Goal: Task Accomplishment & Management: Use online tool/utility

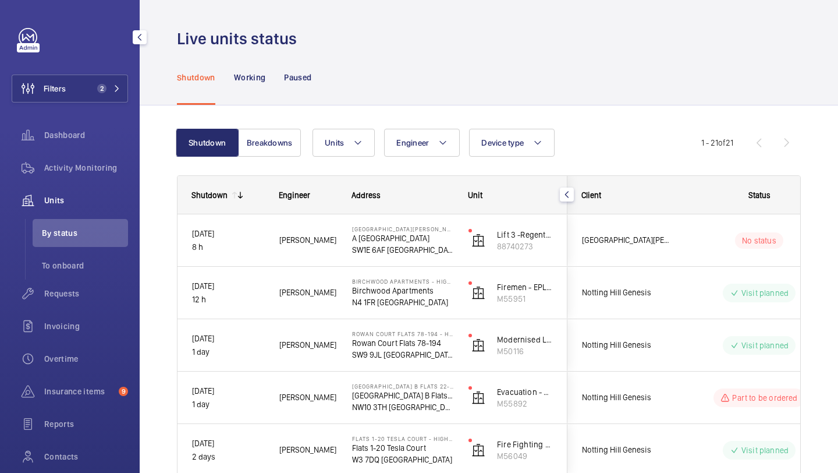
click at [89, 95] on mat-sidenav-container "Filters 2 Dashboard Activity Monitoring Units By status To onboard Requests Inv…" at bounding box center [419, 236] width 838 height 473
click at [89, 95] on button "Filters 2" at bounding box center [70, 89] width 116 height 28
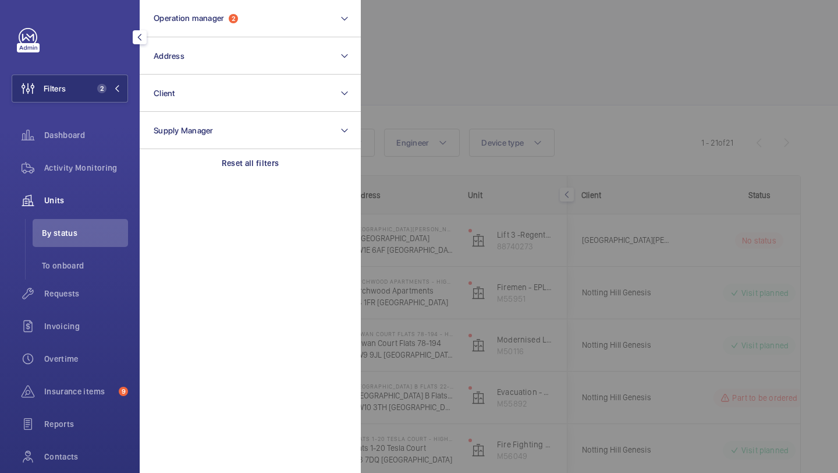
click at [484, 26] on div at bounding box center [780, 236] width 838 height 473
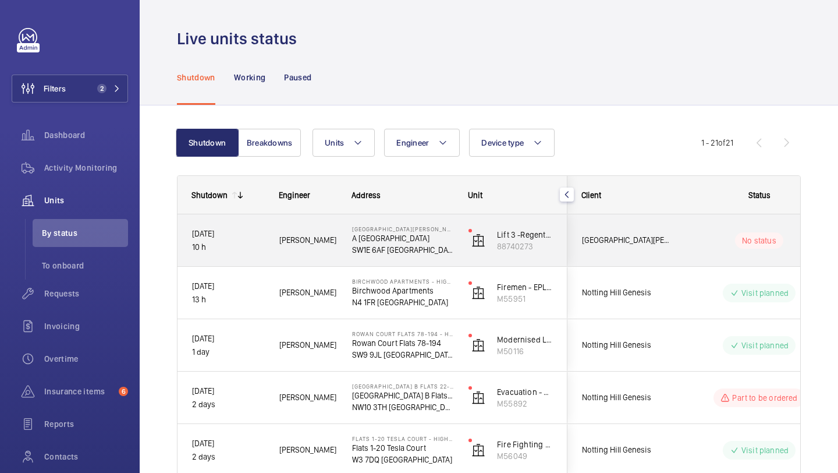
click at [622, 239] on span "[GEOGRAPHIC_DATA][PERSON_NAME] A [GEOGRAPHIC_DATA]" at bounding box center [627, 239] width 90 height 13
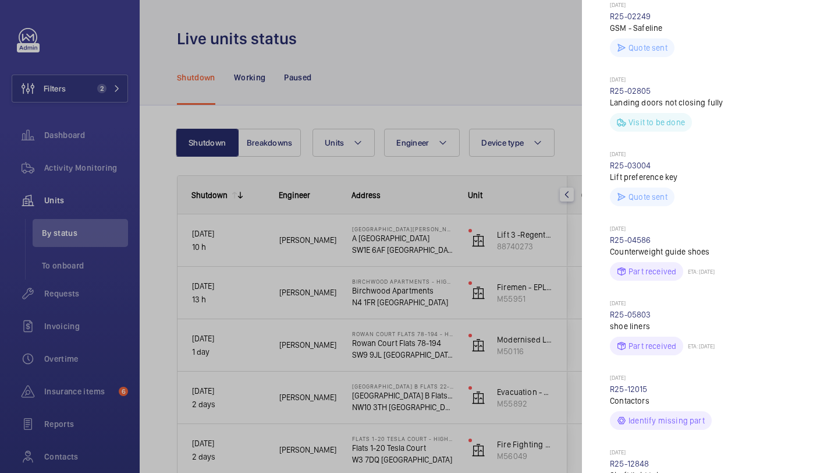
scroll to position [864, 0]
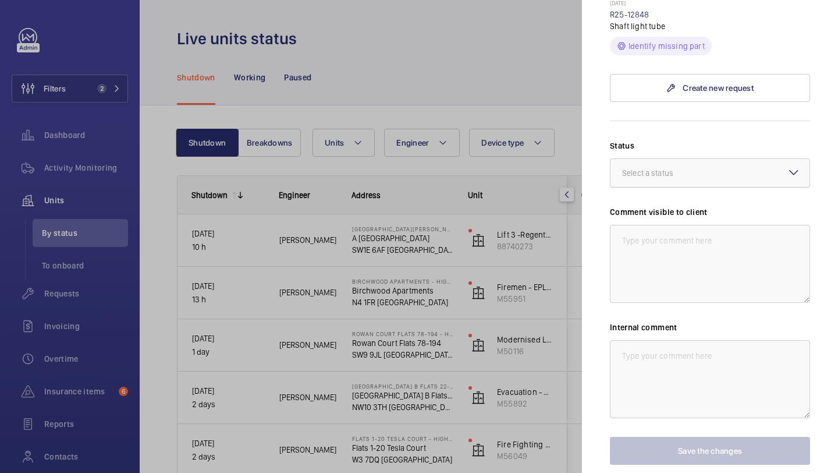
click at [686, 167] on div "Select a status" at bounding box center [662, 173] width 80 height 12
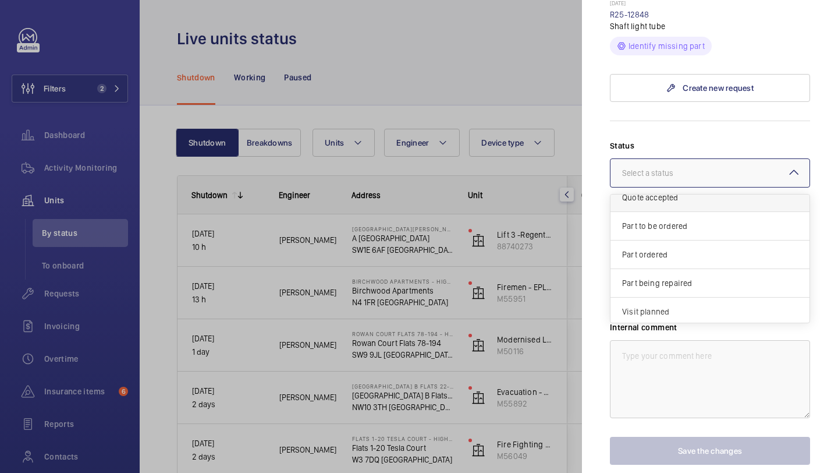
scroll to position [68, 0]
click at [686, 212] on div "Part to be ordered" at bounding box center [710, 226] width 199 height 29
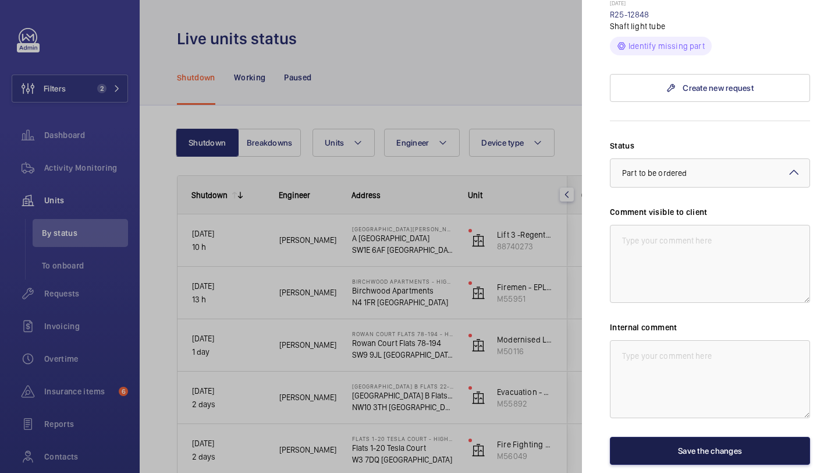
click at [706, 437] on button "Save the changes" at bounding box center [710, 451] width 200 height 28
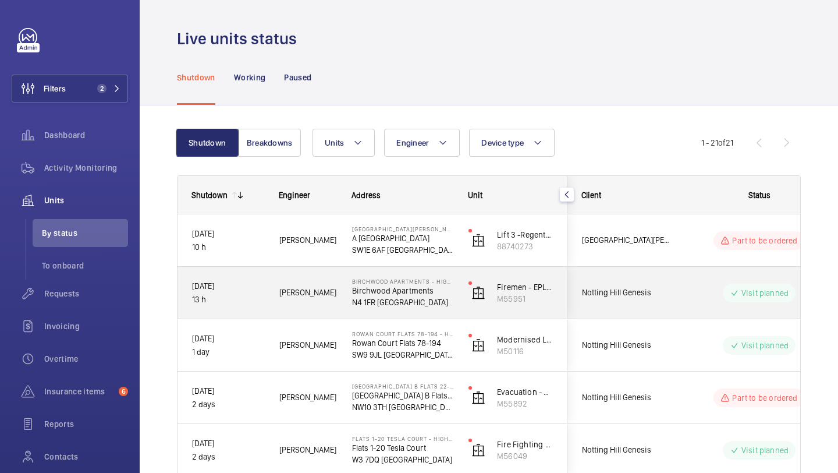
click at [658, 263] on div "[GEOGRAPHIC_DATA][PERSON_NAME] A [GEOGRAPHIC_DATA]" at bounding box center [620, 240] width 105 height 52
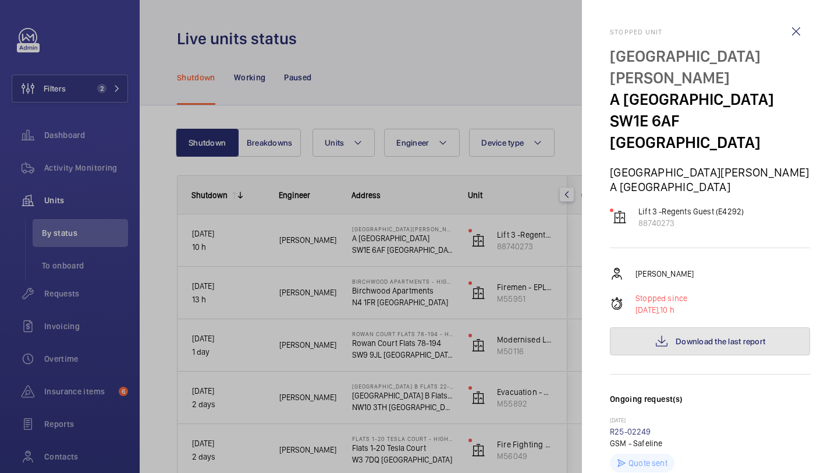
click at [672, 327] on button "Download the last report" at bounding box center [710, 341] width 200 height 28
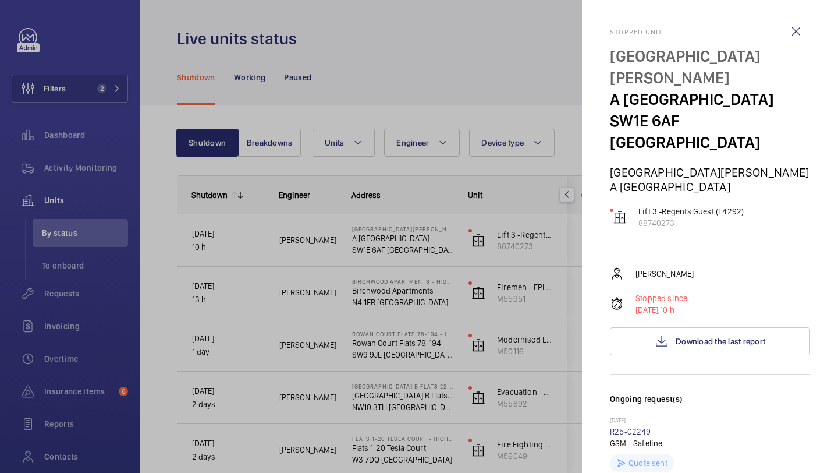
click at [352, 79] on div at bounding box center [419, 236] width 838 height 473
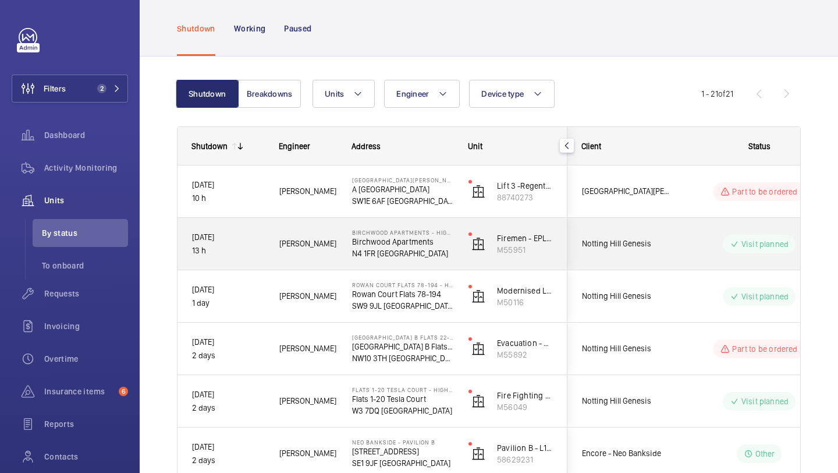
scroll to position [454, 0]
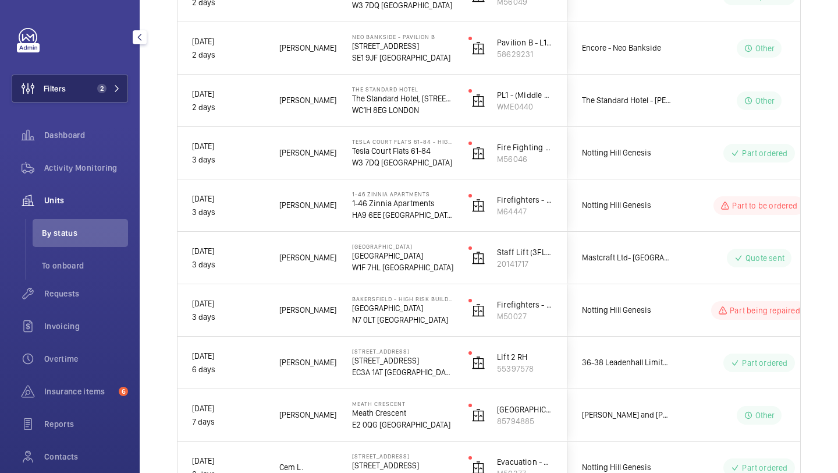
click at [104, 85] on span "2" at bounding box center [101, 88] width 9 height 9
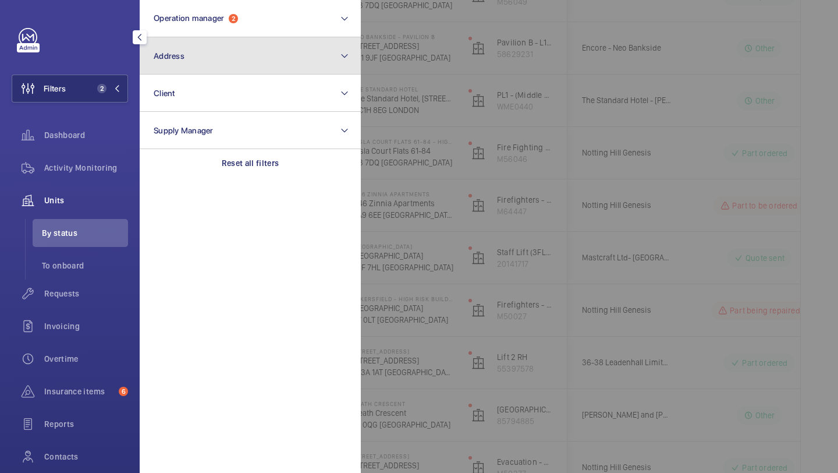
click at [154, 65] on button "Address" at bounding box center [250, 55] width 221 height 37
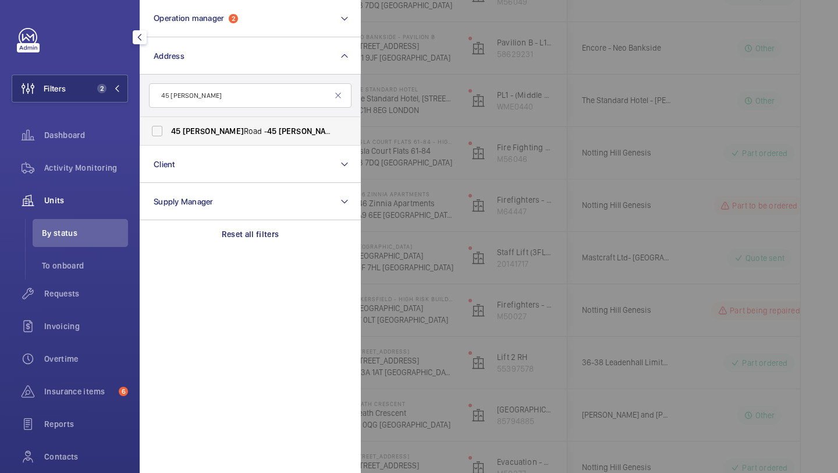
type input "45 cromwell"
click at [209, 133] on span "Cromwell" at bounding box center [213, 130] width 61 height 9
click at [169, 133] on input "45 Cromwell Road - 45 Cromwell Rd, LONDON SW7 2ED" at bounding box center [157, 130] width 23 height 23
checkbox input "true"
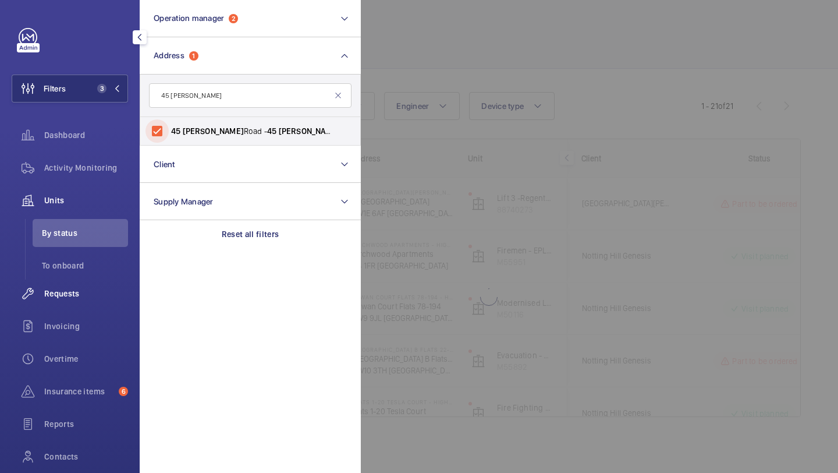
scroll to position [37, 0]
click at [87, 291] on span "Requests" at bounding box center [86, 294] width 84 height 12
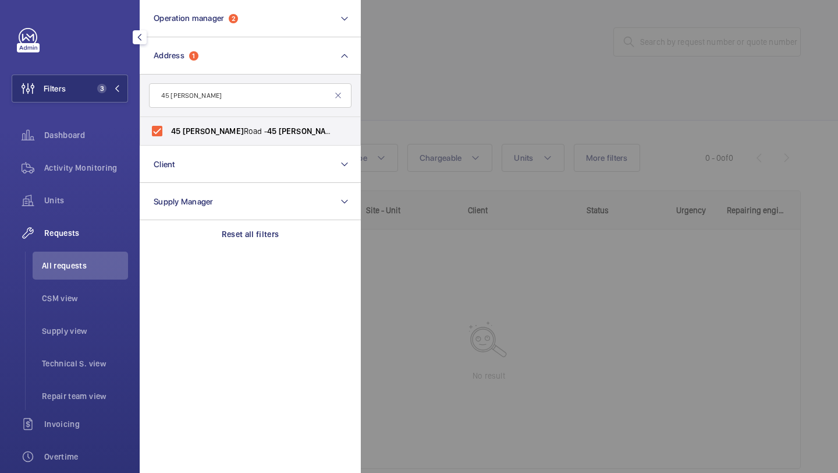
click at [434, 65] on div at bounding box center [780, 236] width 838 height 473
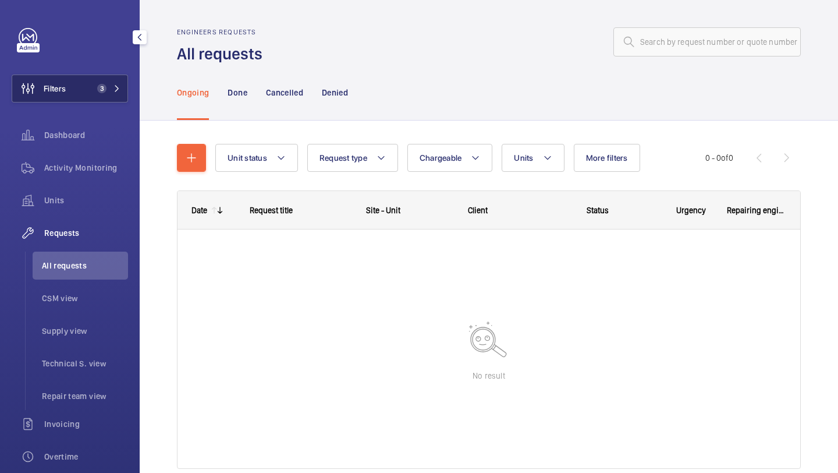
click at [85, 91] on button "Filters 3" at bounding box center [70, 89] width 116 height 28
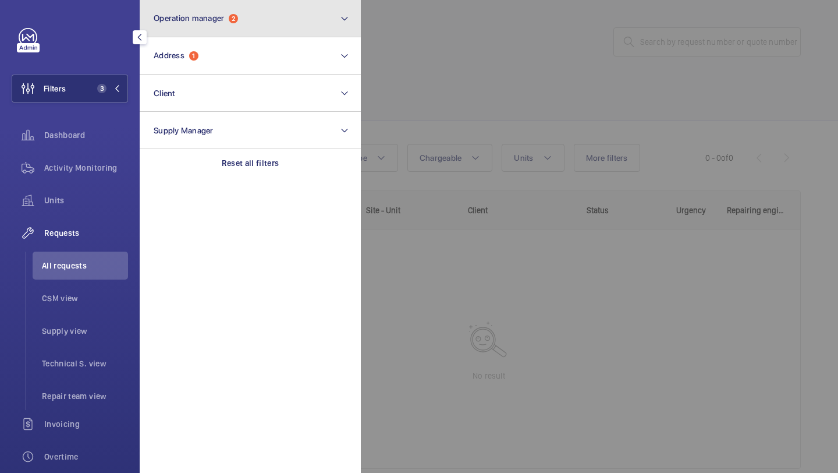
click at [228, 31] on button "Operation manager 2" at bounding box center [250, 18] width 221 height 37
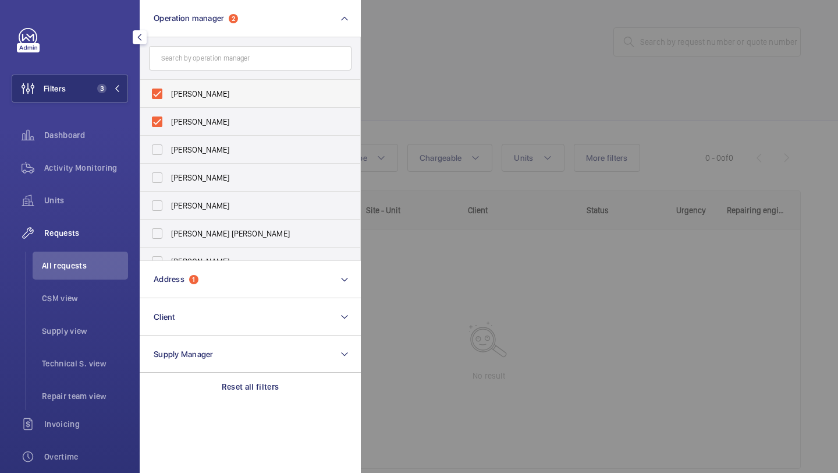
click at [208, 97] on span "[PERSON_NAME]" at bounding box center [251, 94] width 160 height 12
click at [169, 97] on input "[PERSON_NAME]" at bounding box center [157, 93] width 23 height 23
checkbox input "false"
click at [208, 97] on span "Alex Waterman" at bounding box center [251, 94] width 160 height 12
click at [169, 97] on input "Alex Waterman" at bounding box center [157, 93] width 23 height 23
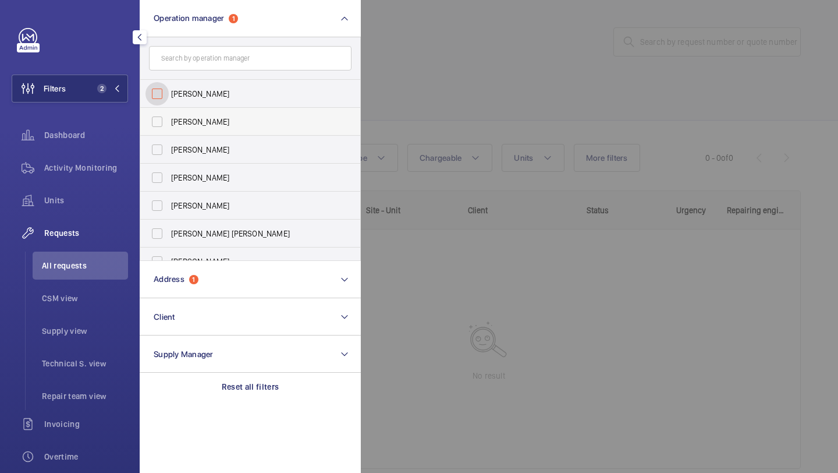
checkbox input "false"
click at [463, 86] on div at bounding box center [780, 236] width 838 height 473
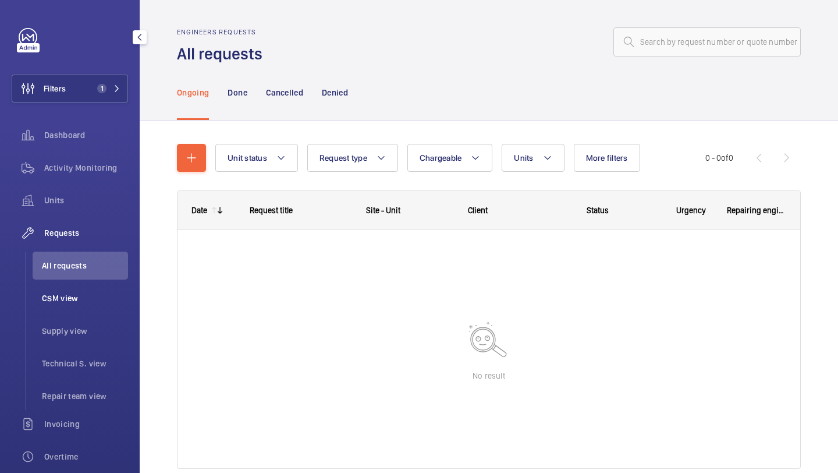
click at [58, 299] on span "CSM view" at bounding box center [85, 298] width 86 height 12
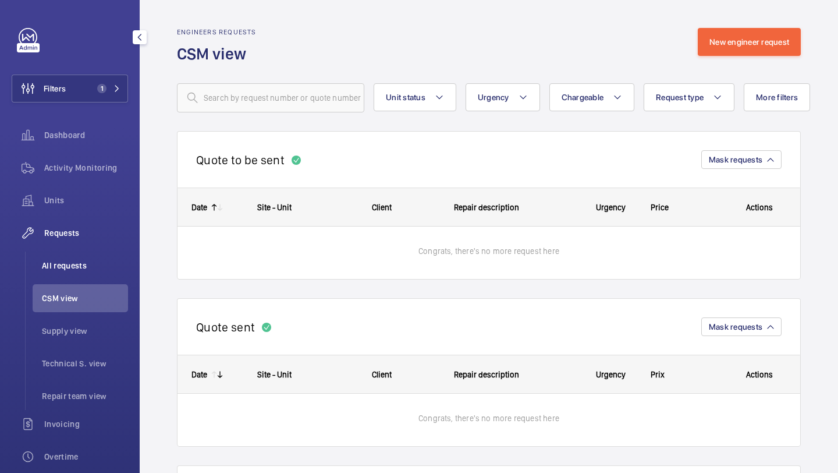
click at [72, 272] on li "All requests" at bounding box center [80, 265] width 95 height 28
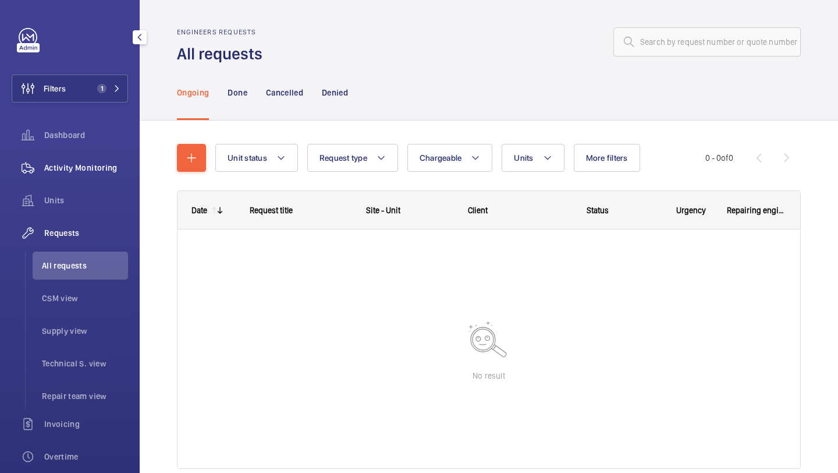
click at [76, 171] on span "Activity Monitoring" at bounding box center [86, 168] width 84 height 12
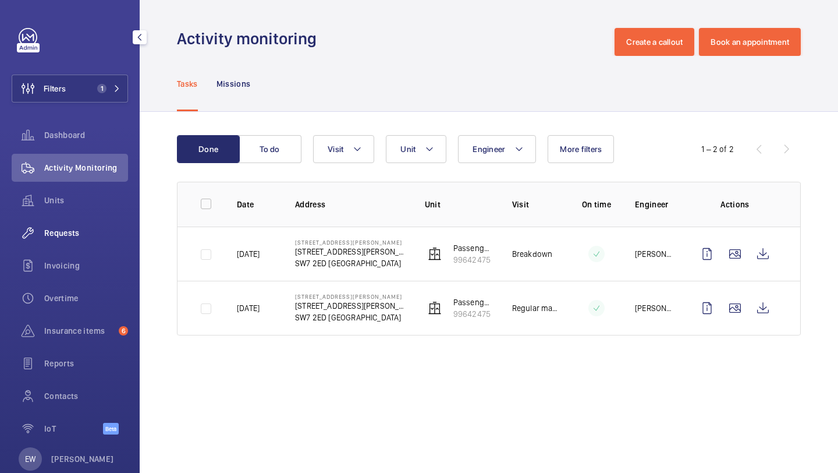
click at [90, 237] on span "Requests" at bounding box center [86, 233] width 84 height 12
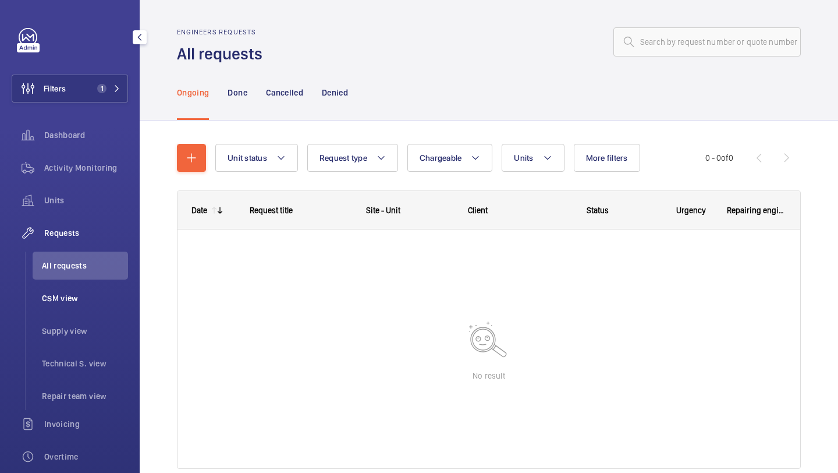
click at [68, 295] on span "CSM view" at bounding box center [85, 298] width 86 height 12
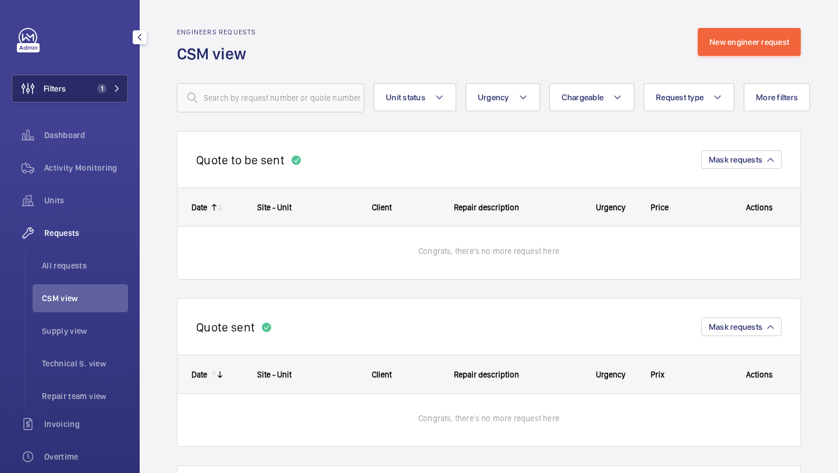
click at [77, 81] on button "Filters 1" at bounding box center [70, 89] width 116 height 28
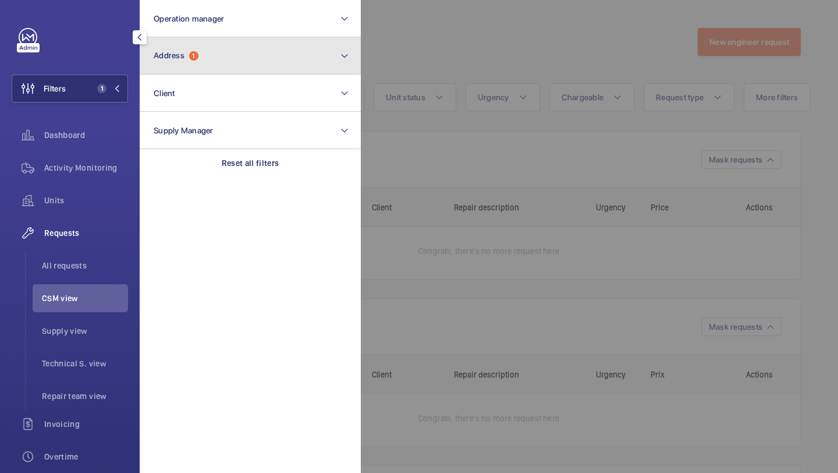
click at [216, 45] on button "Address 1" at bounding box center [250, 55] width 221 height 37
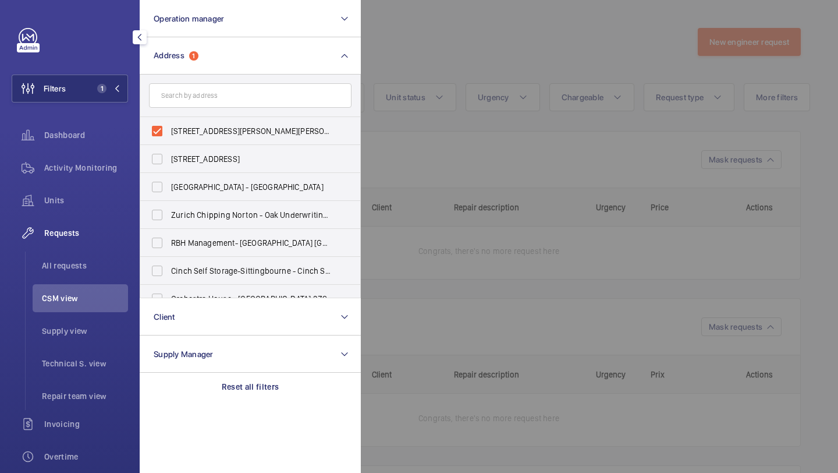
click at [409, 152] on div at bounding box center [780, 236] width 838 height 473
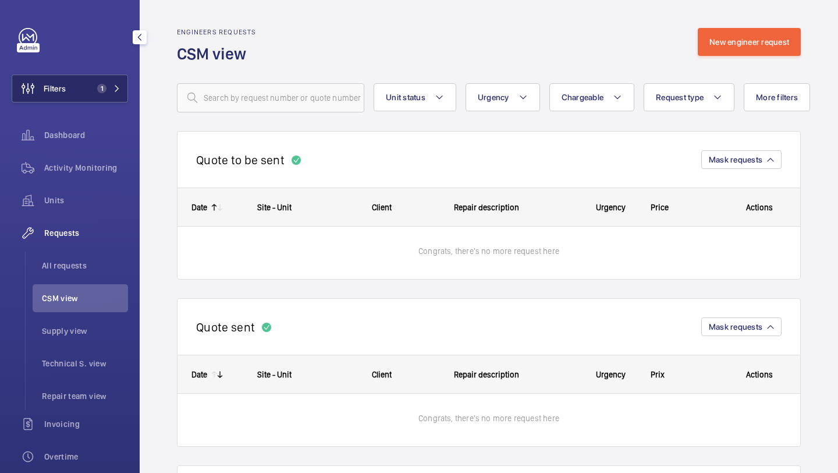
click at [92, 100] on button "Filters 1" at bounding box center [70, 89] width 116 height 28
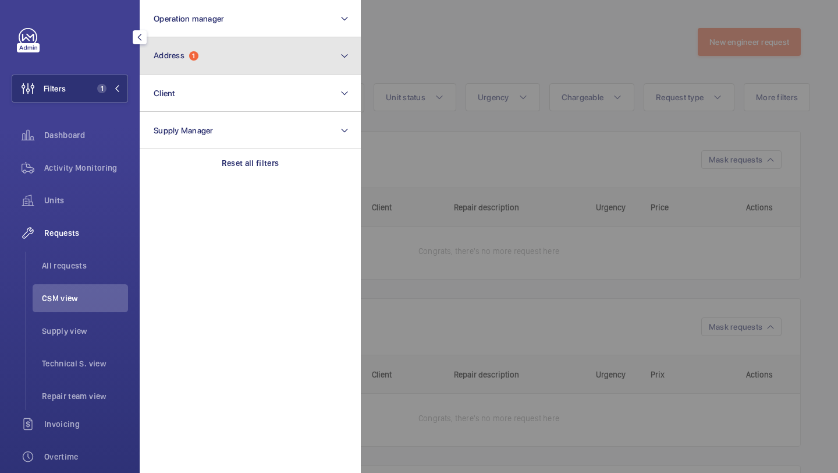
click at [207, 59] on button "Address 1" at bounding box center [250, 55] width 221 height 37
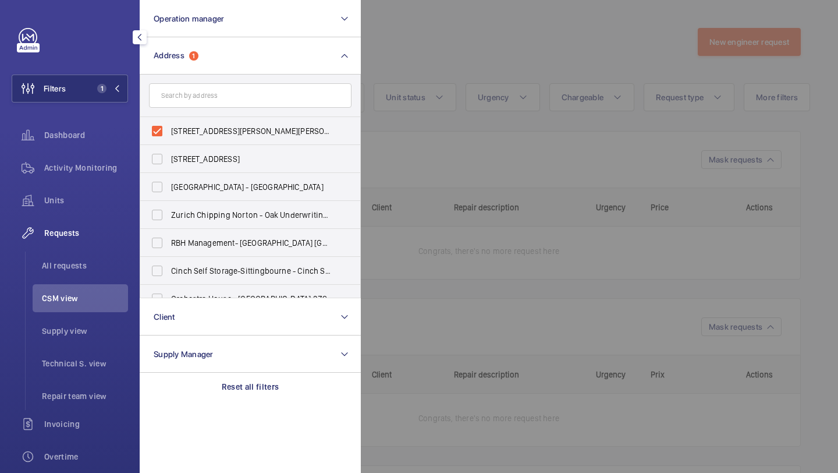
click at [429, 193] on div at bounding box center [780, 236] width 838 height 473
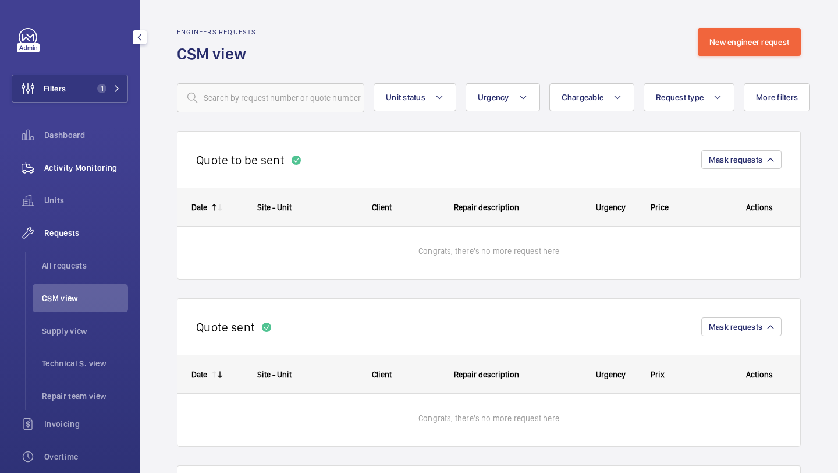
click at [114, 169] on span "Activity Monitoring" at bounding box center [86, 168] width 84 height 12
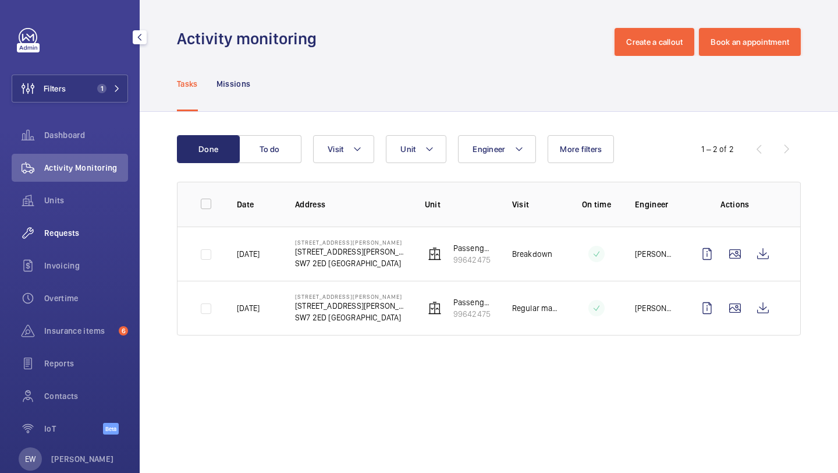
click at [95, 223] on div "Requests" at bounding box center [70, 233] width 116 height 28
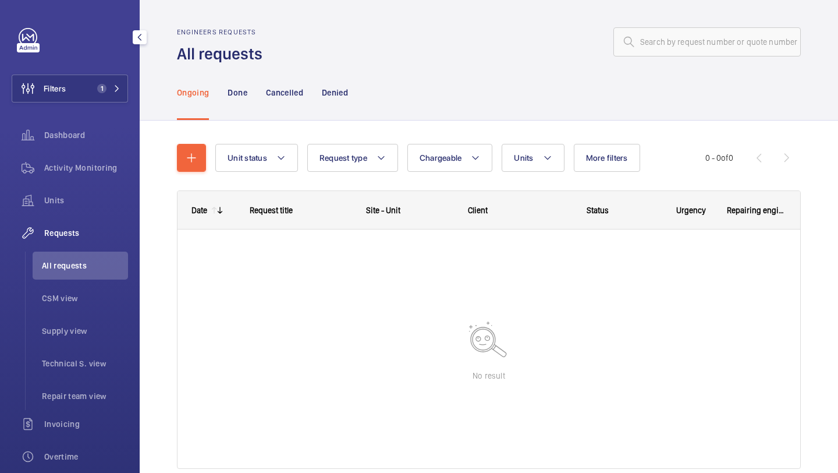
click at [254, 94] on nav "Ongoing Done Cancelled Denied" at bounding box center [262, 92] width 171 height 55
click at [247, 94] on nav "Ongoing Done Cancelled Denied" at bounding box center [262, 92] width 171 height 55
click at [246, 94] on p "Done" at bounding box center [237, 93] width 19 height 12
click at [296, 95] on p "Cancelled" at bounding box center [284, 93] width 37 height 12
click at [221, 95] on nav "Ongoing Done Cancelled Denied" at bounding box center [262, 92] width 171 height 55
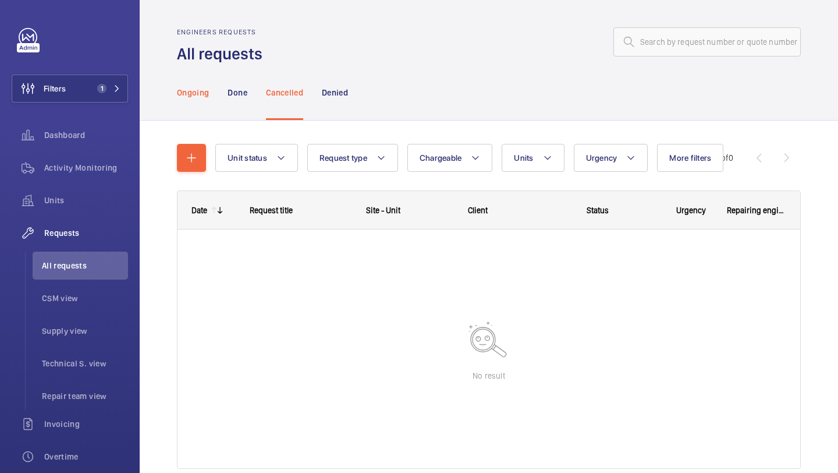
click at [208, 94] on p "Ongoing" at bounding box center [193, 93] width 32 height 12
click at [239, 95] on p "Done" at bounding box center [237, 93] width 19 height 12
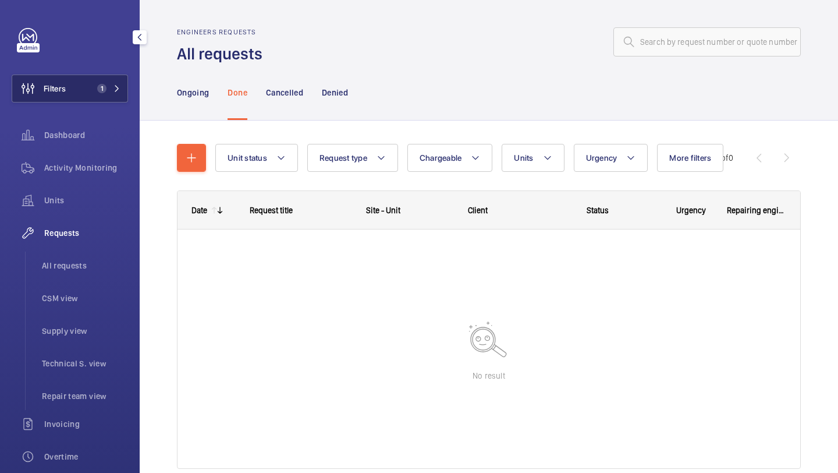
click at [93, 86] on span "1" at bounding box center [100, 88] width 14 height 9
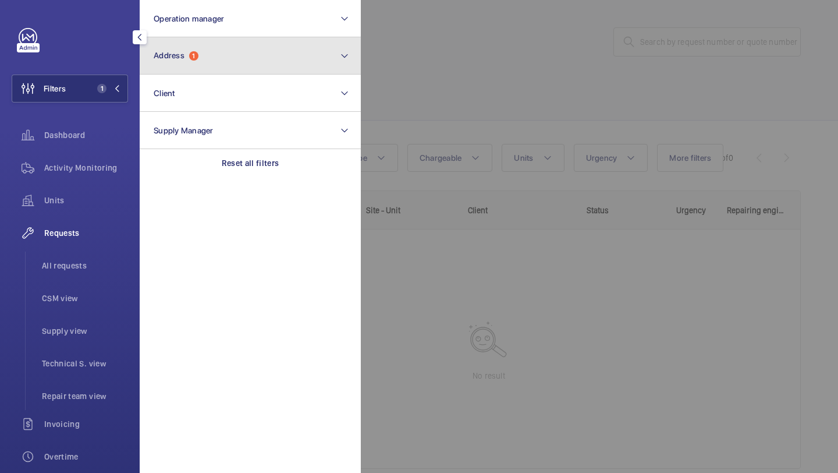
click at [162, 65] on button "Address 1" at bounding box center [250, 55] width 221 height 37
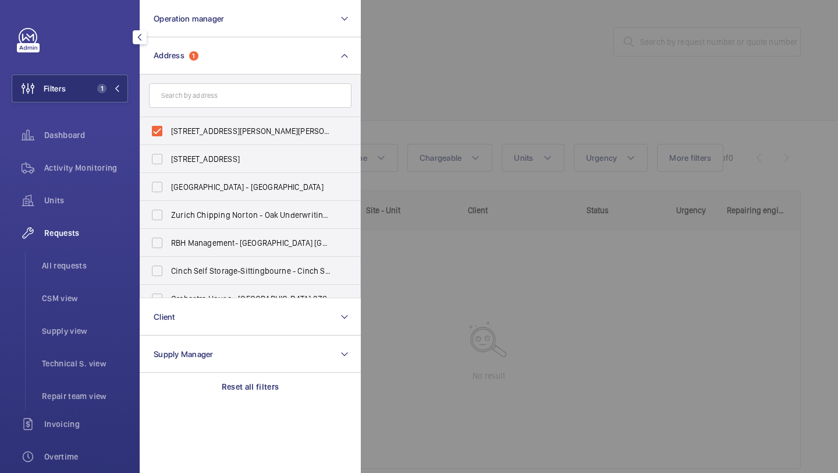
click at [431, 60] on div at bounding box center [780, 236] width 838 height 473
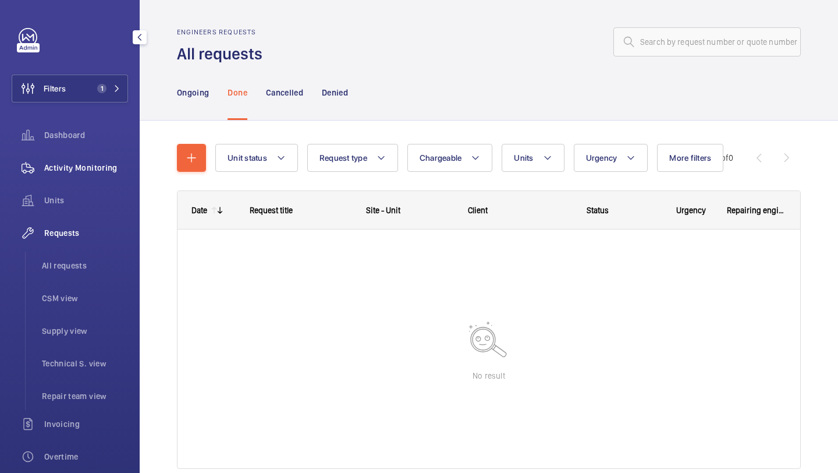
click at [76, 180] on div "Activity Monitoring" at bounding box center [70, 168] width 116 height 28
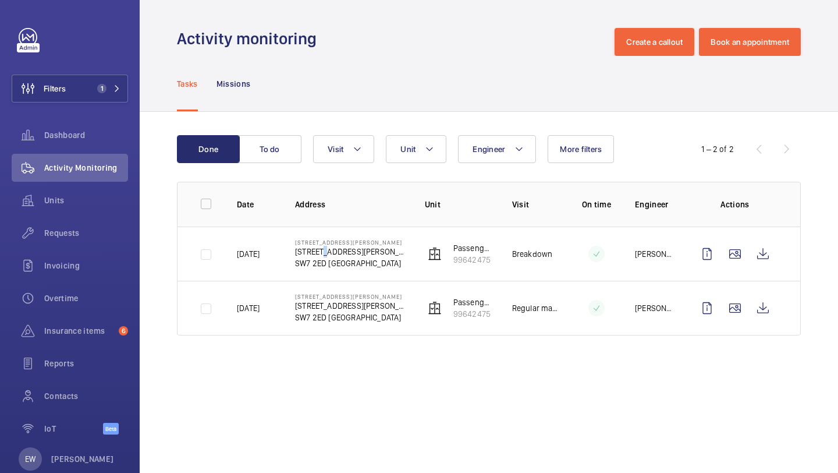
drag, startPoint x: 317, startPoint y: 256, endPoint x: 327, endPoint y: 256, distance: 9.9
click at [327, 256] on p "45 Cromwell Rd" at bounding box center [350, 252] width 111 height 12
drag, startPoint x: 326, startPoint y: 263, endPoint x: 298, endPoint y: 264, distance: 28.0
click at [297, 263] on p "SW7 2ED LONDON" at bounding box center [350, 263] width 111 height 12
click at [351, 245] on div "45 Cromwell Road 45 Cromwell Rd SW7 2ED LONDON" at bounding box center [350, 254] width 111 height 30
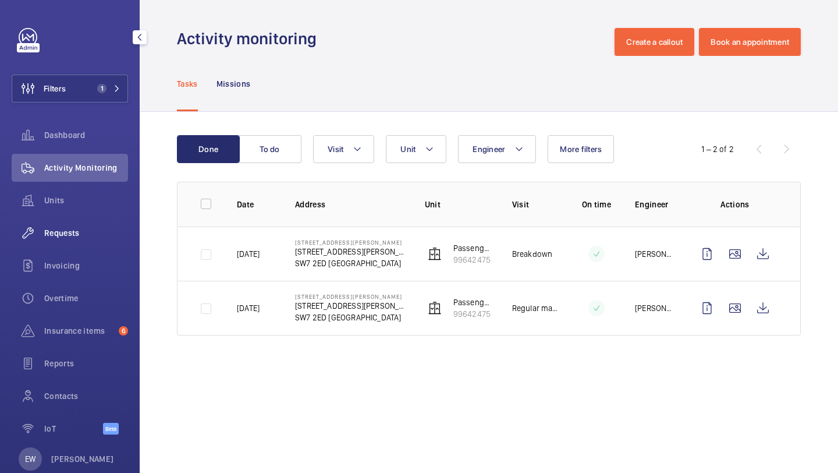
click at [112, 235] on span "Requests" at bounding box center [86, 233] width 84 height 12
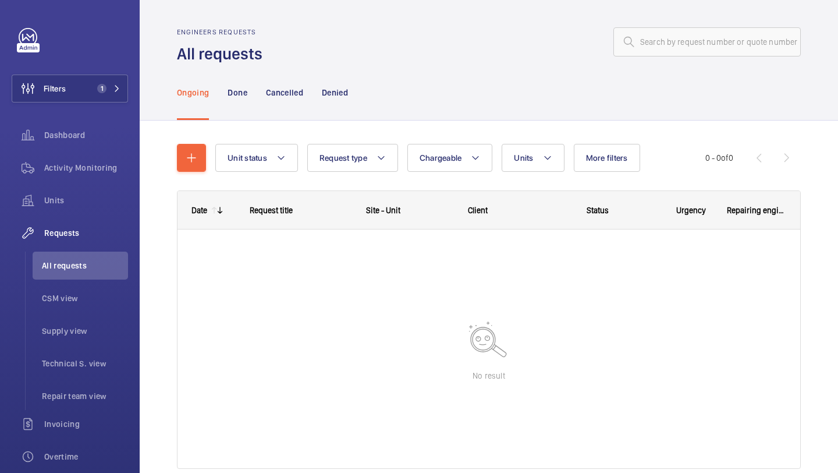
click at [305, 85] on nav "Ongoing Done Cancelled Denied" at bounding box center [262, 92] width 171 height 55
click at [291, 97] on p "Cancelled" at bounding box center [284, 93] width 37 height 12
click at [347, 96] on p "Denied" at bounding box center [335, 93] width 26 height 12
click at [236, 86] on div "Done" at bounding box center [237, 92] width 19 height 55
click at [188, 97] on p "Ongoing" at bounding box center [193, 93] width 32 height 12
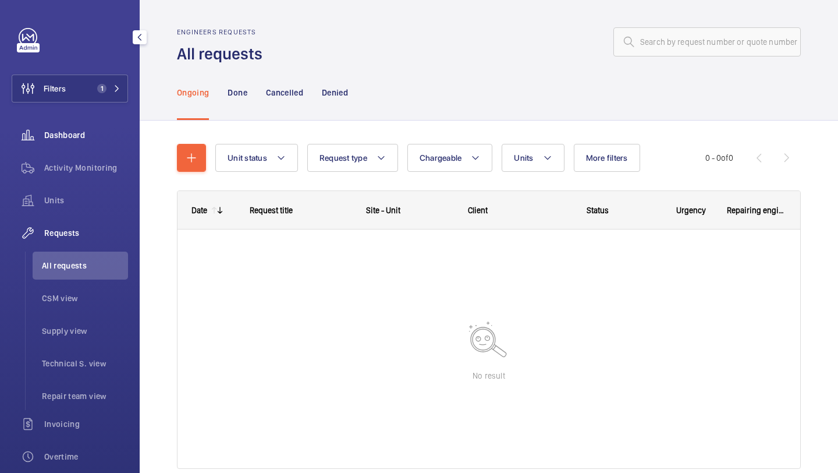
click at [80, 144] on div "Dashboard" at bounding box center [70, 135] width 116 height 28
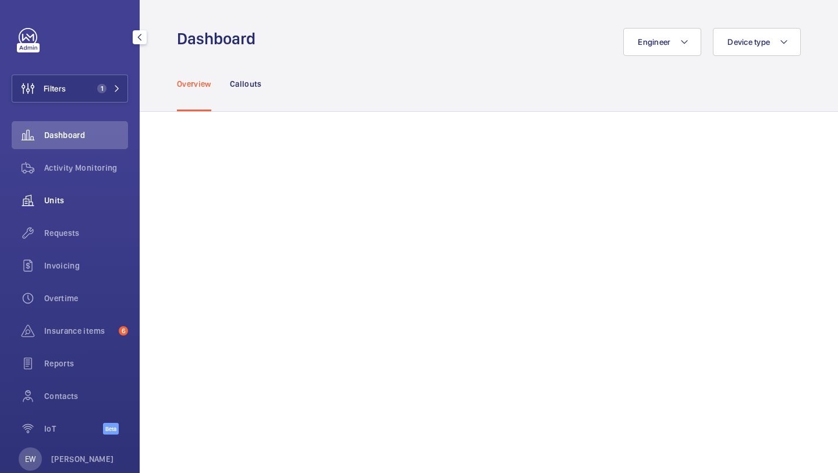
click at [65, 203] on span "Units" at bounding box center [86, 200] width 84 height 12
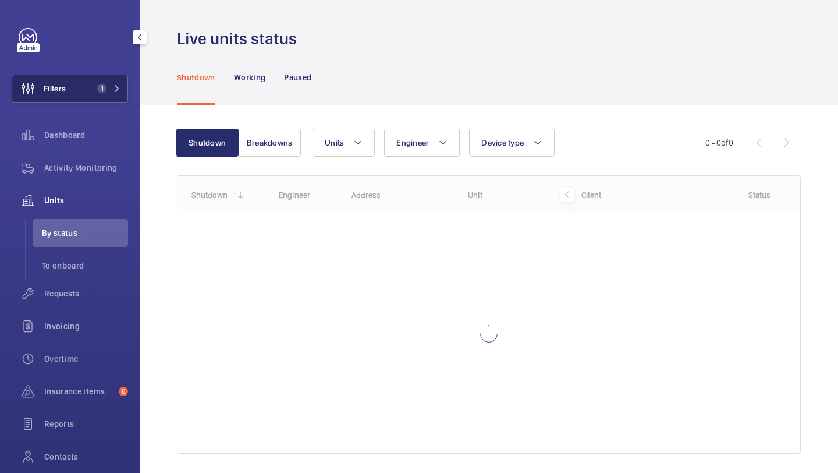
click at [98, 94] on button "Filters 1" at bounding box center [70, 89] width 116 height 28
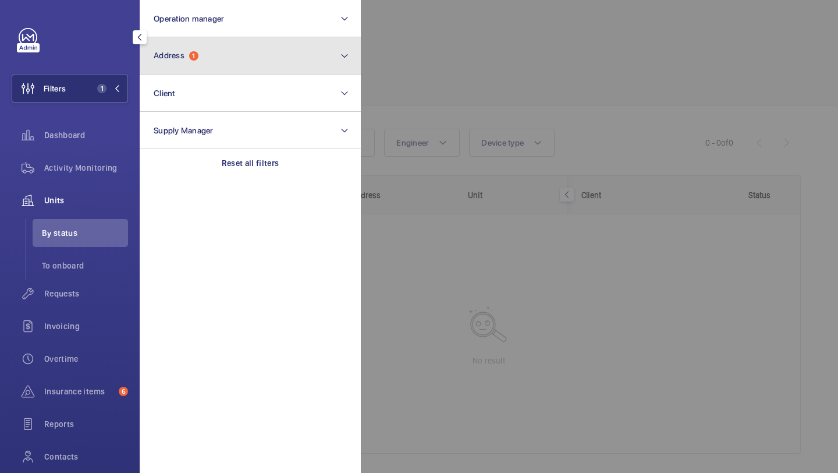
click at [301, 59] on button "Address 1" at bounding box center [250, 55] width 221 height 37
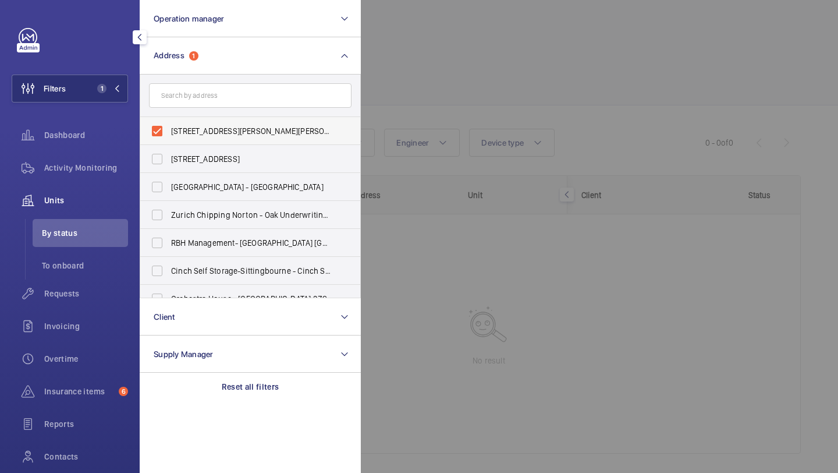
click at [259, 126] on span "45 Cromwell Road - 45 Cromwell Rd, LONDON SW7 2ED" at bounding box center [251, 131] width 160 height 12
click at [169, 126] on input "45 Cromwell Road - 45 Cromwell Rd, LONDON SW7 2ED" at bounding box center [157, 130] width 23 height 23
checkbox input "false"
click at [84, 377] on div "Insurance items 6" at bounding box center [70, 391] width 116 height 28
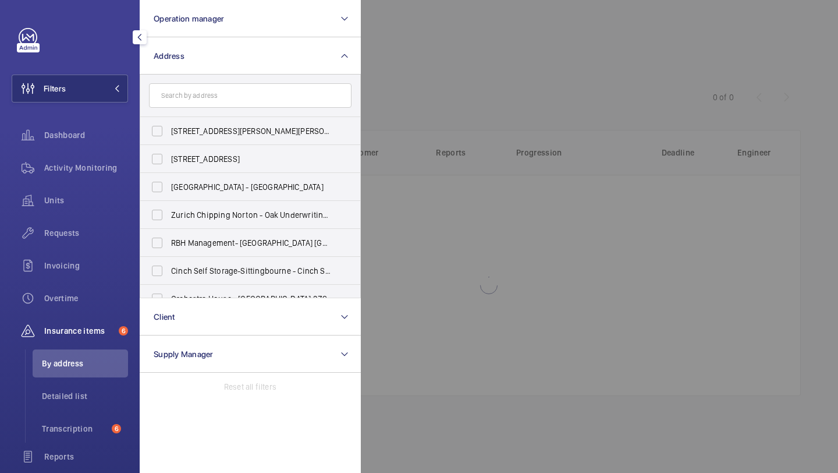
click at [444, 114] on div at bounding box center [780, 236] width 838 height 473
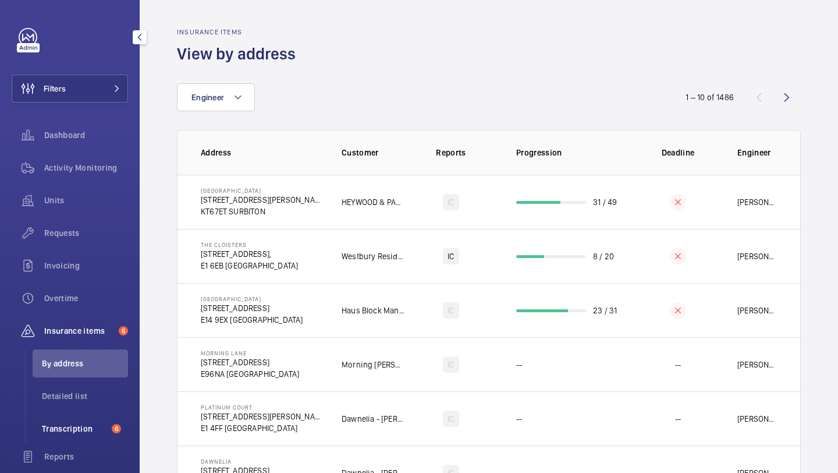
click at [62, 434] on li "Transcription 6" at bounding box center [80, 428] width 95 height 28
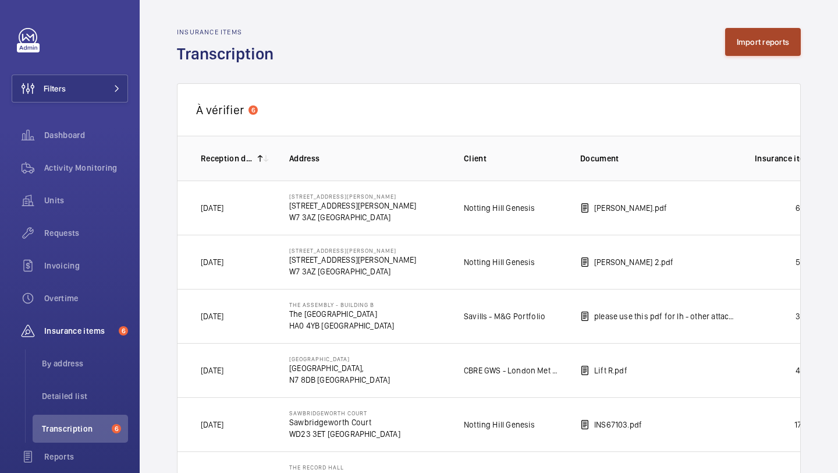
click at [740, 36] on button "Import reports" at bounding box center [763, 42] width 76 height 28
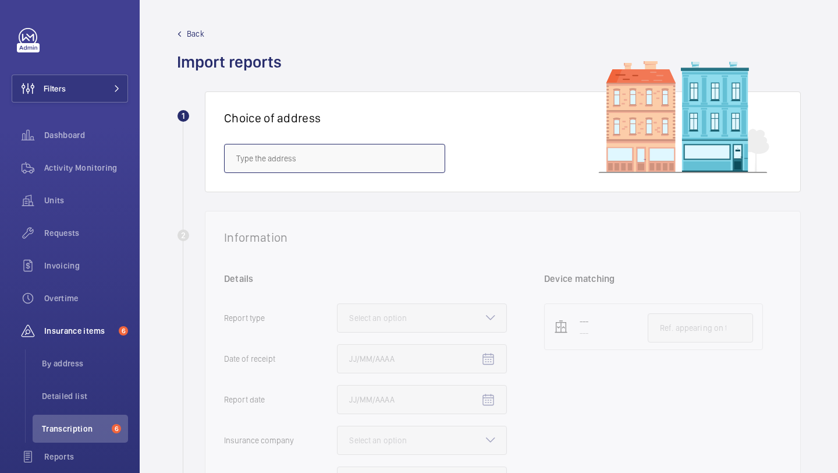
click at [369, 159] on input "text" at bounding box center [334, 158] width 221 height 29
click at [293, 153] on input "text" at bounding box center [334, 158] width 221 height 29
paste input "E2 0QQ"
type input "E"
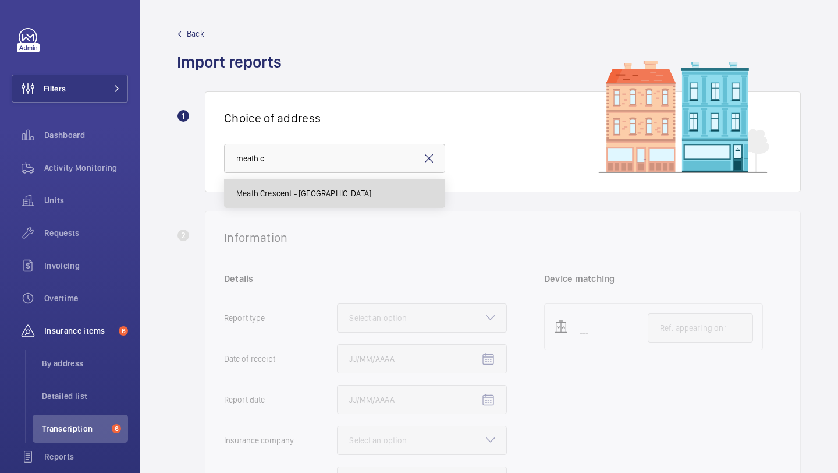
click at [335, 201] on mat-option "Meath Crescent - Meath Crescent, LONDON E2 0QG" at bounding box center [335, 193] width 220 height 28
type input "Meath Crescent - Meath Crescent, LONDON E2 0QG"
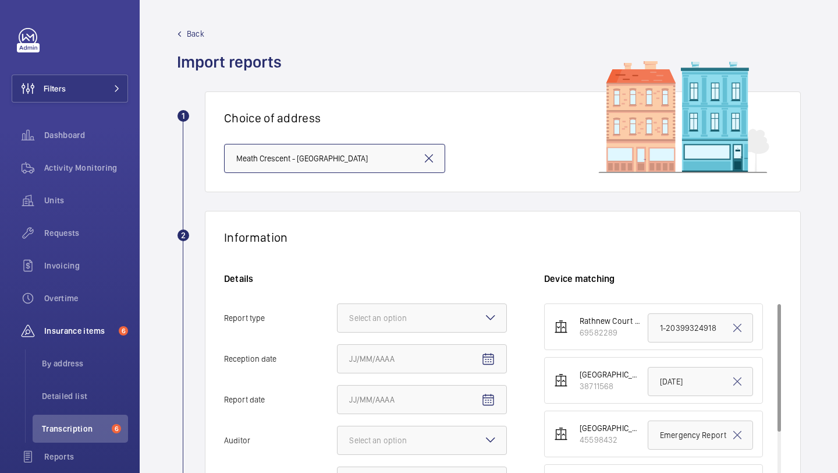
scroll to position [60, 0]
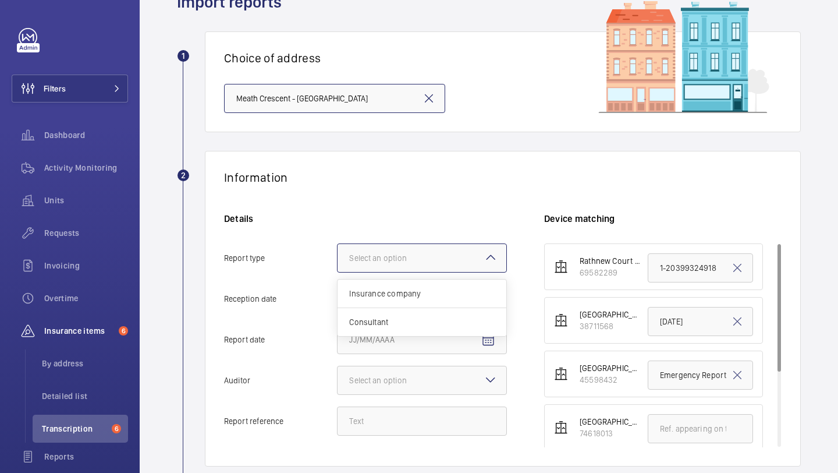
click at [360, 264] on div at bounding box center [422, 258] width 169 height 28
click at [338, 264] on input "Report type Select an option Insurance company Consultant" at bounding box center [338, 258] width 0 height 28
click at [360, 299] on span "Insurance company" at bounding box center [422, 294] width 146 height 12
click at [338, 272] on input "Report type Select an option Insurance company Consultant" at bounding box center [338, 258] width 0 height 28
click at [485, 299] on mat-icon "Open calendar" at bounding box center [488, 299] width 14 height 14
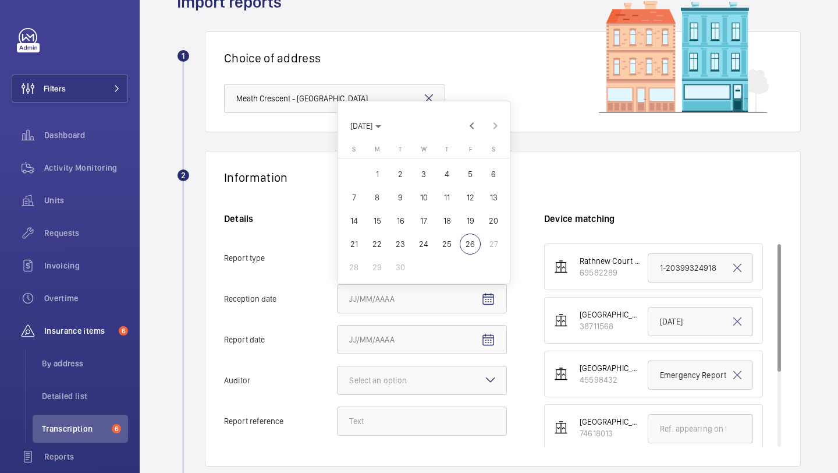
drag, startPoint x: 444, startPoint y: 251, endPoint x: 463, endPoint y: 245, distance: 20.1
click at [463, 246] on tr "21 22 23 24 25 26 27" at bounding box center [423, 243] width 163 height 23
click at [463, 245] on span "26" at bounding box center [470, 243] width 21 height 21
type input "9/26/2025"
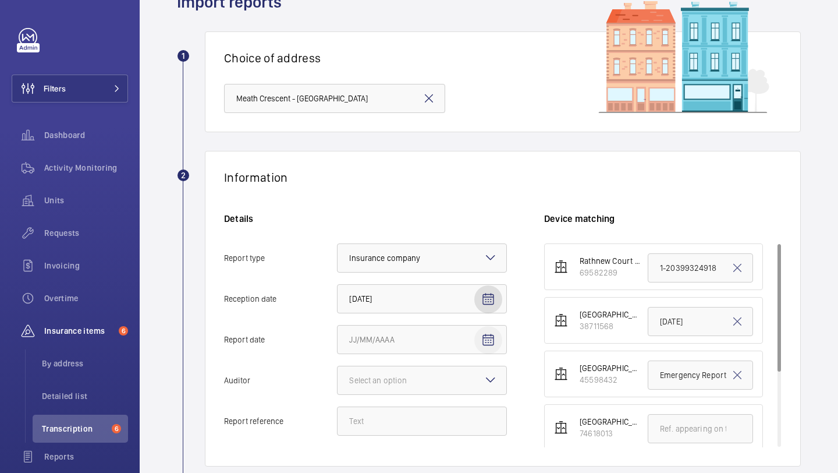
click at [502, 338] on span "Open calendar" at bounding box center [488, 340] width 28 height 28
click at [418, 261] on span "17" at bounding box center [423, 261] width 21 height 21
type input "9/17/2025"
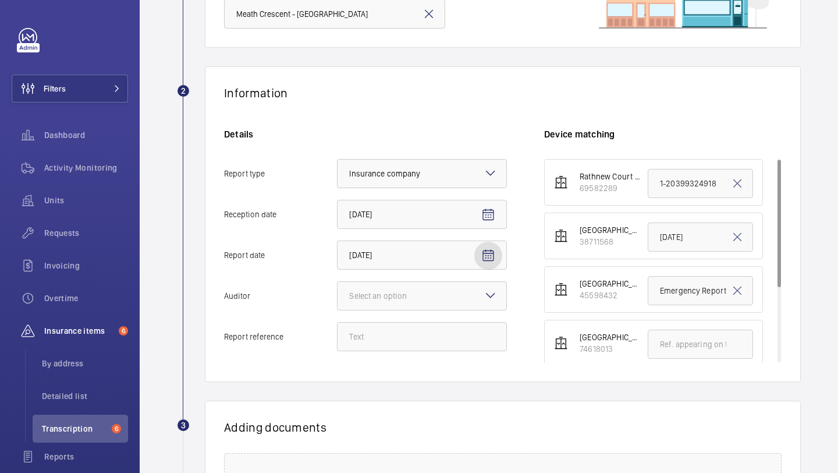
scroll to position [169, 0]
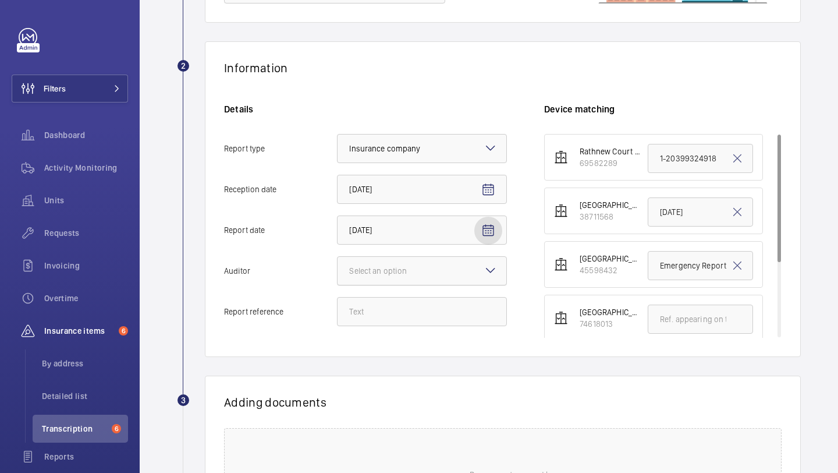
click at [412, 284] on div at bounding box center [422, 271] width 169 height 28
click at [338, 284] on input "Auditor Select an option" at bounding box center [338, 271] width 0 height 28
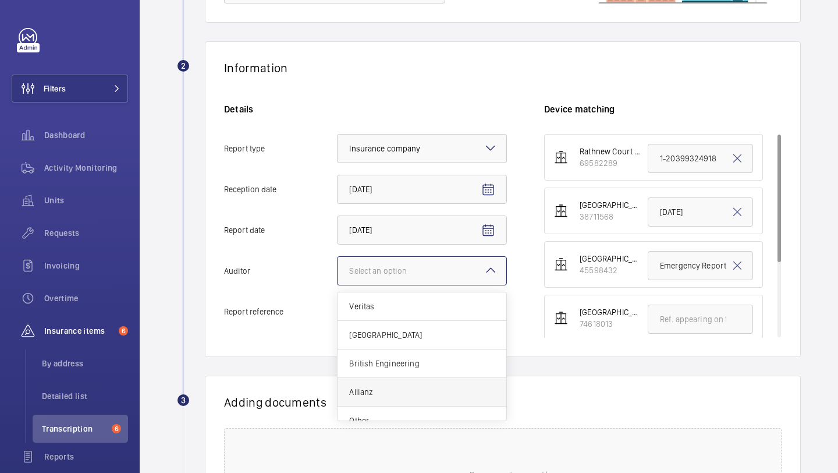
scroll to position [14, 0]
click at [382, 409] on span "Other" at bounding box center [422, 407] width 146 height 12
click at [338, 285] on input "Auditor Select an option Veritas Zurich British Engineering Allianz Other" at bounding box center [338, 271] width 0 height 28
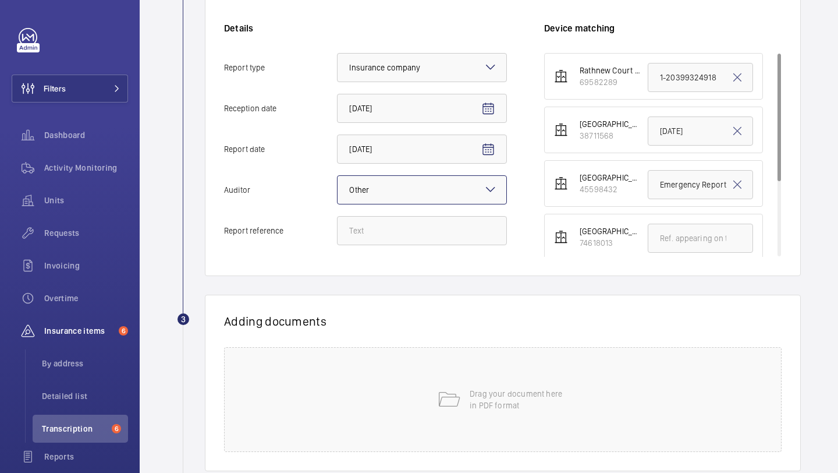
scroll to position [249, 0]
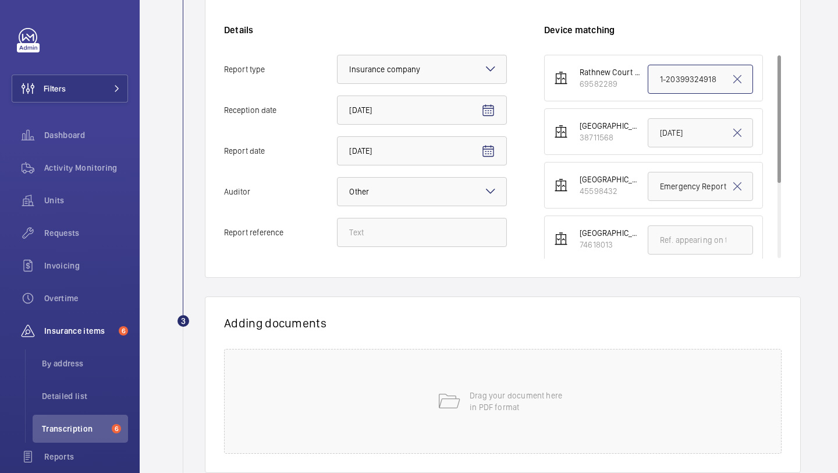
click at [657, 82] on input "1-20399324918" at bounding box center [700, 79] width 105 height 29
click at [663, 82] on input "1-20399324918" at bounding box center [700, 79] width 105 height 29
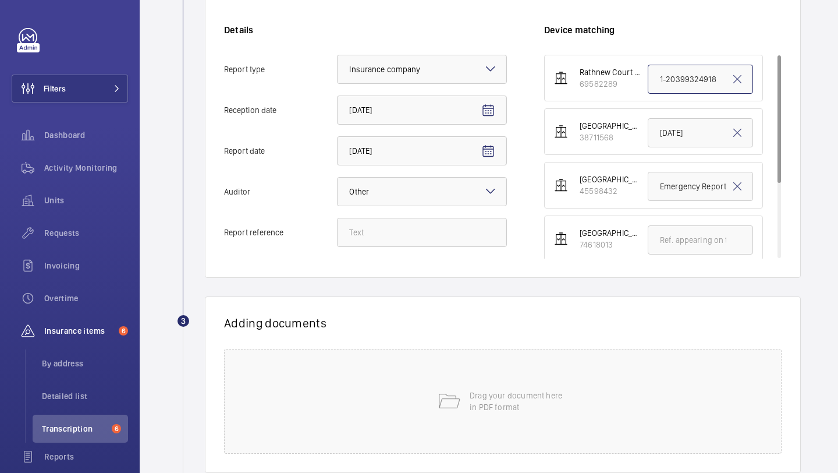
click at [663, 82] on input "1-20399324918" at bounding box center [700, 79] width 105 height 29
paste input "CE 0041"
type input "CE 0041"
click at [679, 83] on input "CE 0041" at bounding box center [700, 79] width 105 height 29
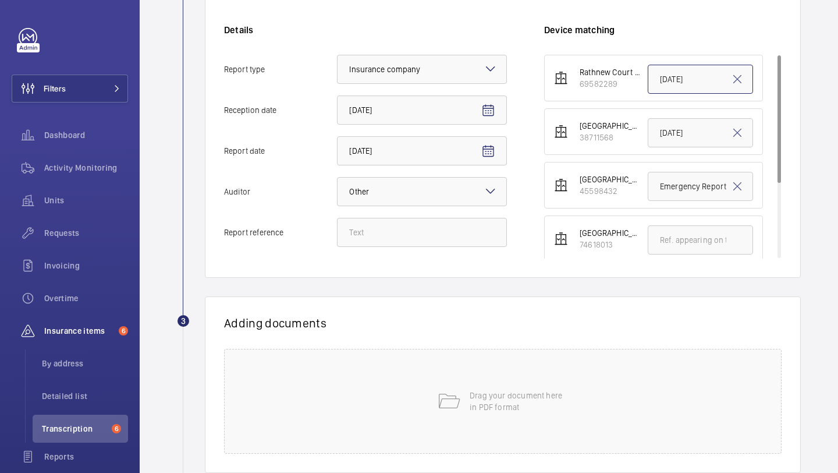
click at [679, 83] on input "CE 0041" at bounding box center [700, 79] width 105 height 29
click at [686, 91] on input "text" at bounding box center [700, 79] width 105 height 29
paste input "1-20399324860"
type input "1-20399324860 - lift 2"
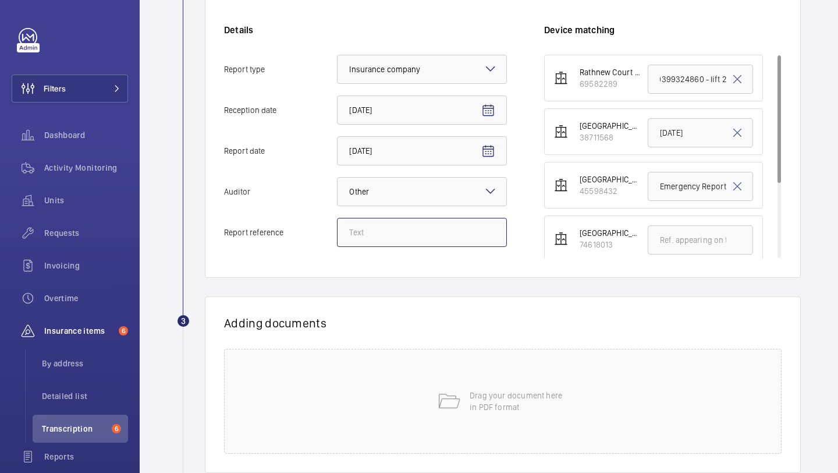
scroll to position [0, 0]
click at [428, 221] on input "Report reference" at bounding box center [422, 232] width 170 height 29
paste input "1-20399324860"
type input "1-20399324860 - lift 2"
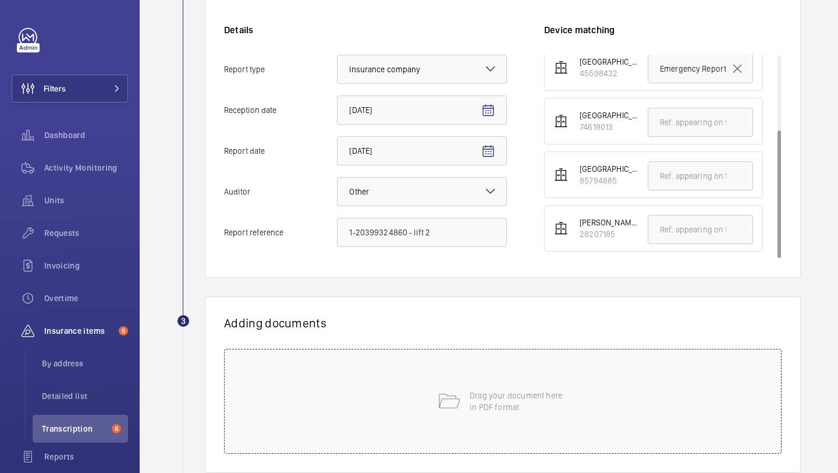
scroll to position [323, 0]
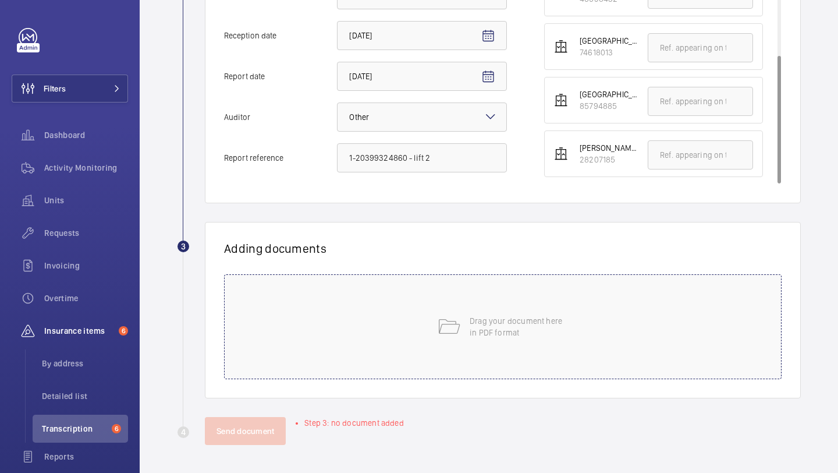
click at [481, 331] on p "Drag your document here in PDF format" at bounding box center [519, 326] width 99 height 23
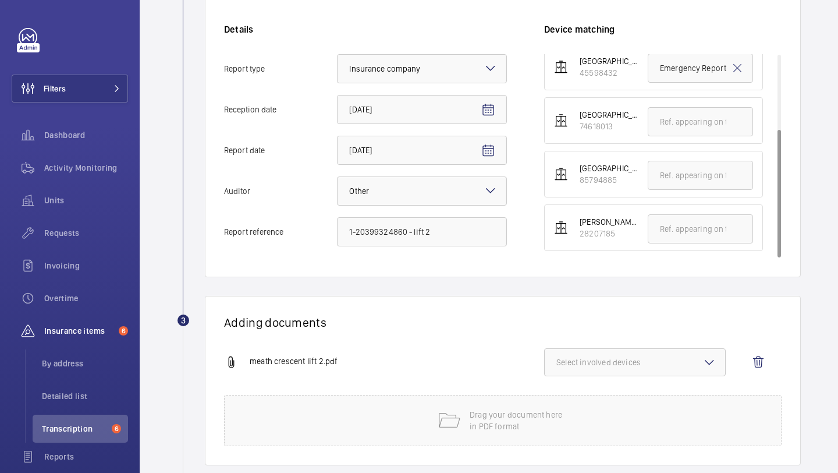
scroll to position [316, 0]
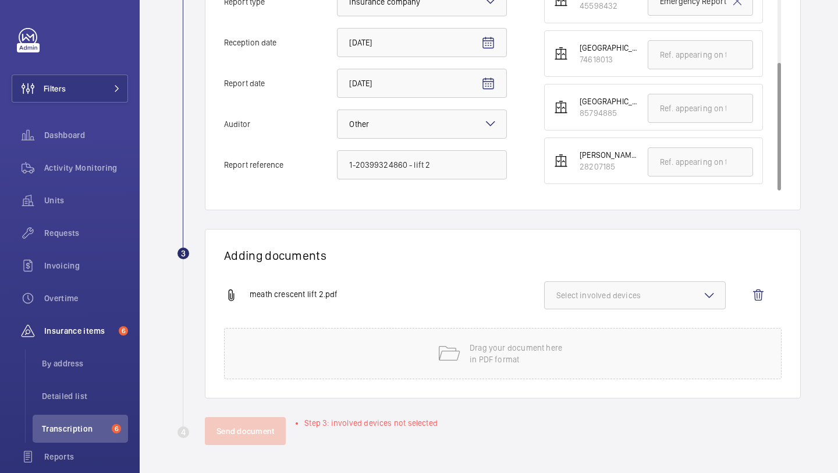
click at [607, 282] on button "Select involved devices" at bounding box center [635, 295] width 182 height 28
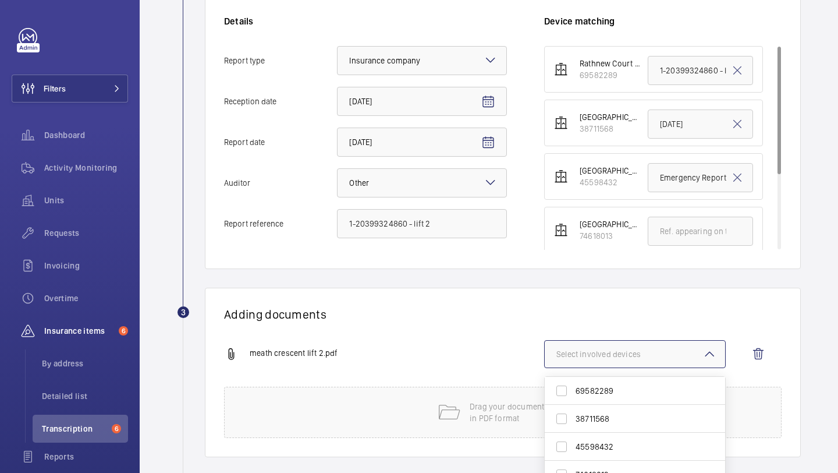
scroll to position [288, 0]
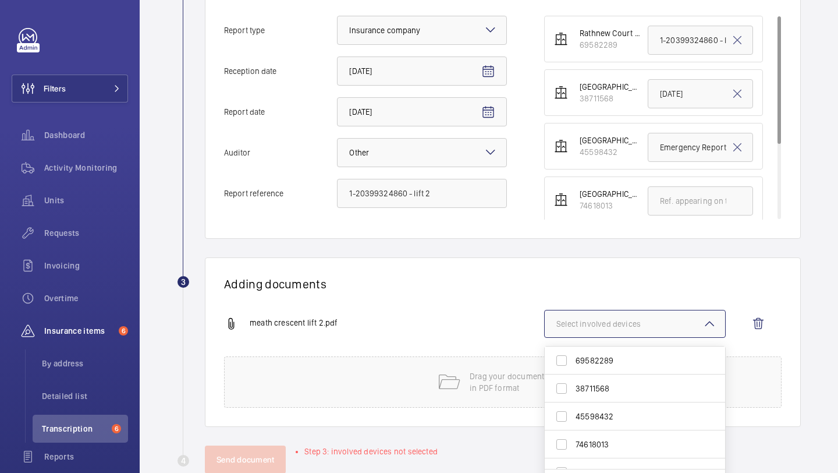
click at [596, 356] on span "69582289" at bounding box center [636, 361] width 121 height 12
click at [573, 356] on input "69582289" at bounding box center [561, 360] width 23 height 23
checkbox input "true"
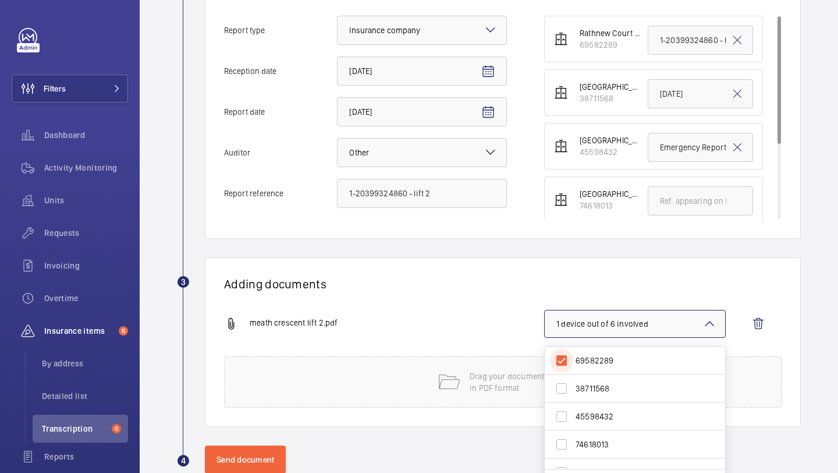
scroll to position [316, 0]
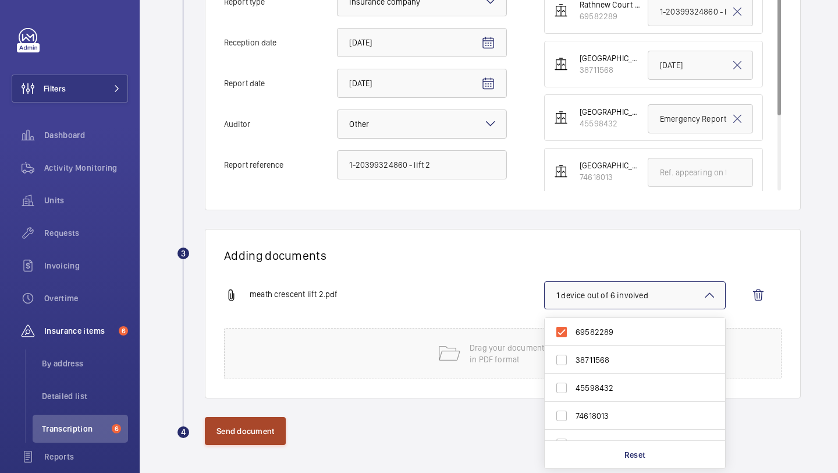
click at [256, 441] on button "Send document" at bounding box center [245, 431] width 81 height 28
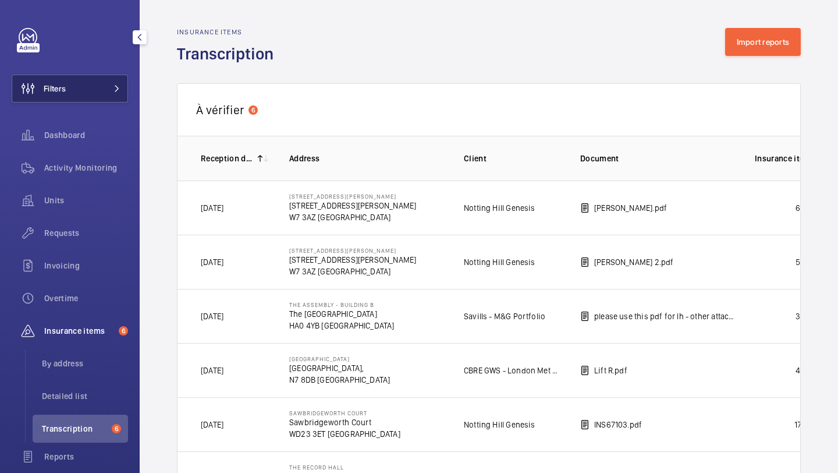
click at [104, 91] on button "Filters" at bounding box center [70, 89] width 116 height 28
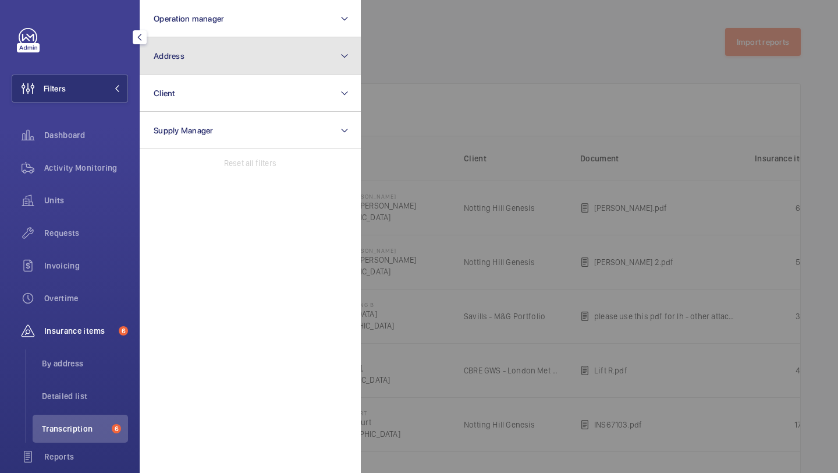
click at [198, 52] on button "Address" at bounding box center [250, 55] width 221 height 37
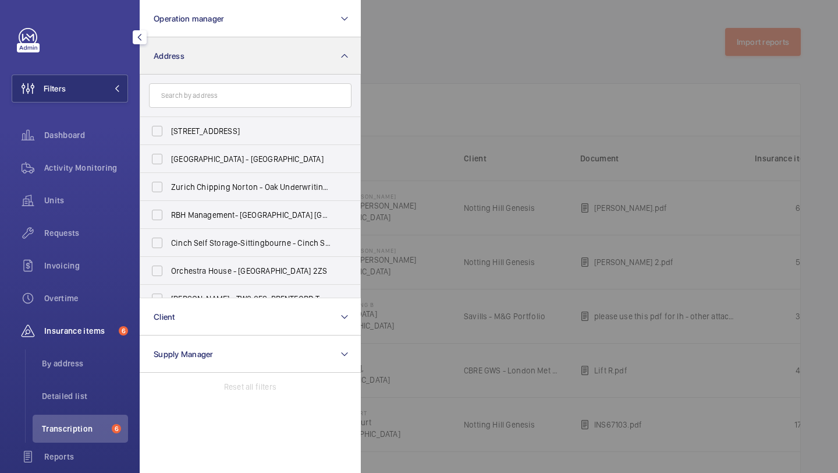
type input "e"
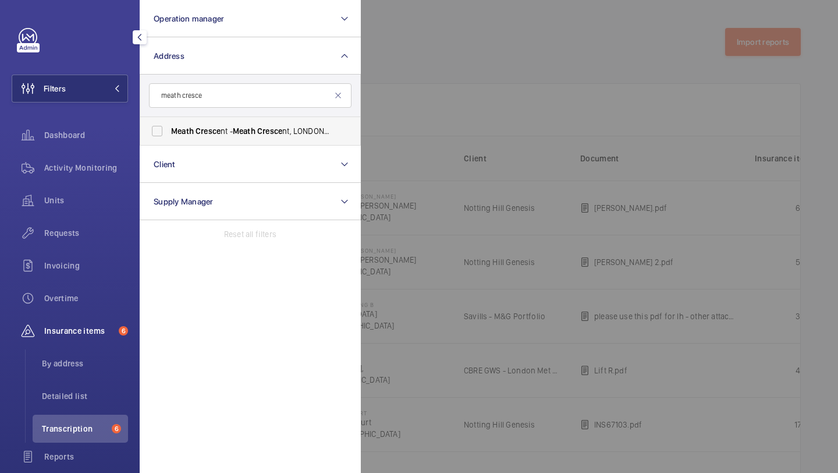
type input "meath cresce"
click at [198, 134] on span "Cresce" at bounding box center [208, 130] width 25 height 9
click at [169, 134] on input "Meath Cresce nt - Meath Cresce nt, LONDON E2 0QG" at bounding box center [157, 130] width 23 height 23
checkbox input "true"
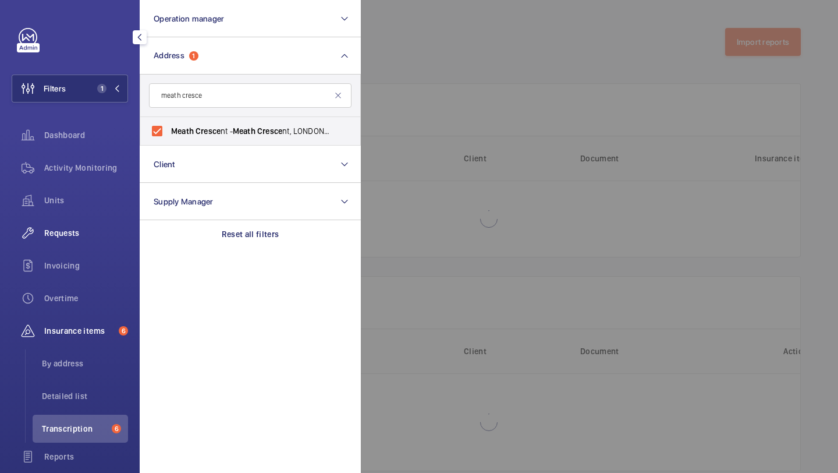
click at [102, 233] on span "Requests" at bounding box center [86, 233] width 84 height 12
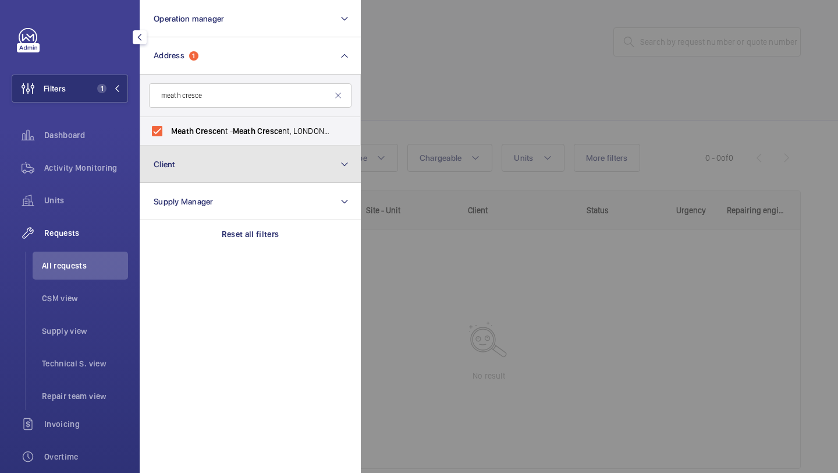
click at [328, 158] on button "Client" at bounding box center [250, 164] width 221 height 37
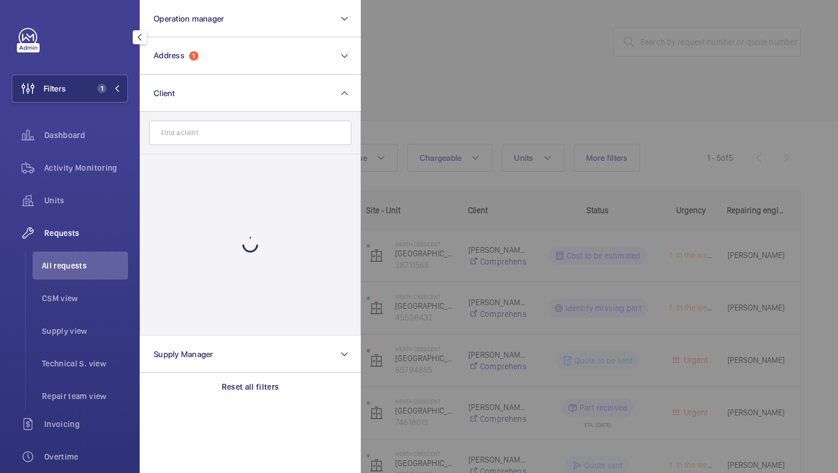
click at [425, 79] on div at bounding box center [780, 236] width 838 height 473
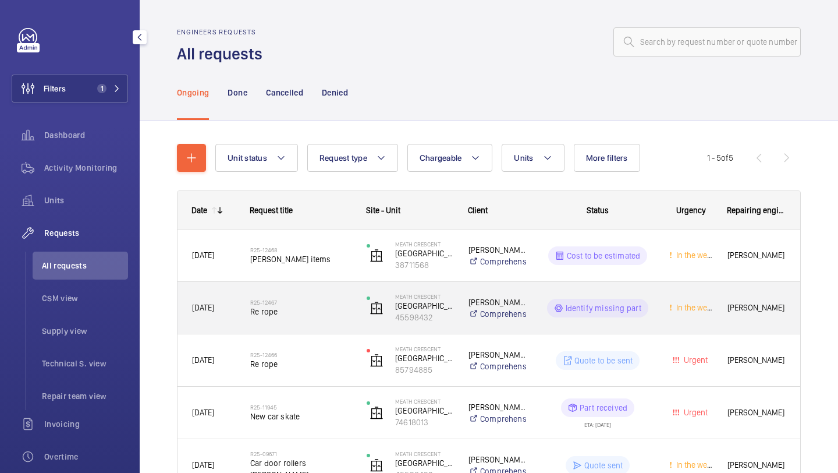
scroll to position [75, 0]
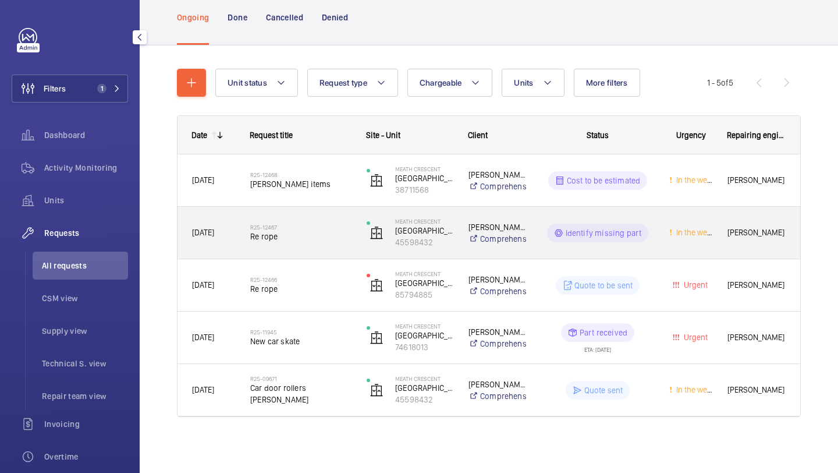
click at [316, 253] on div "R25-12467 Re rope" at bounding box center [293, 233] width 115 height 52
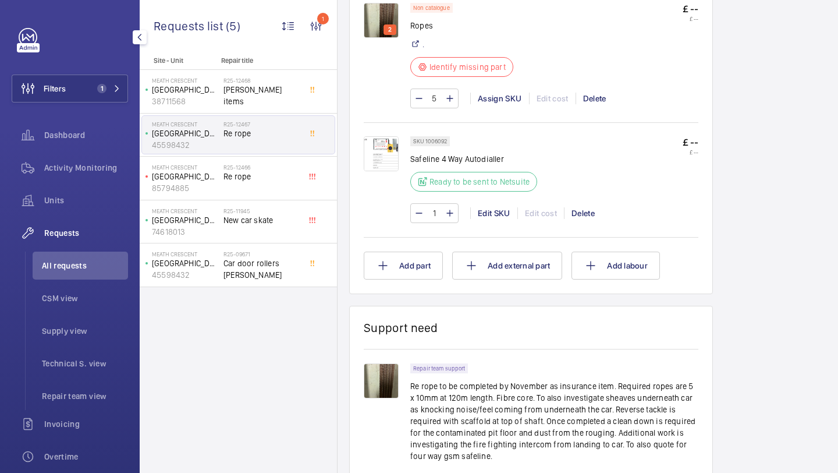
scroll to position [909, 0]
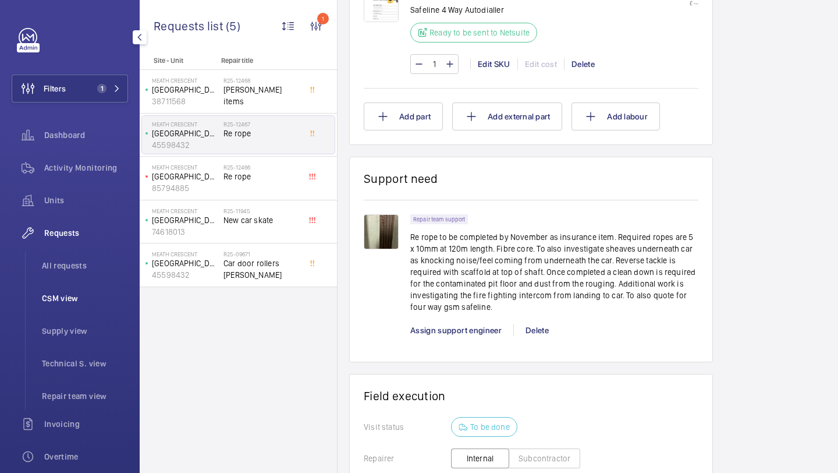
click at [97, 291] on li "CSM view" at bounding box center [80, 298] width 95 height 28
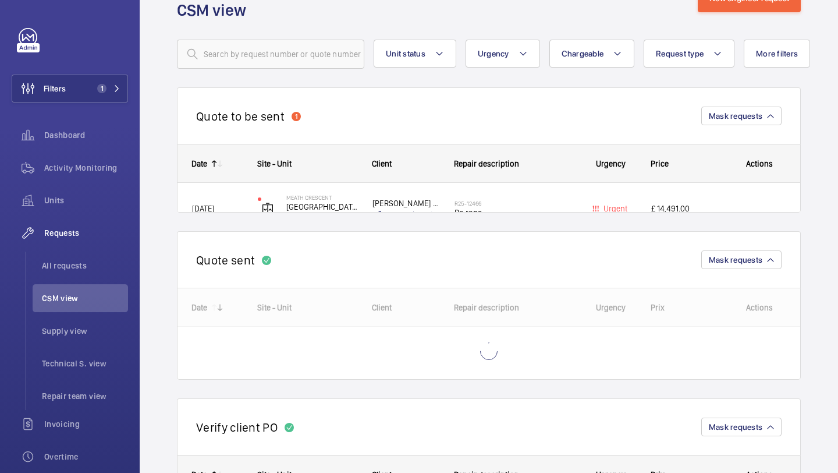
scroll to position [55, 0]
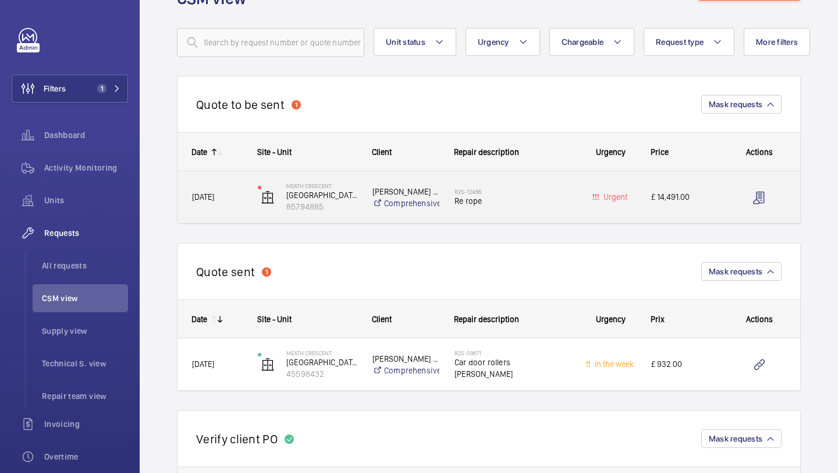
click at [490, 193] on h2 "R25-12466" at bounding box center [513, 191] width 116 height 7
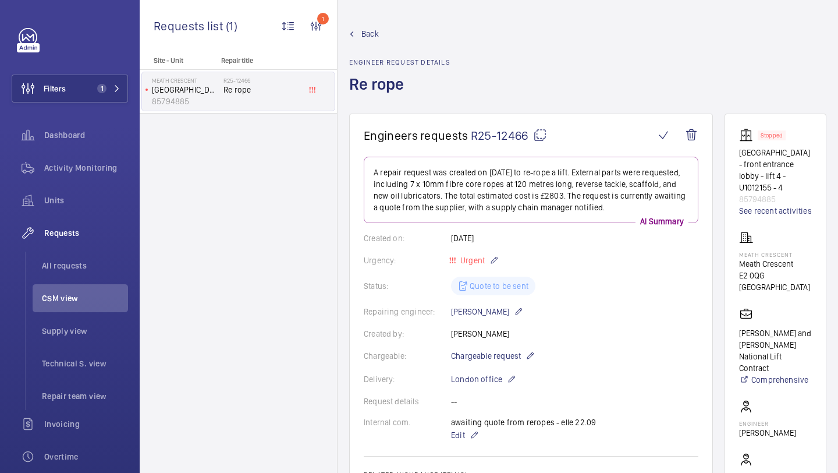
click at [760, 193] on p "85794885" at bounding box center [775, 199] width 73 height 12
click at [757, 205] on link "See recent activities" at bounding box center [775, 211] width 73 height 12
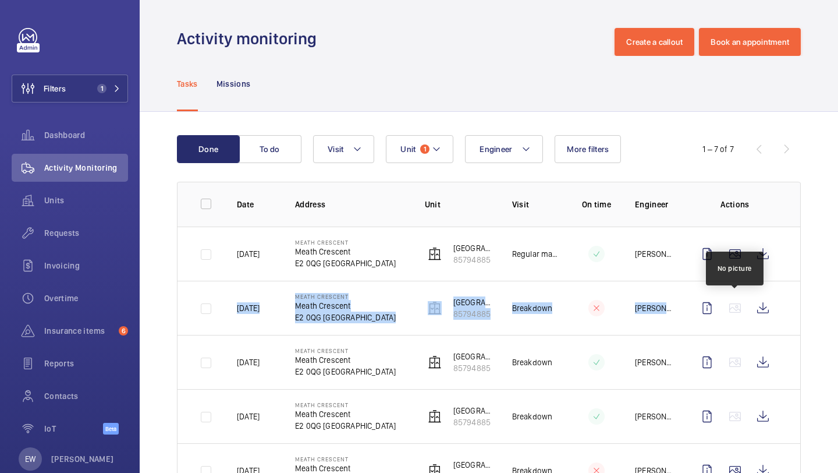
drag, startPoint x: 763, startPoint y: 260, endPoint x: 747, endPoint y: 310, distance: 52.5
click at [0, 0] on tbody "18/09/2025 Meath Crescent Meath Crescent E2 0QG LONDON Leamore Court - front en…" at bounding box center [0, 0] width 0 height 0
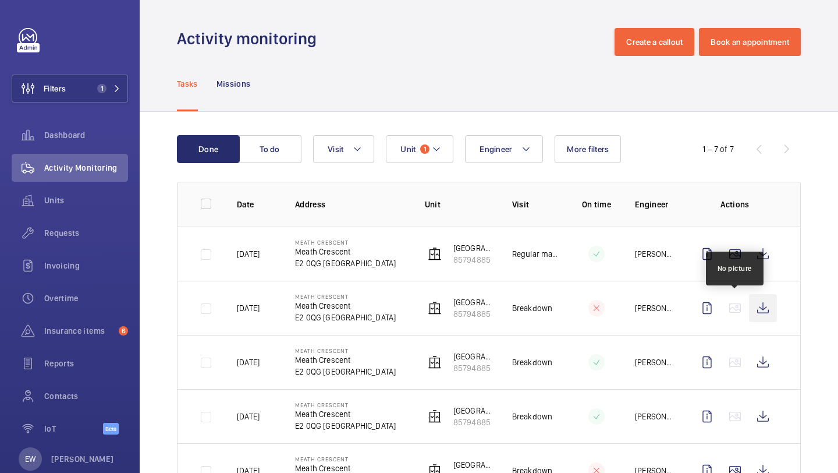
click at [754, 309] on wm-front-icon-button at bounding box center [763, 308] width 28 height 28
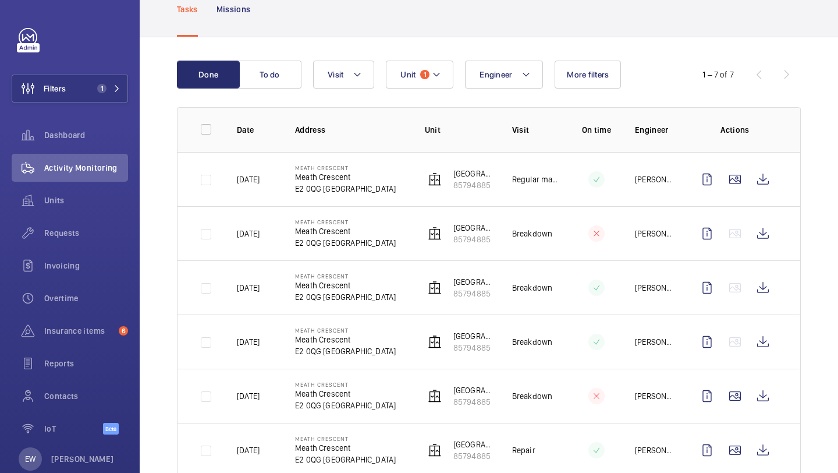
scroll to position [79, 0]
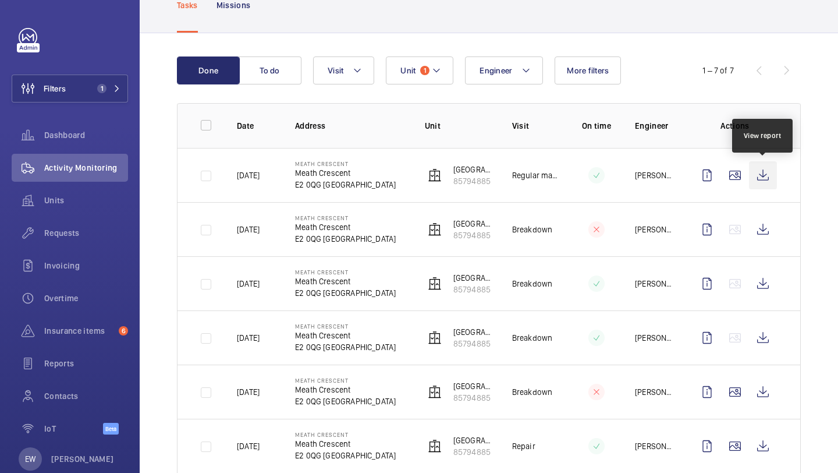
click at [765, 178] on wm-front-icon-button at bounding box center [763, 175] width 28 height 28
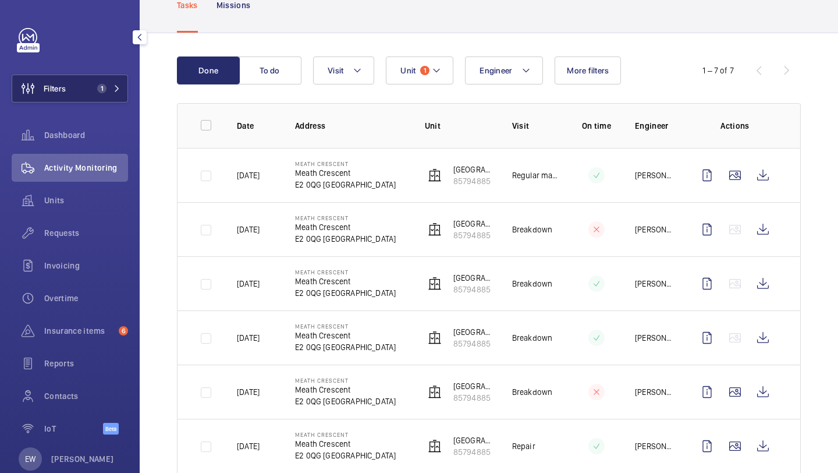
click at [108, 90] on span "1" at bounding box center [107, 88] width 28 height 9
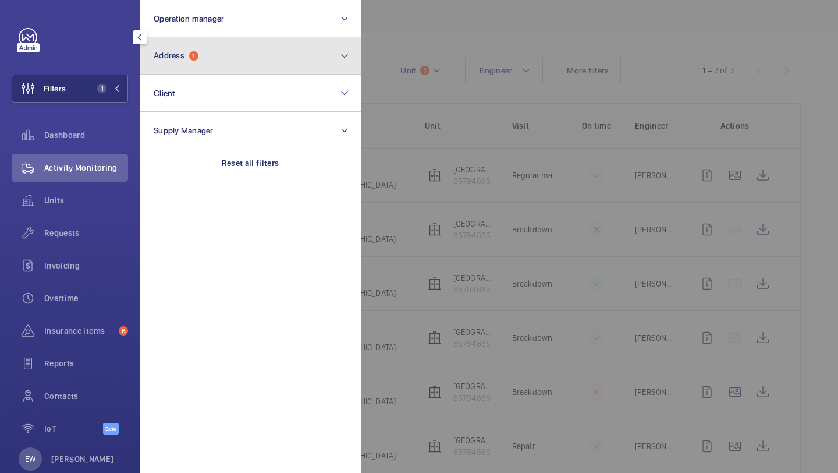
click at [210, 54] on button "Address 1" at bounding box center [250, 55] width 221 height 37
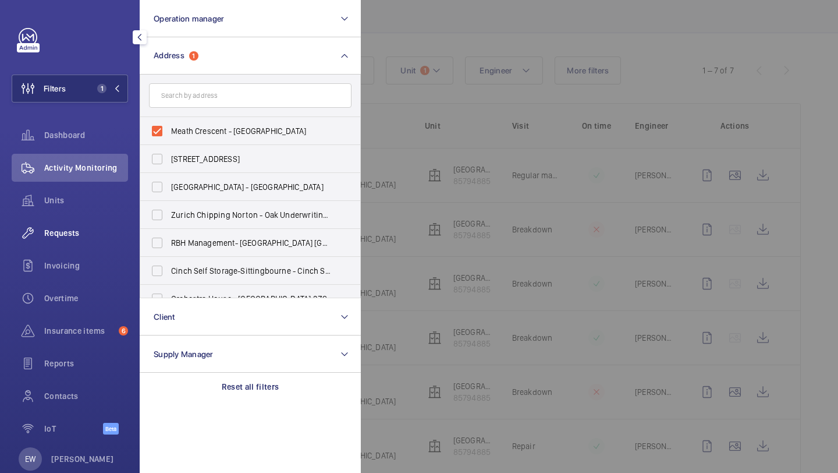
click at [74, 244] on div "Requests" at bounding box center [70, 233] width 116 height 28
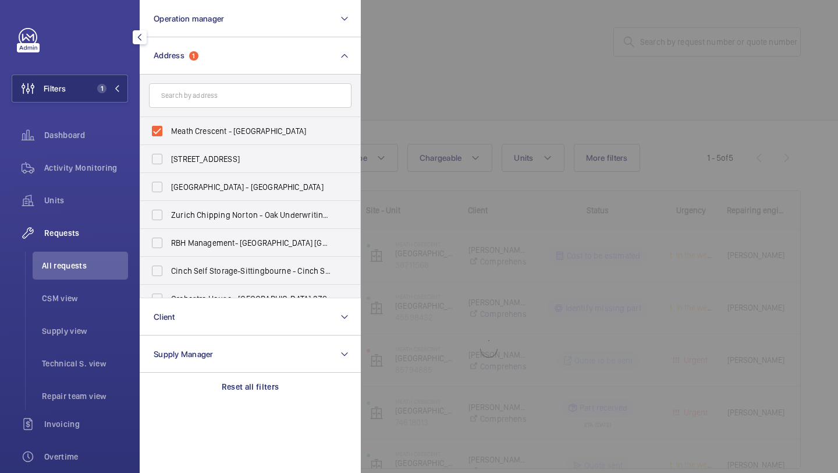
click at [425, 96] on div at bounding box center [780, 236] width 838 height 473
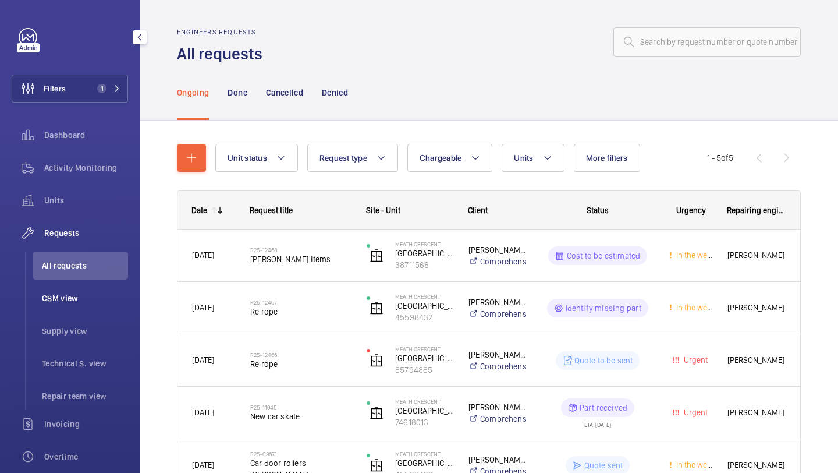
click at [76, 301] on span "CSM view" at bounding box center [85, 298] width 86 height 12
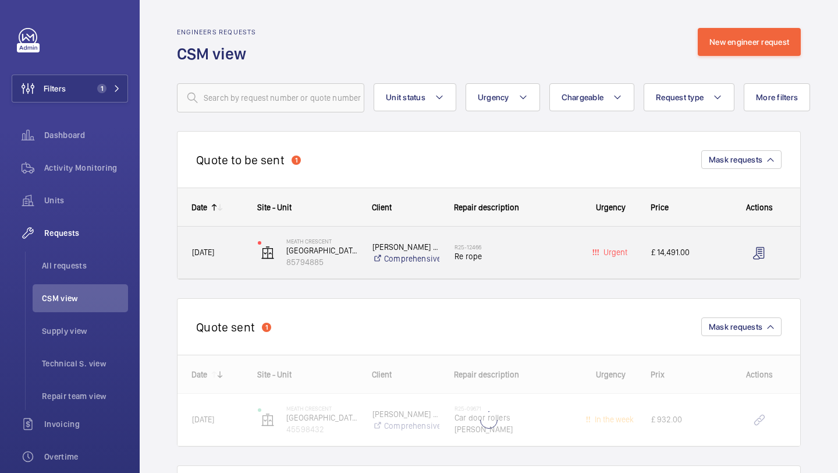
click at [455, 258] on span "Re rope" at bounding box center [513, 256] width 116 height 12
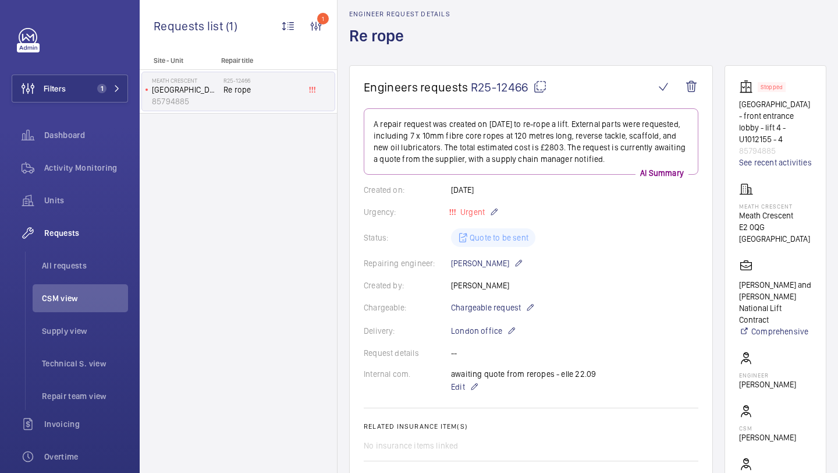
scroll to position [42, 0]
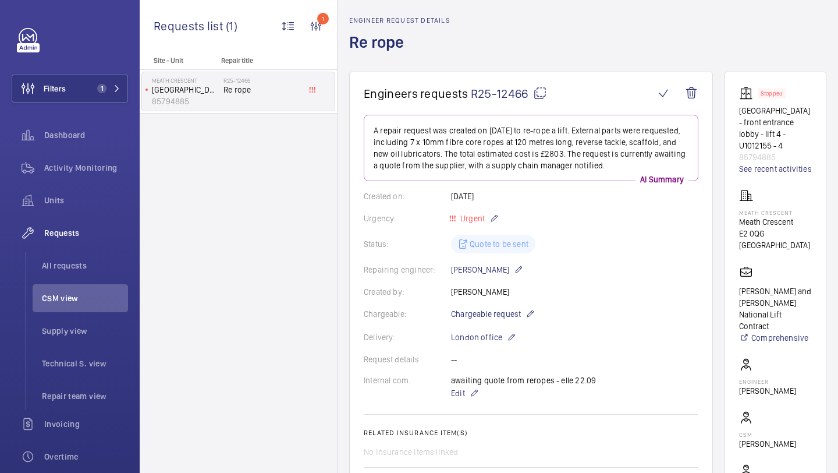
drag, startPoint x: 527, startPoint y: 98, endPoint x: 473, endPoint y: 93, distance: 55.0
click at [473, 93] on span "R25-12466" at bounding box center [509, 93] width 76 height 15
copy span "R25-12466"
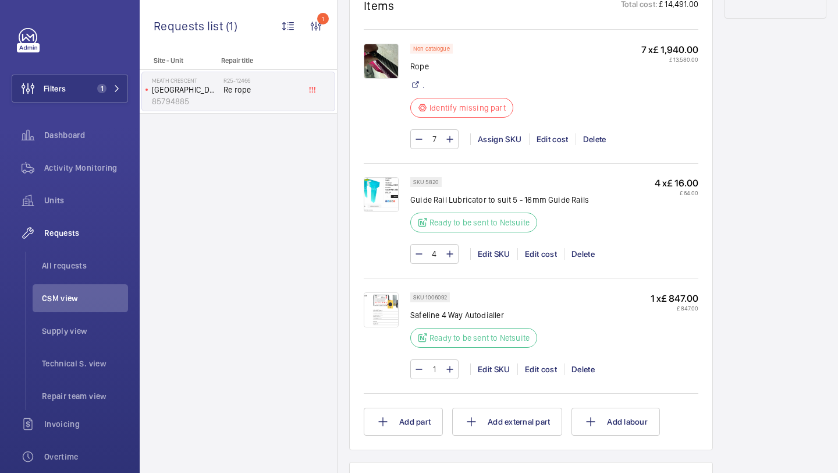
scroll to position [724, 0]
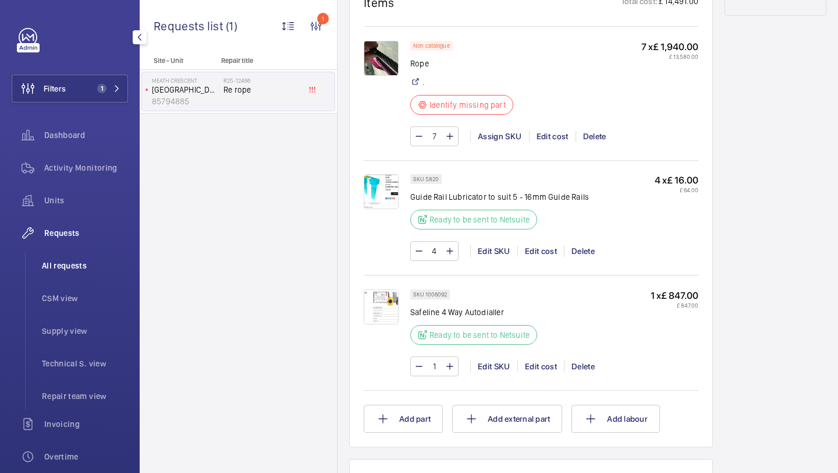
click at [79, 272] on li "All requests" at bounding box center [80, 265] width 95 height 28
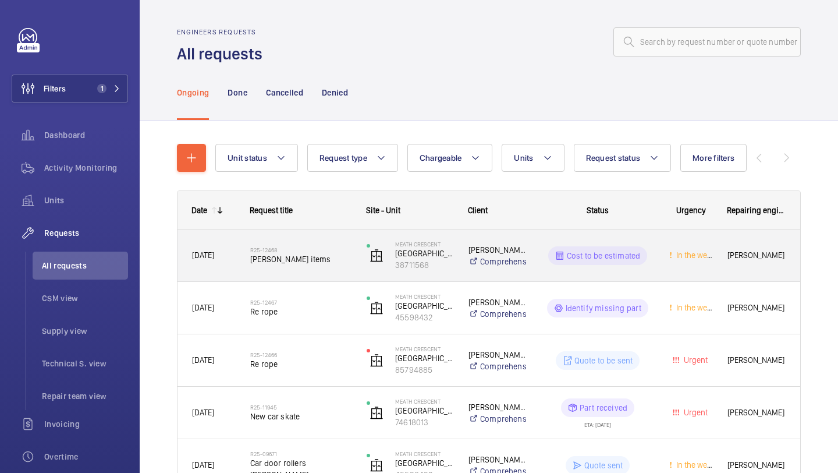
click at [328, 261] on span "Delap items" at bounding box center [300, 259] width 101 height 12
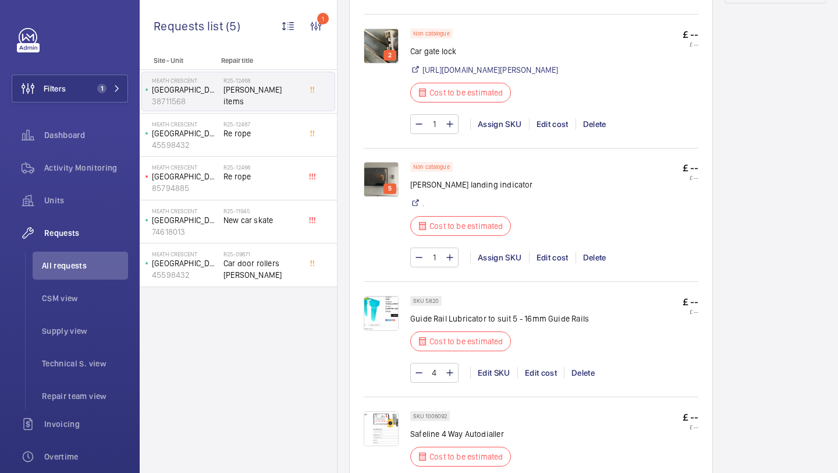
scroll to position [887, 0]
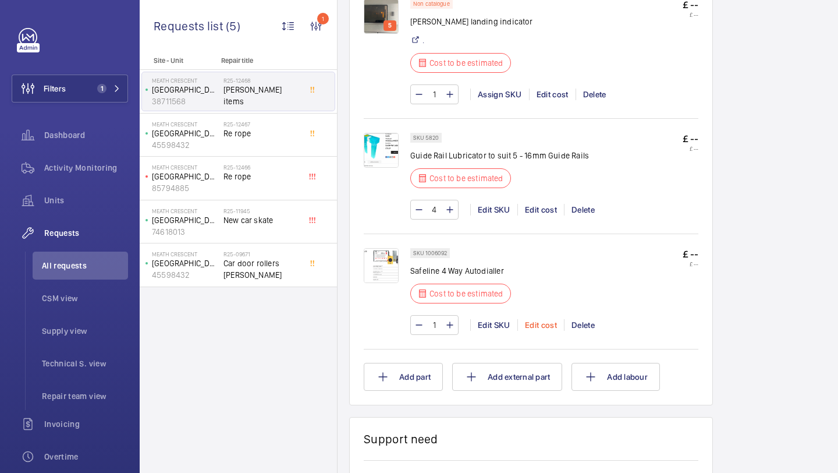
click at [529, 331] on div "Edit cost" at bounding box center [541, 325] width 47 height 12
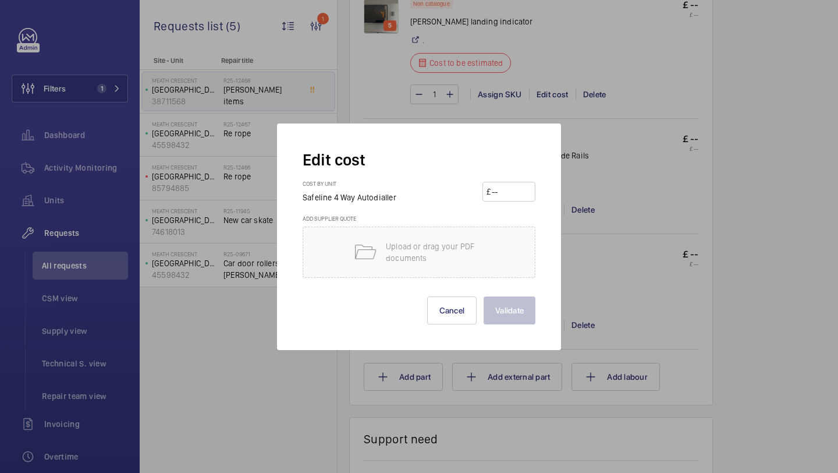
click at [494, 189] on input "number" at bounding box center [511, 191] width 41 height 19
type input "847"
click at [484, 296] on button "Validate" at bounding box center [510, 310] width 52 height 28
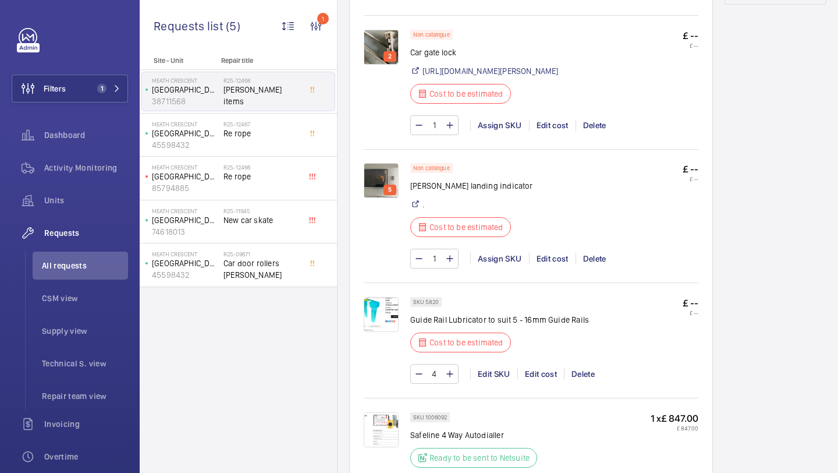
scroll to position [745, 0]
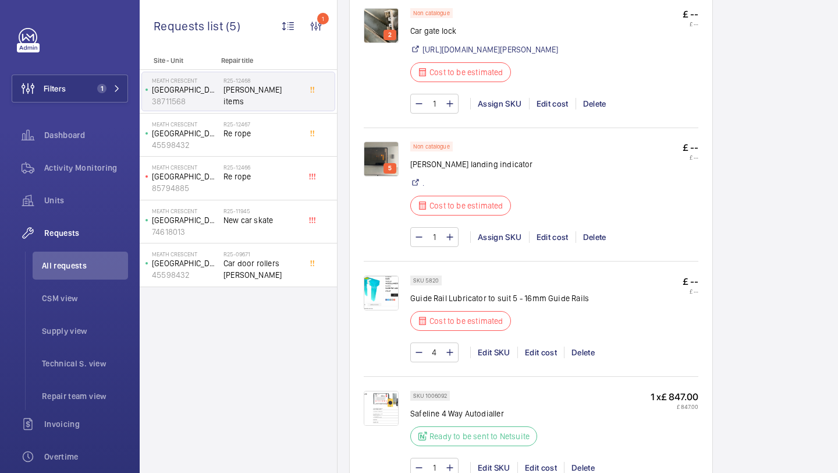
click at [369, 304] on img at bounding box center [381, 292] width 35 height 35
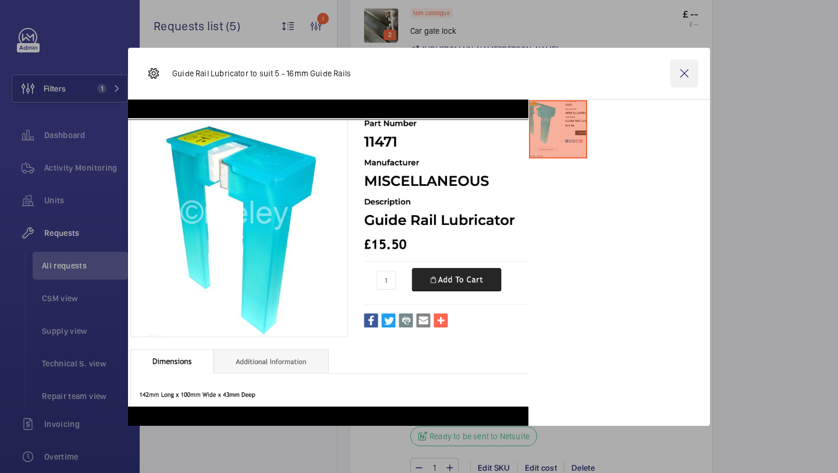
click at [686, 66] on wm-front-icon-button at bounding box center [685, 73] width 28 height 28
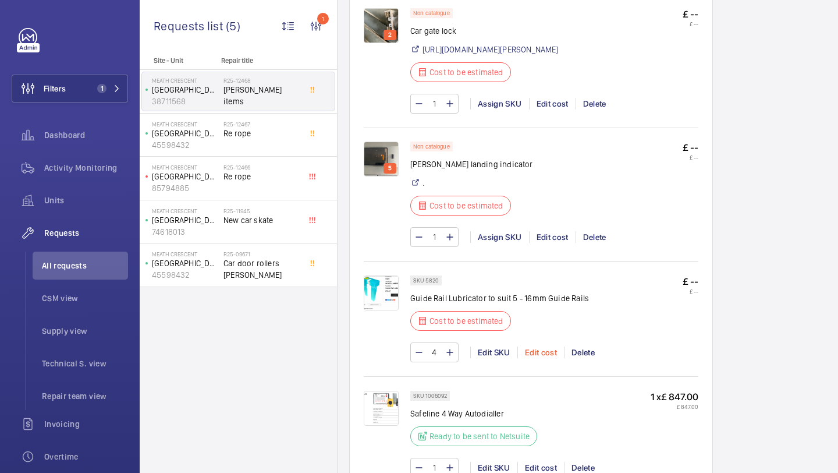
click at [550, 358] on div "Edit cost" at bounding box center [541, 352] width 47 height 12
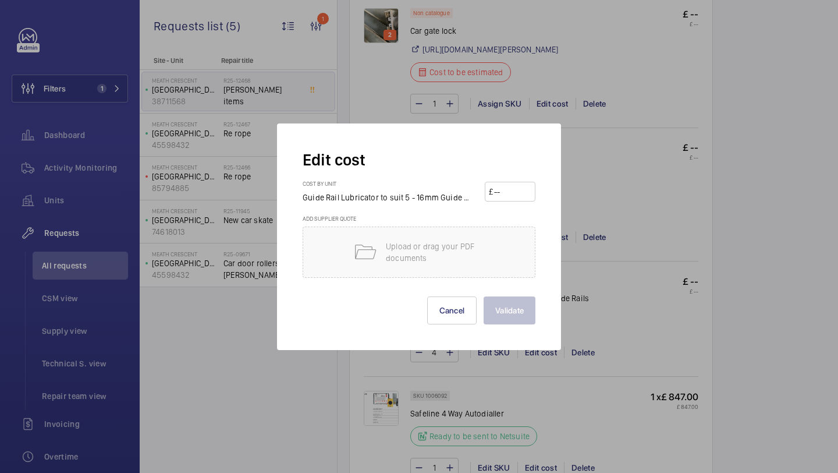
click at [512, 194] on input "number" at bounding box center [512, 191] width 38 height 19
type input "18"
click at [484, 296] on button "Validate" at bounding box center [510, 310] width 52 height 28
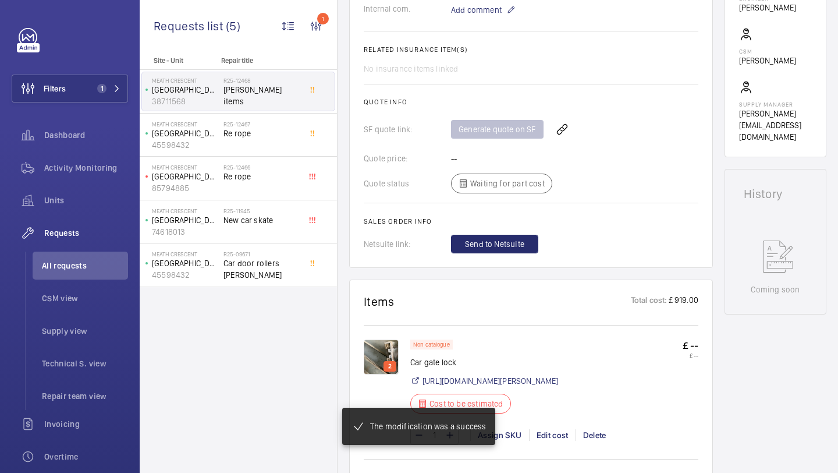
scroll to position [513, 0]
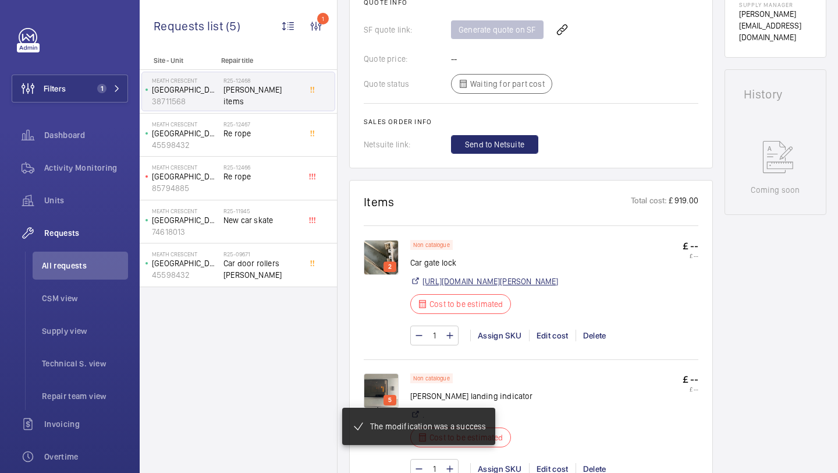
click at [435, 287] on link "https://shop.shorts-lifts.co.uk/sd017-0001-schindler-qks8-door-lock-contact-ktc" at bounding box center [491, 281] width 136 height 12
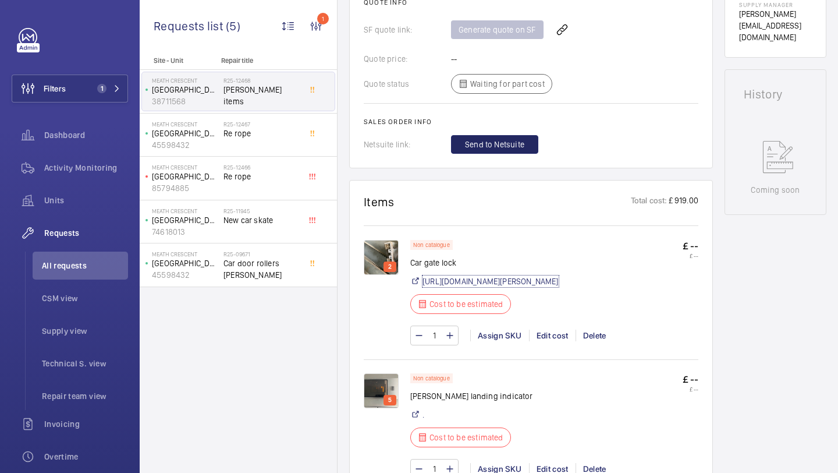
scroll to position [0, 0]
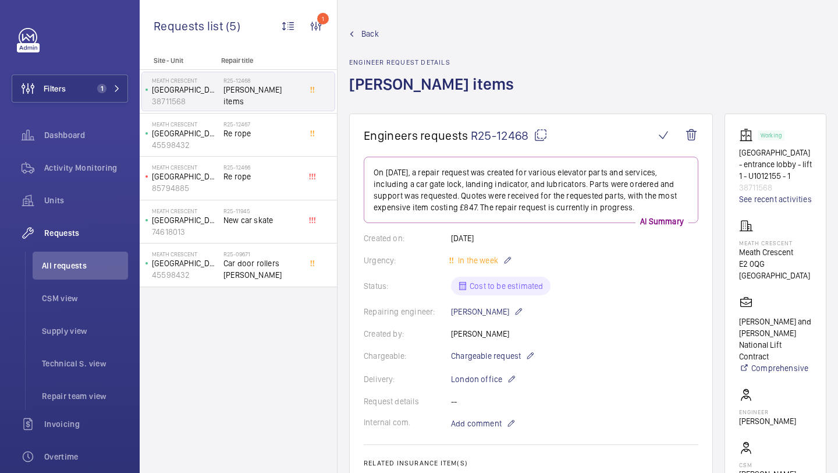
drag, startPoint x: 529, startPoint y: 141, endPoint x: 470, endPoint y: 138, distance: 58.3
click at [471, 138] on span "R25-12468" at bounding box center [509, 135] width 77 height 15
copy span "R25-12468"
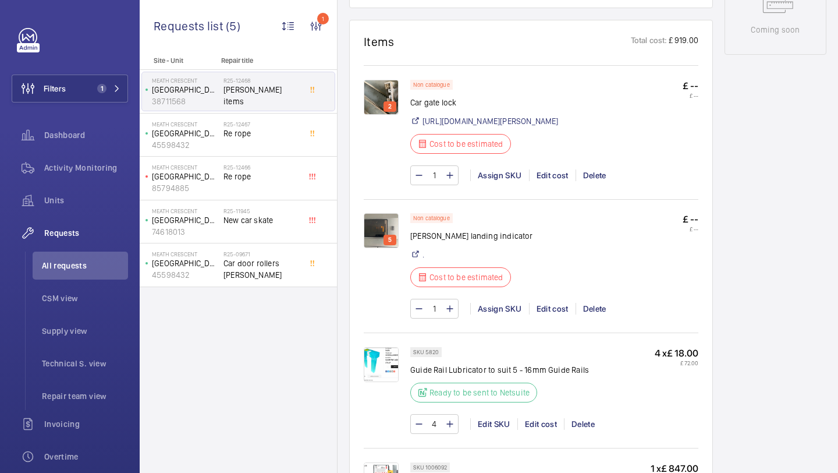
scroll to position [684, 0]
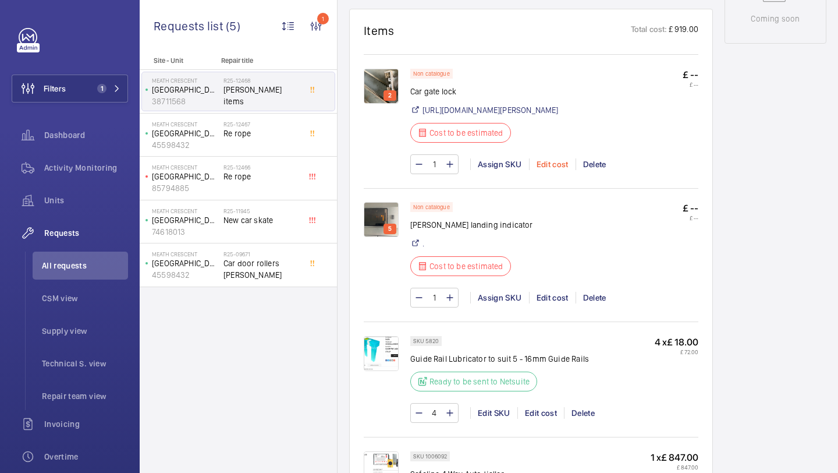
click at [555, 170] on div "Edit cost" at bounding box center [552, 164] width 47 height 12
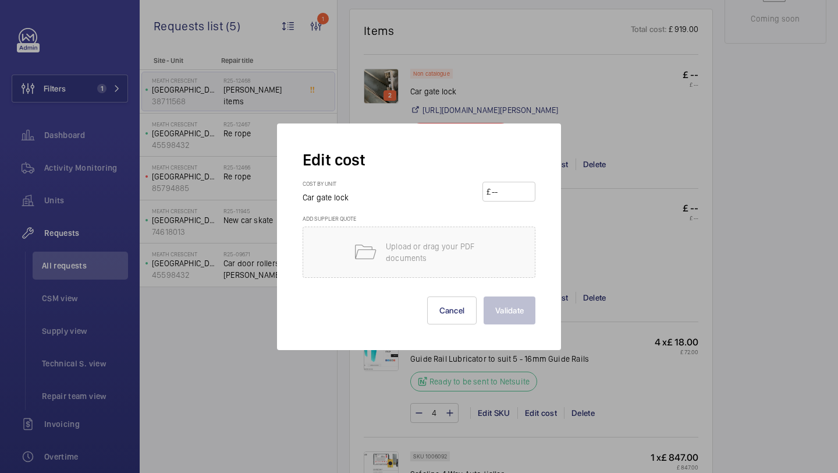
click at [533, 187] on wm-front-input-price "£" at bounding box center [509, 192] width 53 height 20
click at [518, 190] on input "number" at bounding box center [511, 191] width 41 height 19
type input "110"
click at [484, 296] on button "Validate" at bounding box center [510, 310] width 52 height 28
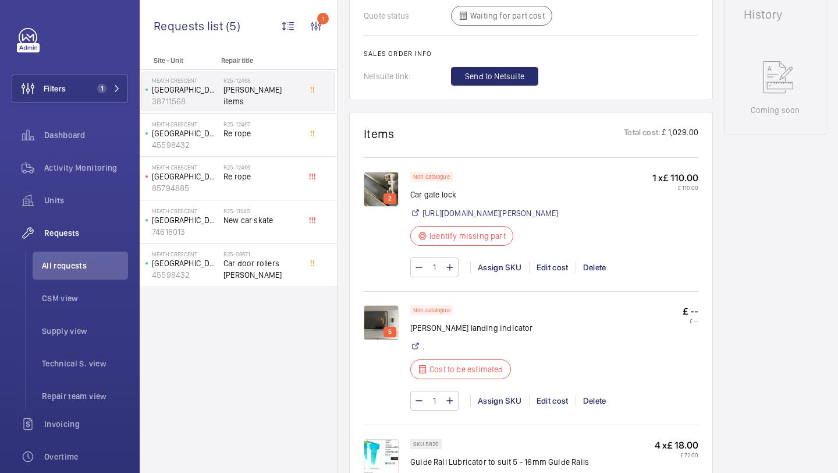
scroll to position [777, 0]
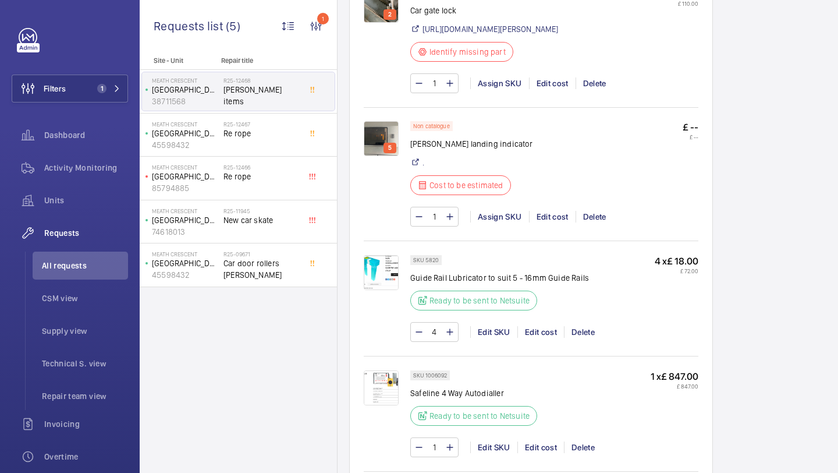
click at [378, 143] on img at bounding box center [381, 138] width 35 height 35
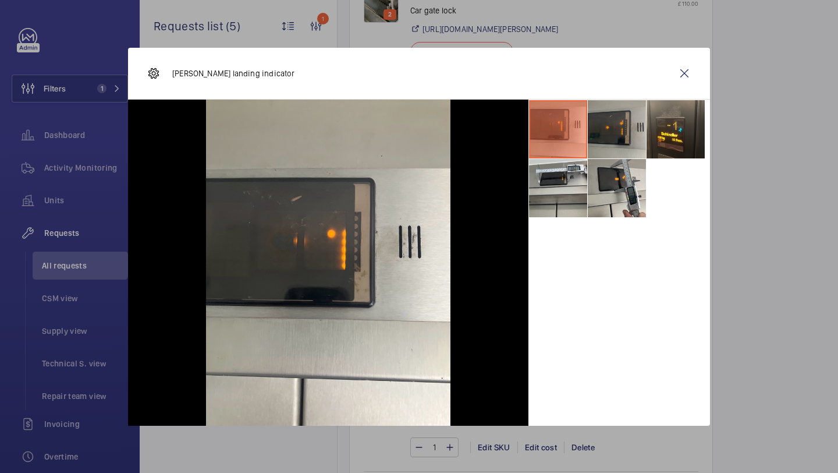
click at [624, 148] on li at bounding box center [617, 129] width 58 height 58
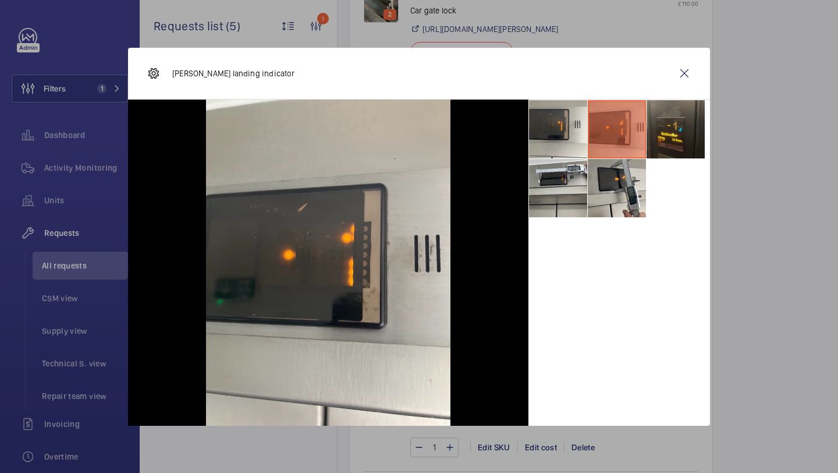
click at [675, 137] on li at bounding box center [676, 129] width 58 height 58
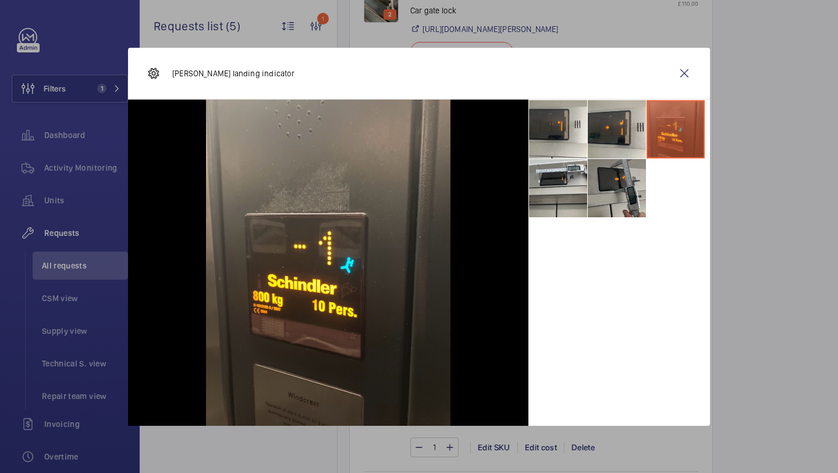
click at [627, 188] on li at bounding box center [617, 188] width 58 height 58
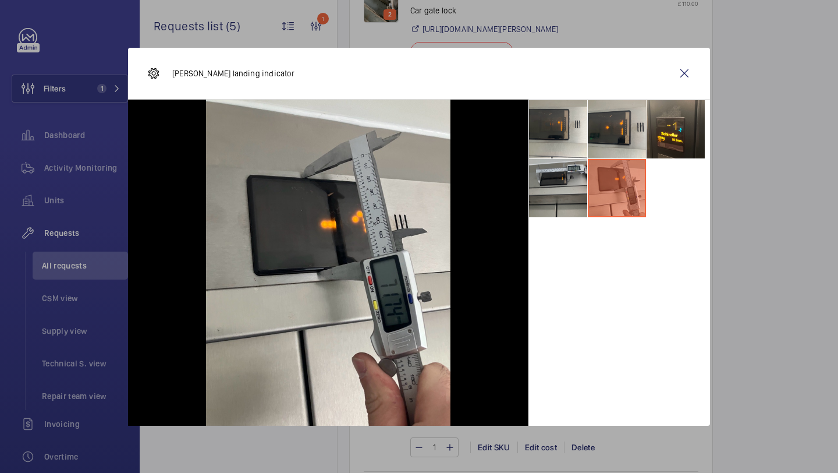
click at [571, 180] on li at bounding box center [558, 188] width 58 height 58
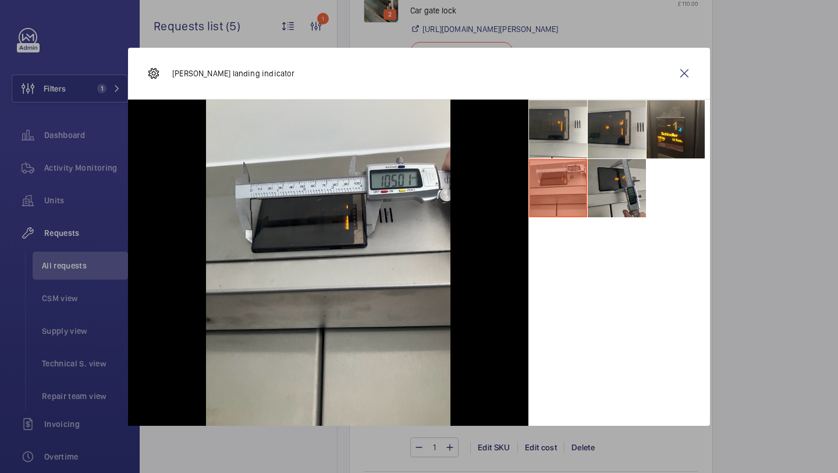
click at [616, 186] on li at bounding box center [617, 188] width 58 height 58
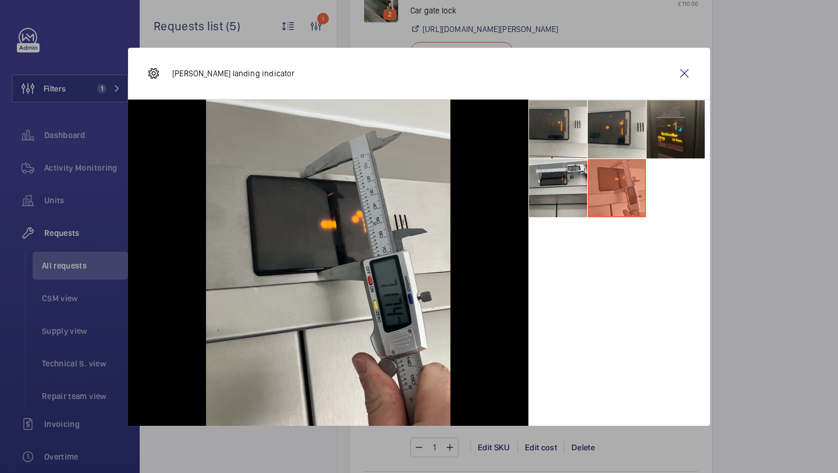
click at [657, 131] on li at bounding box center [676, 129] width 58 height 58
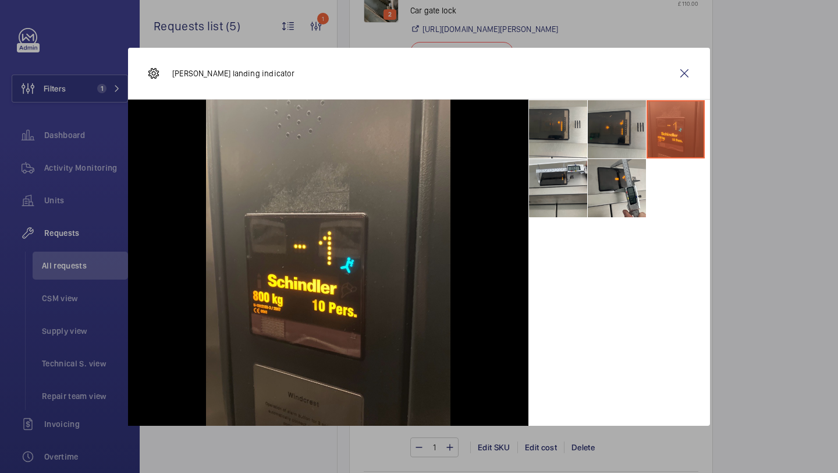
click at [614, 139] on li at bounding box center [617, 129] width 58 height 58
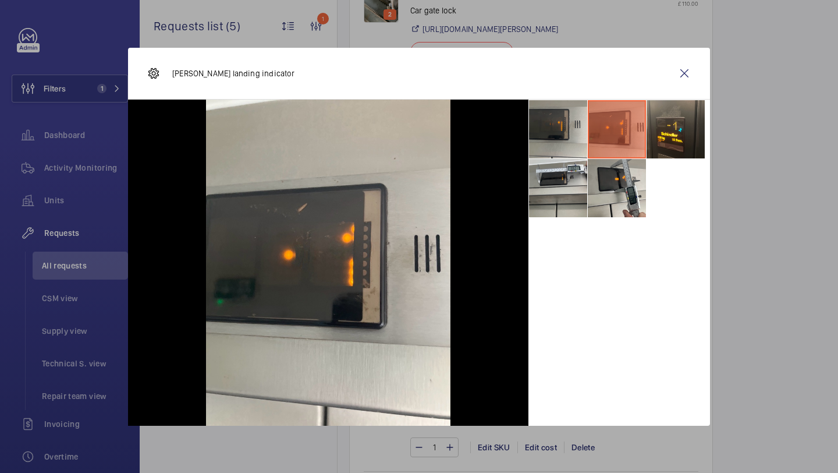
click at [568, 132] on li at bounding box center [558, 129] width 58 height 58
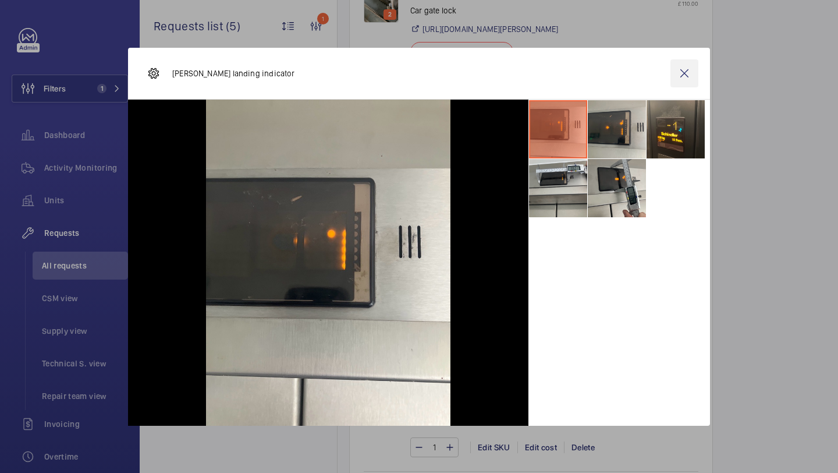
click at [697, 72] on wm-front-icon-button at bounding box center [685, 73] width 28 height 28
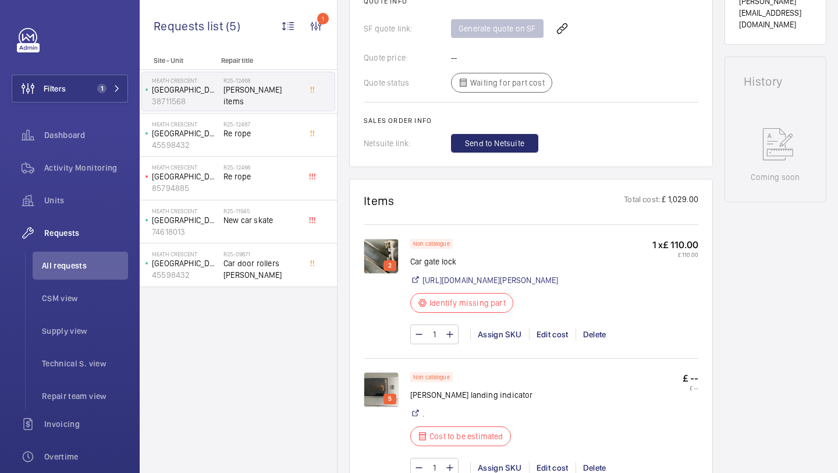
scroll to position [494, 0]
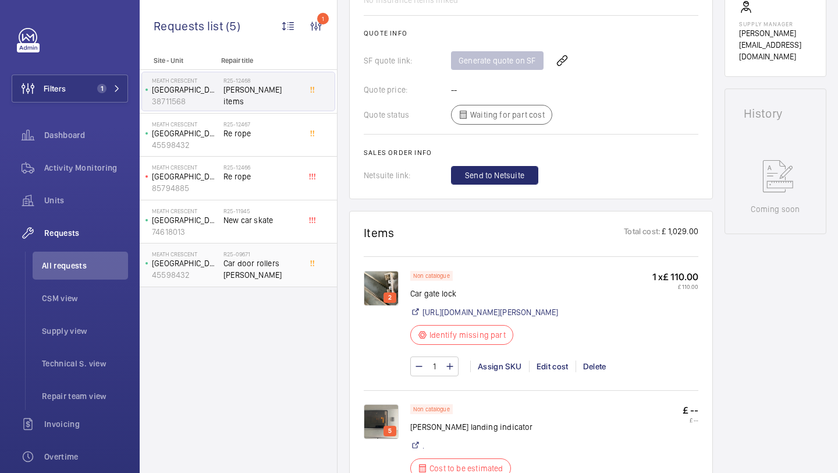
click at [271, 258] on span "Car door rollers Schindler" at bounding box center [262, 268] width 77 height 23
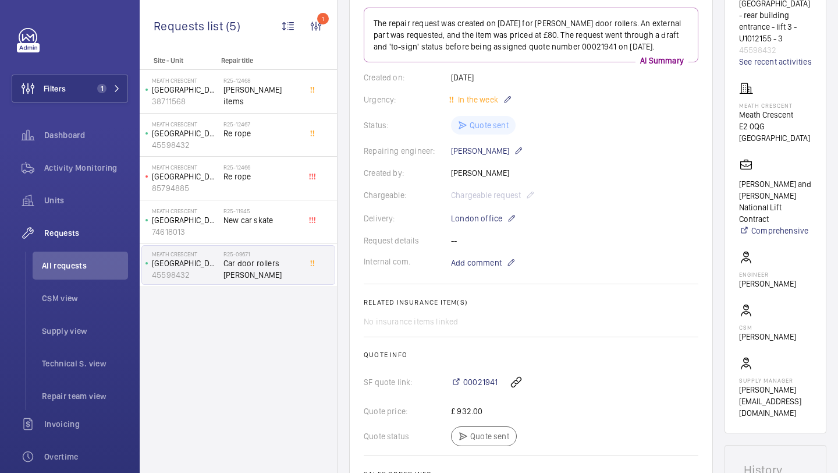
scroll to position [113, 0]
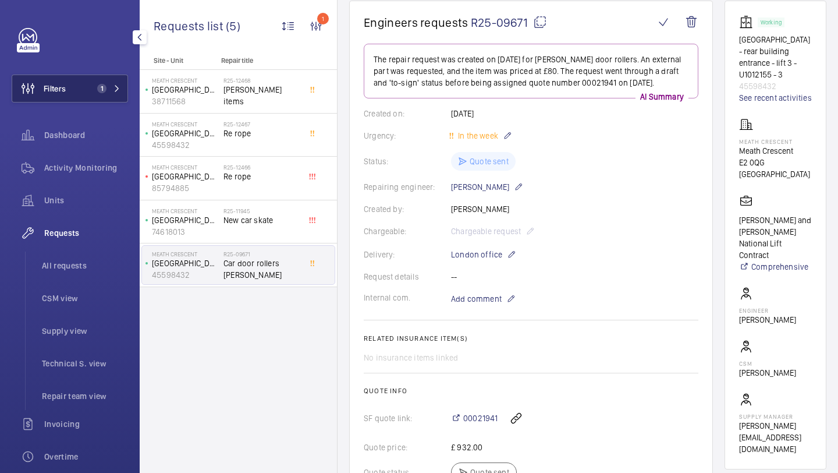
click at [98, 87] on span "1" at bounding box center [101, 88] width 9 height 9
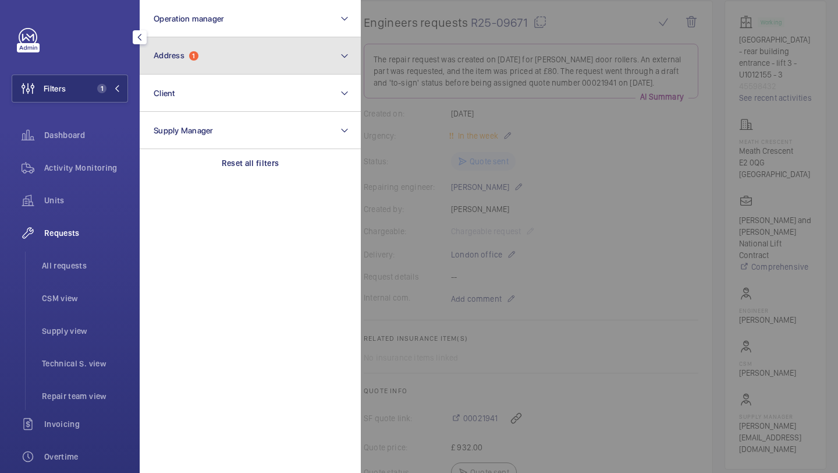
click at [166, 63] on button "Address 1" at bounding box center [250, 55] width 221 height 37
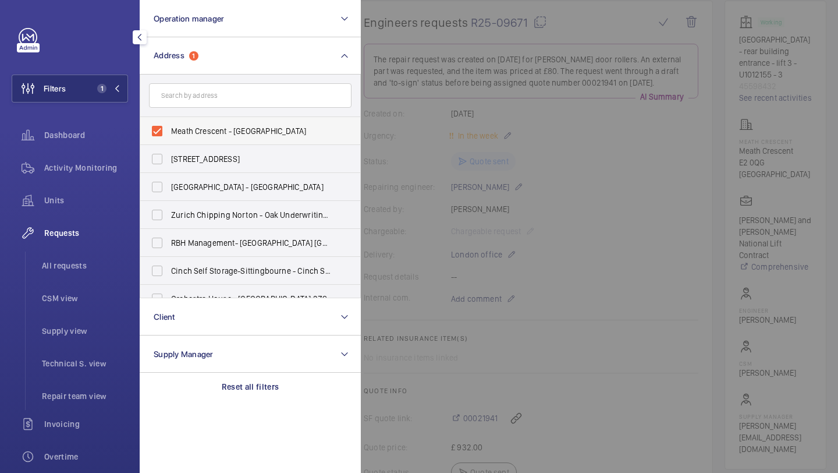
click at [187, 132] on span "Meath Crescent - Meath Crescent, LONDON E2 0QG" at bounding box center [251, 131] width 160 height 12
click at [169, 132] on input "Meath Crescent - Meath Crescent, LONDON E2 0QG" at bounding box center [157, 130] width 23 height 23
checkbox input "false"
click at [190, 94] on input "text" at bounding box center [250, 95] width 203 height 24
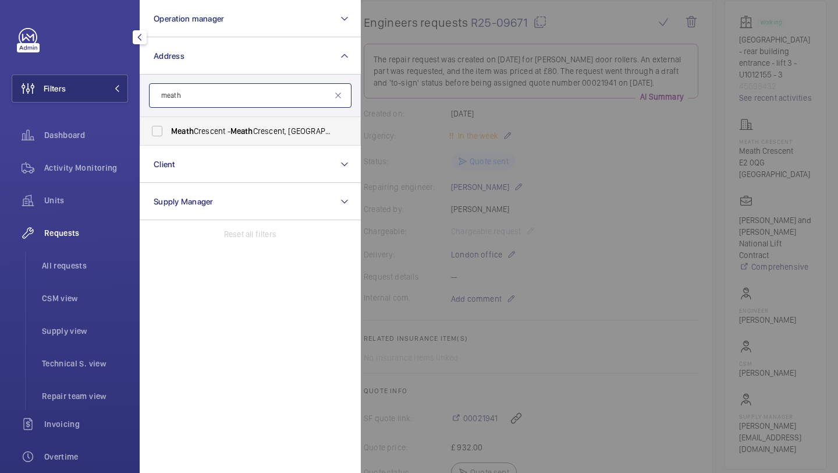
type input "meath"
click at [216, 131] on span "Meath Crescent - Meath Crescent, LONDON E2 0QG" at bounding box center [251, 131] width 160 height 12
click at [169, 131] on input "Meath Crescent - Meath Crescent, LONDON E2 0QG" at bounding box center [157, 130] width 23 height 23
checkbox input "true"
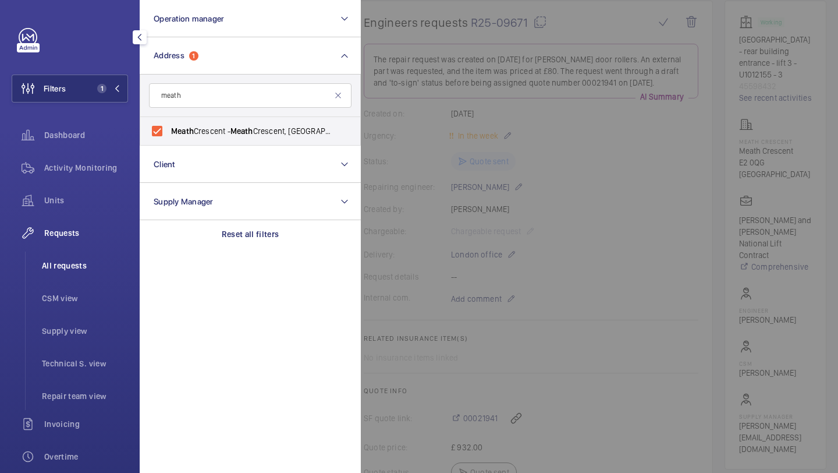
click at [112, 261] on span "All requests" at bounding box center [85, 266] width 86 height 12
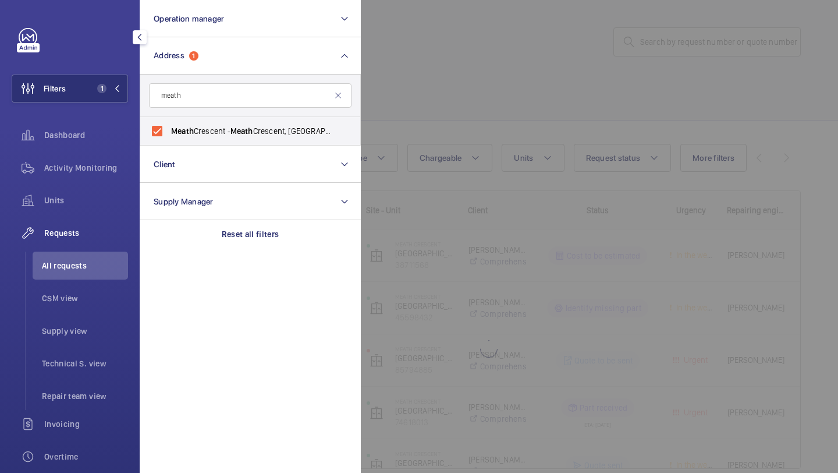
click at [495, 103] on div at bounding box center [780, 236] width 838 height 473
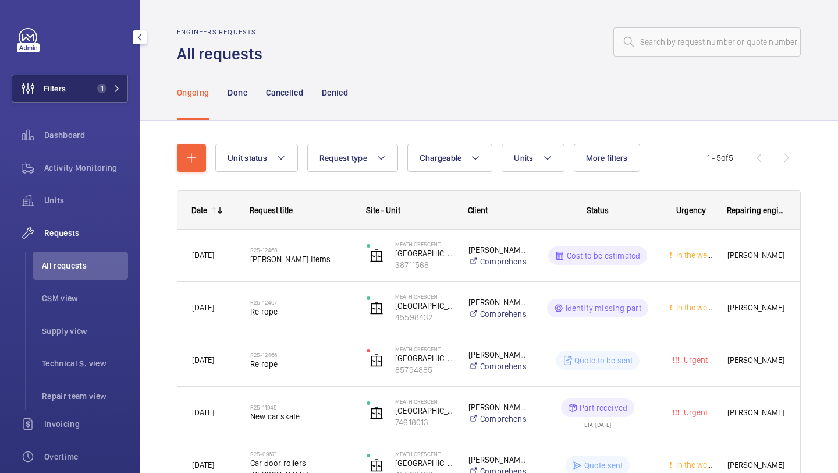
click at [107, 92] on span "1" at bounding box center [107, 88] width 28 height 9
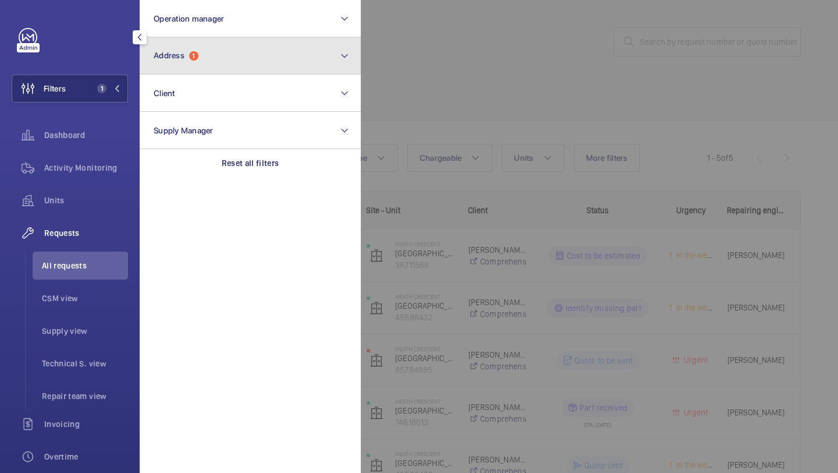
click at [171, 66] on button "Address 1" at bounding box center [250, 55] width 221 height 37
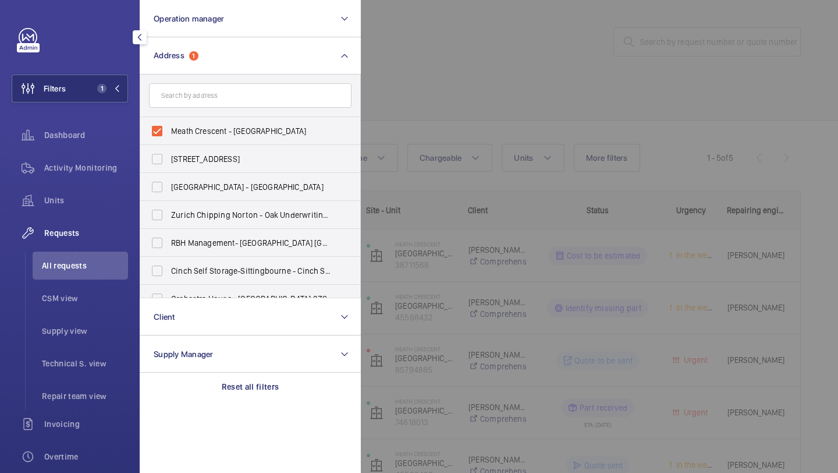
click at [385, 86] on div at bounding box center [780, 236] width 838 height 473
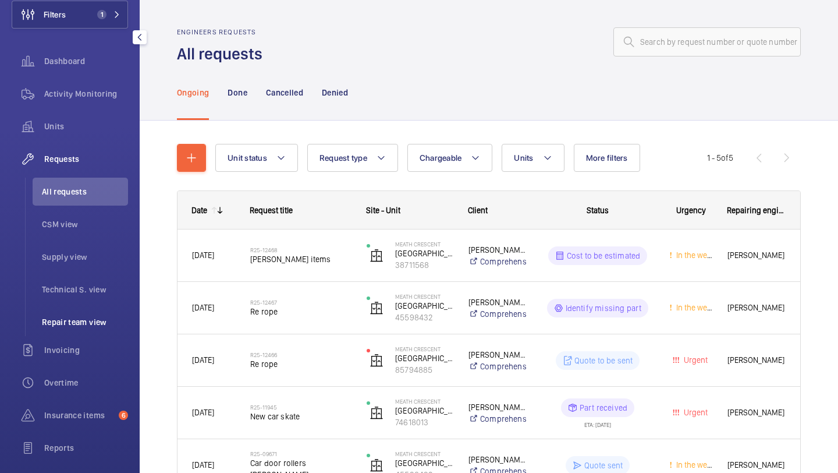
scroll to position [75, 0]
click at [78, 407] on div "Insurance items 6" at bounding box center [70, 414] width 116 height 28
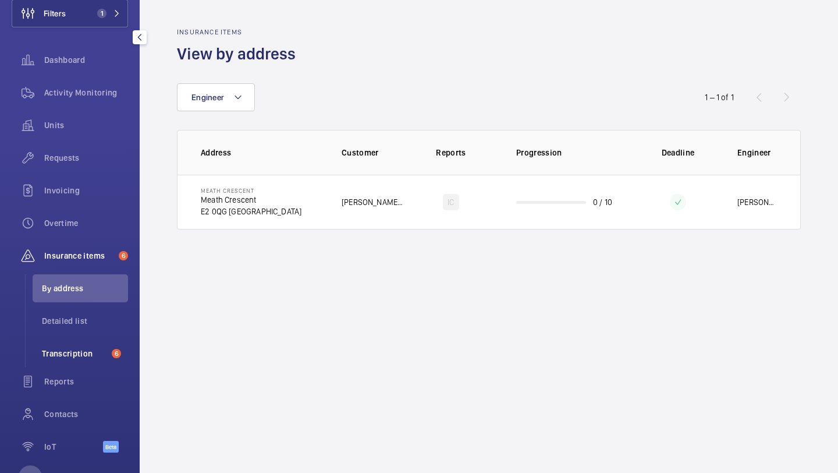
click at [104, 344] on li "Transcription 6" at bounding box center [80, 353] width 95 height 28
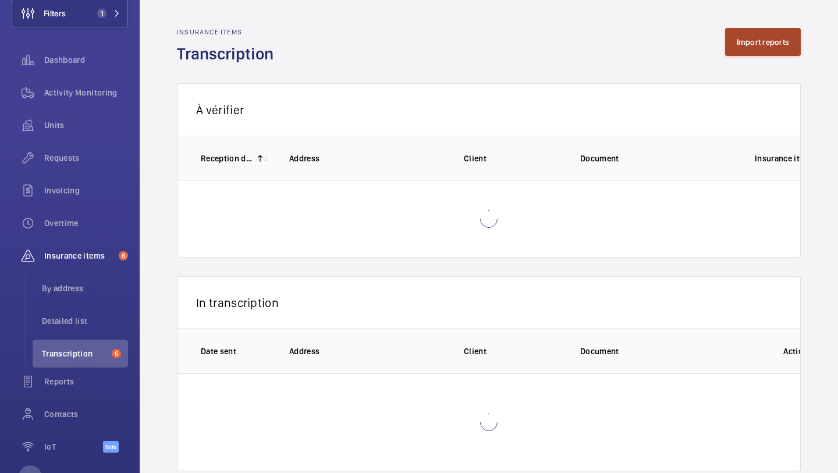
click at [753, 39] on button "Import reports" at bounding box center [763, 42] width 76 height 28
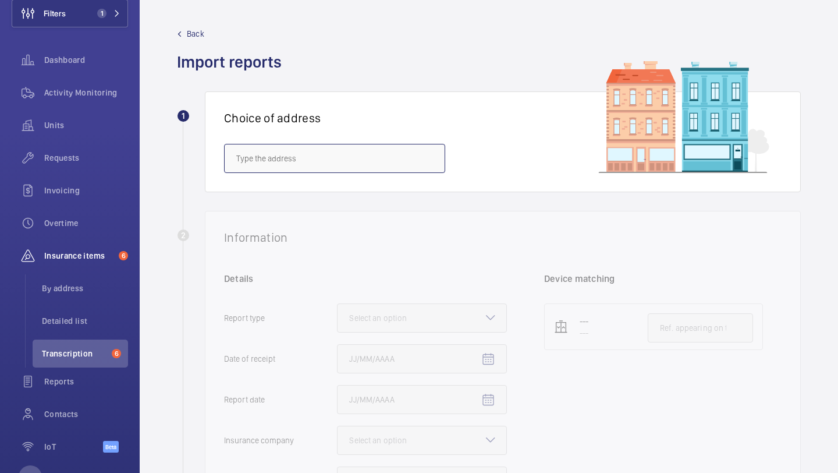
click at [435, 155] on input "text" at bounding box center [334, 158] width 221 height 29
click at [395, 183] on mat-option "Meath Crescent - Meath Crescent, LONDON E2 0QG" at bounding box center [335, 193] width 220 height 28
type input "Meath Crescent - Meath Crescent, LONDON E2 0QG"
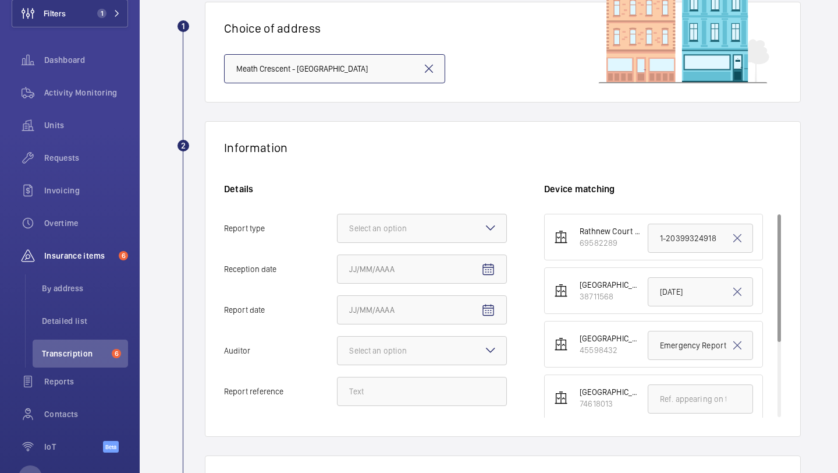
scroll to position [144, 0]
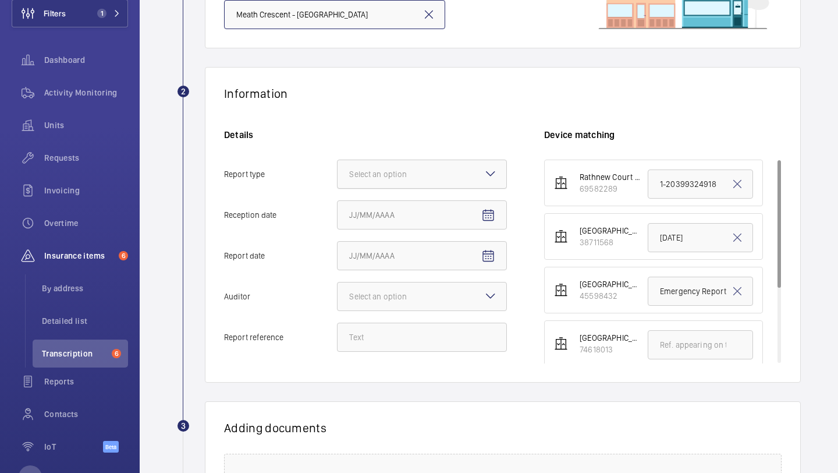
click at [403, 169] on div "Select an option" at bounding box center [392, 174] width 87 height 12
click at [338, 169] on input "Report type Select an option" at bounding box center [338, 174] width 0 height 28
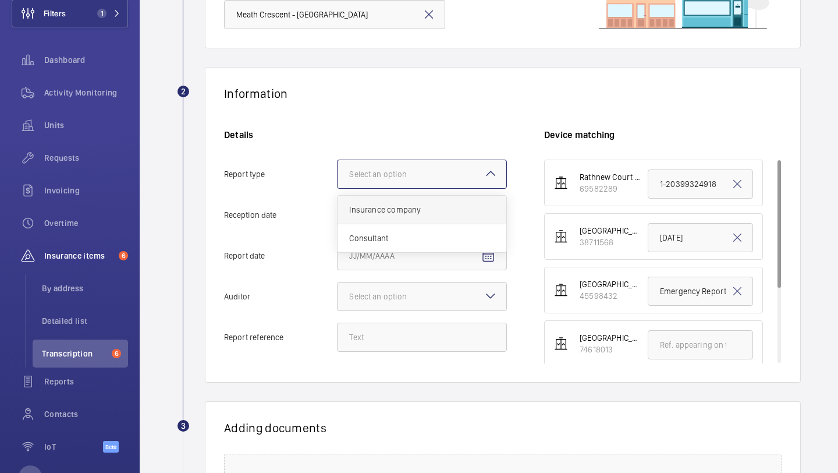
click at [389, 205] on span "Insurance company" at bounding box center [422, 210] width 146 height 12
click at [338, 188] on input "Report type Select an option Insurance company Consultant" at bounding box center [338, 174] width 0 height 28
click at [484, 205] on span "Open calendar" at bounding box center [488, 215] width 28 height 28
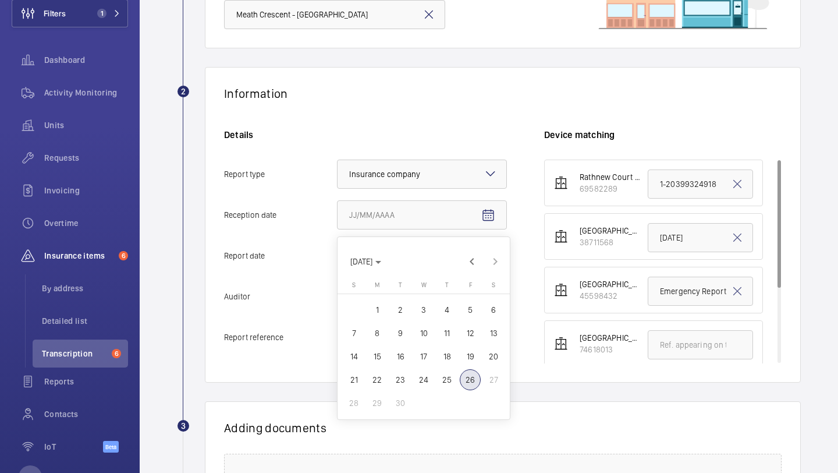
click at [465, 380] on span "26" at bounding box center [470, 379] width 21 height 21
type input "9/26/2025"
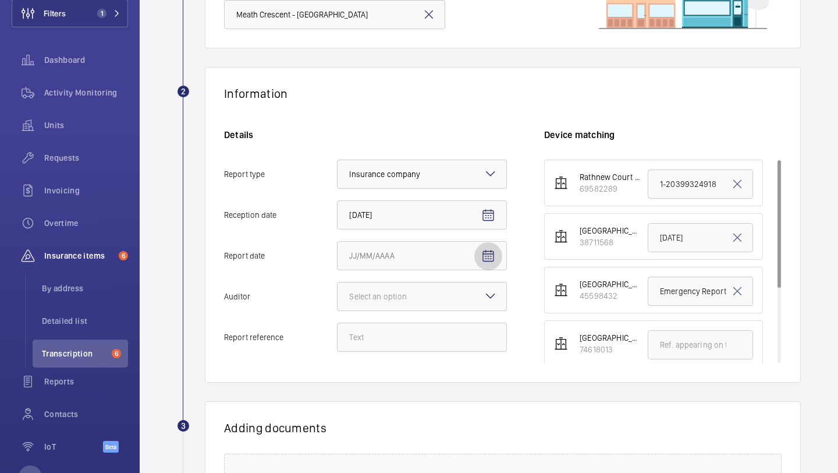
click at [491, 250] on mat-icon "Open calendar" at bounding box center [488, 256] width 14 height 14
click at [430, 399] on span "17" at bounding box center [423, 397] width 21 height 21
type input "9/17/2025"
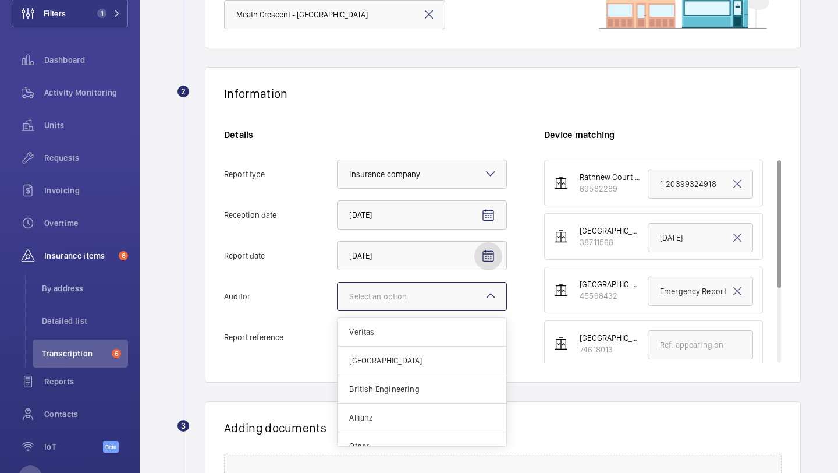
click at [481, 288] on div at bounding box center [422, 296] width 169 height 28
click at [338, 288] on input "Auditor Select an option Veritas Zurich British Engineering Allianz Other" at bounding box center [338, 296] width 0 height 28
click at [417, 437] on div "Other" at bounding box center [422, 432] width 169 height 28
click at [338, 310] on input "Auditor Select an option Veritas Zurich British Engineering Allianz Other" at bounding box center [338, 296] width 0 height 28
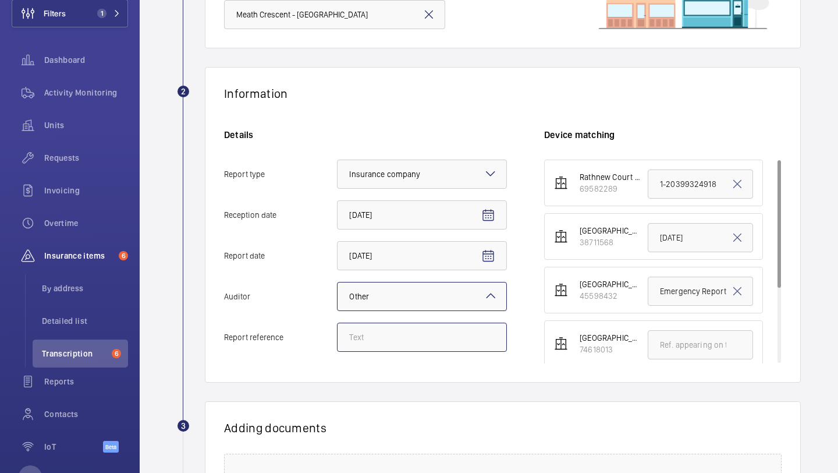
click at [426, 343] on input "Report reference" at bounding box center [422, 337] width 170 height 29
click at [668, 239] on input "CE 0041" at bounding box center [700, 237] width 105 height 29
paste input "1-20399324858"
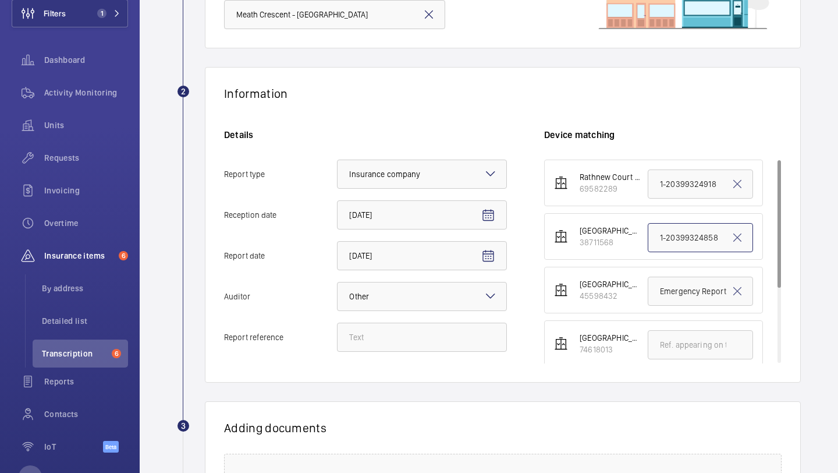
type input "1-20399324858"
click at [442, 328] on input "Report reference" at bounding box center [422, 337] width 170 height 29
paste input "1-20399324858"
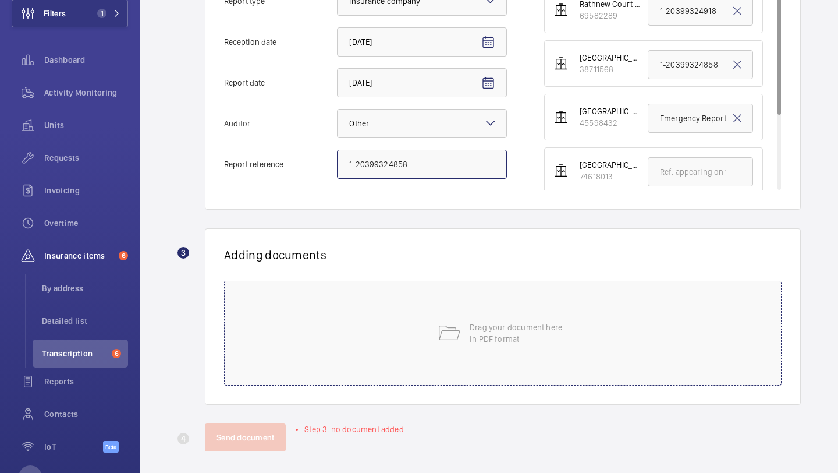
scroll to position [323, 0]
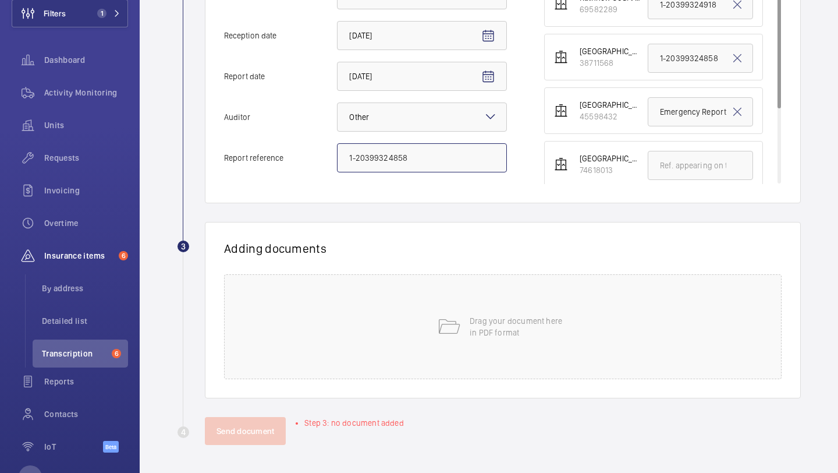
type input "1-20399324858"
click at [469, 316] on div "Drag your document here in PDF format" at bounding box center [503, 326] width 558 height 105
click at [470, 297] on div "Drag your document here in PDF format" at bounding box center [503, 326] width 558 height 105
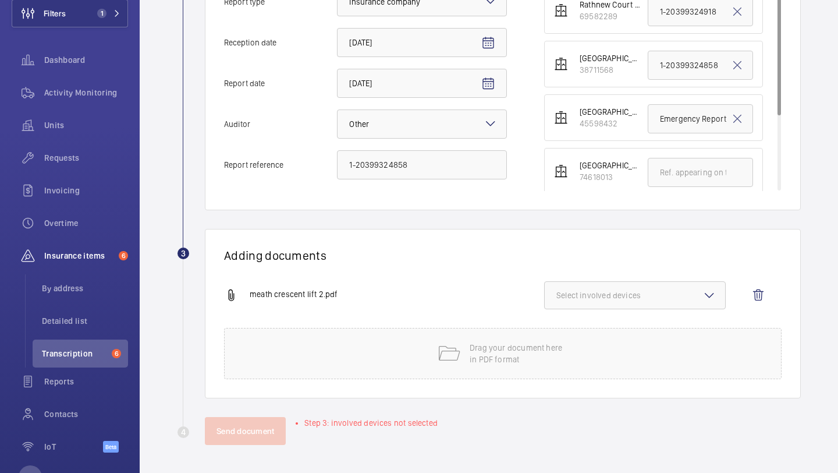
click at [611, 297] on span "Select involved devices" at bounding box center [635, 295] width 157 height 12
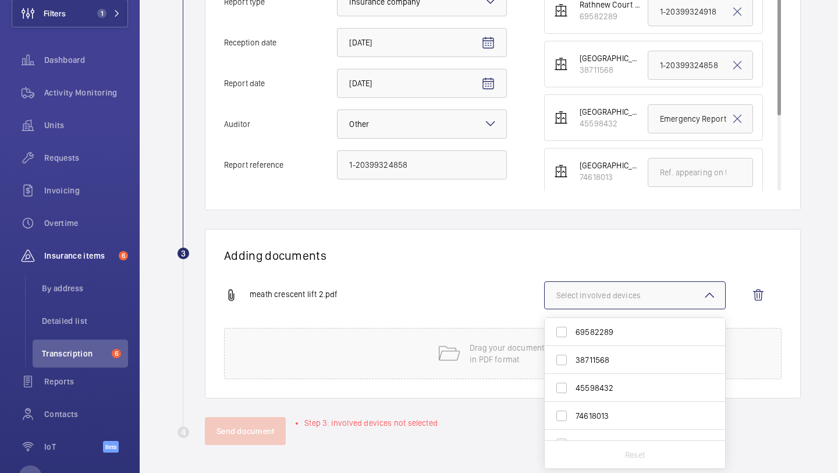
click at [589, 364] on span "38711568" at bounding box center [636, 360] width 121 height 12
click at [573, 364] on input "38711568" at bounding box center [561, 359] width 23 height 23
checkbox input "true"
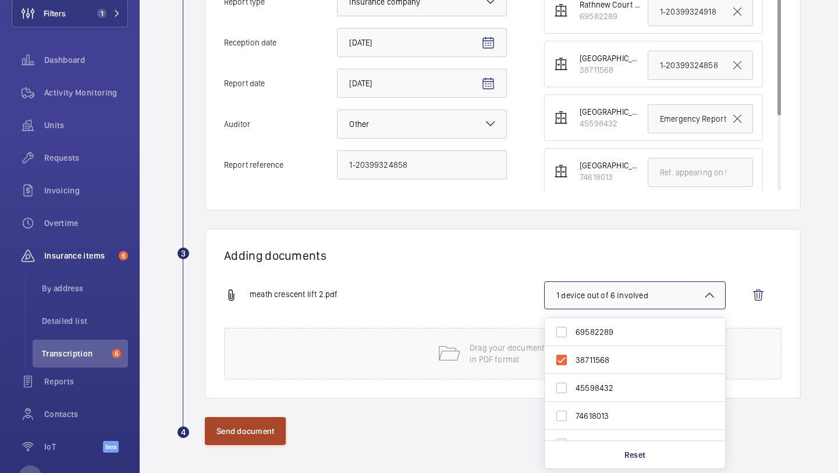
click at [236, 432] on button "Send document" at bounding box center [245, 431] width 81 height 28
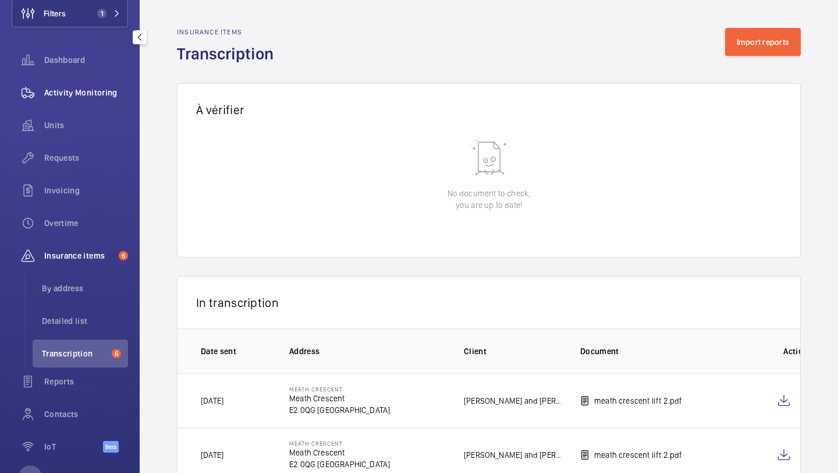
click at [94, 105] on div "Activity Monitoring" at bounding box center [70, 93] width 116 height 28
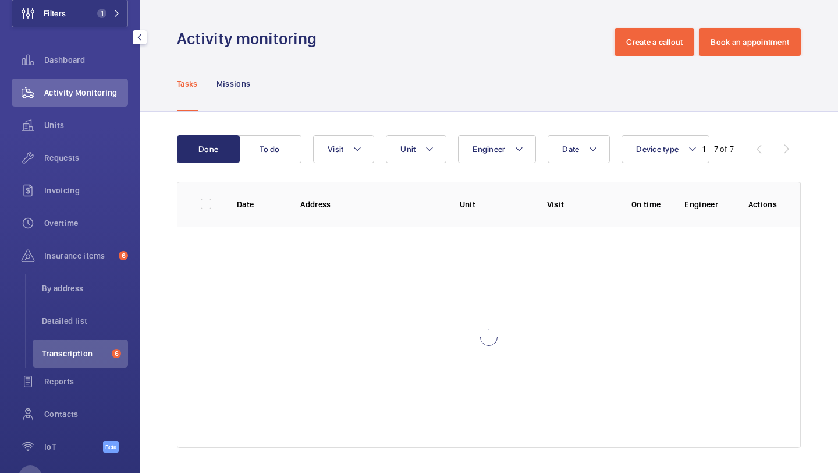
scroll to position [26, 0]
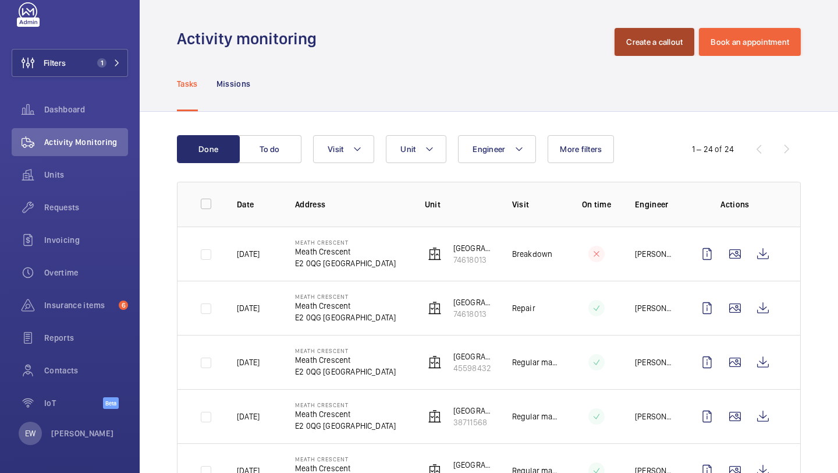
click at [630, 36] on button "Create a callout" at bounding box center [655, 42] width 80 height 28
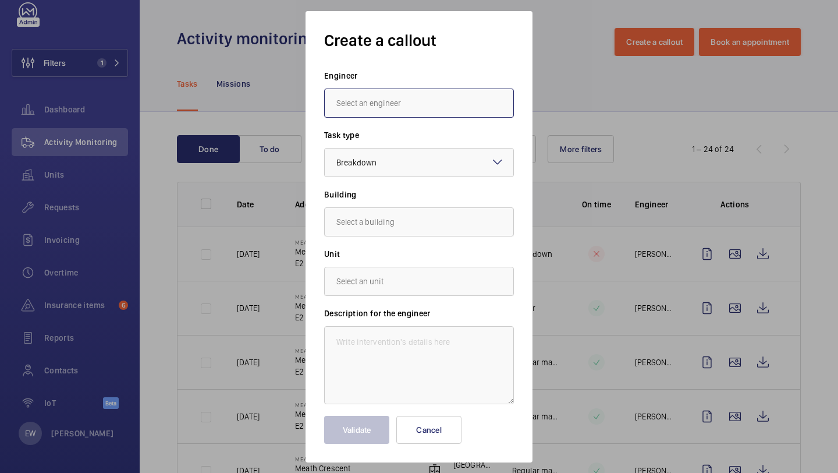
click at [382, 110] on input "text" at bounding box center [419, 102] width 190 height 29
click at [390, 109] on input "text" at bounding box center [419, 102] width 190 height 29
click at [390, 78] on label "Engineer" at bounding box center [419, 76] width 190 height 12
click at [390, 100] on input "text" at bounding box center [419, 102] width 190 height 29
click at [390, 77] on label "Engineer" at bounding box center [419, 76] width 190 height 12
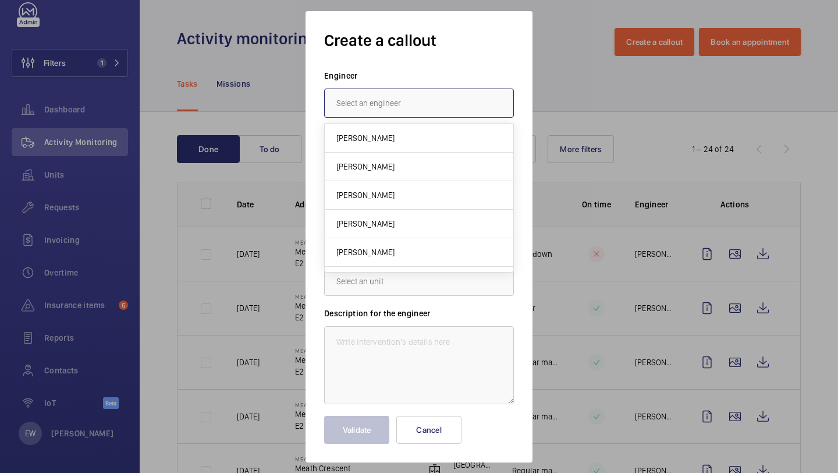
click at [389, 95] on input "text" at bounding box center [419, 102] width 190 height 29
click at [386, 79] on label "Engineer" at bounding box center [419, 76] width 190 height 12
click at [384, 96] on input "text" at bounding box center [419, 102] width 190 height 29
click at [385, 77] on label "Engineer" at bounding box center [419, 76] width 190 height 12
click at [384, 93] on input "text" at bounding box center [419, 102] width 190 height 29
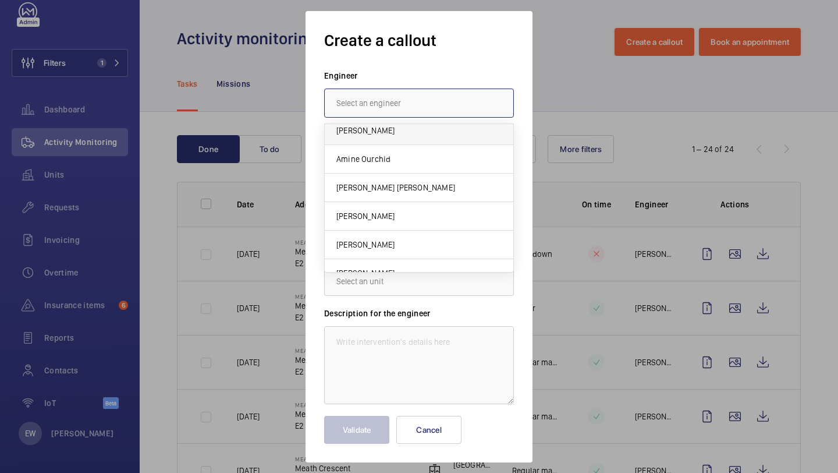
scroll to position [203, 0]
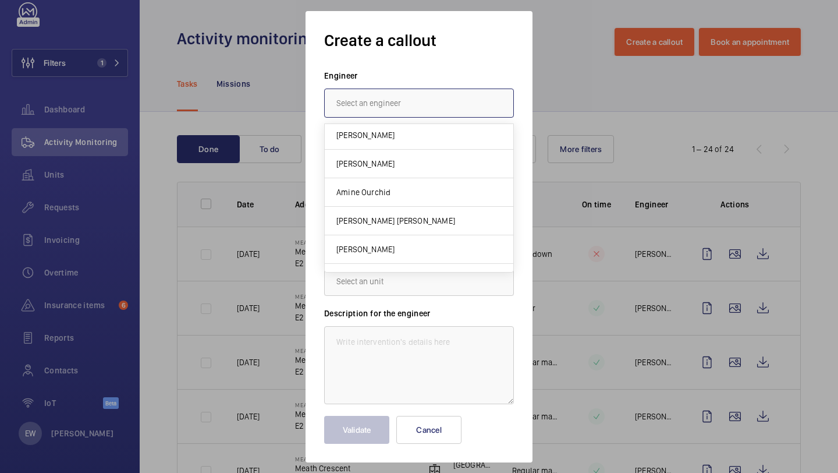
click at [430, 99] on input "text" at bounding box center [419, 102] width 190 height 29
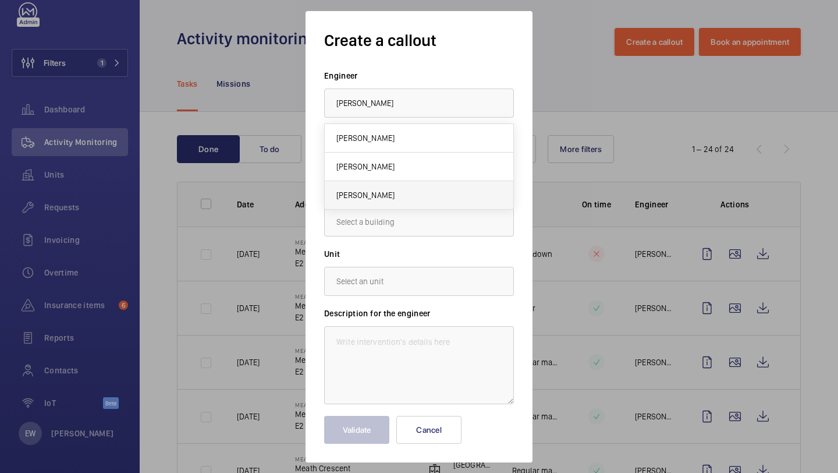
click at [426, 188] on mat-option "Lewis Wormleighton" at bounding box center [419, 195] width 189 height 28
type input "Lewis Wormleighton"
click at [423, 170] on div at bounding box center [419, 162] width 189 height 28
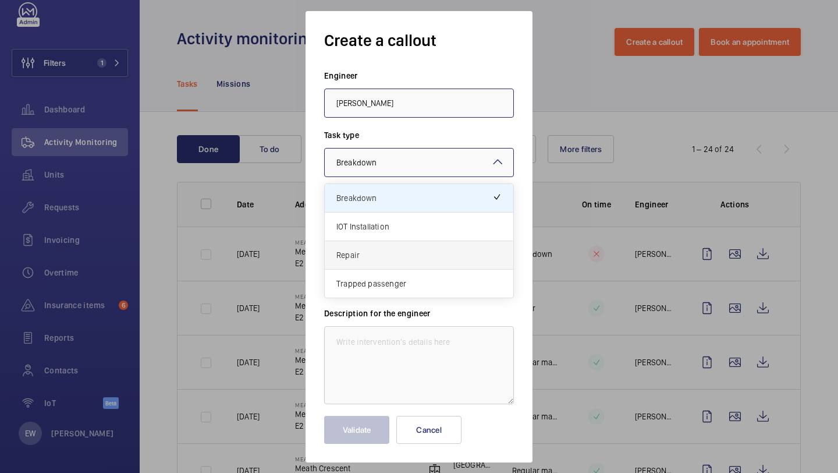
click at [406, 254] on span "Repair" at bounding box center [418, 255] width 165 height 12
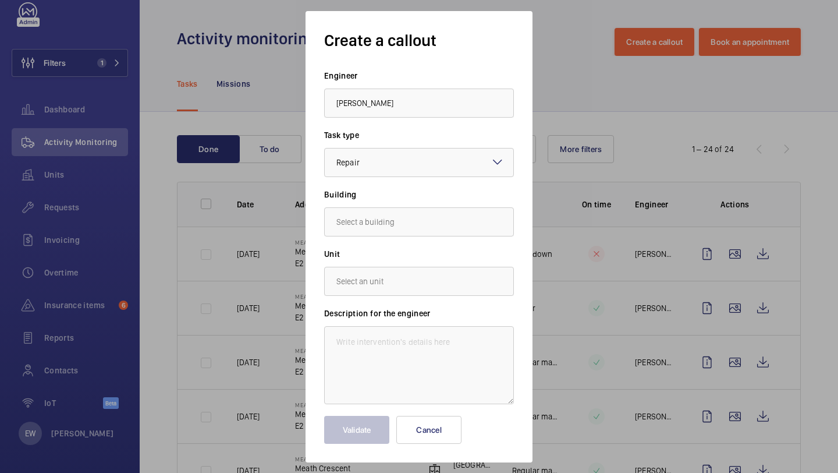
click at [410, 240] on form "Engineer Lewis Wormleighton Task type Select a task type × Repair × Building Un…" at bounding box center [419, 257] width 190 height 374
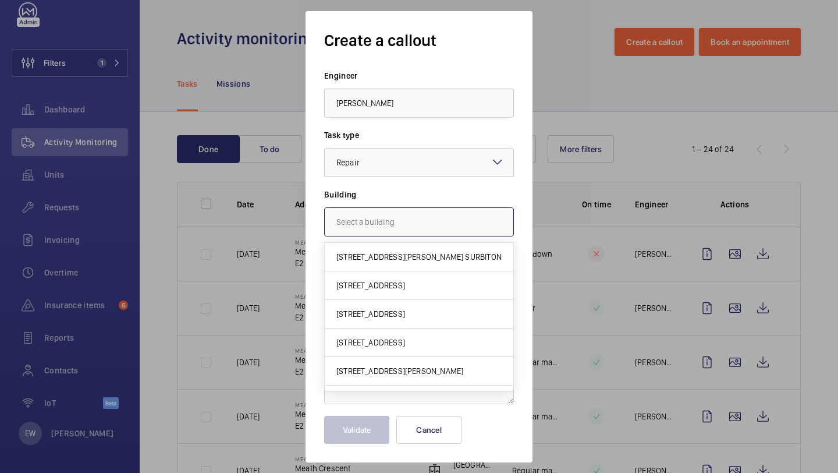
click at [409, 226] on input "text" at bounding box center [419, 221] width 190 height 29
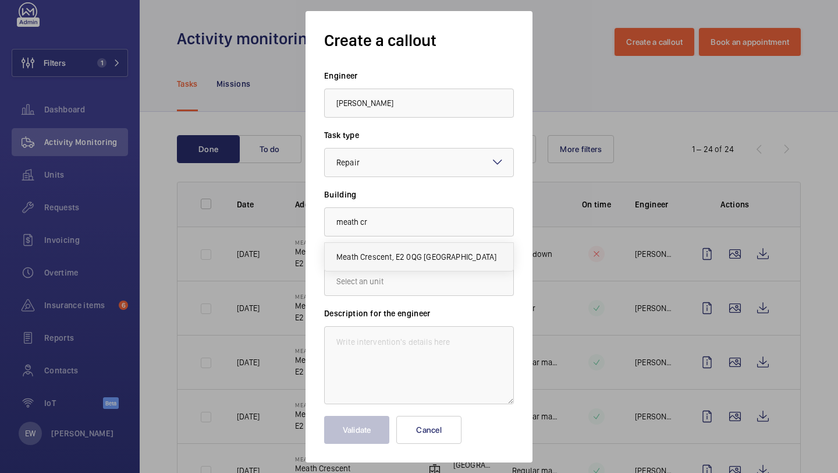
click at [404, 254] on span "Meath Crescent, E2 0QG LONDON" at bounding box center [416, 257] width 160 height 12
type input "Meath Crescent, E2 0QG LONDON"
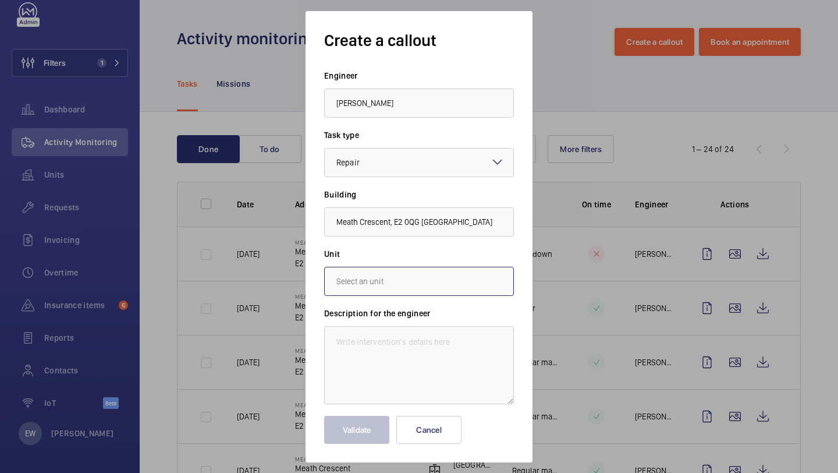
click at [397, 271] on input "text" at bounding box center [419, 281] width 190 height 29
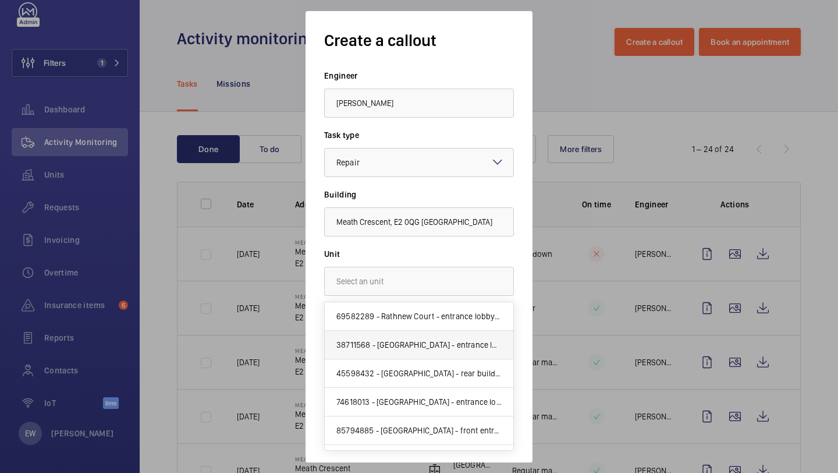
click at [399, 339] on span "38711568 - Tay Court - entrance lobby - lift 1 - U1012155 - 1" at bounding box center [418, 345] width 165 height 12
type input "38711568 - Tay Court - entrance lobby - lift 1 - U1012155 - 1"
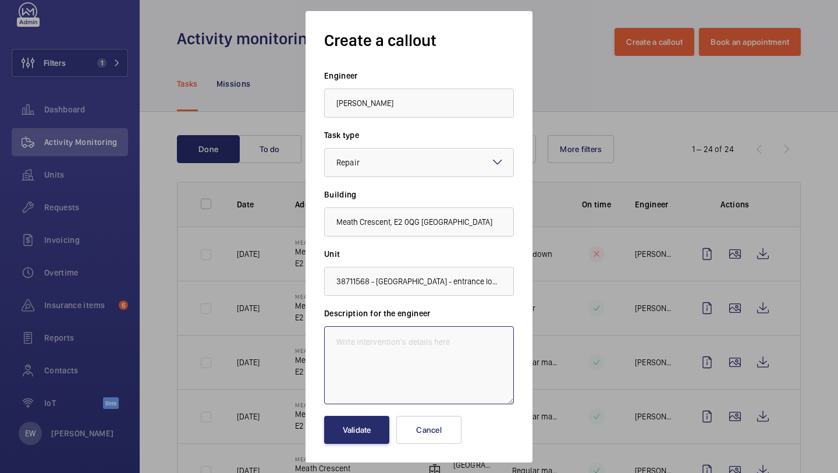
click at [427, 352] on textarea at bounding box center [419, 365] width 190 height 78
paste textarea "1. The inspection is incomplete due to inoperative pit floor landing door relea…"
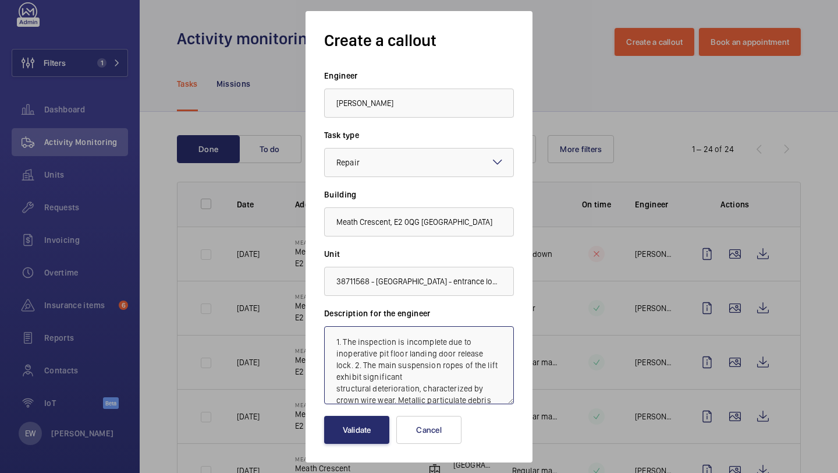
scroll to position [94, 0]
type textarea "1. The inspection is incomplete due to inoperative pit floor landing door relea…"
click at [453, 378] on textarea "1. The inspection is incomplete due to inoperative pit floor landing door relea…" at bounding box center [419, 365] width 190 height 78
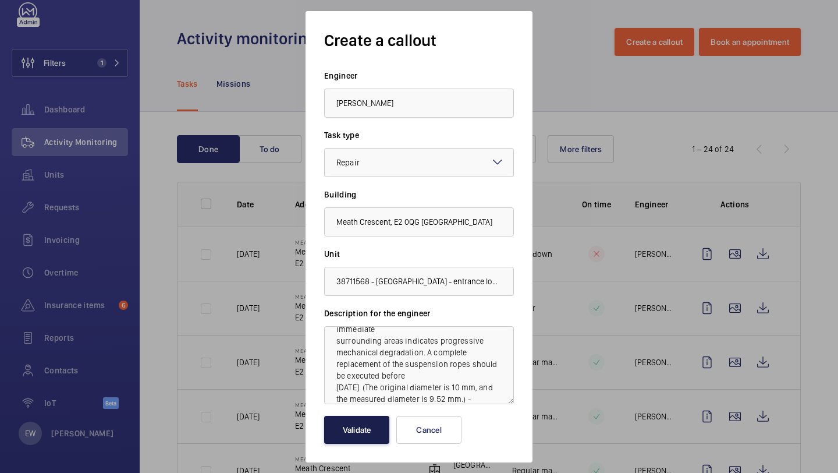
click at [358, 436] on button "Validate" at bounding box center [356, 430] width 65 height 28
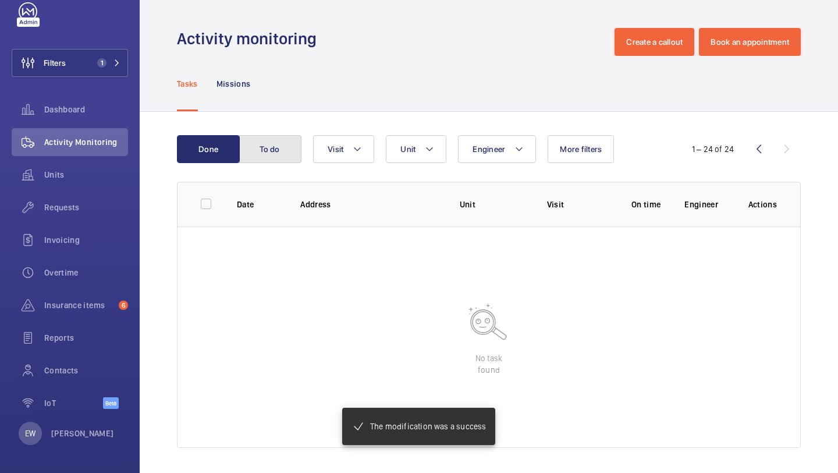
click at [293, 147] on button "To do" at bounding box center [270, 149] width 63 height 28
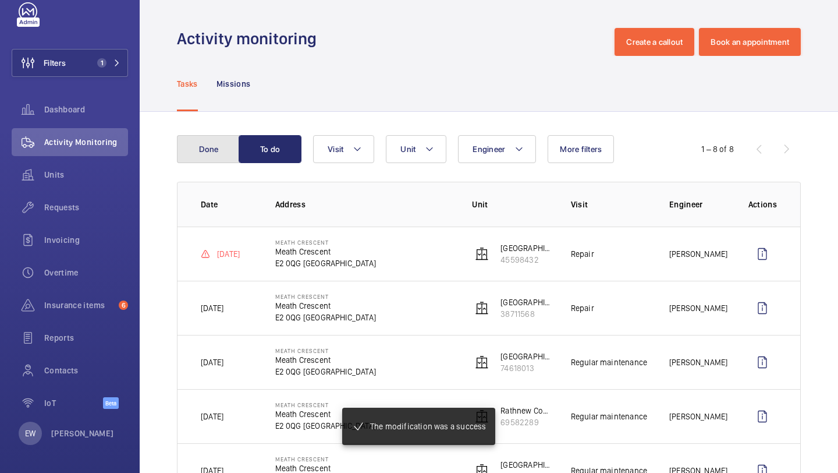
click at [209, 157] on button "Done" at bounding box center [208, 149] width 63 height 28
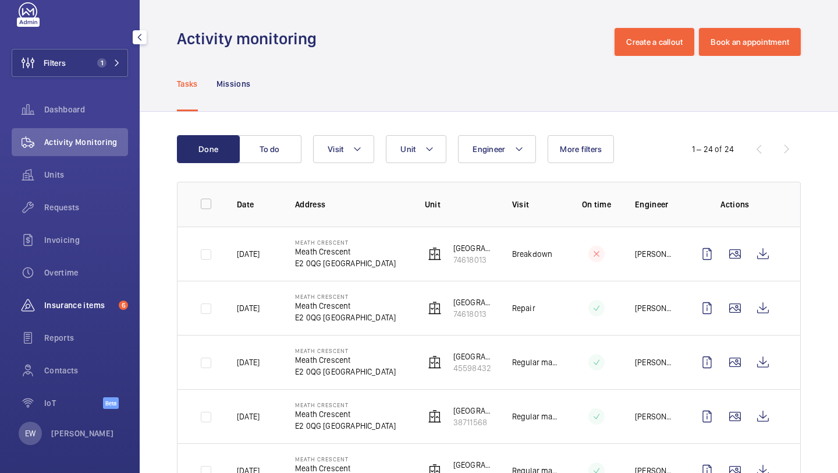
click at [89, 313] on div "Insurance items 6" at bounding box center [70, 305] width 116 height 28
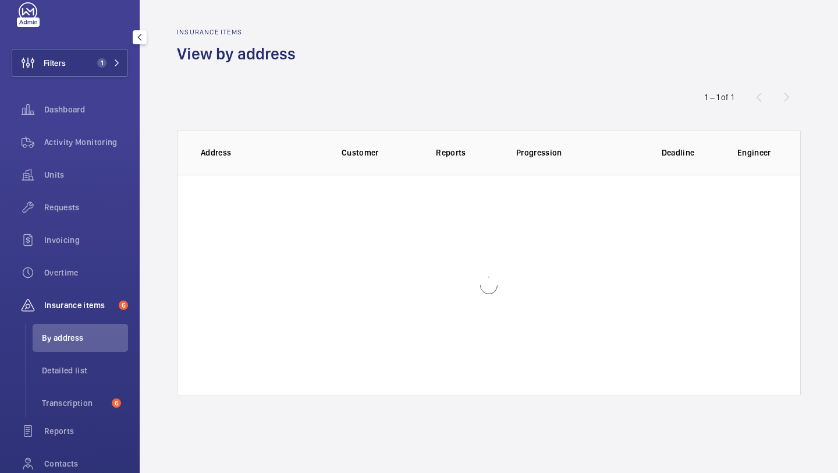
scroll to position [75, 0]
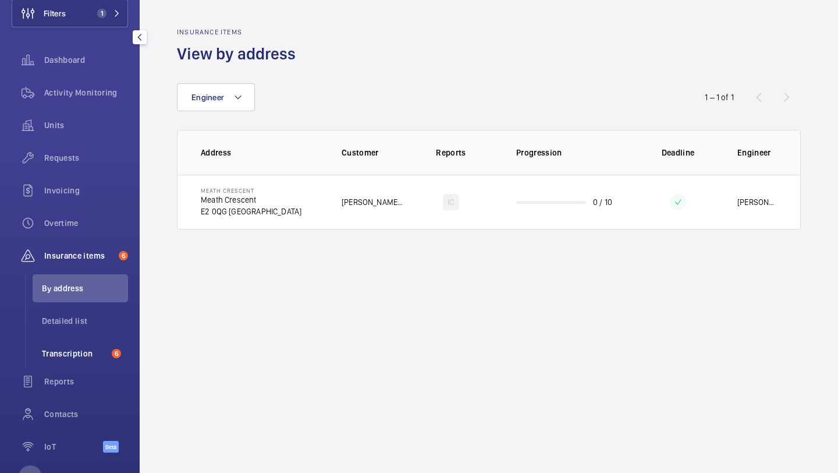
click at [80, 357] on span "Transcription" at bounding box center [74, 354] width 65 height 12
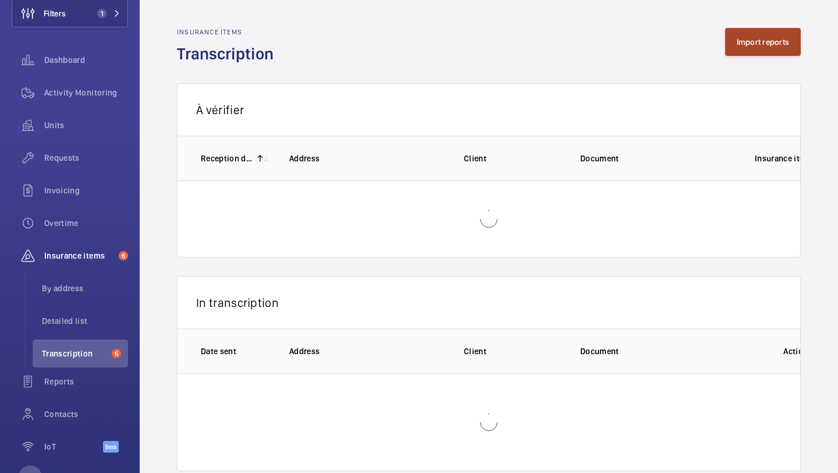
click at [754, 49] on button "Import reports" at bounding box center [763, 42] width 76 height 28
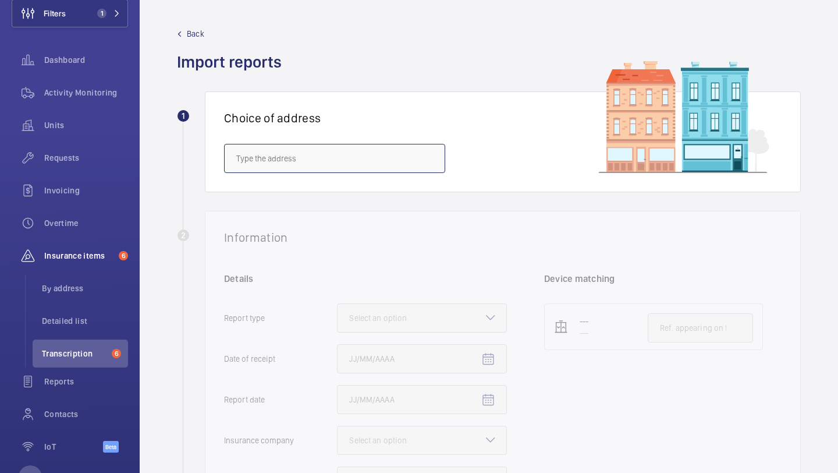
click at [400, 165] on input "text" at bounding box center [334, 158] width 221 height 29
click at [384, 185] on mat-option "Meath Crescent - Meath Crescent, LONDON E2 0QG" at bounding box center [335, 193] width 220 height 28
type input "Meath Crescent - Meath Crescent, LONDON E2 0QG"
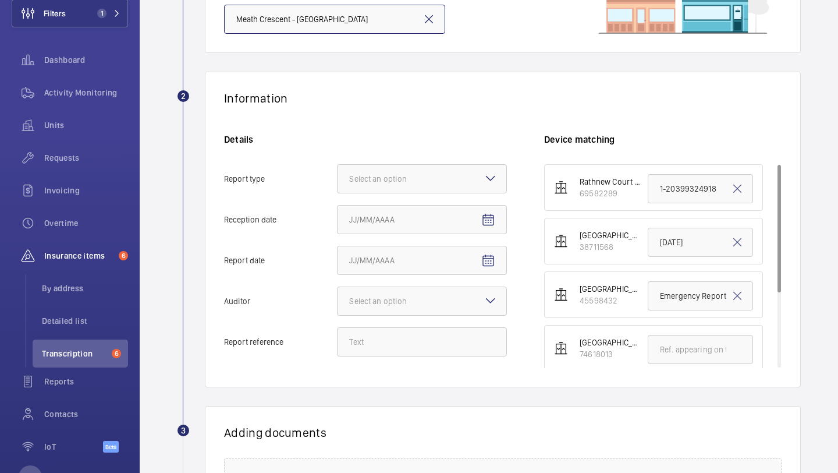
scroll to position [179, 0]
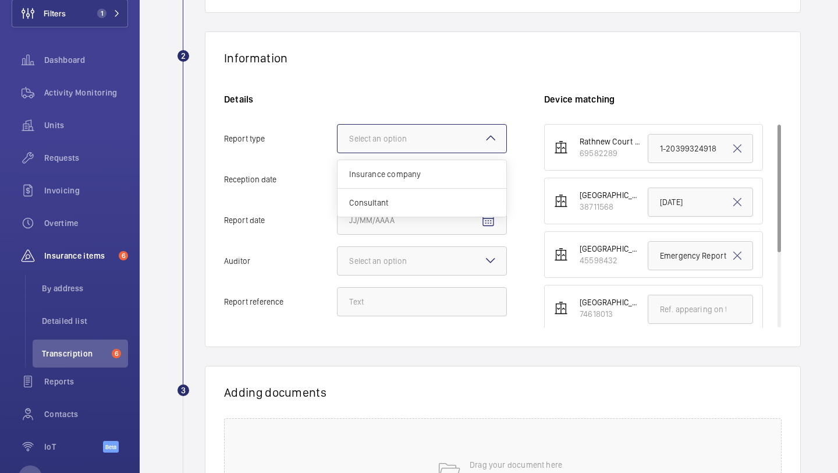
click at [399, 147] on div at bounding box center [422, 139] width 169 height 28
click at [338, 147] on input "Report type Select an option Insurance company Consultant" at bounding box center [338, 139] width 0 height 28
click at [399, 165] on div "Insurance company" at bounding box center [422, 174] width 169 height 29
click at [338, 153] on input "Report type Select an option Insurance company Consultant" at bounding box center [338, 139] width 0 height 28
click at [490, 186] on mat-icon "Open calendar" at bounding box center [488, 180] width 14 height 14
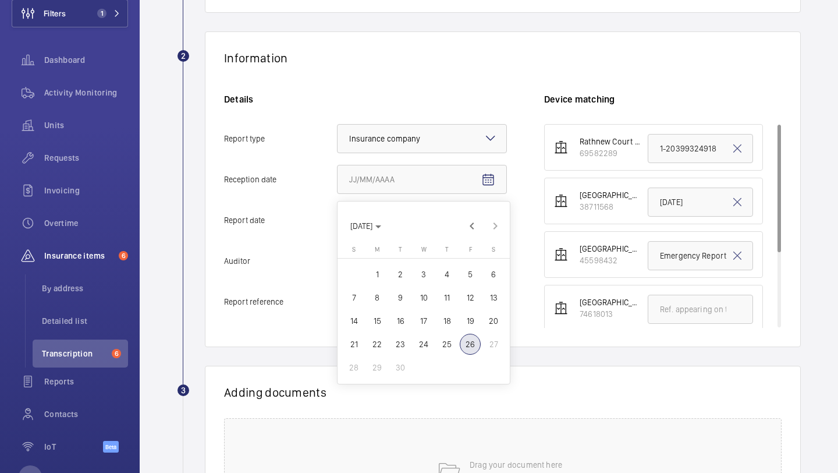
click at [449, 342] on span "25" at bounding box center [447, 344] width 21 height 21
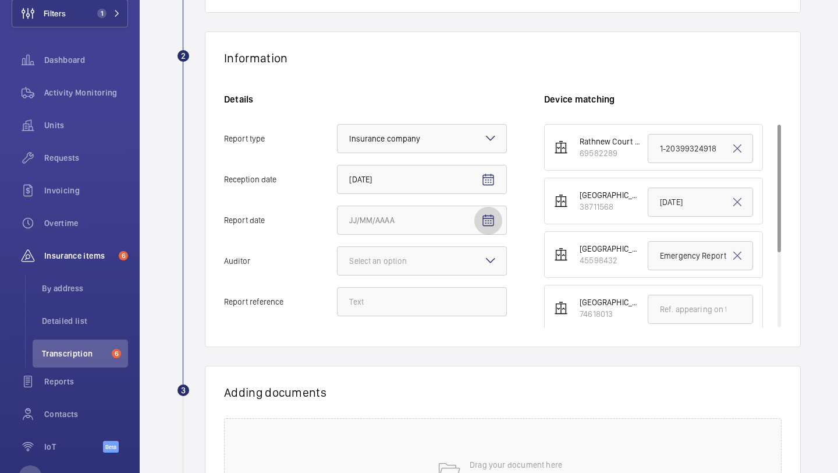
click at [491, 224] on mat-icon "Open calendar" at bounding box center [488, 221] width 14 height 14
click at [490, 181] on div at bounding box center [419, 236] width 838 height 473
click at [490, 181] on mat-icon "Open calendar" at bounding box center [488, 180] width 14 height 14
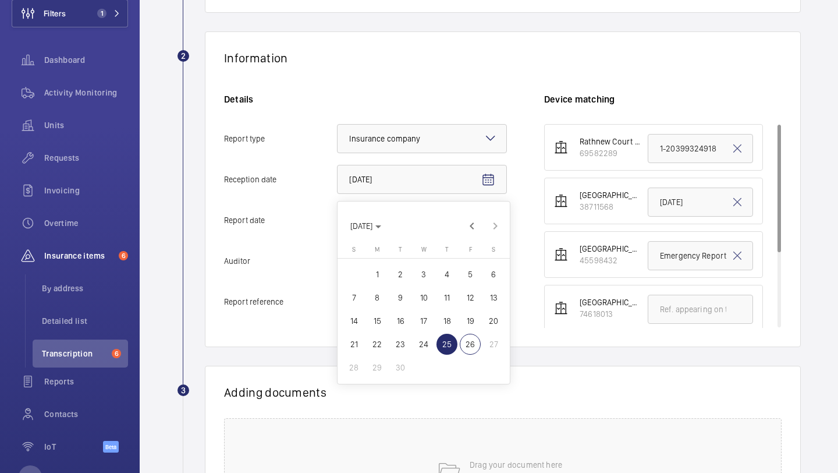
click at [468, 342] on span "26" at bounding box center [470, 344] width 21 height 21
type input "9/26/2025"
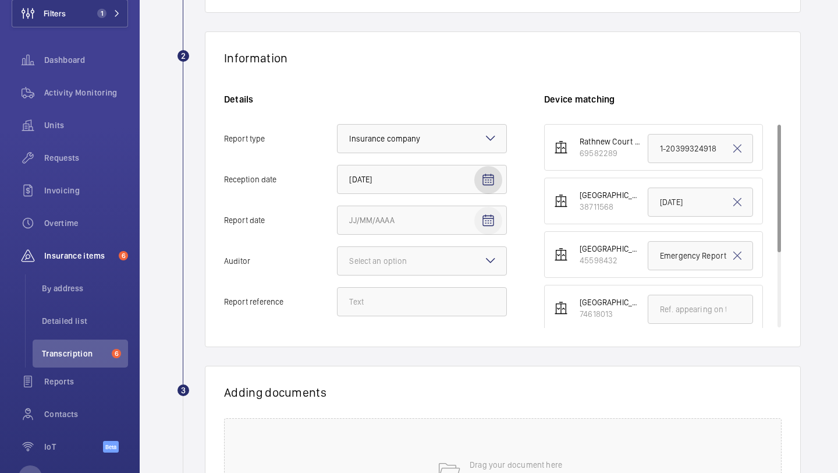
click at [490, 212] on span "Open calendar" at bounding box center [488, 221] width 28 height 28
click at [448, 318] on span "4" at bounding box center [447, 314] width 21 height 21
type input "9/4/2025"
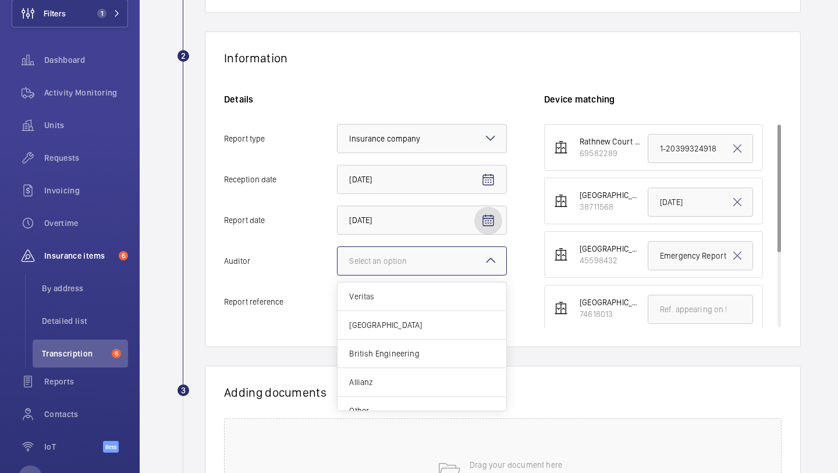
click at [456, 269] on div at bounding box center [422, 261] width 169 height 28
click at [338, 269] on input "Auditor Select an option Veritas Zurich British Engineering Allianz Other" at bounding box center [338, 261] width 0 height 28
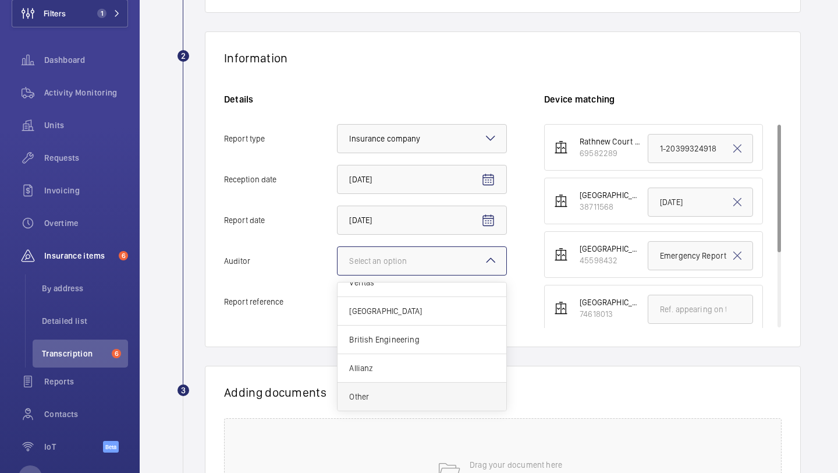
click at [411, 401] on span "Other" at bounding box center [422, 397] width 146 height 12
click at [338, 275] on input "Auditor Select an option Veritas Zurich British Engineering Allianz Other" at bounding box center [338, 261] width 0 height 28
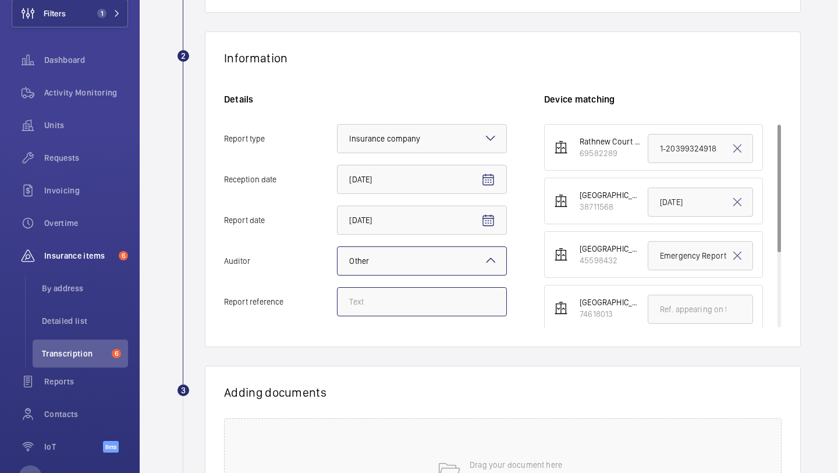
click at [427, 296] on input "Report reference" at bounding box center [422, 301] width 170 height 29
click at [655, 200] on input "CE 0041" at bounding box center [700, 201] width 105 height 29
click at [656, 200] on input "CE 0041" at bounding box center [700, 201] width 105 height 29
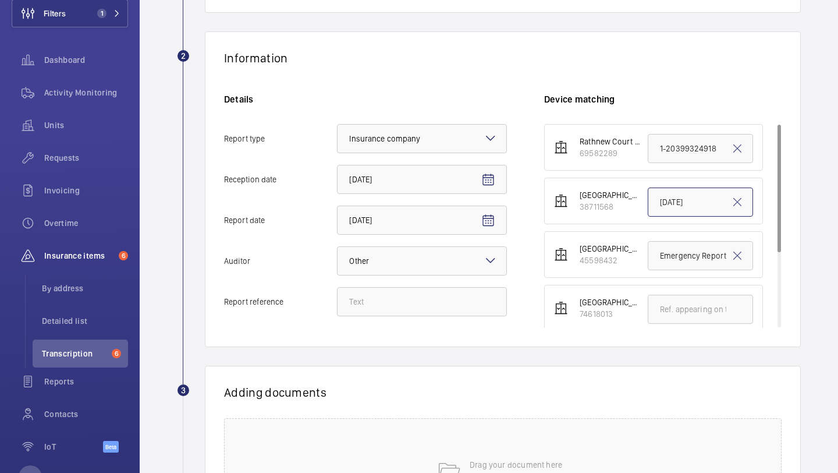
click at [656, 200] on input "CE 0041" at bounding box center [700, 201] width 105 height 29
paste input "1-20399324940"
type input "1-20399324940"
click at [452, 304] on input "Report reference" at bounding box center [422, 301] width 170 height 29
paste input "1-20399324940"
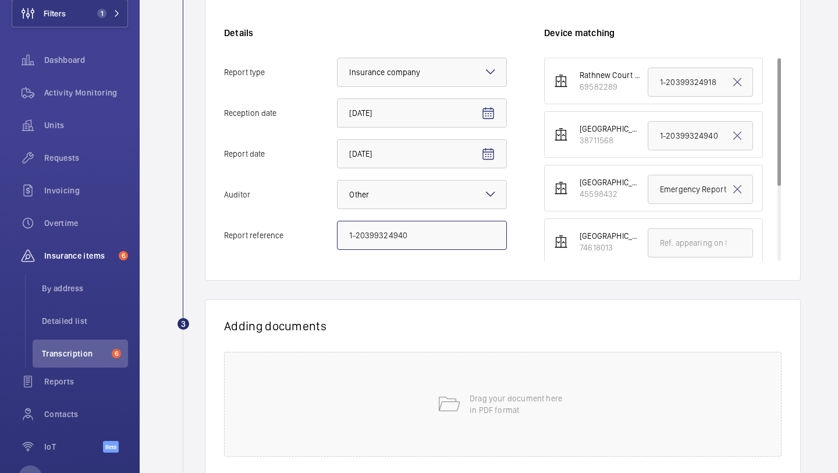
scroll to position [323, 0]
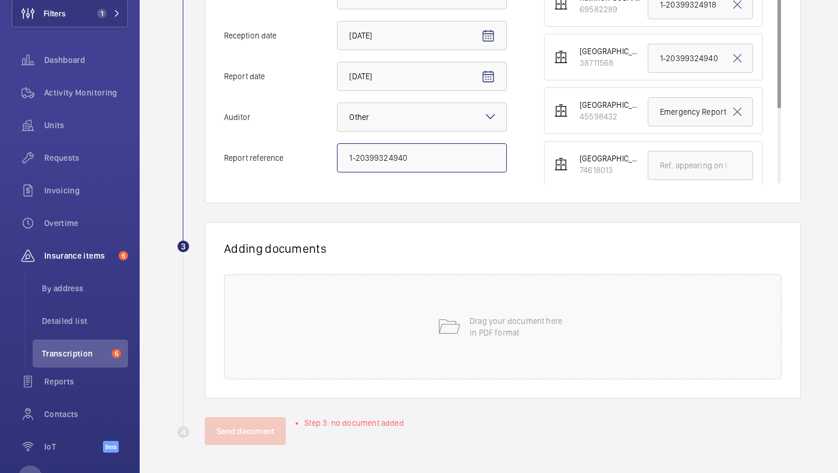
type input "1-20399324940"
click at [452, 304] on div "Drag your document here in PDF format" at bounding box center [503, 326] width 558 height 105
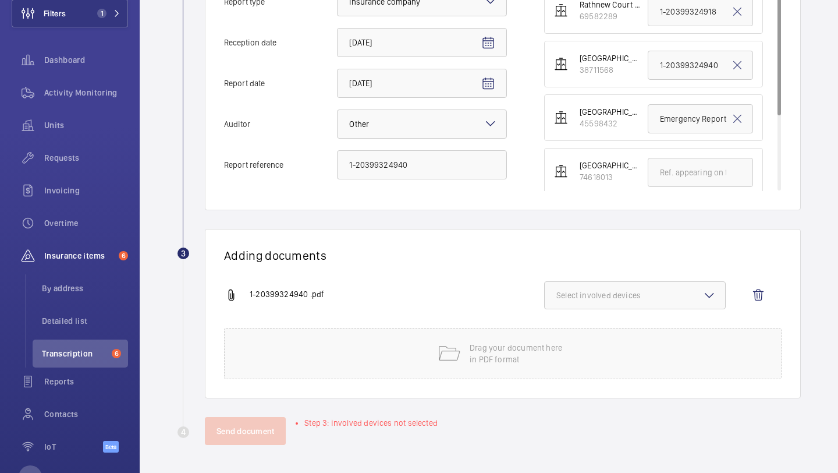
click at [637, 303] on button "Select involved devices" at bounding box center [635, 295] width 182 height 28
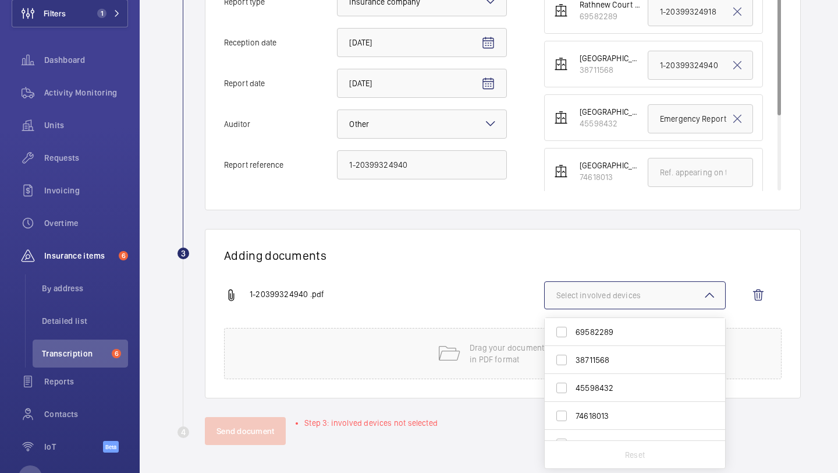
click at [627, 356] on span "38711568" at bounding box center [636, 360] width 121 height 12
click at [573, 356] on input "38711568" at bounding box center [561, 359] width 23 height 23
checkbox input "true"
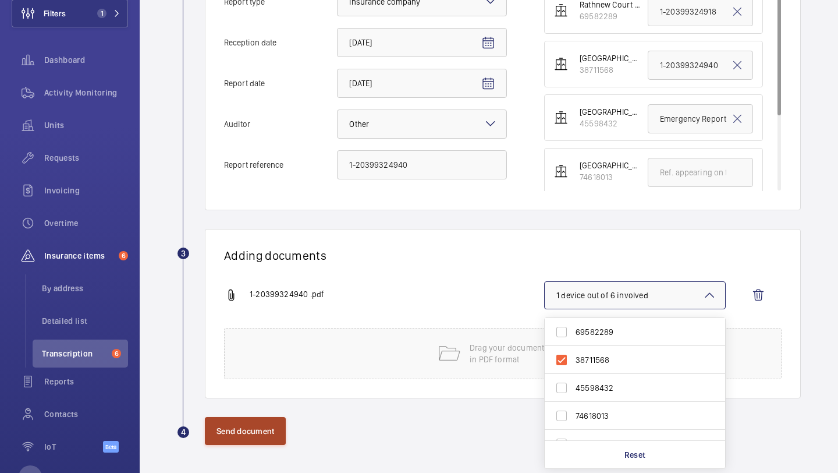
click at [258, 430] on button "Send document" at bounding box center [245, 431] width 81 height 28
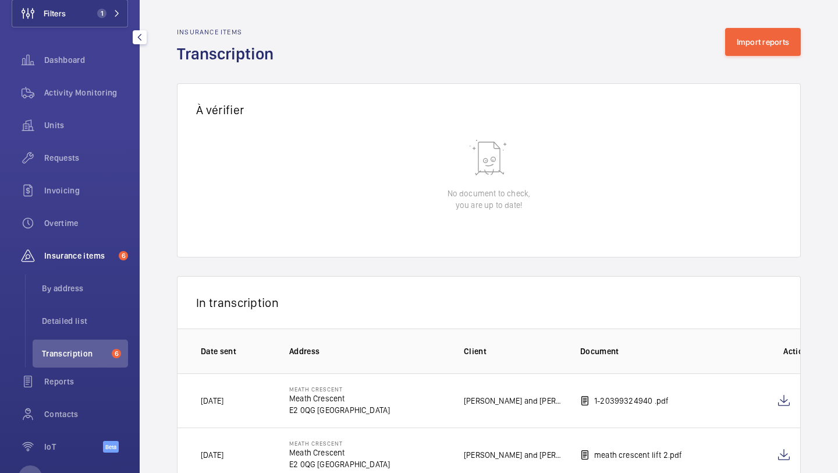
click at [102, 29] on div "Filters 1 Dashboard Activity Monitoring Units Requests Invoicing Overtime Insur…" at bounding box center [70, 209] width 116 height 512
click at [93, 27] on div "Filters 1 Dashboard Activity Monitoring Units Requests Invoicing Overtime Insur…" at bounding box center [70, 209] width 116 height 512
click at [96, 25] on button "Filters 1" at bounding box center [70, 13] width 116 height 28
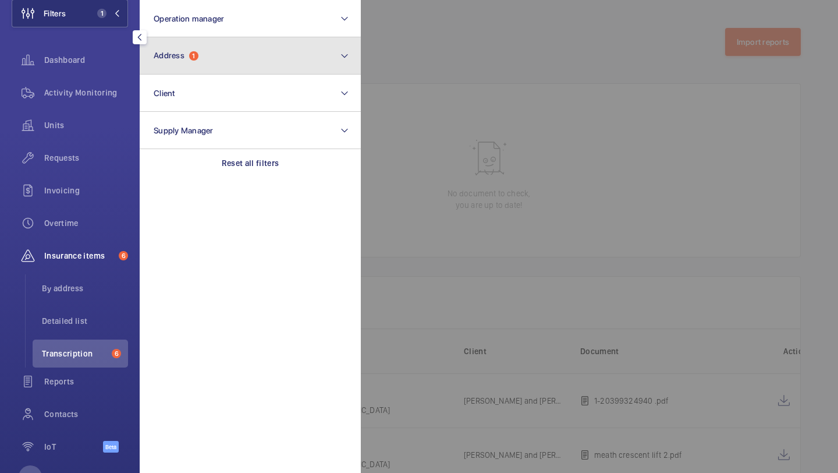
click at [176, 55] on span "Address" at bounding box center [169, 55] width 31 height 9
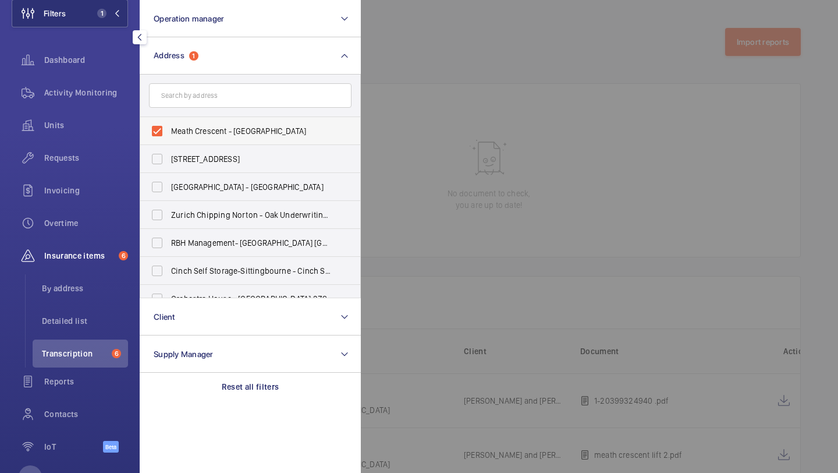
click at [186, 126] on span "Meath Crescent - Meath Crescent, LONDON E2 0QG" at bounding box center [251, 131] width 160 height 12
click at [169, 126] on input "Meath Crescent - Meath Crescent, LONDON E2 0QG" at bounding box center [157, 130] width 23 height 23
checkbox input "false"
click at [186, 97] on input "text" at bounding box center [250, 95] width 203 height 24
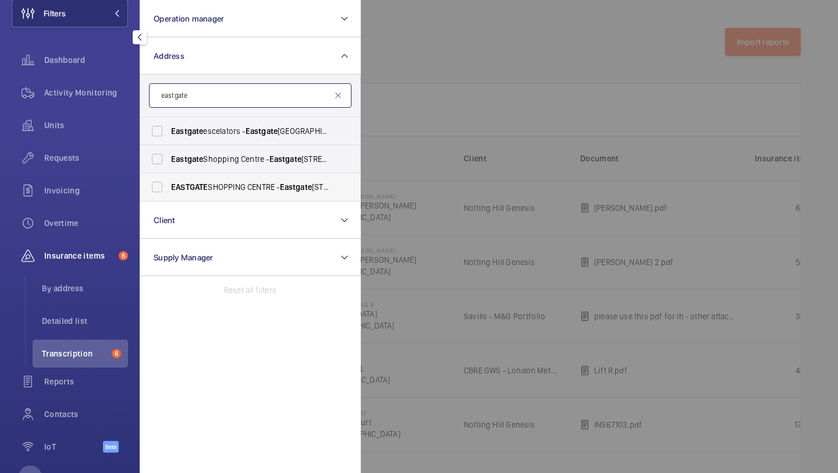
type input "eastgate"
click at [212, 181] on span "EASTGATE SHOPPING CENTRE - Eastgate Shopping Centre, BASILDON SS14 1EB" at bounding box center [251, 187] width 160 height 12
click at [169, 180] on input "EASTGATE SHOPPING CENTRE - Eastgate Shopping Centre, BASILDON SS14 1EB" at bounding box center [157, 186] width 23 height 23
checkbox input "true"
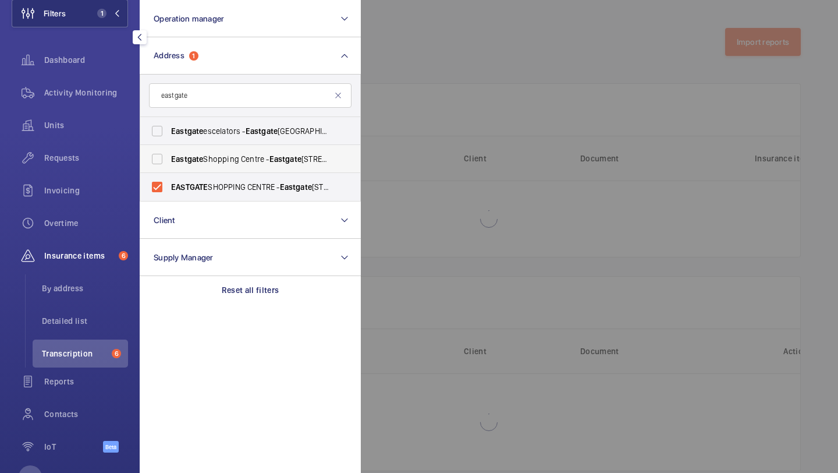
click at [214, 156] on span "Eastgate Shopping Centre - Eastgate Shopping Centre, BASILDON SS14 1EB" at bounding box center [251, 159] width 160 height 12
click at [169, 156] on input "Eastgate Shopping Centre - Eastgate Shopping Centre, BASILDON SS14 1EB" at bounding box center [157, 158] width 23 height 23
checkbox input "true"
click at [212, 182] on span "EASTGATE SHOPPING CENTRE - Eastgate Shopping Centre, BASILDON SS14 1EB" at bounding box center [251, 187] width 160 height 12
click at [169, 182] on input "EASTGATE SHOPPING CENTRE - Eastgate Shopping Centre, BASILDON SS14 1EB" at bounding box center [157, 186] width 23 height 23
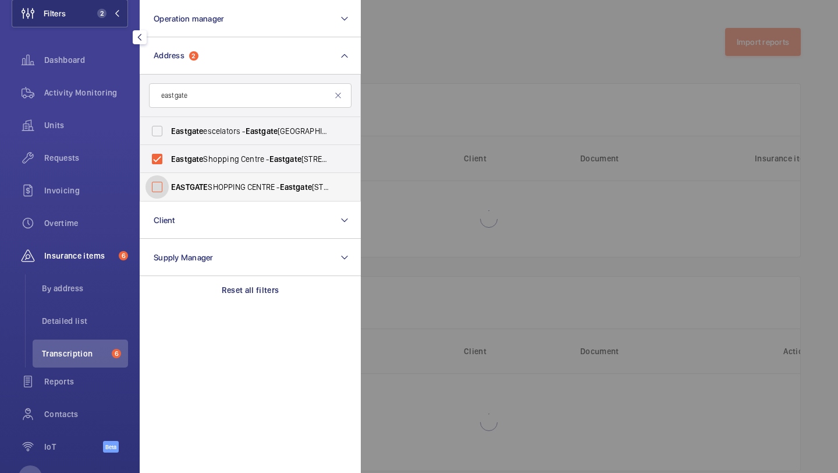
checkbox input "false"
click at [469, 136] on div at bounding box center [780, 236] width 838 height 473
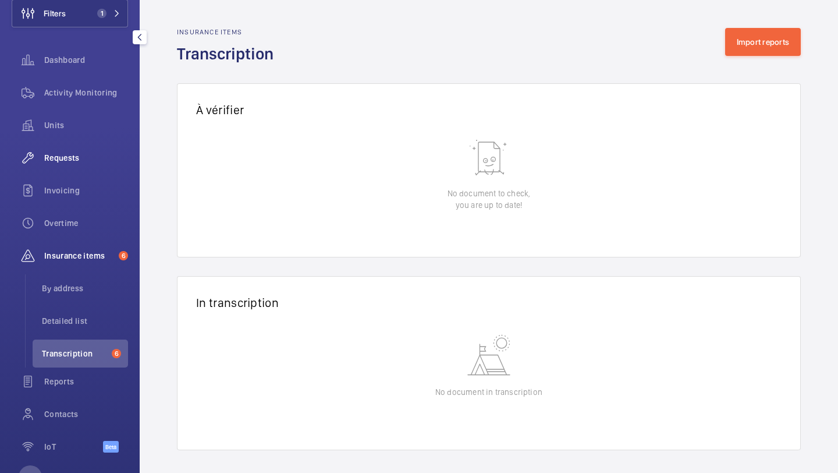
click at [86, 165] on div "Requests" at bounding box center [70, 158] width 116 height 28
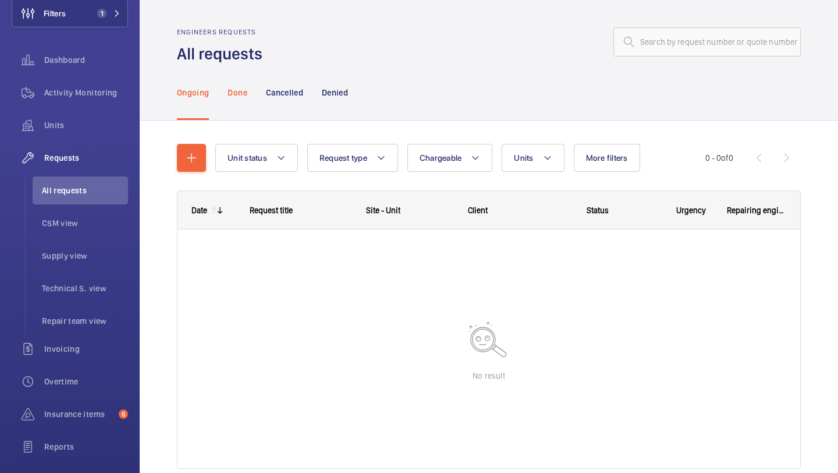
click at [240, 98] on div "Done" at bounding box center [237, 92] width 19 height 55
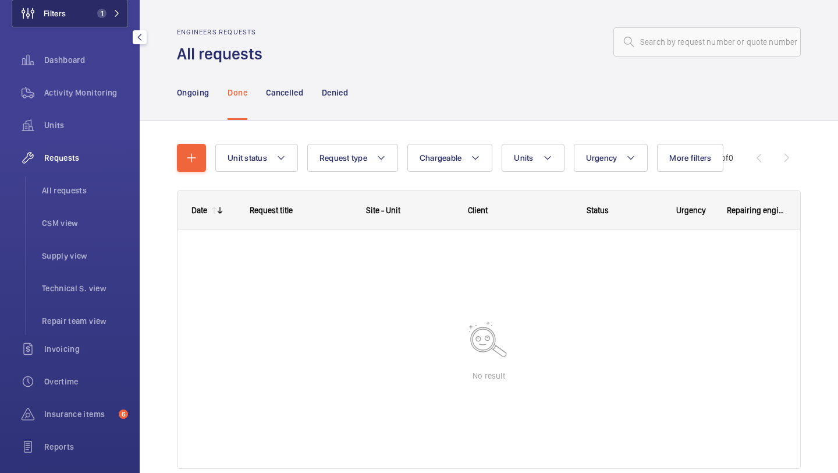
click at [102, 19] on button "Filters 1" at bounding box center [70, 13] width 116 height 28
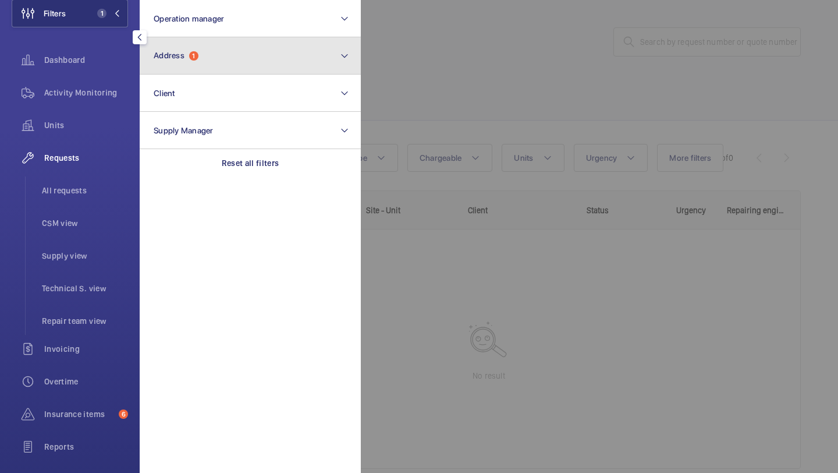
click at [192, 42] on button "Address 1" at bounding box center [250, 55] width 221 height 37
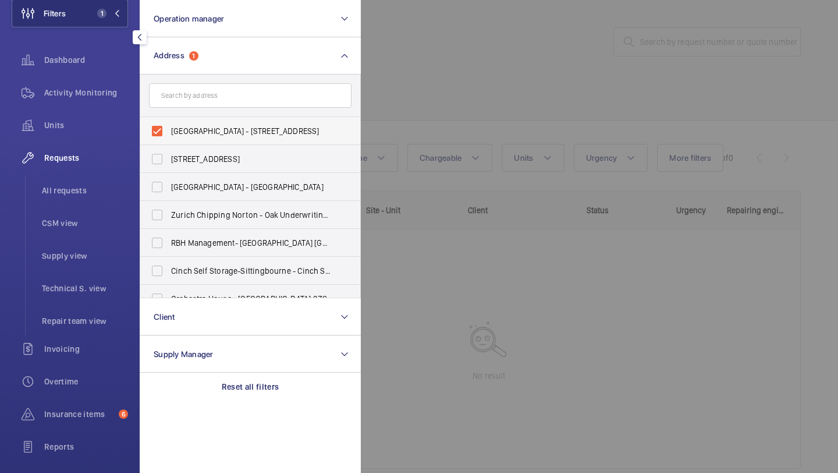
click at [196, 120] on label "Eastgate Shopping Centre - Eastgate Shopping Centre, BASILDON SS14 1EB" at bounding box center [241, 131] width 203 height 28
click at [169, 120] on input "Eastgate Shopping Centre - Eastgate Shopping Centre, BASILDON SS14 1EB" at bounding box center [157, 130] width 23 height 23
checkbox input "false"
click at [196, 102] on input "text" at bounding box center [250, 95] width 203 height 24
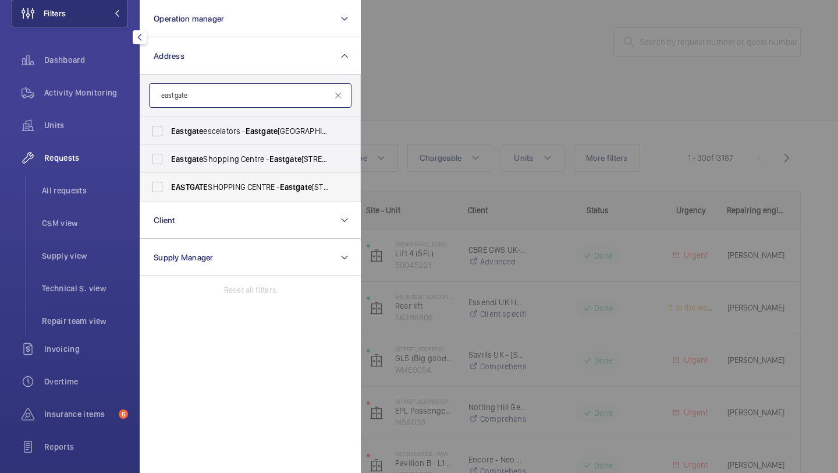
type input "eastgate"
click at [225, 190] on span "EASTGATE SHOPPING CENTRE - Eastgate Shopping Centre, BASILDON SS14 1EB" at bounding box center [251, 187] width 160 height 12
click at [169, 190] on input "EASTGATE SHOPPING CENTRE - Eastgate Shopping Centre, BASILDON SS14 1EB" at bounding box center [157, 186] width 23 height 23
checkbox input "true"
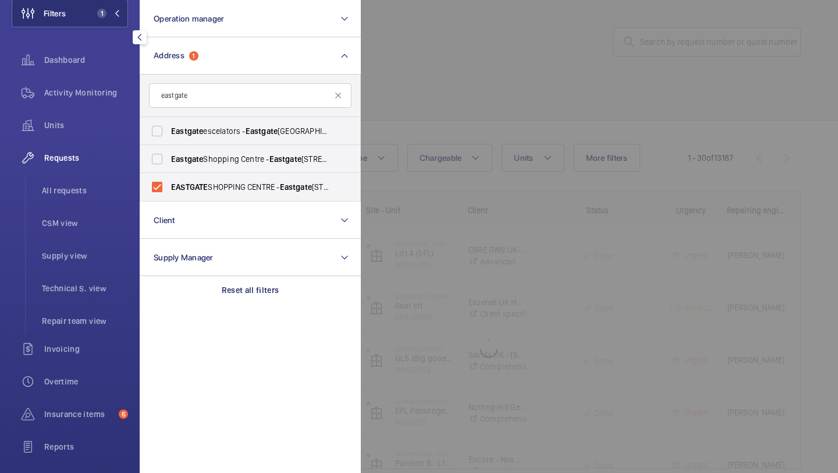
click at [475, 116] on div at bounding box center [780, 236] width 838 height 473
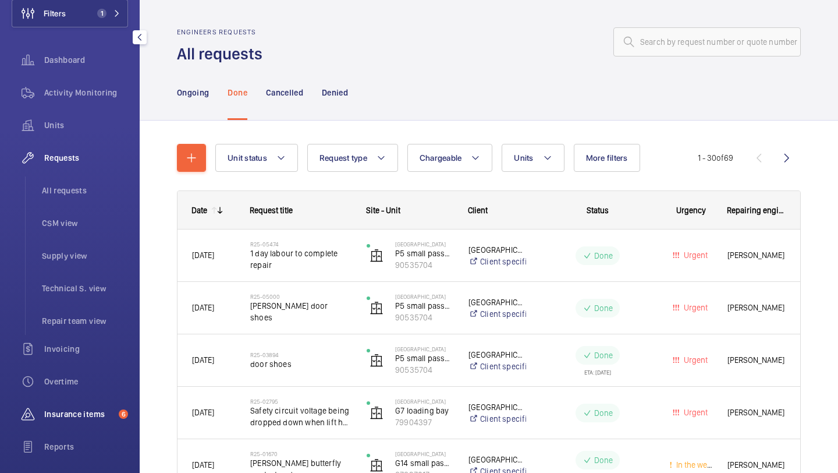
click at [88, 412] on span "Insurance items" at bounding box center [79, 414] width 70 height 12
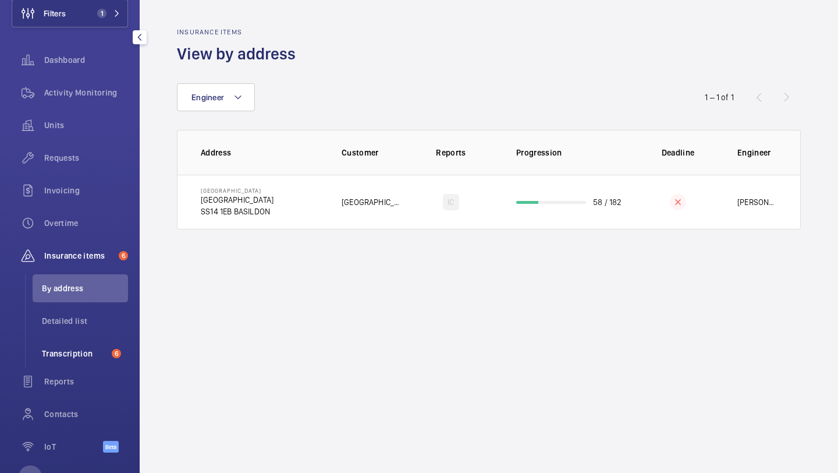
click at [106, 348] on span "Transcription" at bounding box center [74, 354] width 65 height 12
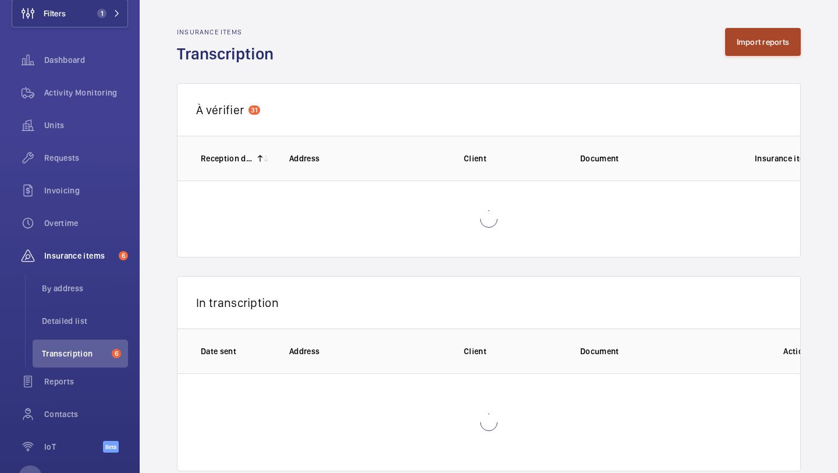
click at [749, 47] on button "Import reports" at bounding box center [763, 42] width 76 height 28
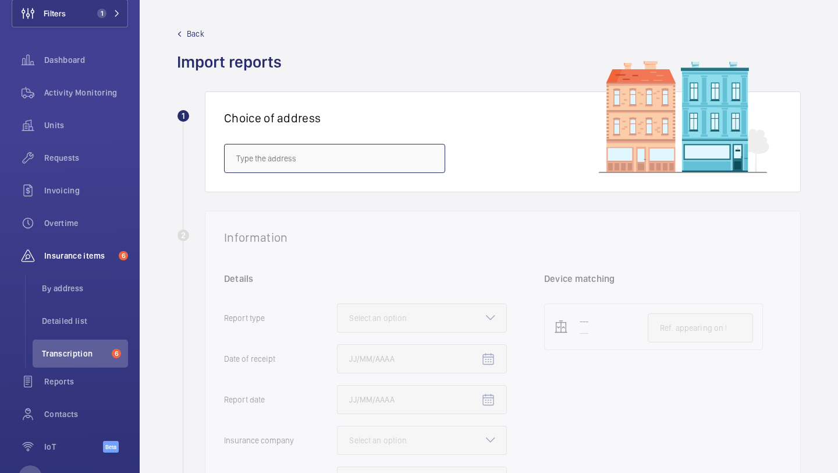
click at [388, 164] on input "text" at bounding box center [334, 158] width 221 height 29
type input "e"
type input "a"
click at [385, 194] on span "EASTGATE SHOPPING CENTRE - Eastgate Shopping Centre, BASILDON SS14 1EB" at bounding box center [310, 193] width 148 height 12
type input "EASTGATE SHOPPING CENTRE - Eastgate Shopping Centre, BASILDON SS14 1EB"
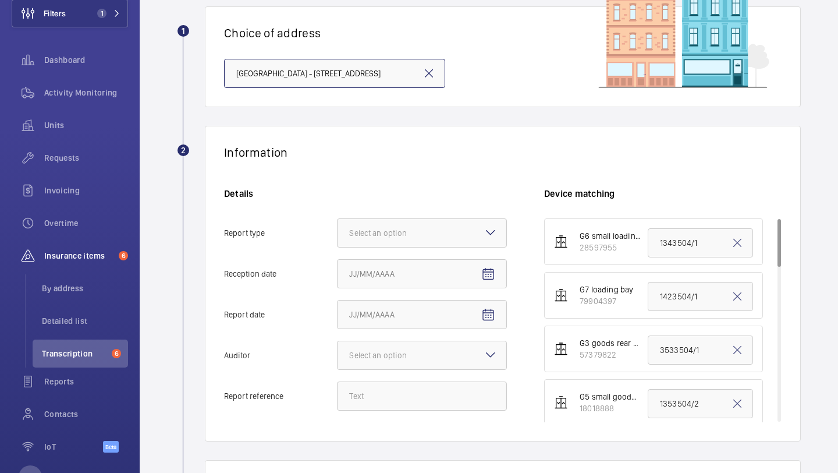
scroll to position [104, 0]
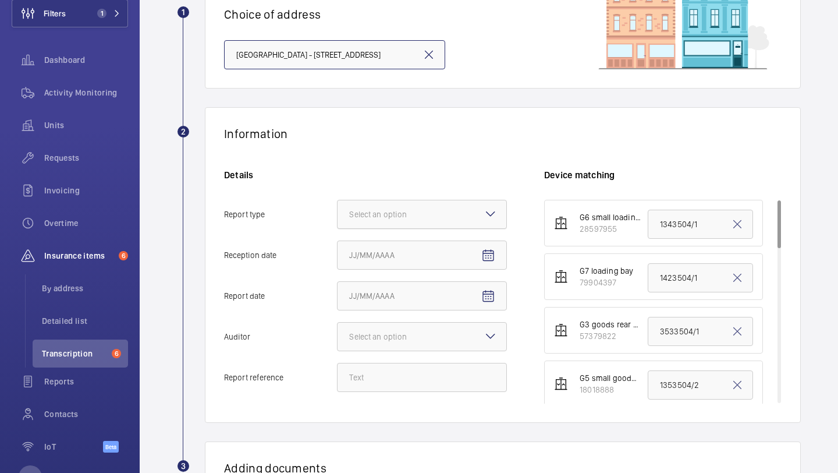
click at [417, 210] on div "Select an option" at bounding box center [392, 214] width 87 height 12
click at [338, 210] on input "Report type Select an option" at bounding box center [338, 214] width 0 height 28
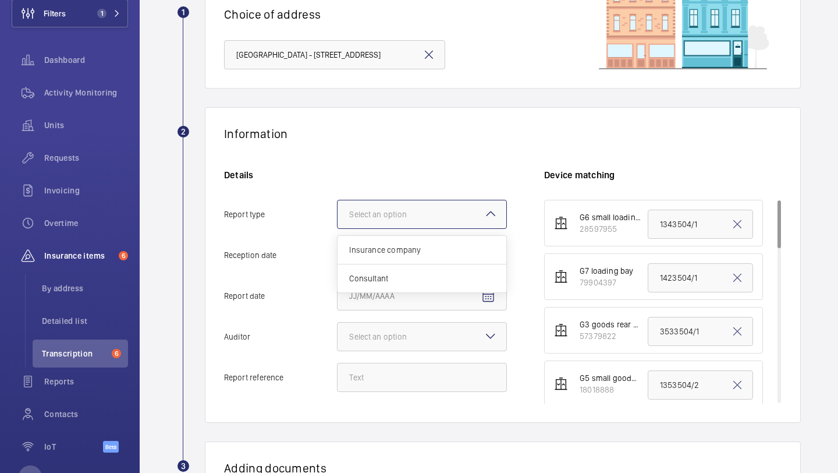
scroll to position [0, 0]
click at [416, 244] on span "Insurance company" at bounding box center [422, 250] width 146 height 12
click at [338, 228] on input "Report type Select an option Insurance company Consultant" at bounding box center [338, 214] width 0 height 28
click at [493, 254] on mat-icon "Open calendar" at bounding box center [488, 256] width 14 height 14
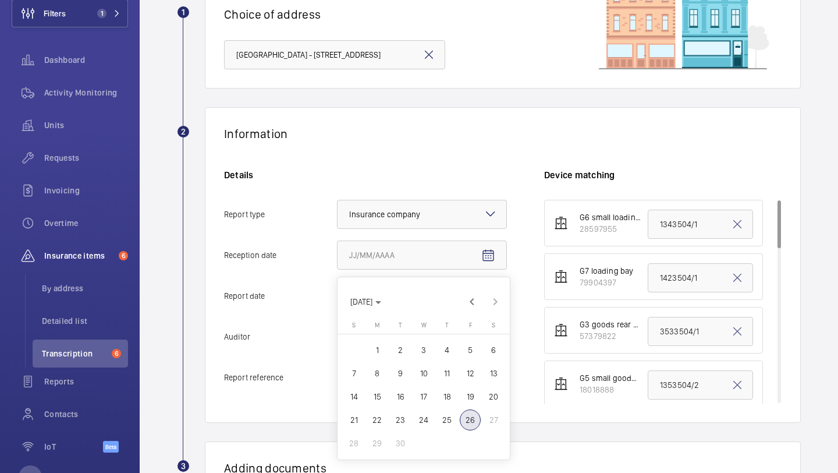
click at [469, 421] on span "26" at bounding box center [470, 419] width 21 height 21
type input "9/26/2025"
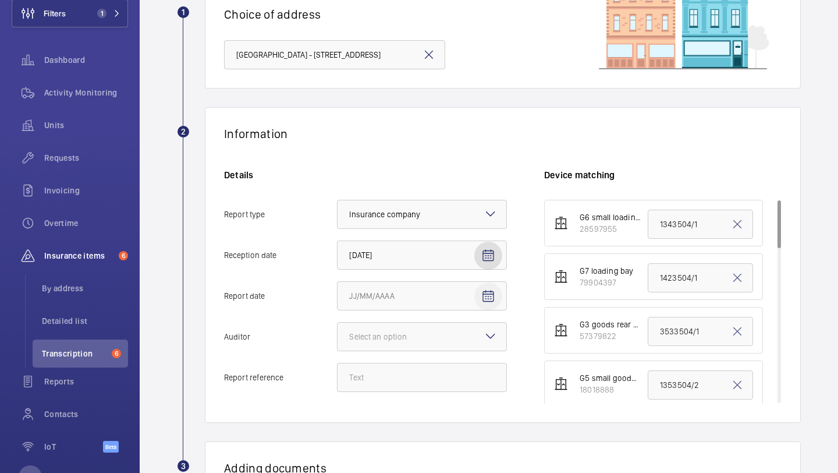
click at [486, 292] on mat-icon "Open calendar" at bounding box center [488, 296] width 14 height 14
click at [427, 242] on span "24" at bounding box center [423, 241] width 21 height 21
type input "9/24/2025"
click at [453, 338] on div at bounding box center [422, 337] width 169 height 28
click at [338, 338] on input "Auditor Select an option" at bounding box center [338, 337] width 0 height 28
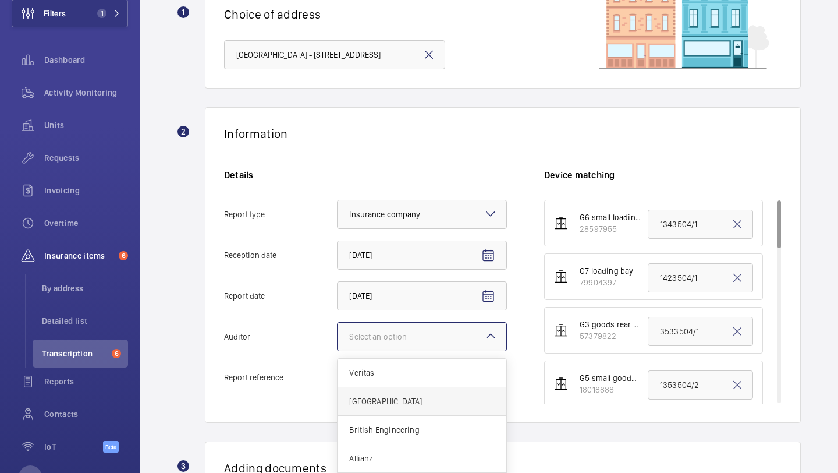
scroll to position [14, 0]
click at [420, 394] on div "Zurich" at bounding box center [422, 387] width 169 height 29
click at [338, 350] on input "Auditor Select an option Veritas Zurich British Engineering Allianz Other" at bounding box center [338, 337] width 0 height 28
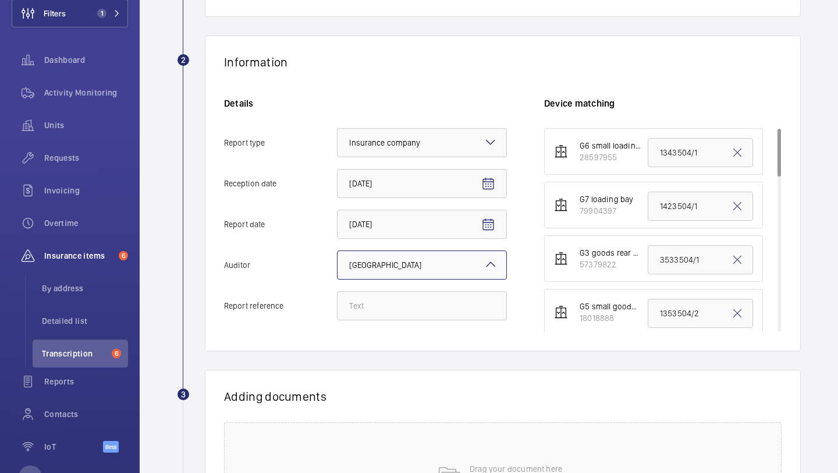
scroll to position [182, 0]
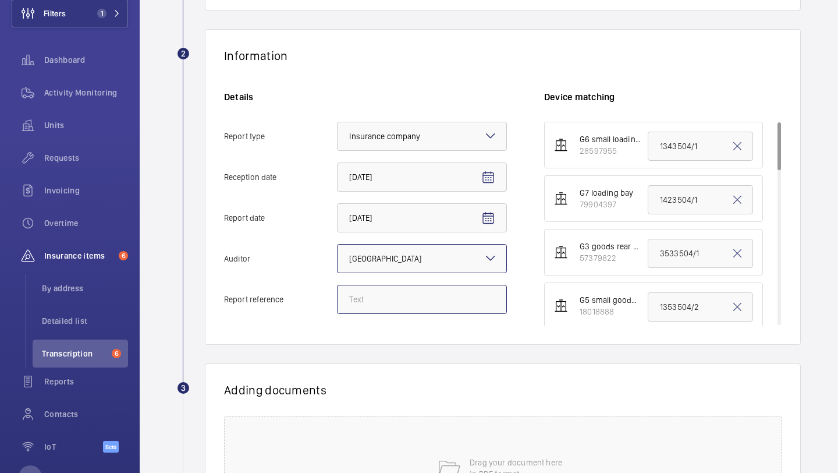
click at [408, 307] on input "Report reference" at bounding box center [422, 299] width 170 height 29
paste input "1343504/5"
type input "1343504/5"
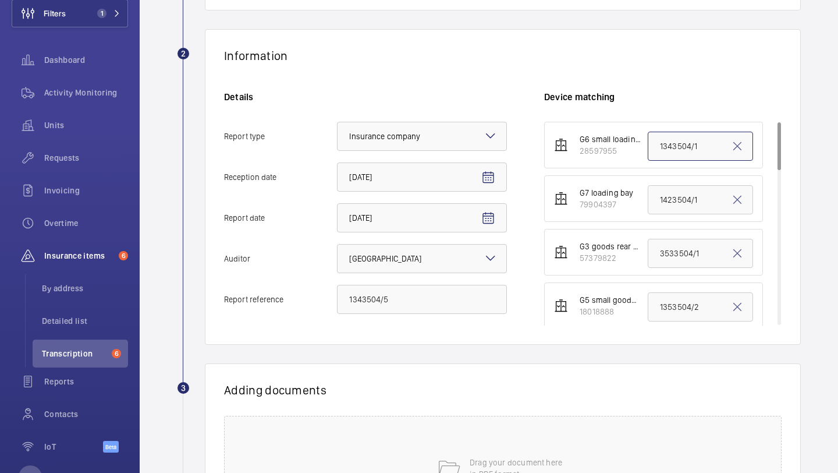
click at [667, 139] on input "1343504/1" at bounding box center [700, 146] width 105 height 29
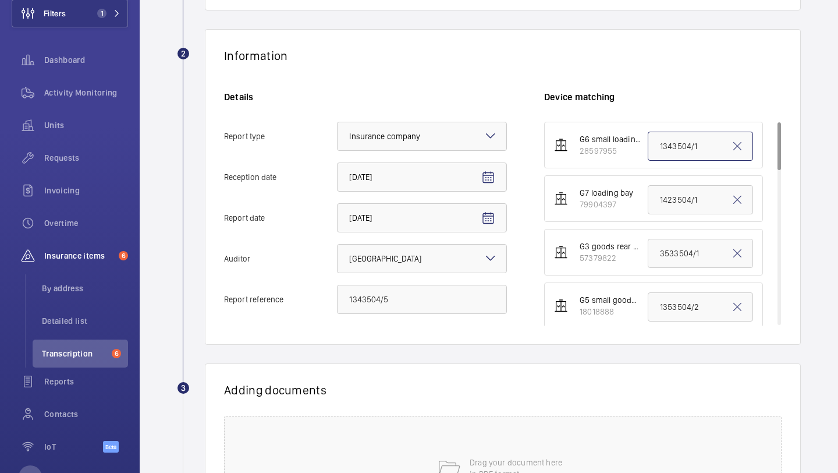
paste input "5"
type input "1343504/5"
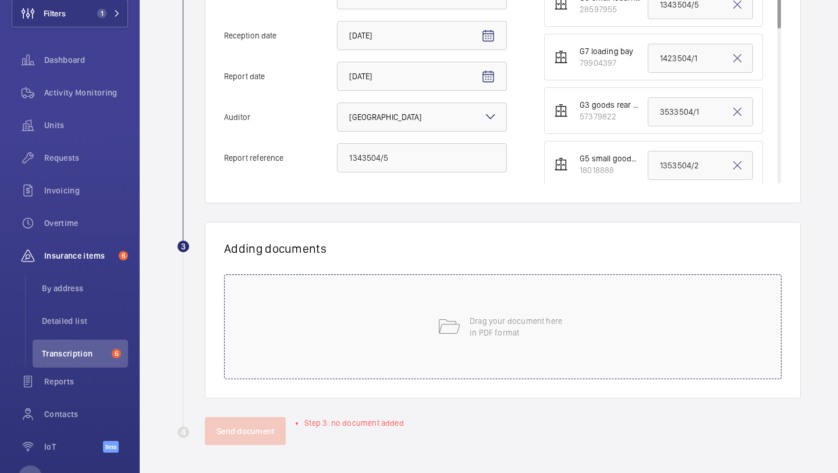
click at [462, 325] on div "Drag your document here in PDF format" at bounding box center [503, 326] width 558 height 105
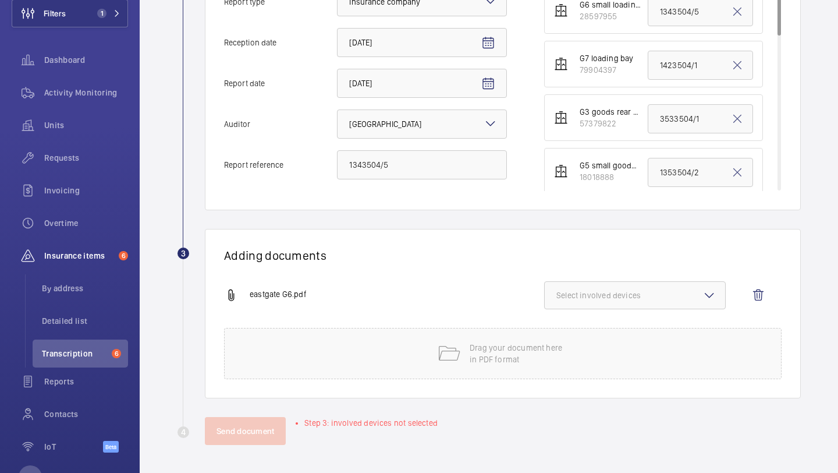
scroll to position [275, 0]
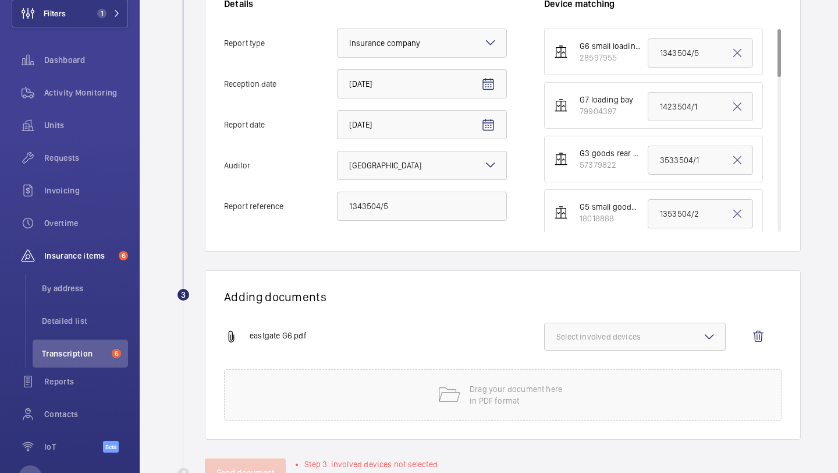
click at [611, 332] on span "Select involved devices" at bounding box center [635, 337] width 157 height 12
click at [613, 376] on span "28597955" at bounding box center [636, 373] width 121 height 12
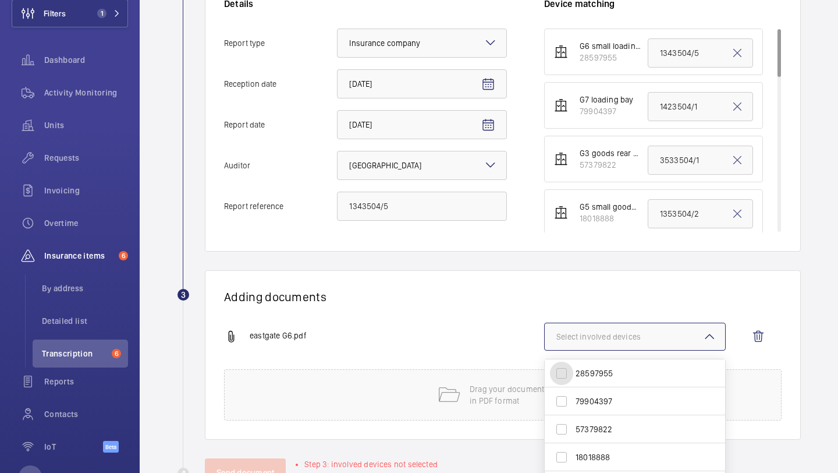
click at [573, 376] on input "28597955" at bounding box center [561, 373] width 23 height 23
checkbox input "true"
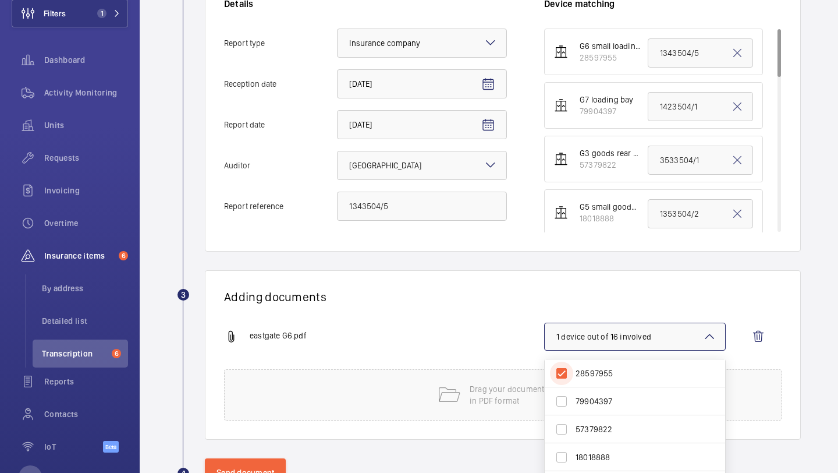
scroll to position [316, 0]
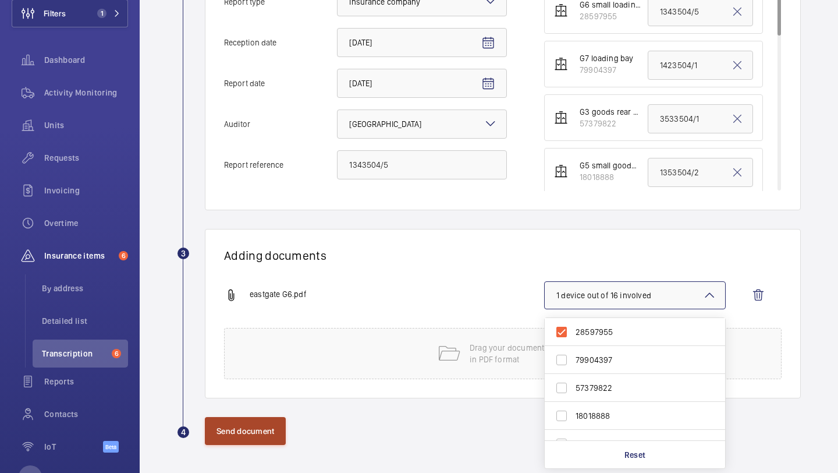
click at [265, 424] on button "Send document" at bounding box center [245, 431] width 81 height 28
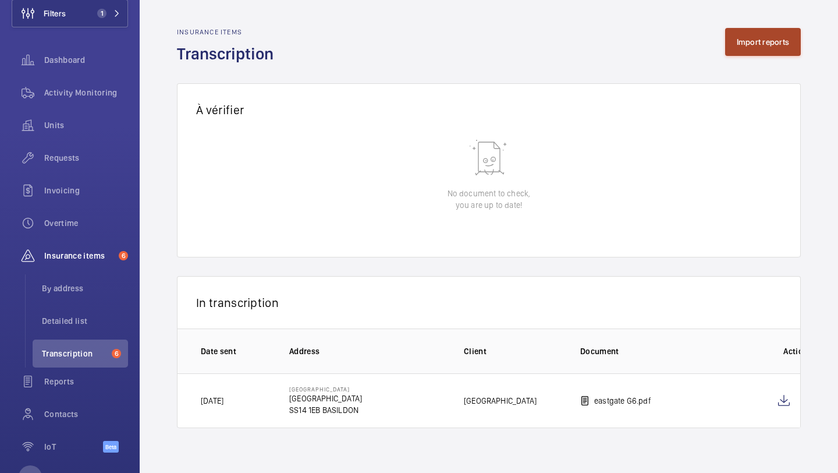
click at [760, 30] on button "Import reports" at bounding box center [763, 42] width 76 height 28
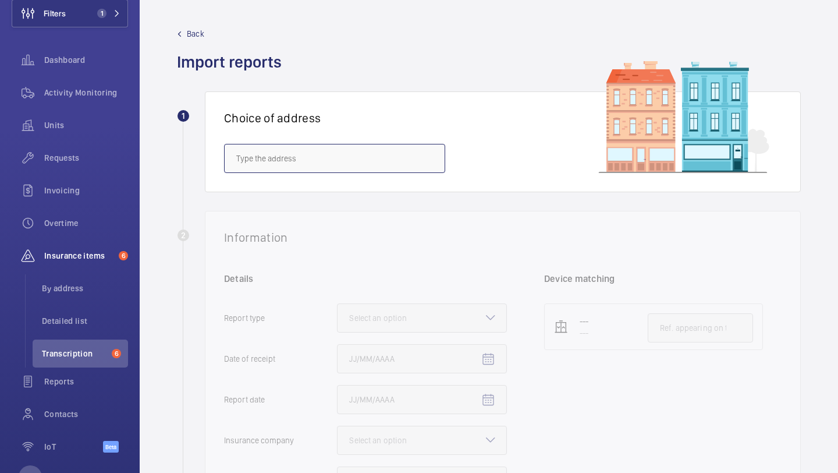
click at [322, 167] on input "text" at bounding box center [334, 158] width 221 height 29
click at [280, 194] on span "EASTGATE SHOPPING CENTRE - Eastgate Shopping Centre, BASILDON SS14 1EB" at bounding box center [310, 193] width 148 height 12
type input "EASTGATE SHOPPING CENTRE - Eastgate Shopping Centre, BASILDON SS14 1EB"
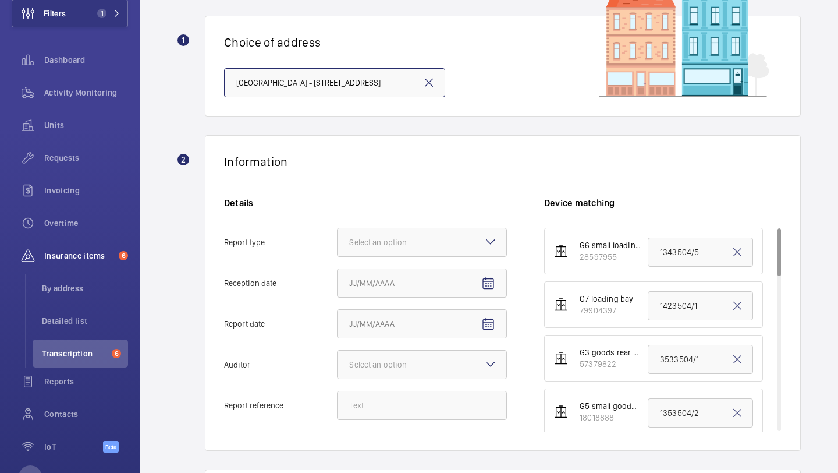
scroll to position [95, 0]
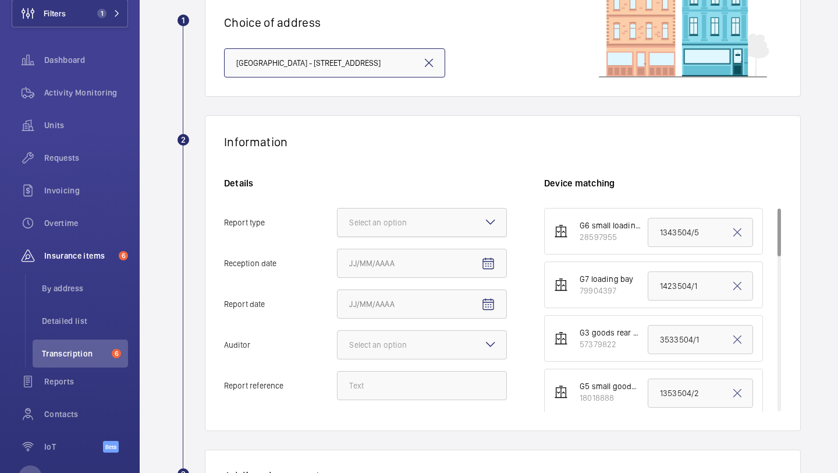
click at [405, 208] on div at bounding box center [422, 222] width 169 height 28
click at [338, 208] on input "Report type Select an option" at bounding box center [338, 222] width 0 height 28
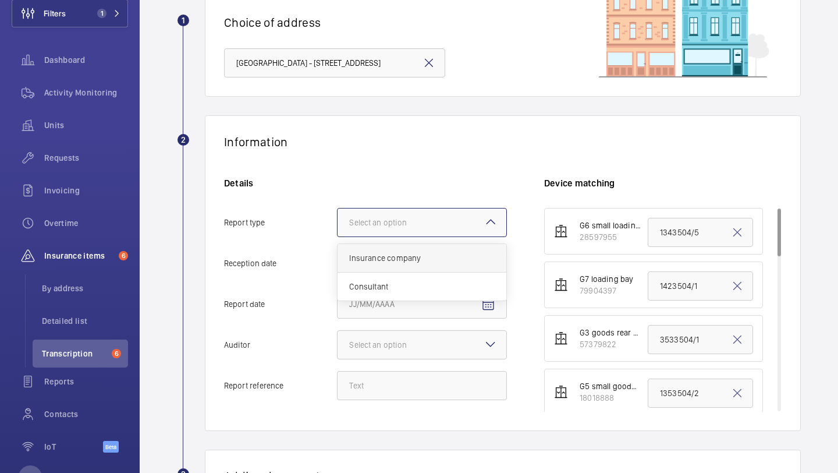
scroll to position [0, 0]
click at [401, 257] on span "Insurance company" at bounding box center [422, 258] width 146 height 12
click at [338, 236] on input "Report type Select an option Insurance company Consultant" at bounding box center [338, 222] width 0 height 28
click at [493, 268] on mat-icon "Open calendar" at bounding box center [488, 264] width 14 height 14
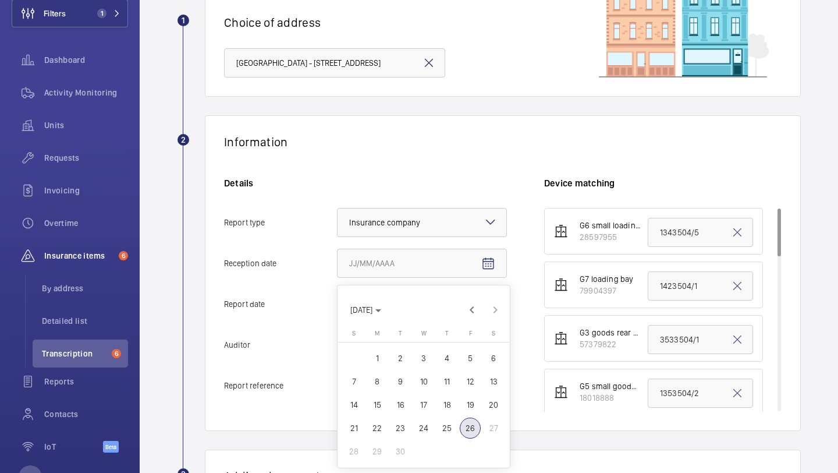
click at [472, 420] on span "26" at bounding box center [470, 427] width 21 height 21
type input "9/26/2025"
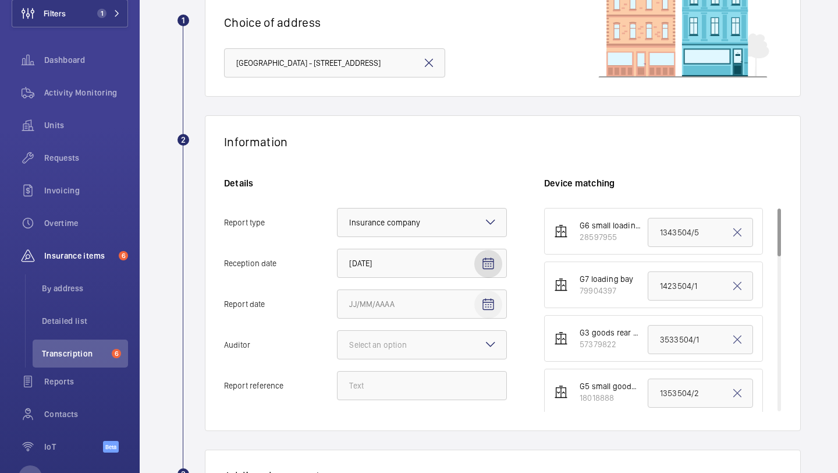
click at [499, 298] on span "Open calendar" at bounding box center [488, 304] width 28 height 28
click at [423, 248] on span "24" at bounding box center [423, 249] width 21 height 21
type input "9/24/2025"
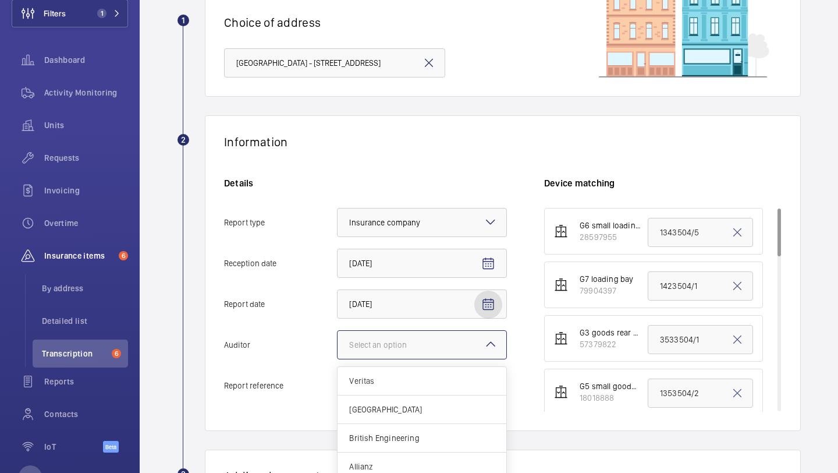
click at [410, 345] on div "Select an option" at bounding box center [392, 345] width 87 height 12
click at [338, 345] on input "Auditor Select an option Veritas Zurich British Engineering Allianz Other" at bounding box center [338, 345] width 0 height 28
click at [399, 406] on span "Zurich" at bounding box center [422, 409] width 146 height 12
click at [338, 359] on input "Auditor Select an option Veritas Zurich British Engineering Allianz Other" at bounding box center [338, 345] width 0 height 28
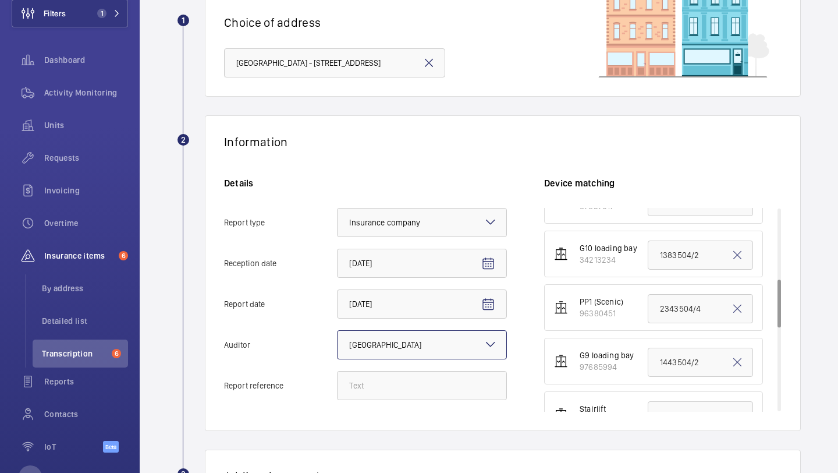
scroll to position [300, 0]
click at [677, 355] on input "1443504/2" at bounding box center [700, 360] width 105 height 29
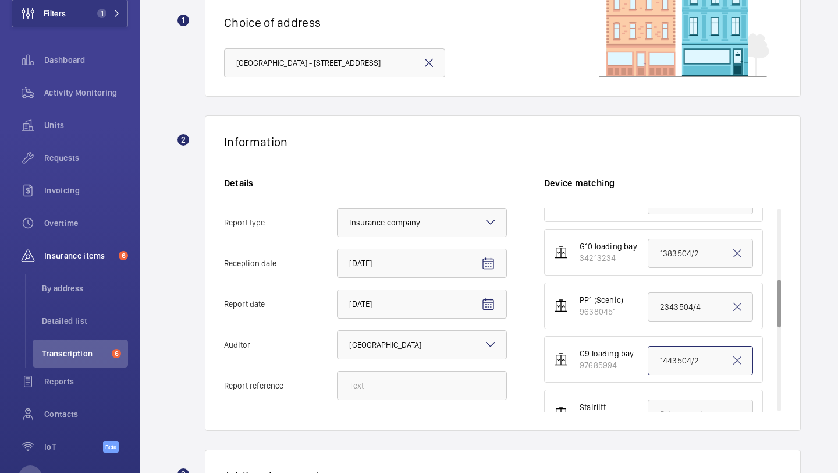
click at [677, 355] on input "1443504/2" at bounding box center [700, 360] width 105 height 29
paste input "5"
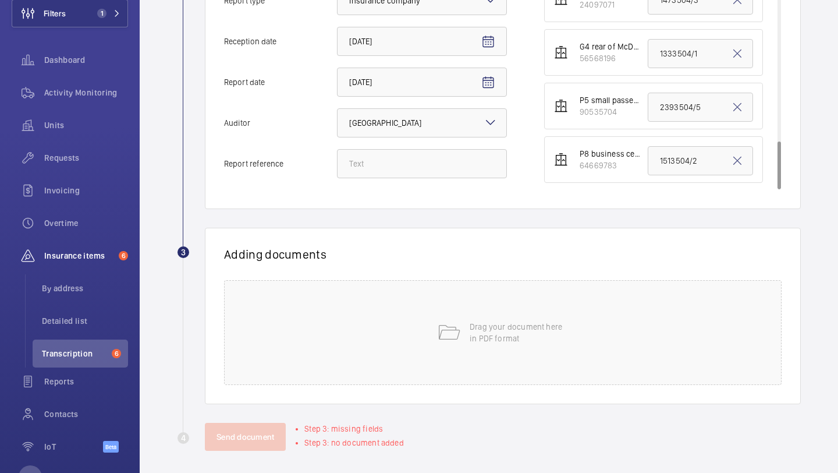
scroll to position [323, 0]
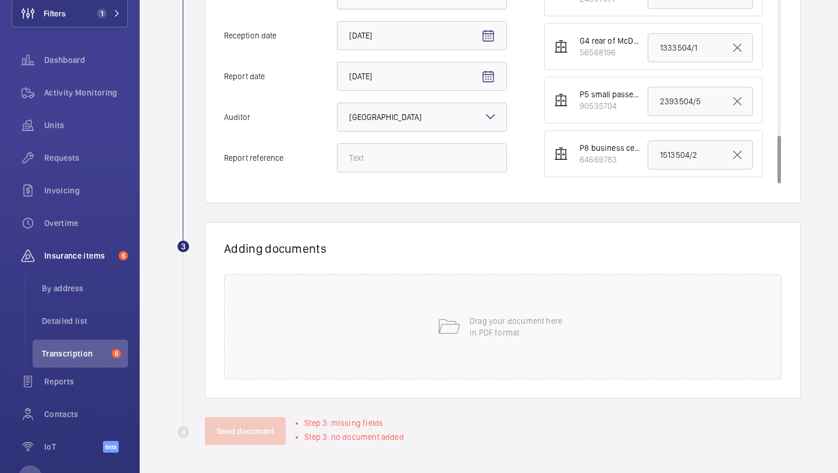
type input "1443504/5"
click at [369, 158] on input "Report reference" at bounding box center [422, 157] width 170 height 29
paste input "1443504/5"
type input "1443504/5"
click at [419, 300] on div "Drag your document here in PDF format" at bounding box center [503, 326] width 558 height 105
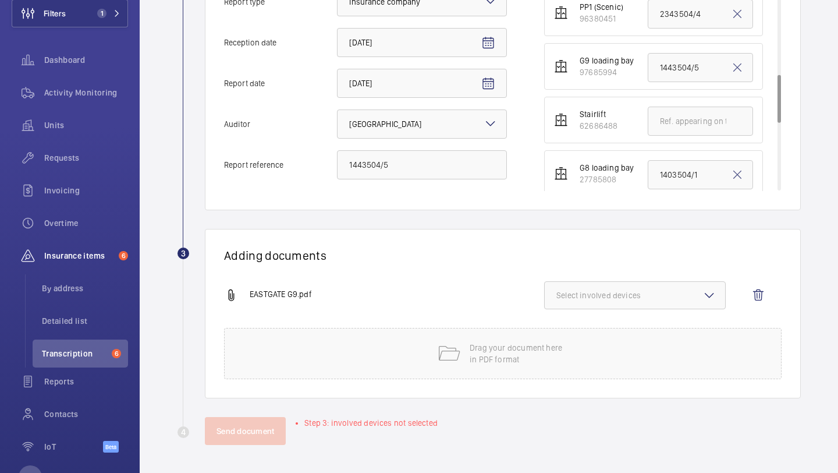
scroll to position [368, 0]
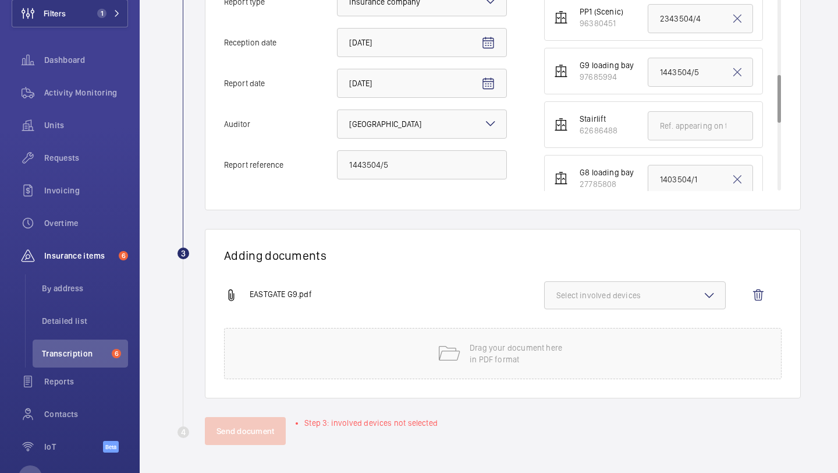
click at [629, 282] on button "Select involved devices" at bounding box center [635, 295] width 182 height 28
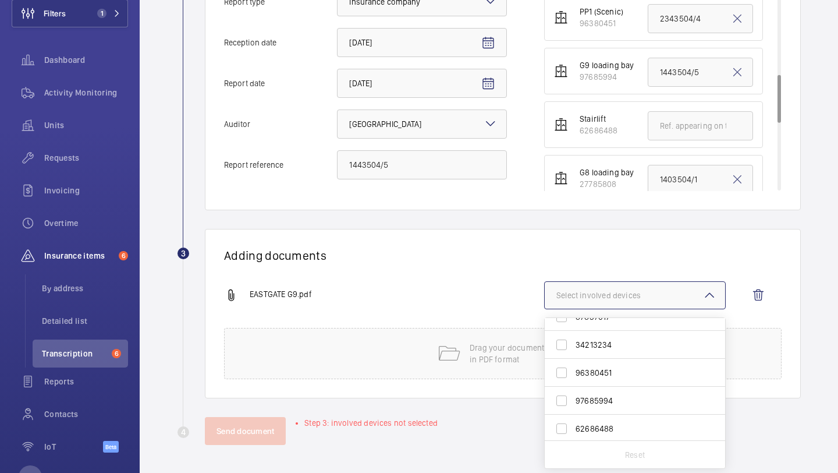
scroll to position [156, 0]
click at [614, 401] on span "97685994" at bounding box center [636, 400] width 121 height 12
click at [573, 401] on input "97685994" at bounding box center [561, 399] width 23 height 23
checkbox input "true"
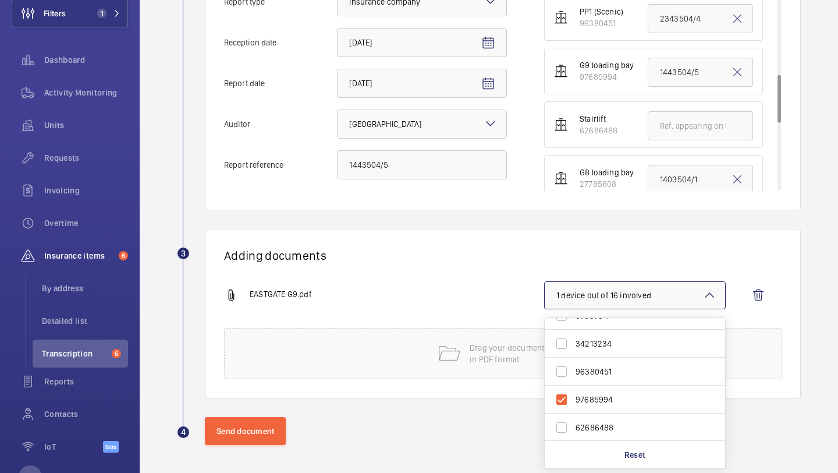
click at [465, 288] on div "EASTGATE G9.pdf" at bounding box center [384, 295] width 320 height 14
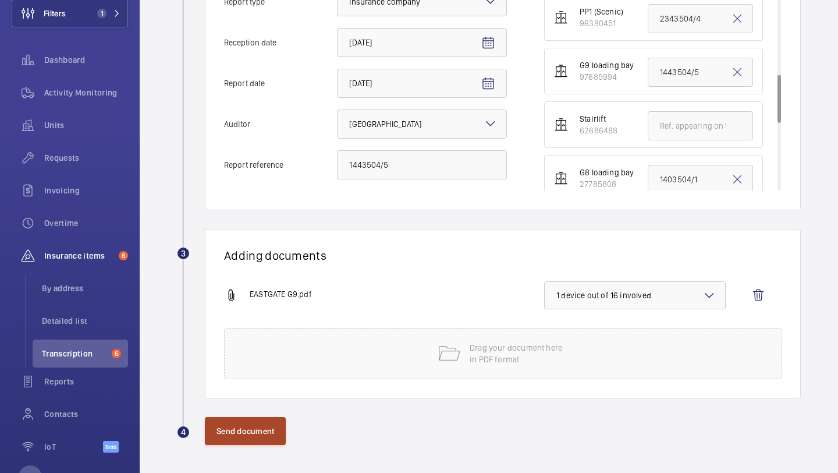
click at [264, 430] on button "Send document" at bounding box center [245, 431] width 81 height 28
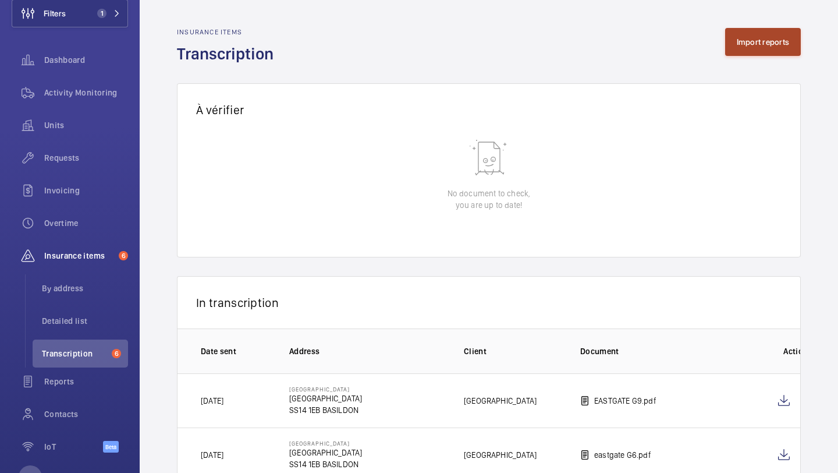
click at [742, 37] on button "Import reports" at bounding box center [763, 42] width 76 height 28
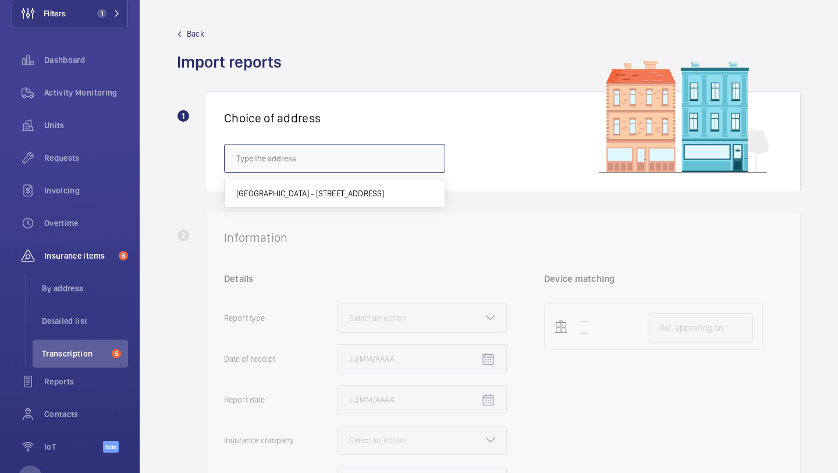
click at [302, 160] on input "text" at bounding box center [334, 158] width 221 height 29
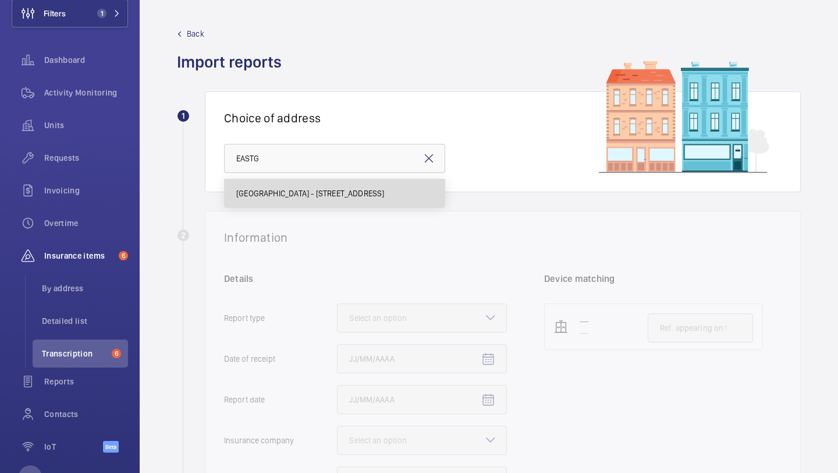
click at [272, 197] on span "EASTGATE SHOPPING CENTRE - Eastgate Shopping Centre, BASILDON SS14 1EB" at bounding box center [310, 193] width 148 height 12
type input "EASTGATE SHOPPING CENTRE - Eastgate Shopping Centre, BASILDON SS14 1EB"
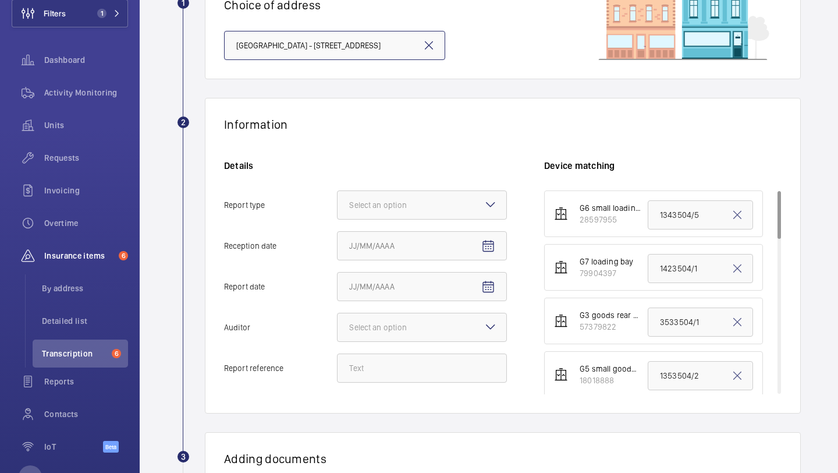
scroll to position [190, 0]
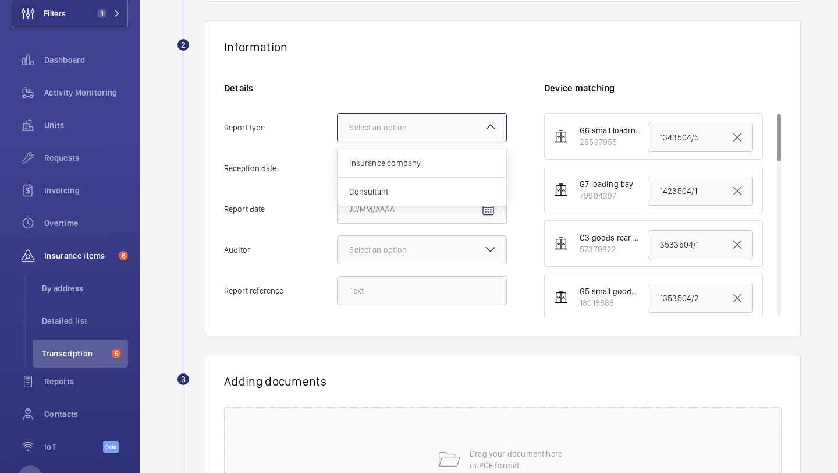
click at [413, 134] on div at bounding box center [422, 128] width 169 height 28
click at [338, 134] on input "Report type Select an option Insurance company Consultant" at bounding box center [338, 128] width 0 height 28
click at [413, 164] on span "Insurance company" at bounding box center [422, 163] width 146 height 12
click at [338, 141] on input "Report type Select an option Insurance company Consultant" at bounding box center [338, 128] width 0 height 28
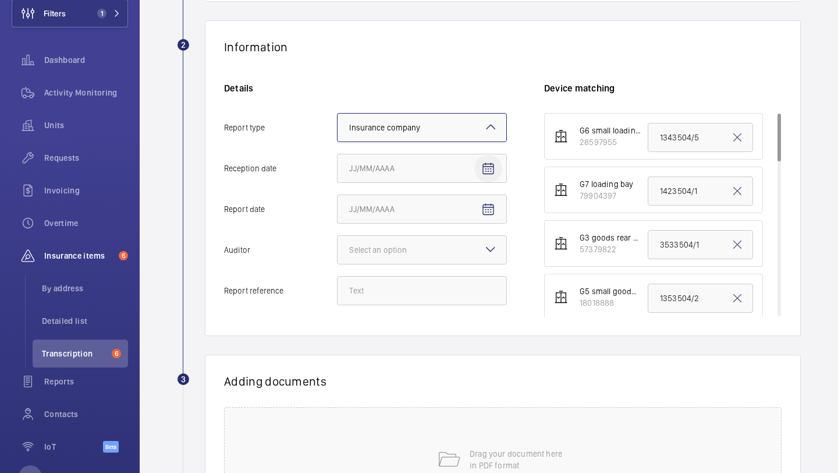
click at [488, 159] on span "Open calendar" at bounding box center [488, 169] width 28 height 28
click at [468, 336] on span "26" at bounding box center [470, 333] width 21 height 21
type input "9/26/2025"
click at [487, 214] on mat-icon "Open calendar" at bounding box center [488, 210] width 14 height 14
click at [420, 369] on span "24" at bounding box center [423, 373] width 21 height 21
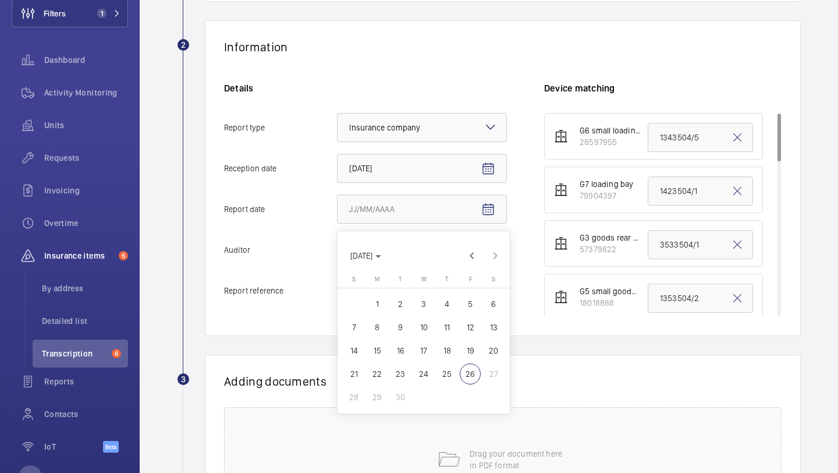
type input "9/24/2025"
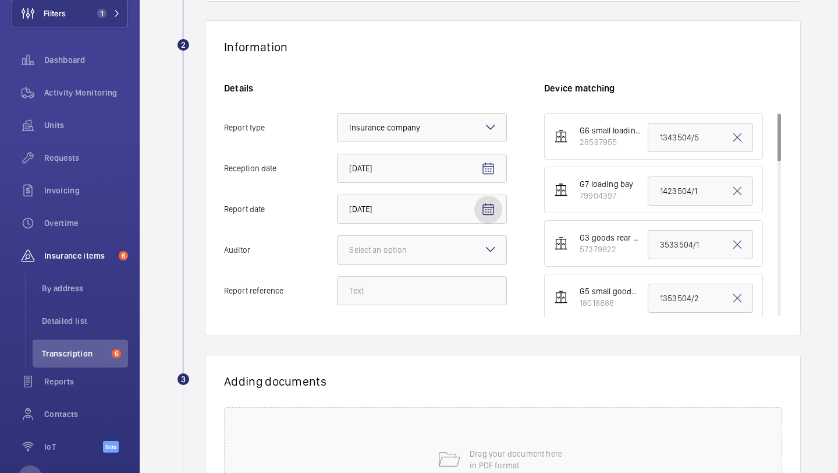
click at [428, 252] on div "Select an option" at bounding box center [392, 250] width 87 height 12
click at [338, 252] on input "Auditor Select an option" at bounding box center [338, 250] width 0 height 28
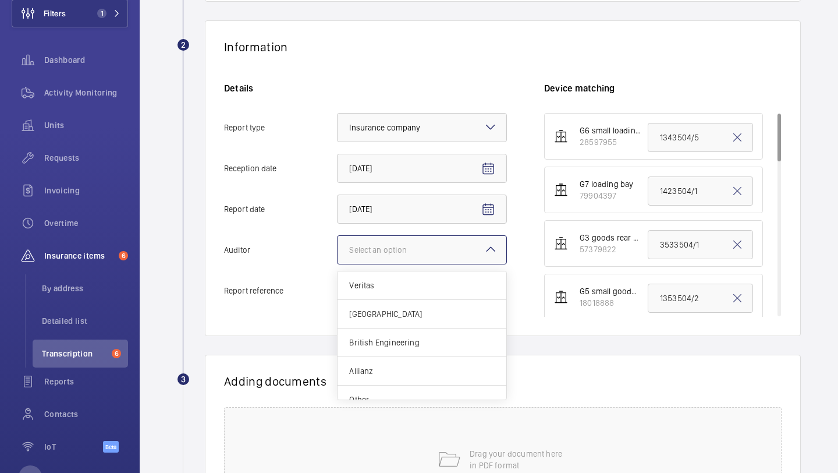
click at [405, 316] on span "Zurich" at bounding box center [422, 314] width 146 height 12
click at [338, 264] on input "Auditor Select an option Veritas Zurich British Engineering Allianz Other" at bounding box center [338, 250] width 0 height 28
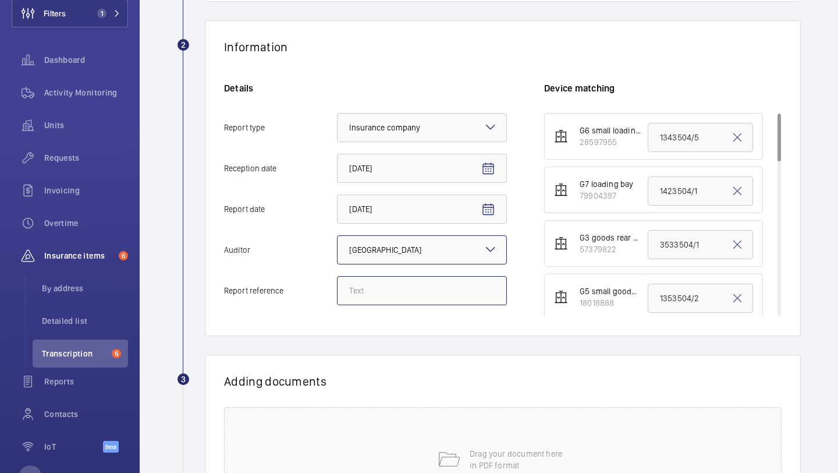
click at [462, 299] on input "Report reference" at bounding box center [422, 290] width 170 height 29
paste input "1353504/6"
type input "1353504/6"
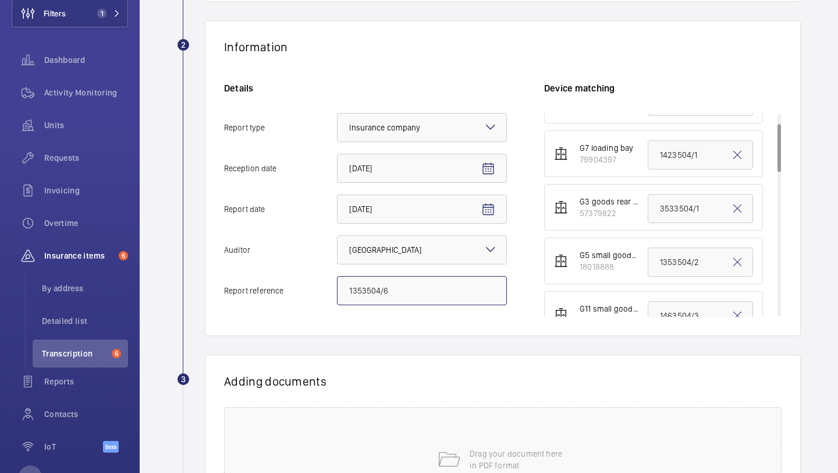
scroll to position [45, 0]
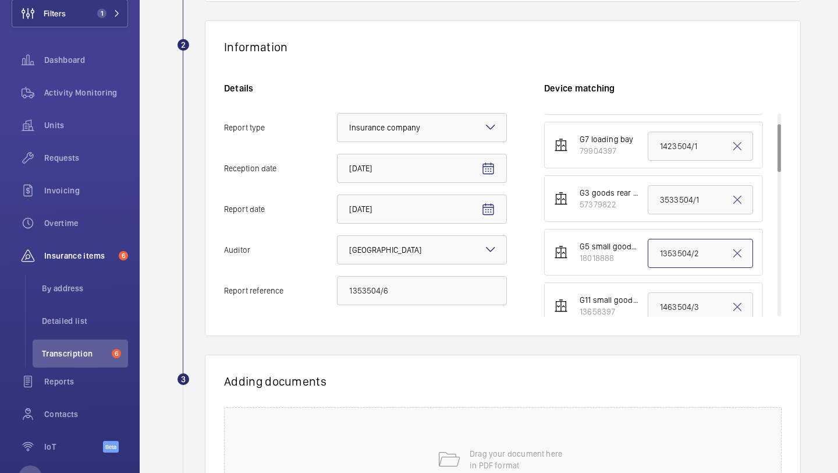
click at [661, 255] on input "1353504/2" at bounding box center [700, 253] width 105 height 29
paste input "6"
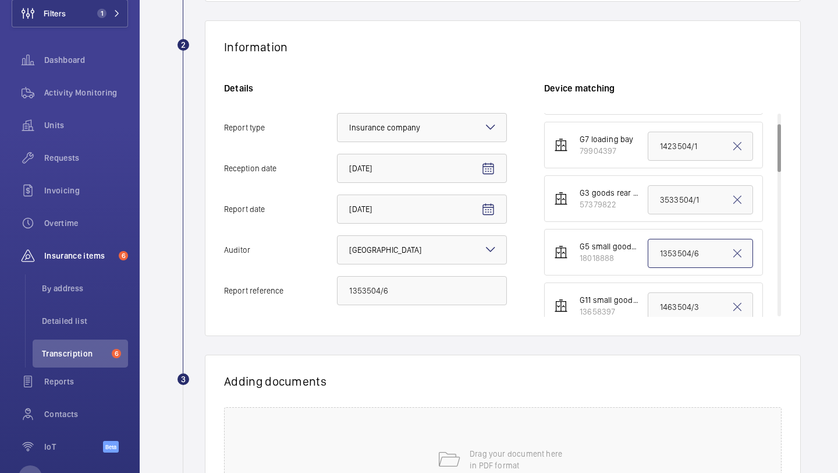
type input "1353504/6"
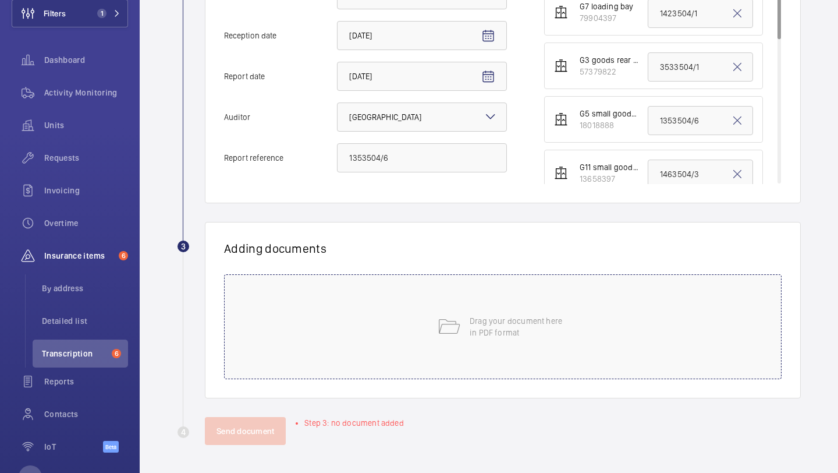
click at [487, 281] on div "Drag your document here in PDF format" at bounding box center [503, 326] width 558 height 105
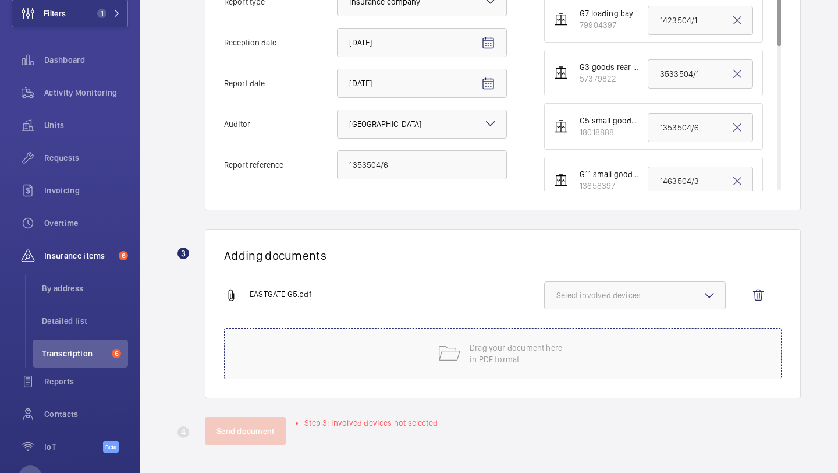
scroll to position [316, 0]
click at [618, 289] on span "Select involved devices" at bounding box center [635, 295] width 157 height 12
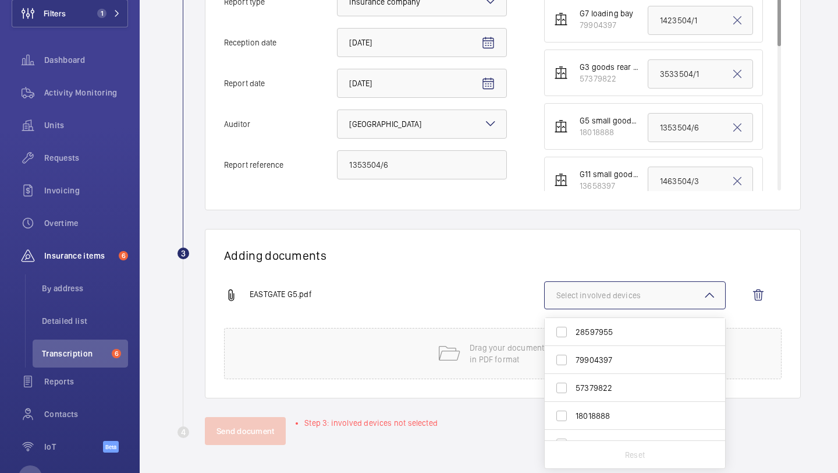
scroll to position [27, 0]
click at [606, 384] on span "18018888" at bounding box center [636, 388] width 121 height 12
click at [573, 384] on input "18018888" at bounding box center [561, 388] width 23 height 23
checkbox input "true"
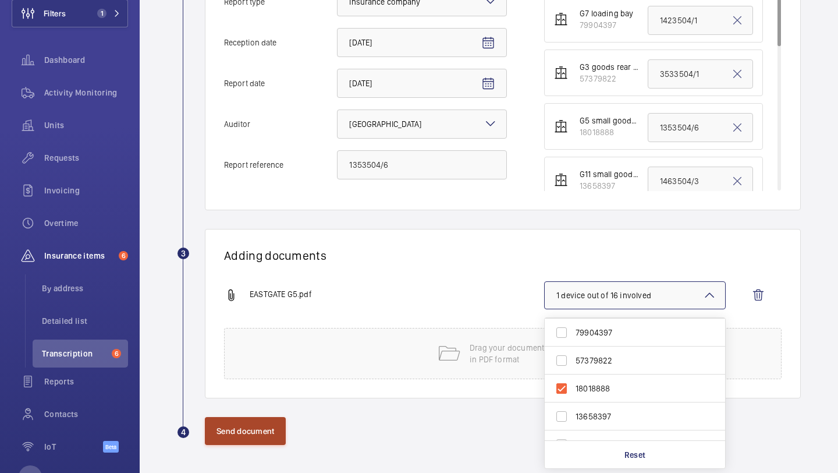
click at [253, 424] on button "Send document" at bounding box center [245, 431] width 81 height 28
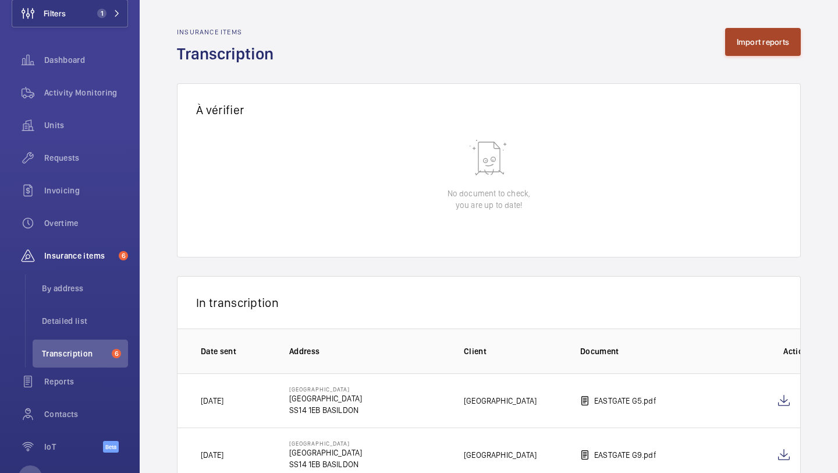
click at [742, 48] on button "Import reports" at bounding box center [763, 42] width 76 height 28
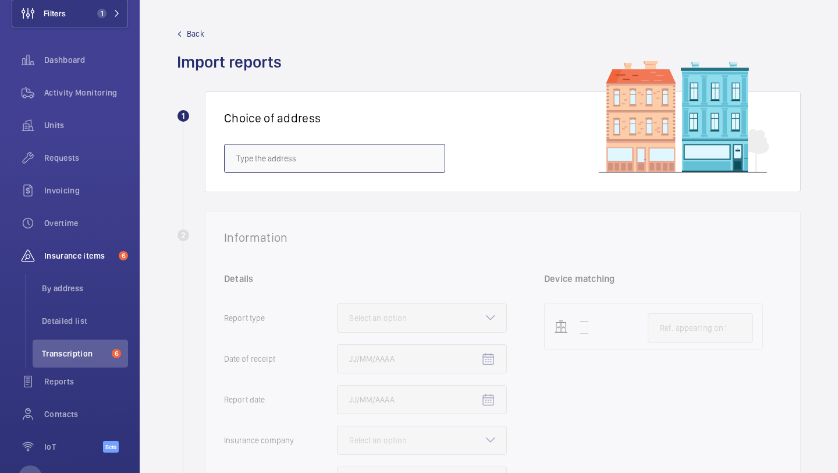
click at [327, 148] on input "text" at bounding box center [334, 158] width 221 height 29
click at [324, 186] on mat-option "EASTGATE SHOPPING CENTRE - Eastgate Shopping Centre, BASILDON SS14 1EB" at bounding box center [335, 193] width 220 height 28
type input "EASTGATE SHOPPING CENTRE - Eastgate Shopping Centre, BASILDON SS14 1EB"
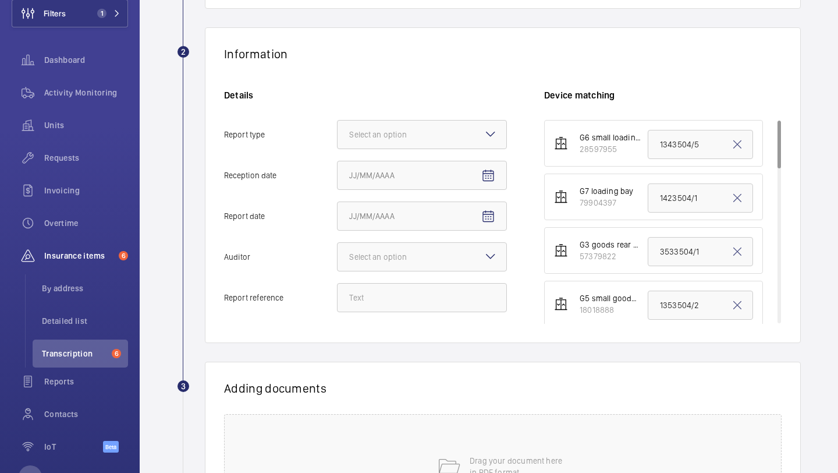
scroll to position [240, 0]
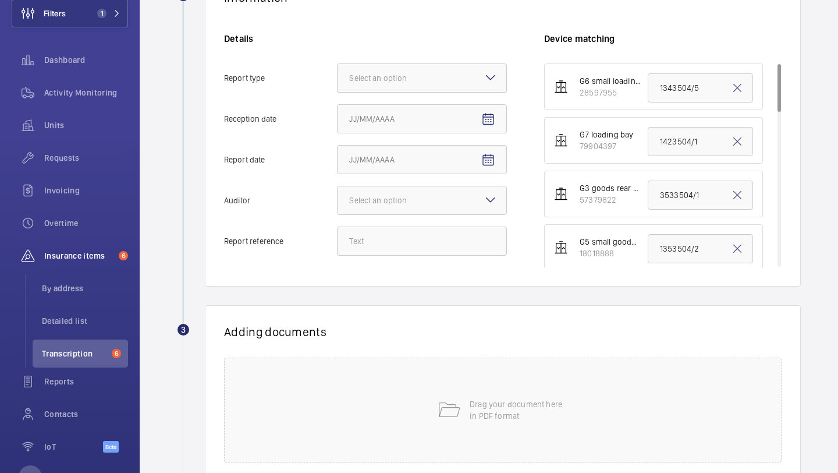
click at [402, 88] on div at bounding box center [422, 78] width 169 height 28
click at [338, 88] on input "Report type Select an option" at bounding box center [338, 78] width 0 height 28
click at [410, 113] on span "Insurance company" at bounding box center [422, 114] width 146 height 12
click at [338, 92] on input "Report type Select an option Insurance company Consultant" at bounding box center [338, 78] width 0 height 28
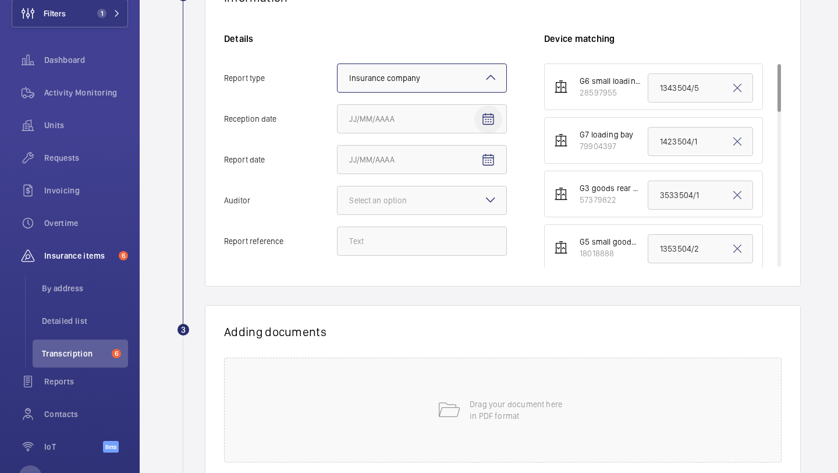
click at [480, 112] on span "Open calendar" at bounding box center [488, 119] width 28 height 28
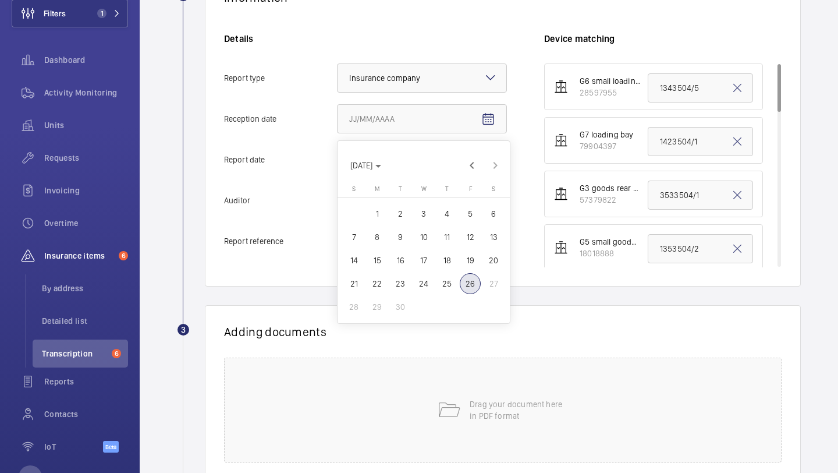
click at [471, 282] on span "26" at bounding box center [470, 283] width 21 height 21
type input "9/26/2025"
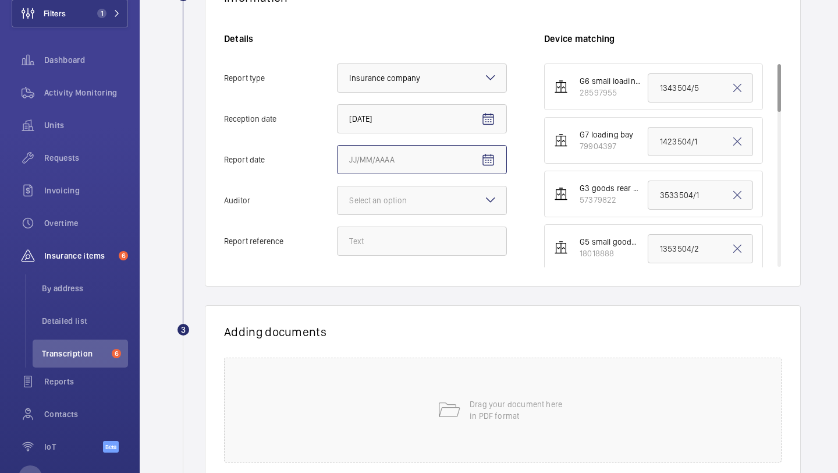
click at [496, 145] on input "Report date" at bounding box center [422, 159] width 170 height 29
click at [491, 158] on mat-icon "Open calendar" at bounding box center [488, 160] width 14 height 14
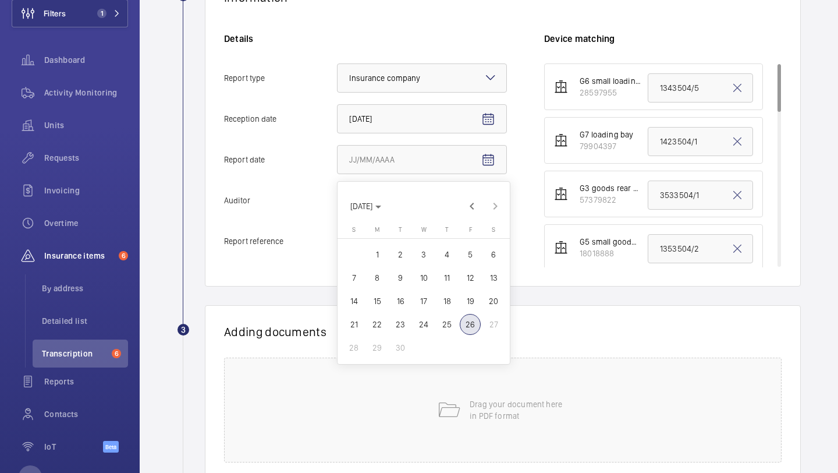
click at [425, 320] on span "24" at bounding box center [423, 324] width 21 height 21
type input "9/24/2025"
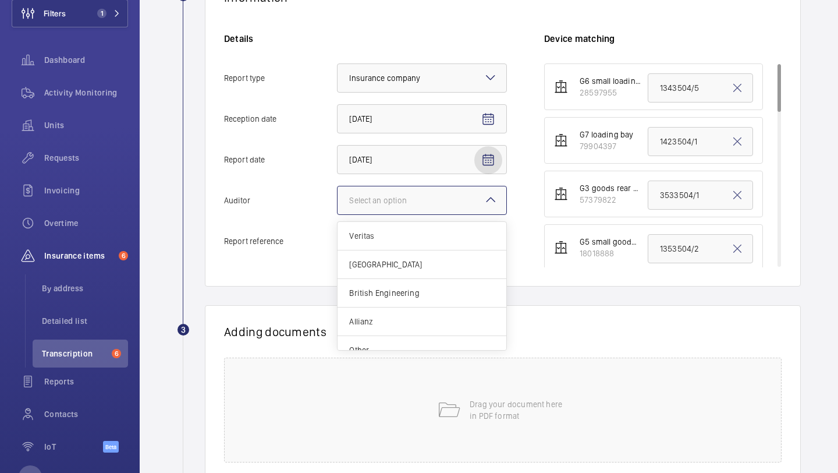
click at [424, 212] on div at bounding box center [422, 200] width 169 height 28
click at [338, 212] on input "Auditor Select an option Veritas Zurich British Engineering Allianz Other" at bounding box center [338, 200] width 0 height 28
click at [424, 270] on div "Zurich" at bounding box center [422, 264] width 169 height 29
click at [338, 214] on input "Auditor Select an option Veritas Zurich British Engineering Allianz Other" at bounding box center [338, 200] width 0 height 28
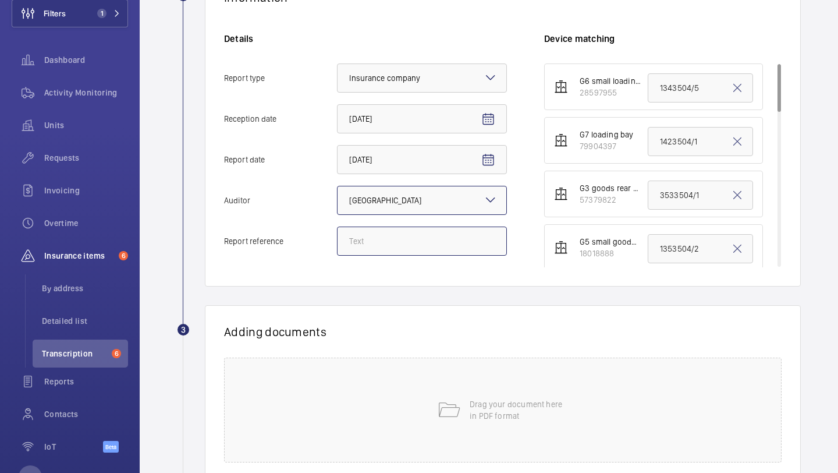
click at [424, 245] on input "Report reference" at bounding box center [422, 240] width 170 height 29
paste input "1403504/5"
type input "1403504/5"
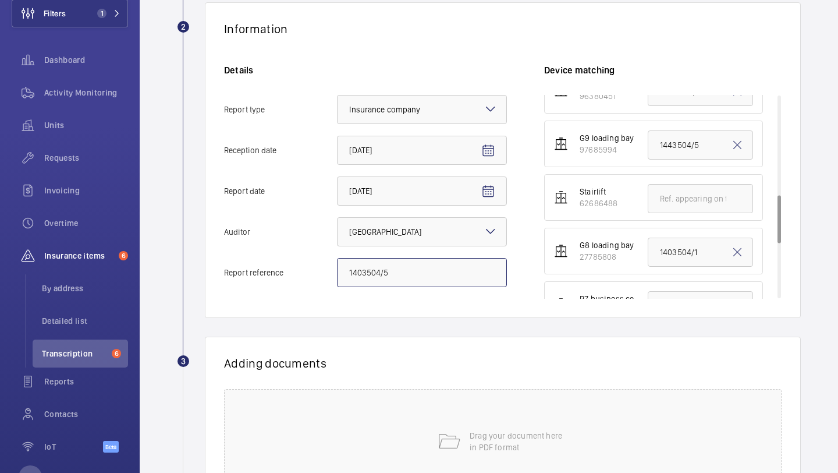
scroll to position [421, 0]
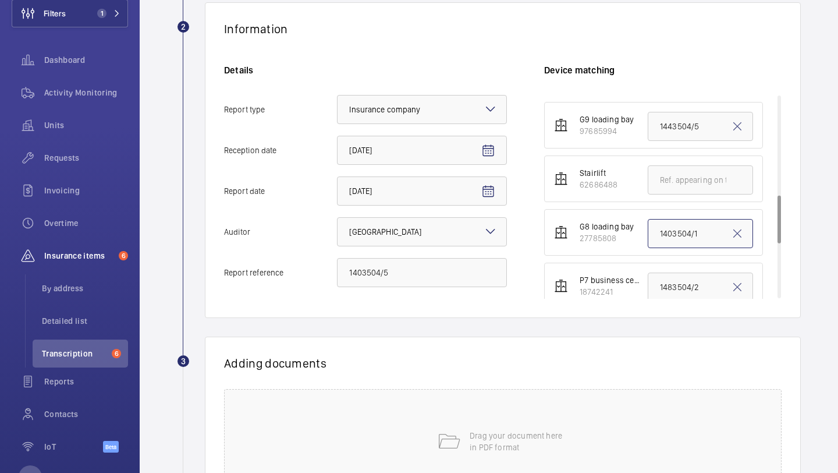
click at [665, 233] on input "1403504/1" at bounding box center [700, 233] width 105 height 29
paste input "5"
type input "1403504/5"
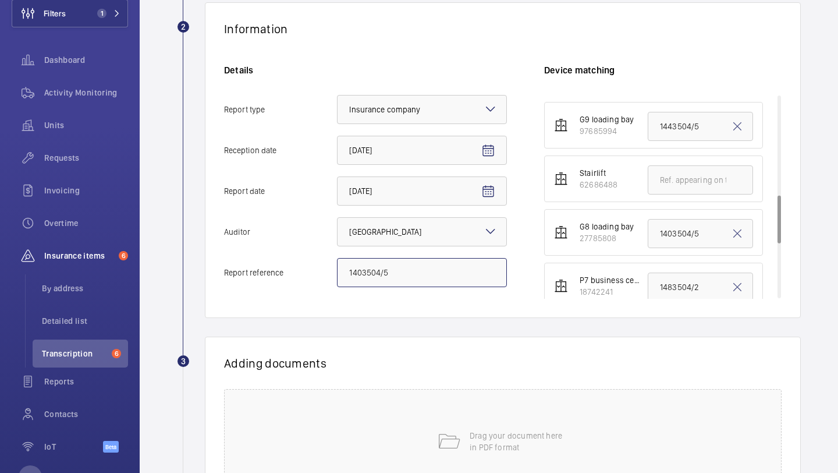
click at [416, 275] on input "1403504/5" at bounding box center [422, 272] width 170 height 29
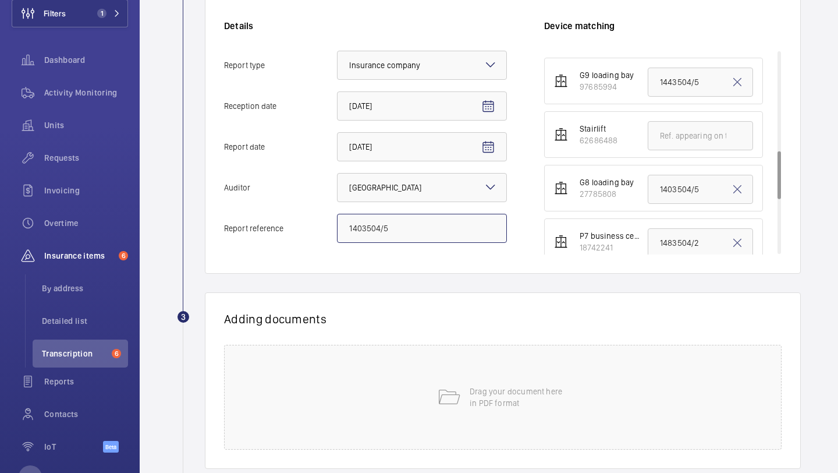
scroll to position [266, 0]
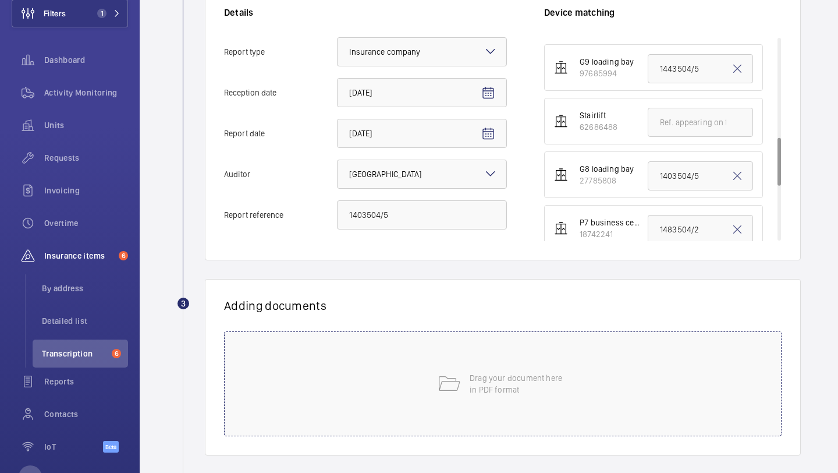
click at [463, 377] on div "Drag your document here in PDF format" at bounding box center [503, 383] width 558 height 105
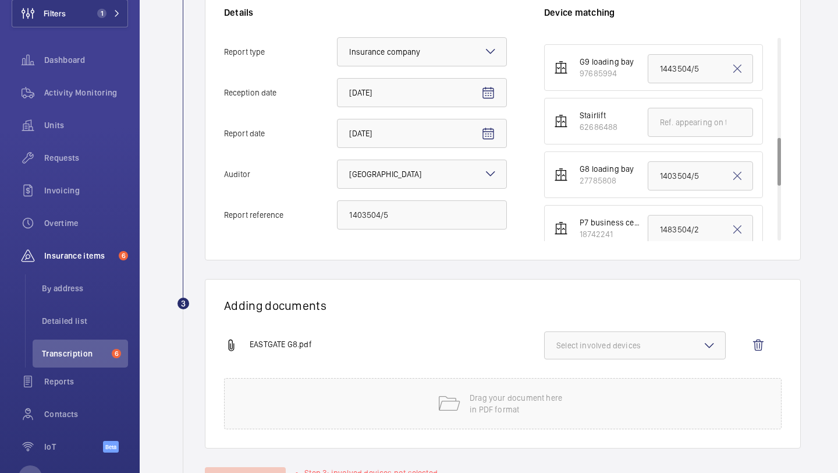
click at [620, 340] on span "Select involved devices" at bounding box center [635, 345] width 157 height 12
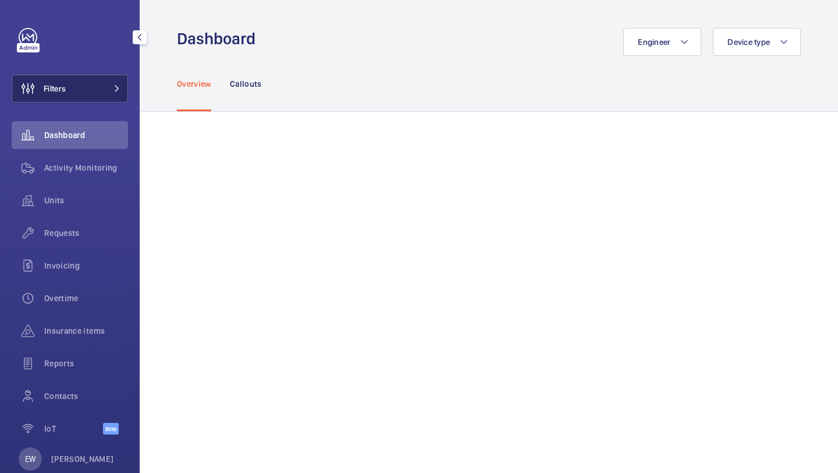
click at [103, 94] on button "Filters" at bounding box center [70, 89] width 116 height 28
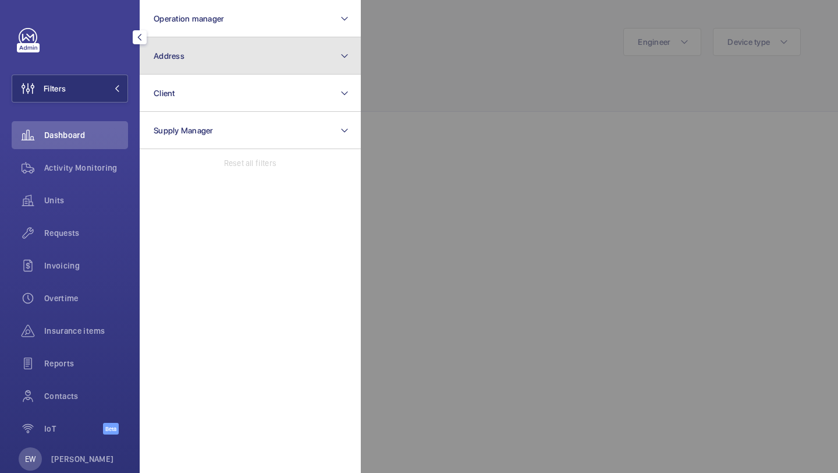
click at [172, 66] on button "Address" at bounding box center [250, 55] width 221 height 37
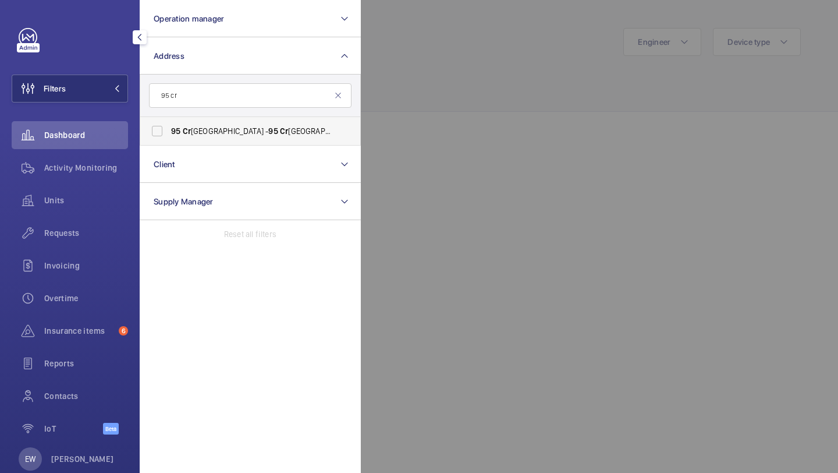
type input "95 cr"
click at [250, 130] on span "95 Cr omwell Road London SW7 4DL - 95 Cr omwell Road, LONDON SW7 4DL" at bounding box center [251, 131] width 160 height 12
click at [169, 130] on input "95 Cr omwell Road London SW7 4DL - 95 Cr omwell Road, LONDON SW7 4DL" at bounding box center [157, 130] width 23 height 23
checkbox input "true"
click at [63, 233] on span "Requests" at bounding box center [86, 233] width 84 height 12
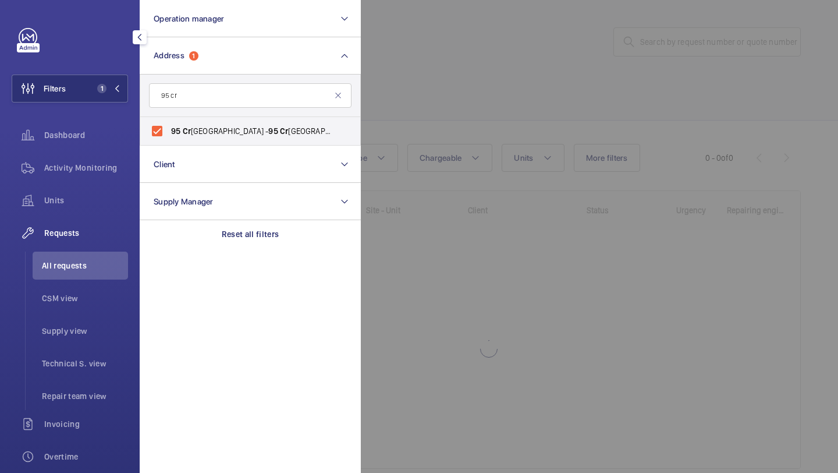
click at [486, 54] on div at bounding box center [780, 236] width 838 height 473
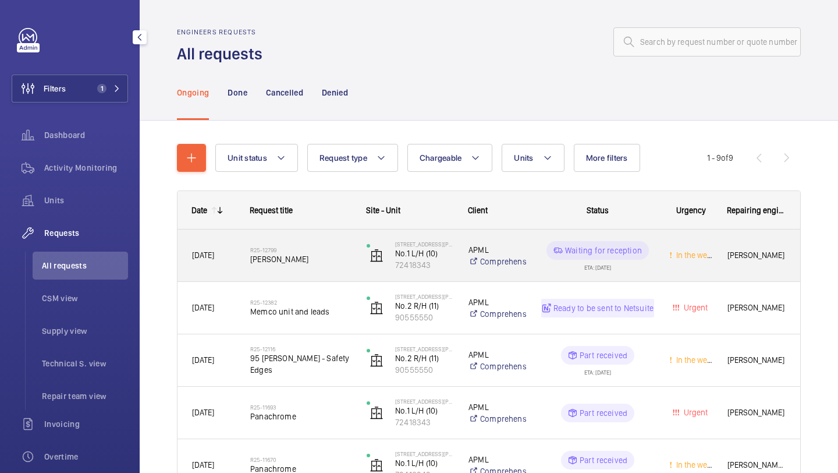
click at [314, 252] on h2 "R25-12799" at bounding box center [300, 249] width 101 height 7
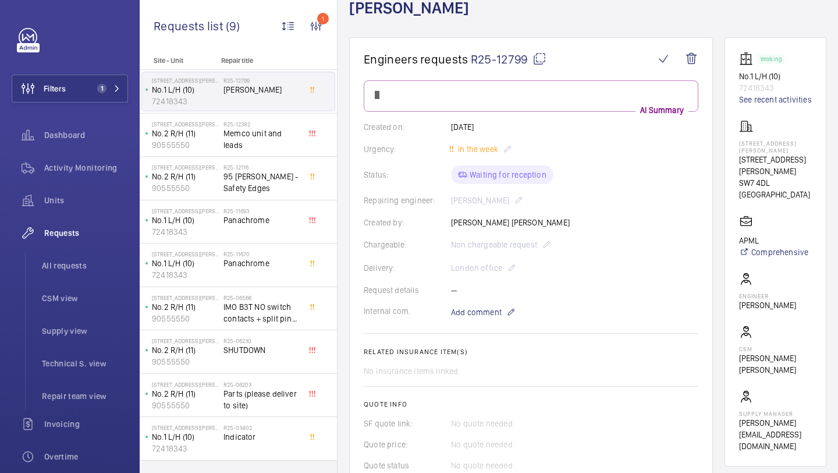
scroll to position [83, 0]
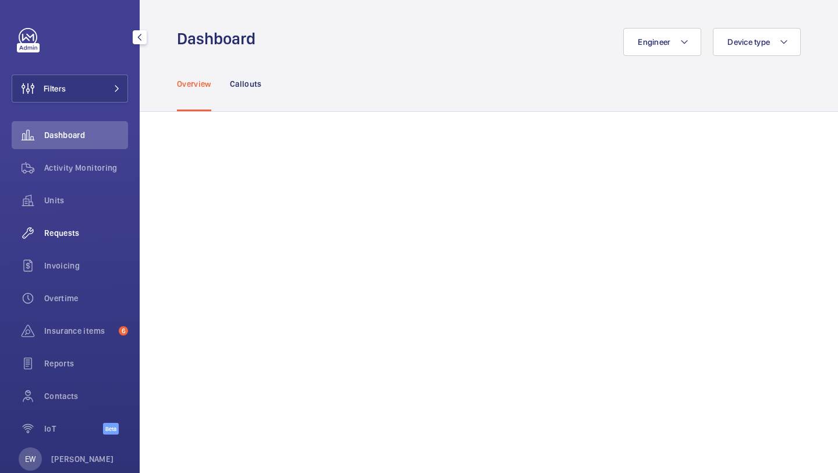
click at [101, 239] on div "Requests" at bounding box center [70, 233] width 116 height 28
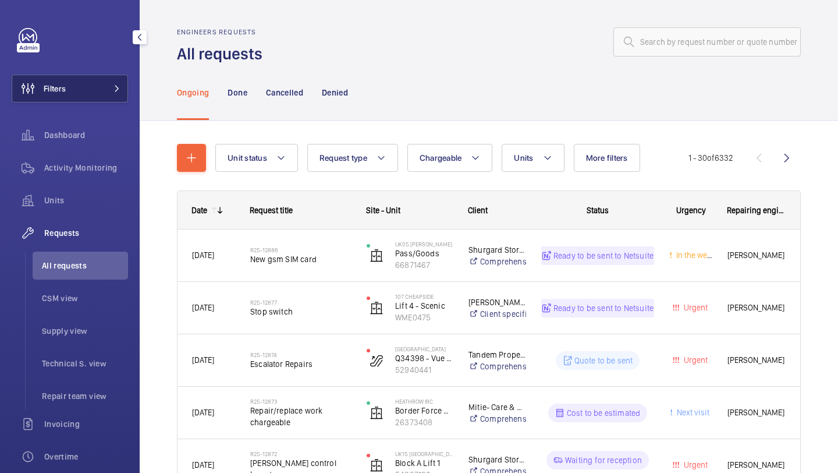
click at [94, 94] on button "Filters" at bounding box center [70, 89] width 116 height 28
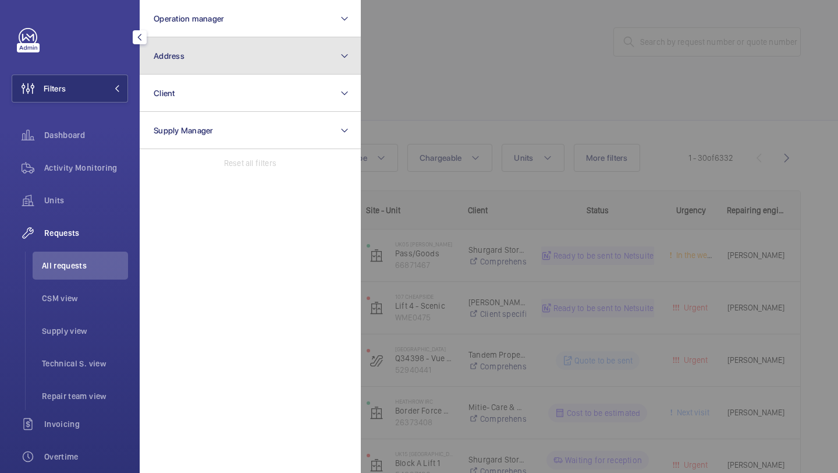
click at [328, 50] on button "Address" at bounding box center [250, 55] width 221 height 37
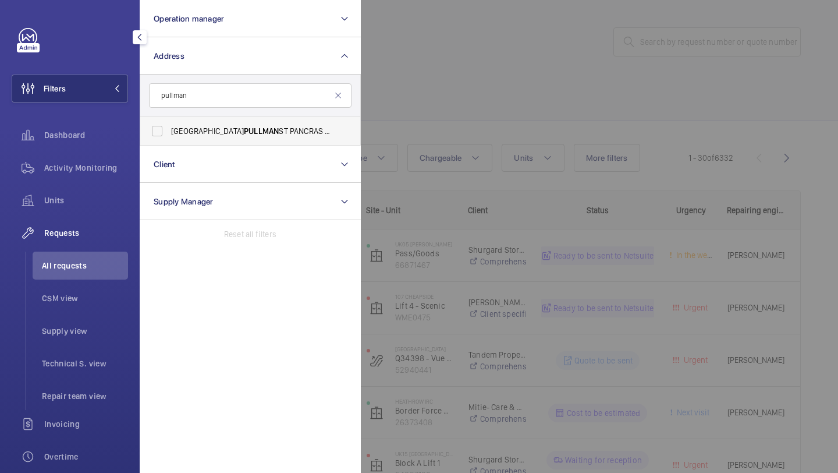
type input "pullman"
click at [273, 122] on label "LONDON PULLMAN ST PANCRAS - H5309, LONDON PULLMAN ST PANCRAS, 100 - 110 Euston …" at bounding box center [241, 131] width 203 height 28
click at [169, 122] on input "LONDON PULLMAN ST PANCRAS - H5309, LONDON PULLMAN ST PANCRAS, 100 - 110 Euston …" at bounding box center [157, 130] width 23 height 23
checkbox input "true"
click at [420, 124] on div at bounding box center [780, 236] width 838 height 473
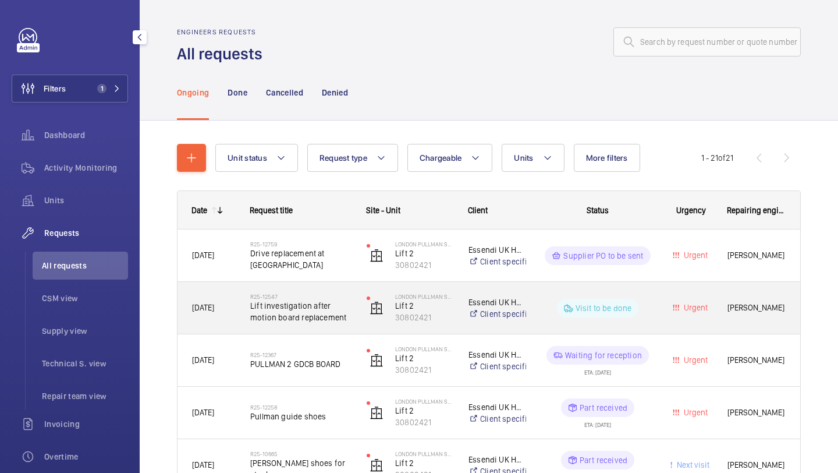
scroll to position [29, 0]
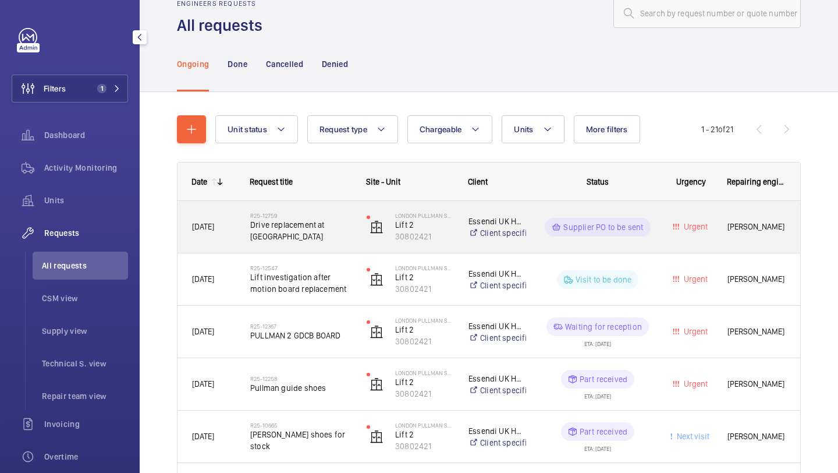
click at [317, 227] on span "Drive replacement at Pullman" at bounding box center [300, 230] width 101 height 23
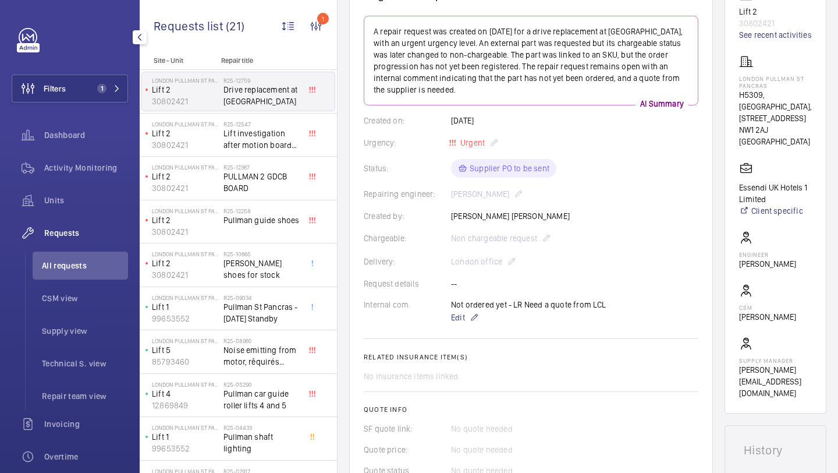
scroll to position [110, 0]
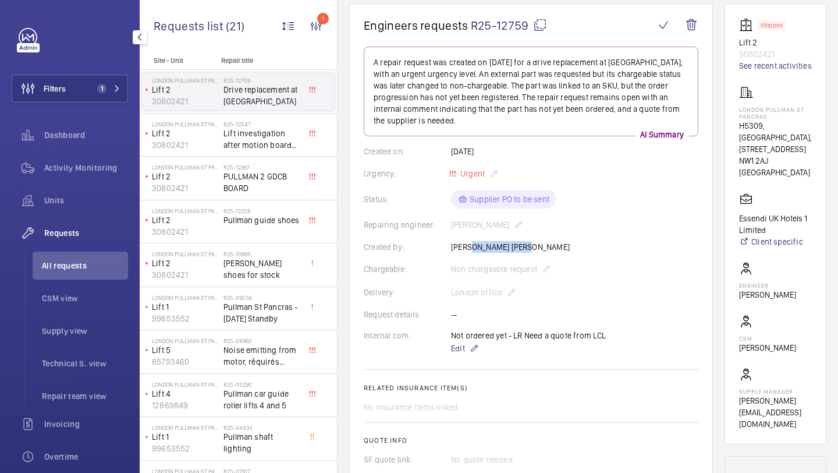
drag, startPoint x: 522, startPoint y: 245, endPoint x: 463, endPoint y: 251, distance: 59.1
click at [463, 250] on div "Created by: Caine Bennett-Smith" at bounding box center [531, 247] width 335 height 12
click at [560, 245] on div "Created by: Caine Bennett-Smith" at bounding box center [531, 247] width 335 height 12
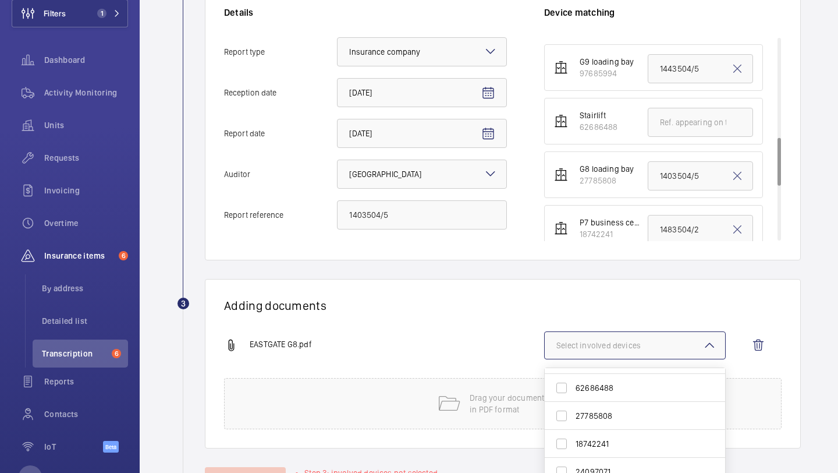
scroll to position [251, 0]
click at [621, 414] on span "27785808" at bounding box center [636, 410] width 121 height 12
click at [573, 414] on input "27785808" at bounding box center [561, 409] width 23 height 23
checkbox input "true"
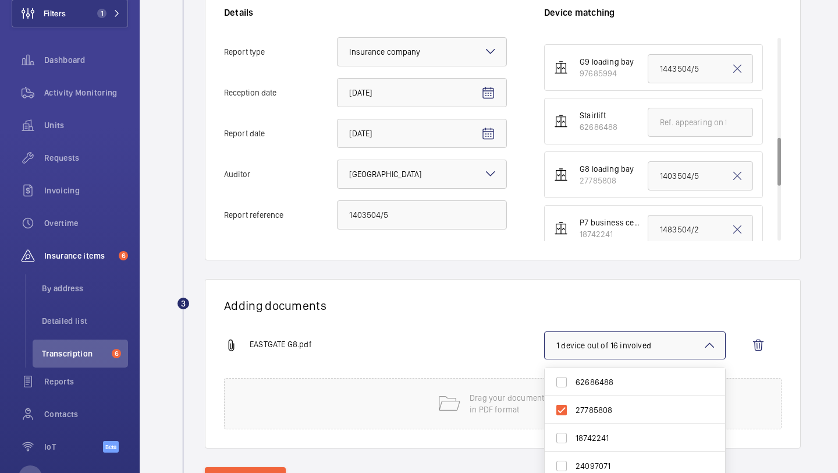
click at [485, 351] on div "EASTGATE G8.pdf" at bounding box center [384, 345] width 320 height 14
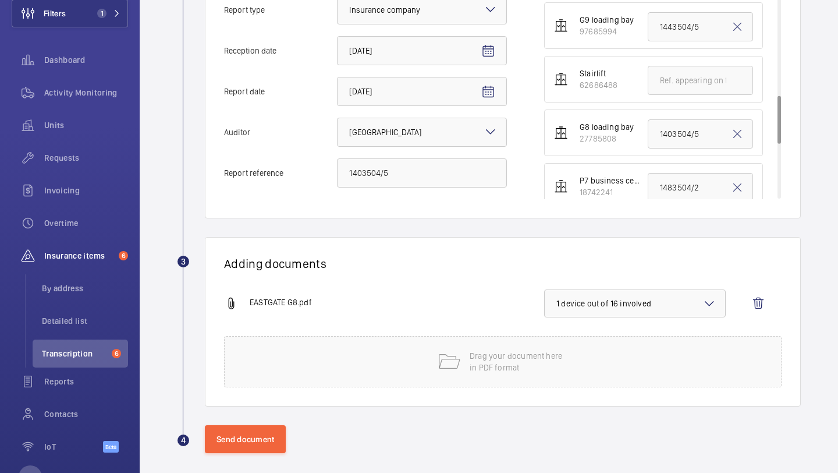
scroll to position [316, 0]
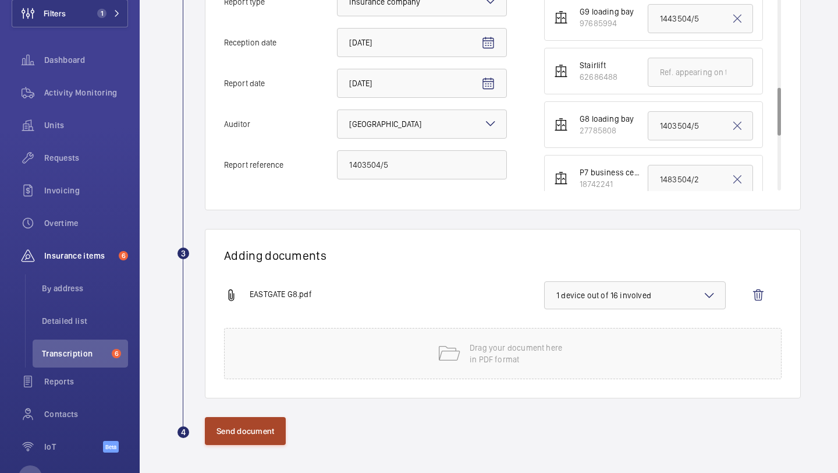
click at [242, 427] on button "Send document" at bounding box center [245, 431] width 81 height 28
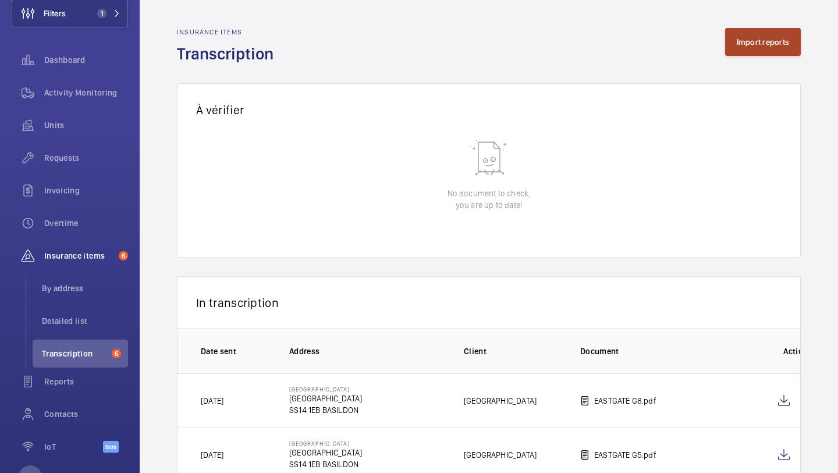
click at [735, 47] on button "Import reports" at bounding box center [763, 42] width 76 height 28
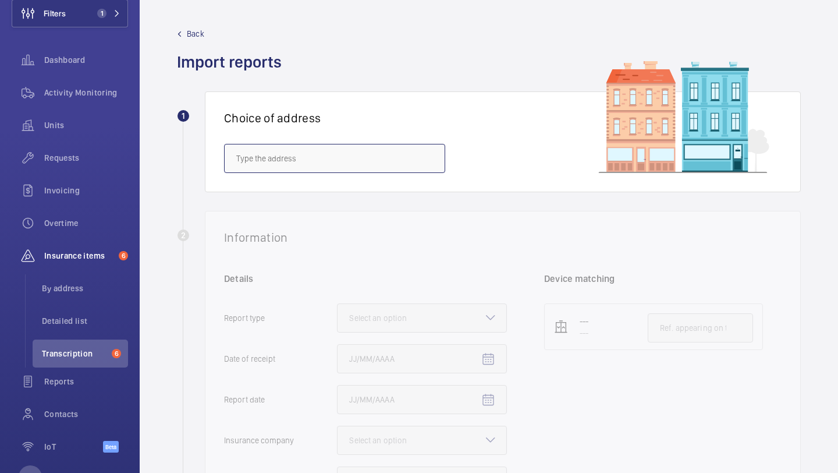
click at [249, 165] on input "text" at bounding box center [334, 158] width 221 height 29
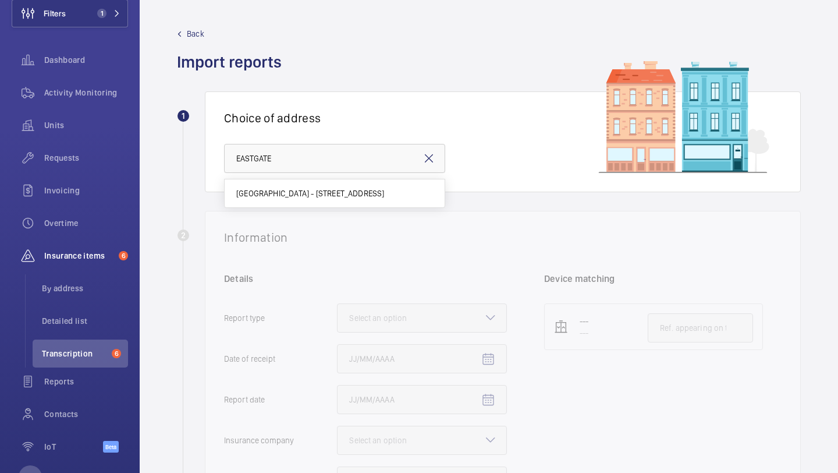
click at [286, 208] on wm-front-select-address-card "1 Choice of address EASTGATE" at bounding box center [489, 150] width 624 height 119
click at [311, 165] on input "EASTGATE" at bounding box center [334, 158] width 221 height 29
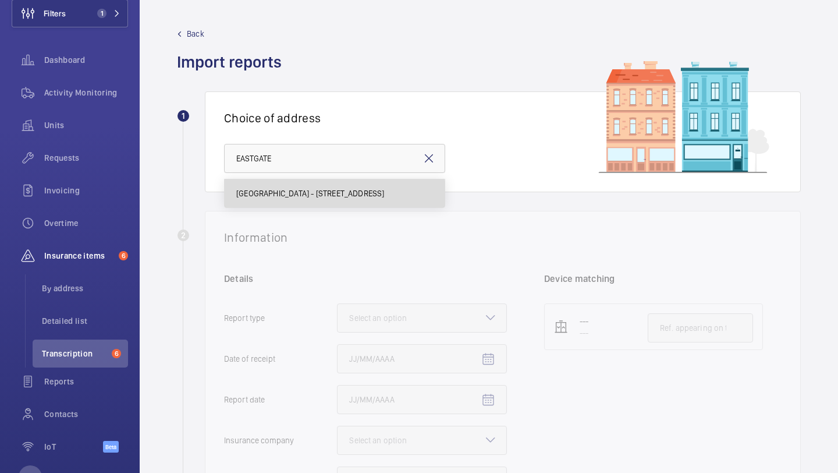
click at [310, 203] on mat-option "EASTGATE SHOPPING CENTRE - Eastgate Shopping Centre, BASILDON SS14 1EB" at bounding box center [335, 193] width 220 height 28
type input "EASTGATE SHOPPING CENTRE - Eastgate Shopping Centre, BASILDON SS14 1EB"
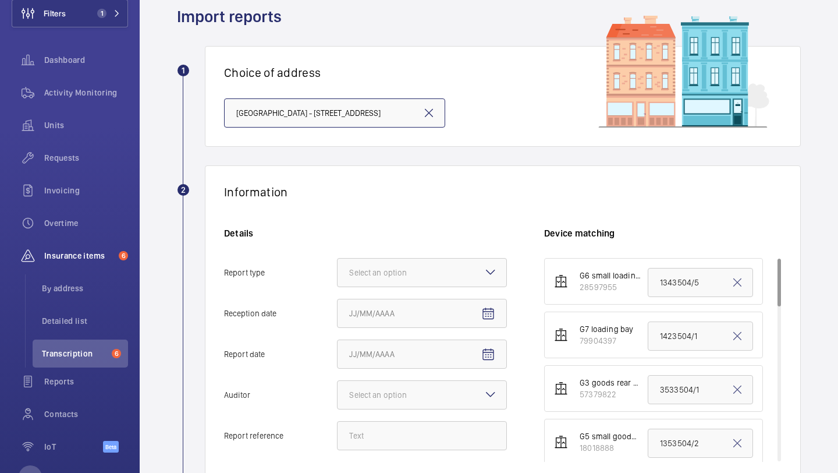
scroll to position [189, 0]
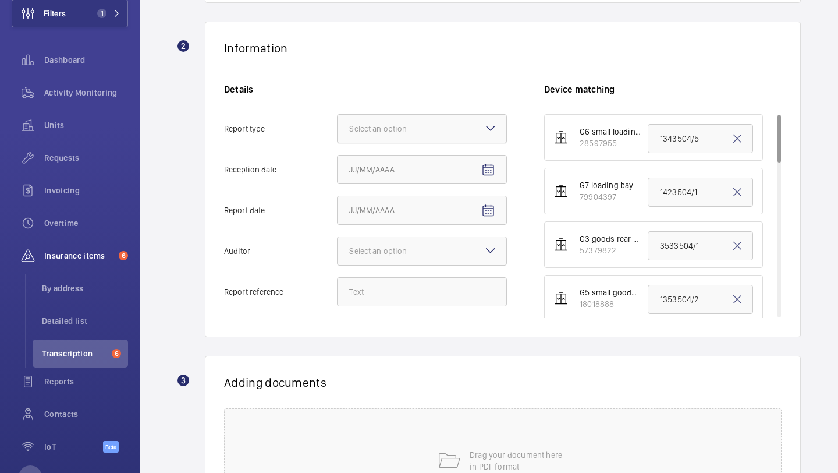
click at [392, 119] on div at bounding box center [422, 129] width 169 height 28
click at [338, 119] on input "Report type Select an option" at bounding box center [338, 129] width 0 height 28
click at [394, 153] on div "Insurance company" at bounding box center [422, 164] width 169 height 29
click at [338, 143] on input "Report type Select an option Insurance company Consultant" at bounding box center [338, 129] width 0 height 28
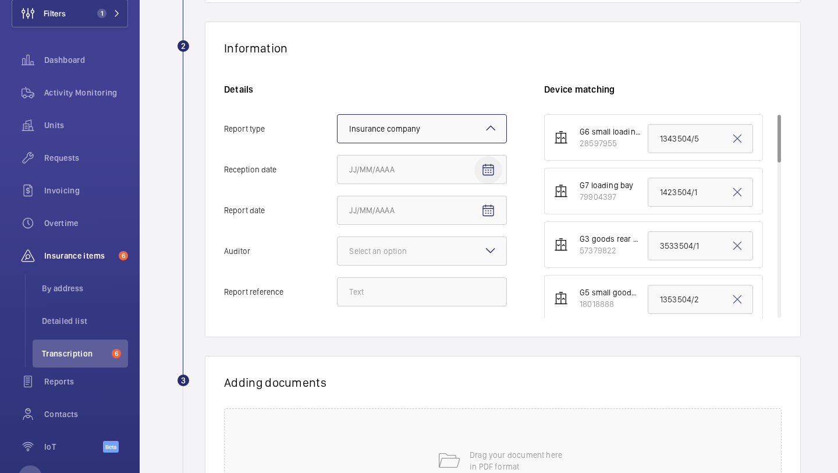
click at [477, 173] on span "Open calendar" at bounding box center [488, 170] width 28 height 28
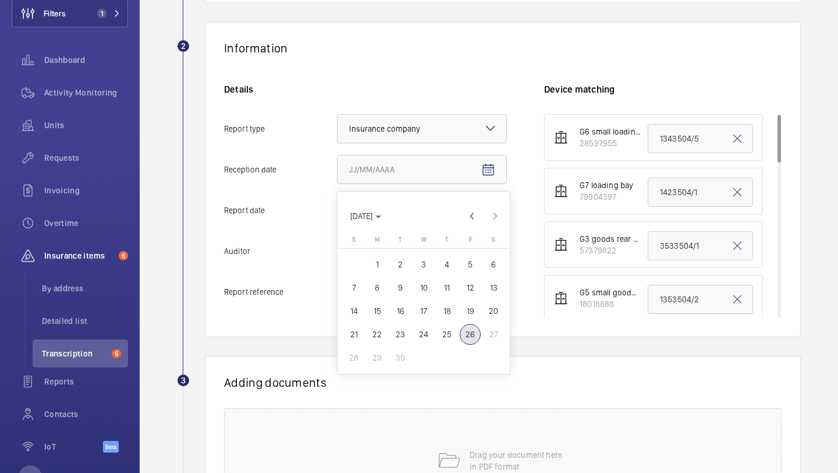
click at [467, 331] on span "26" at bounding box center [470, 334] width 21 height 21
type input "9/26/2025"
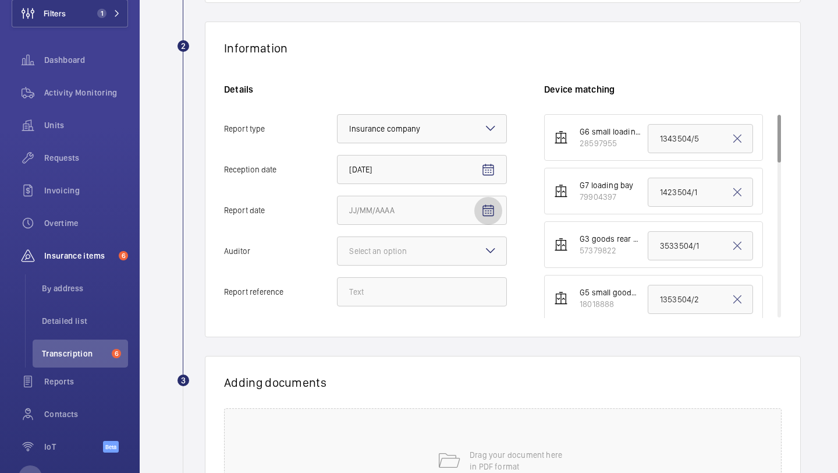
click at [493, 212] on mat-icon "Open calendar" at bounding box center [488, 211] width 14 height 14
click at [429, 375] on span "24" at bounding box center [423, 374] width 21 height 21
type input "9/24/2025"
click at [435, 251] on div "Select an option" at bounding box center [392, 251] width 87 height 12
click at [338, 251] on input "Auditor Select an option" at bounding box center [338, 251] width 0 height 28
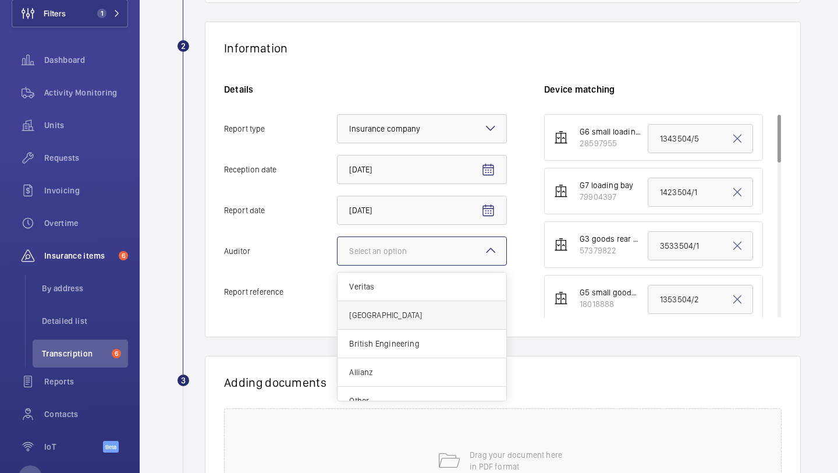
scroll to position [14, 0]
click at [428, 301] on span "Zurich" at bounding box center [422, 301] width 146 height 12
click at [338, 265] on input "Auditor Select an option Veritas Zurich British Engineering Allianz Other" at bounding box center [338, 251] width 0 height 28
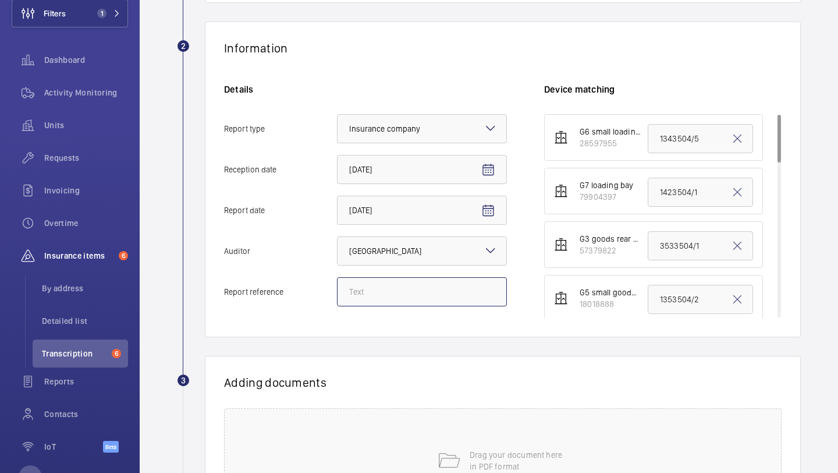
click at [405, 294] on input "Report reference" at bounding box center [422, 291] width 170 height 29
paste input "1423504/5"
type input "1423504/5"
click at [666, 191] on input "1423504/1" at bounding box center [700, 192] width 105 height 29
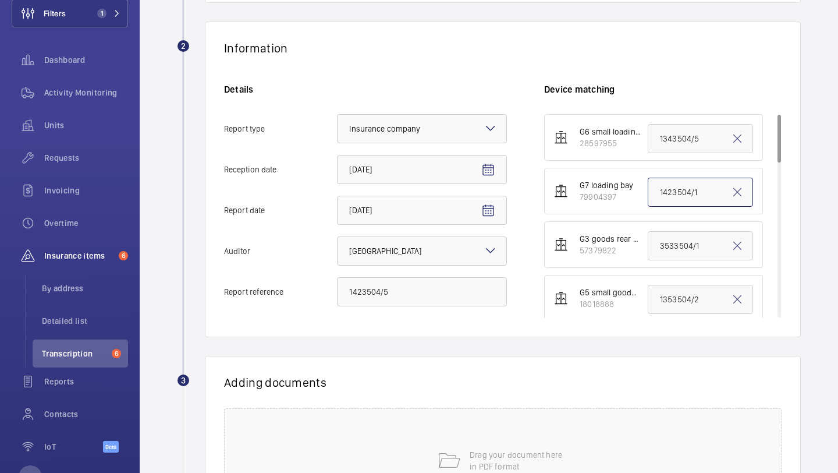
click at [666, 191] on input "1423504/1" at bounding box center [700, 192] width 105 height 29
paste input "5"
type input "1423504/5"
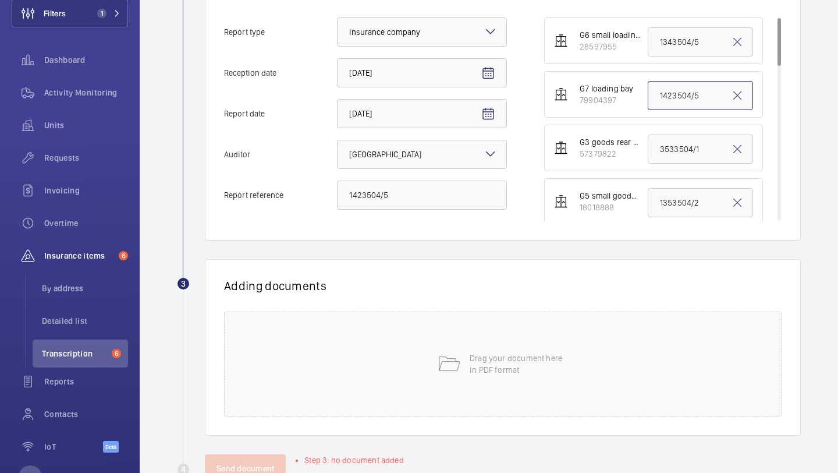
scroll to position [323, 0]
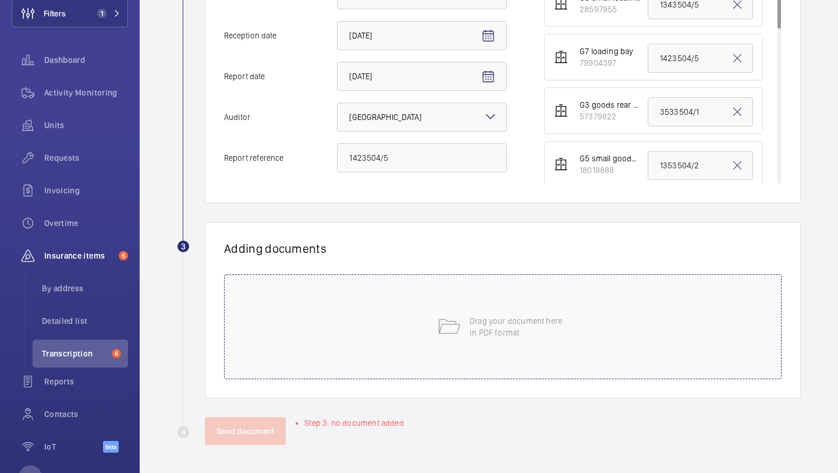
click at [460, 338] on div "Drag your document here in PDF format" at bounding box center [503, 326] width 558 height 105
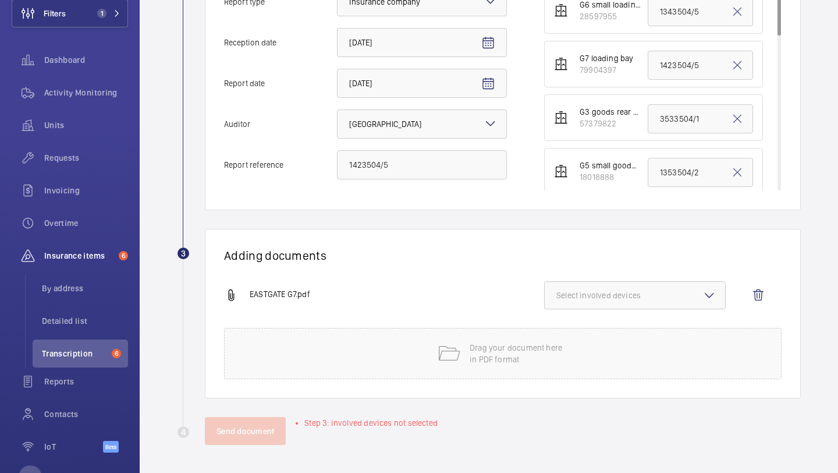
scroll to position [316, 0]
click at [622, 304] on button "Select involved devices" at bounding box center [635, 295] width 182 height 28
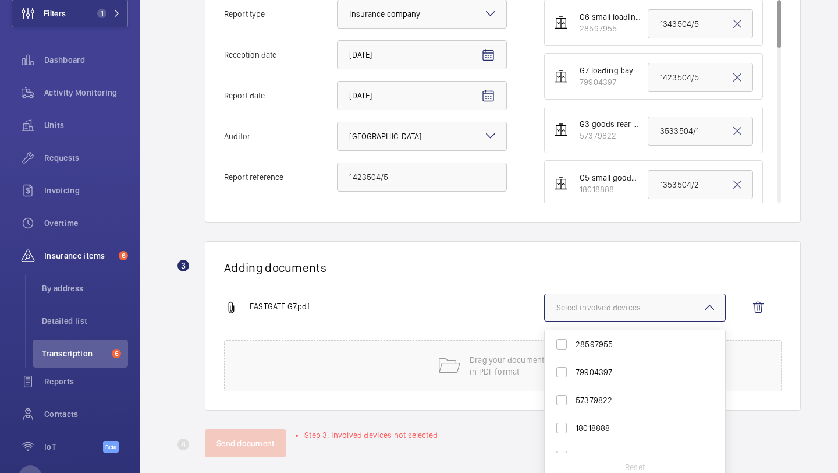
scroll to position [303, 0]
click at [615, 373] on span "79904397" at bounding box center [636, 373] width 121 height 12
click at [573, 373] on input "79904397" at bounding box center [561, 373] width 23 height 23
checkbox input "true"
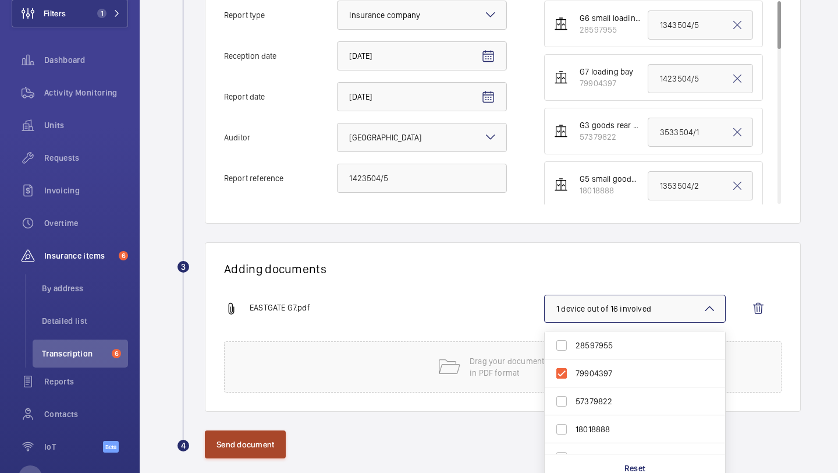
click at [265, 441] on button "Send document" at bounding box center [245, 444] width 81 height 28
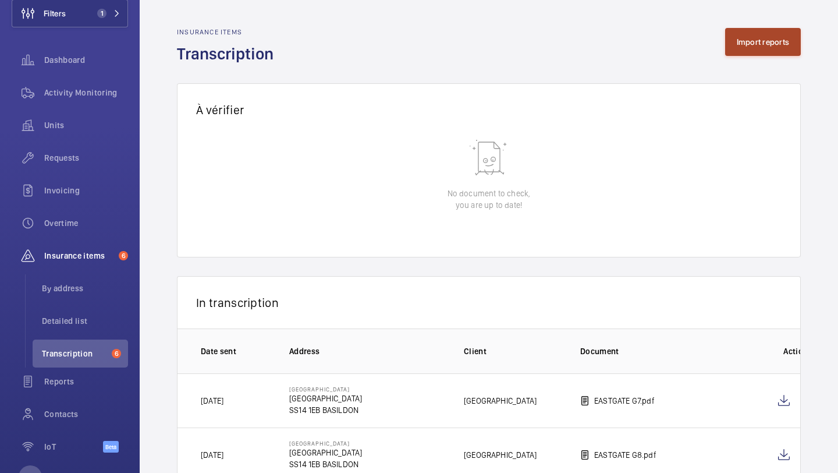
click at [742, 53] on button "Import reports" at bounding box center [763, 42] width 76 height 28
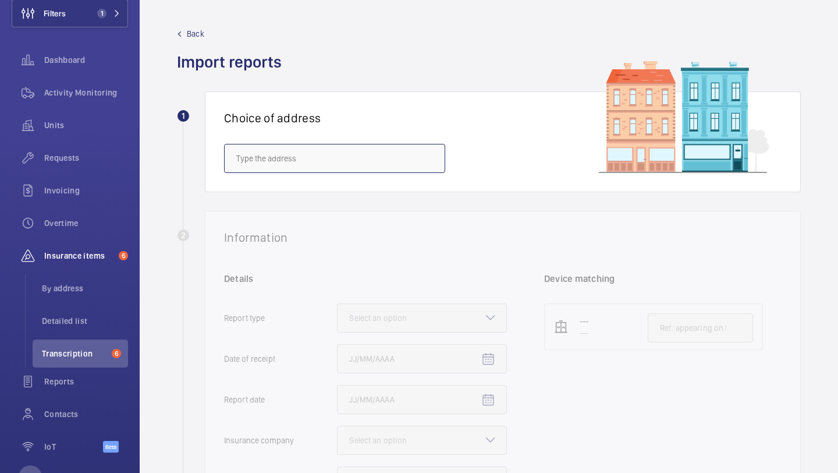
click at [318, 165] on input "text" at bounding box center [334, 158] width 221 height 29
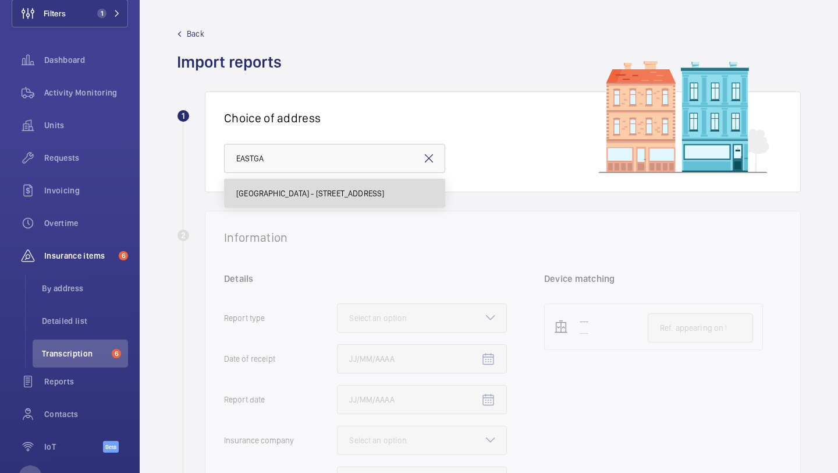
click at [309, 199] on mat-option "EASTGATE SHOPPING CENTRE - Eastgate Shopping Centre, BASILDON SS14 1EB" at bounding box center [335, 193] width 220 height 28
type input "EASTGATE SHOPPING CENTRE - Eastgate Shopping Centre, BASILDON SS14 1EB"
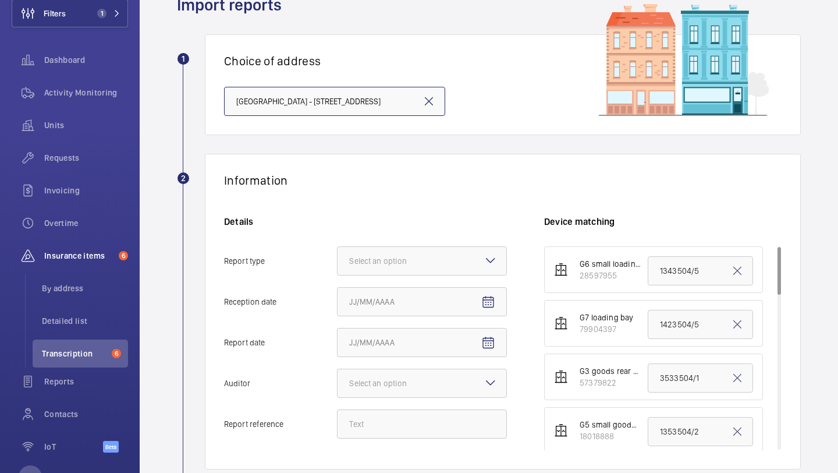
scroll to position [59, 0]
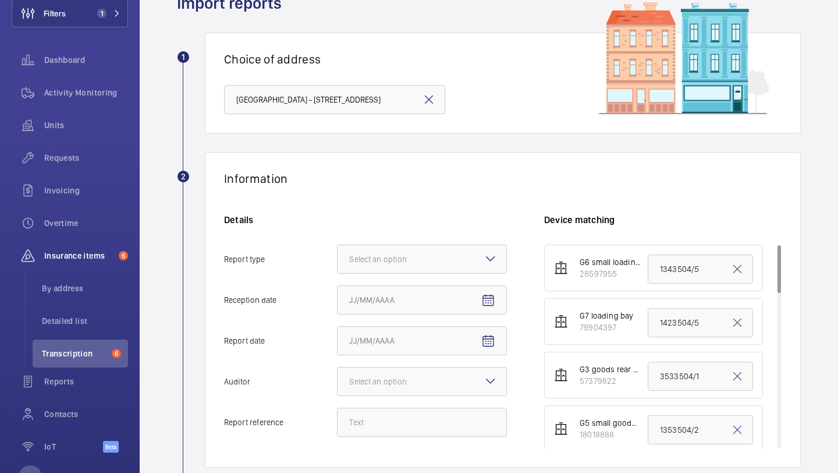
click at [444, 240] on div "Details Report type Select an option Reception date Report date Auditor Select …" at bounding box center [384, 331] width 320 height 235
click at [438, 259] on div at bounding box center [422, 259] width 169 height 28
click at [338, 259] on input "Report type Select an option" at bounding box center [338, 259] width 0 height 28
click at [428, 293] on span "Insurance company" at bounding box center [422, 295] width 146 height 12
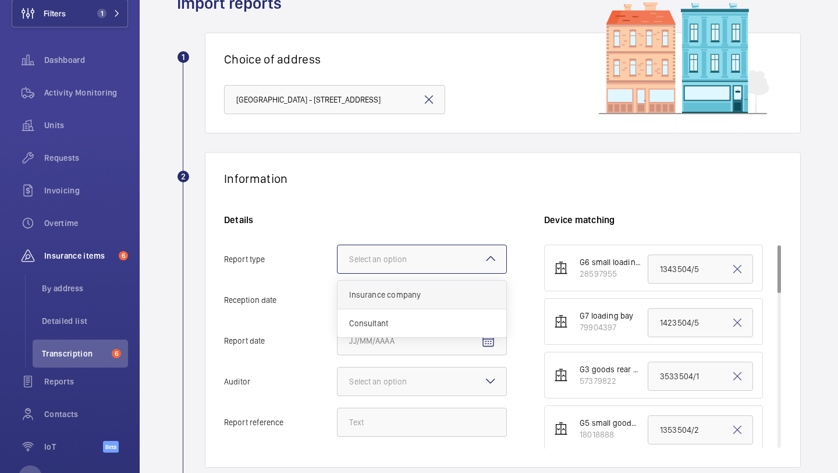
click at [338, 273] on input "Report type Select an option Insurance company Consultant" at bounding box center [338, 259] width 0 height 28
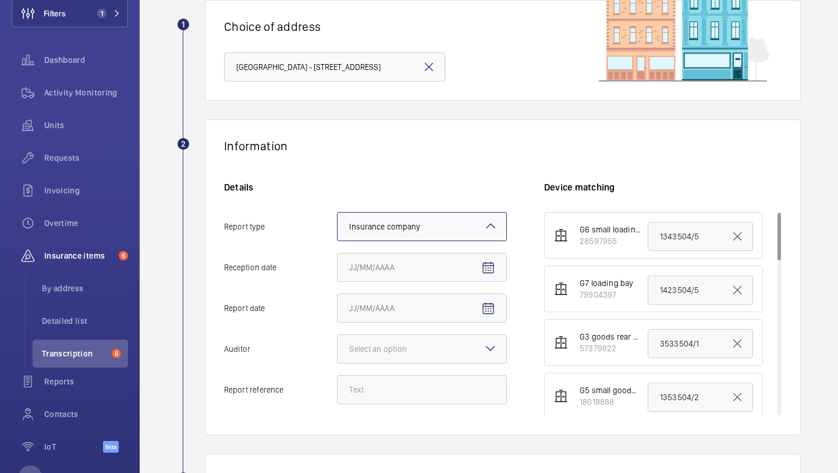
scroll to position [100, 0]
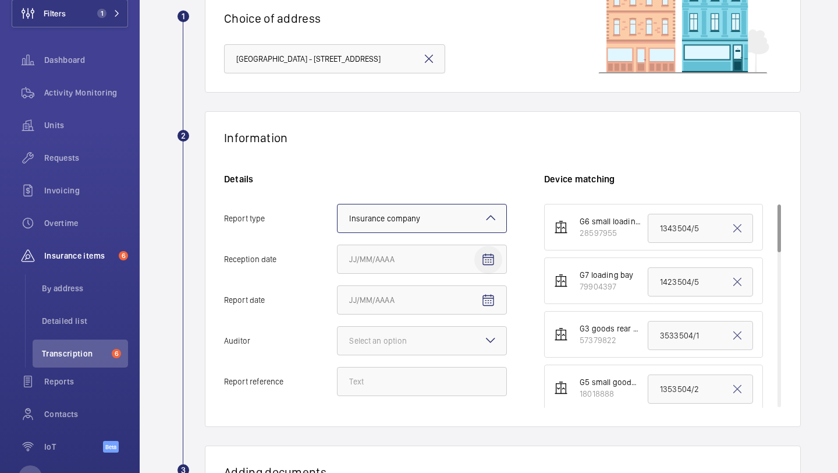
click at [486, 246] on span "Open calendar" at bounding box center [488, 260] width 28 height 28
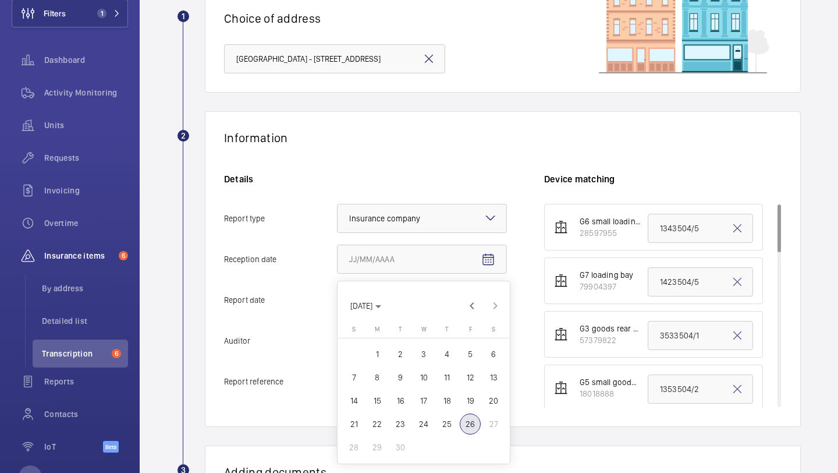
click at [467, 427] on span "26" at bounding box center [470, 423] width 21 height 21
type input "9/26/2025"
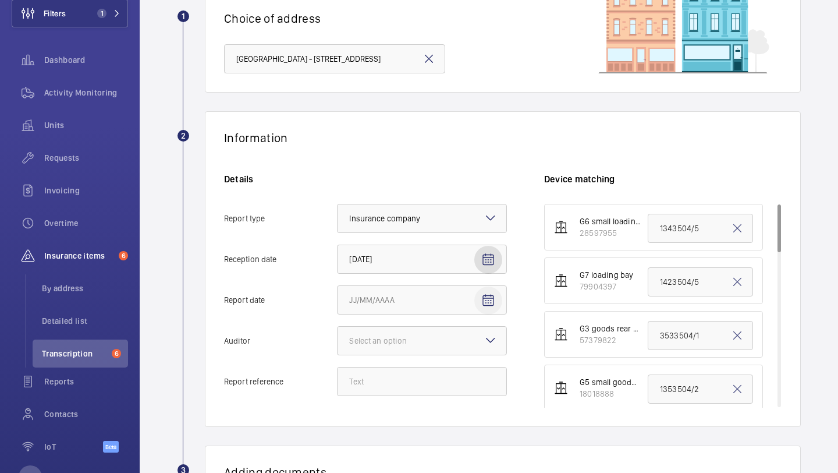
click at [486, 297] on mat-icon "Open calendar" at bounding box center [488, 300] width 14 height 14
click at [428, 239] on span "24" at bounding box center [423, 245] width 21 height 21
type input "9/24/2025"
click at [412, 339] on div "Select an option" at bounding box center [392, 341] width 87 height 12
click at [338, 339] on input "Auditor Select an option" at bounding box center [338, 341] width 0 height 28
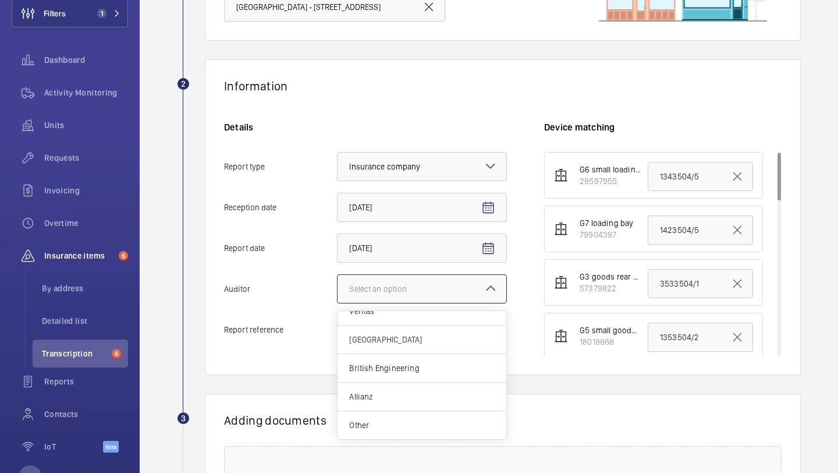
scroll to position [157, 0]
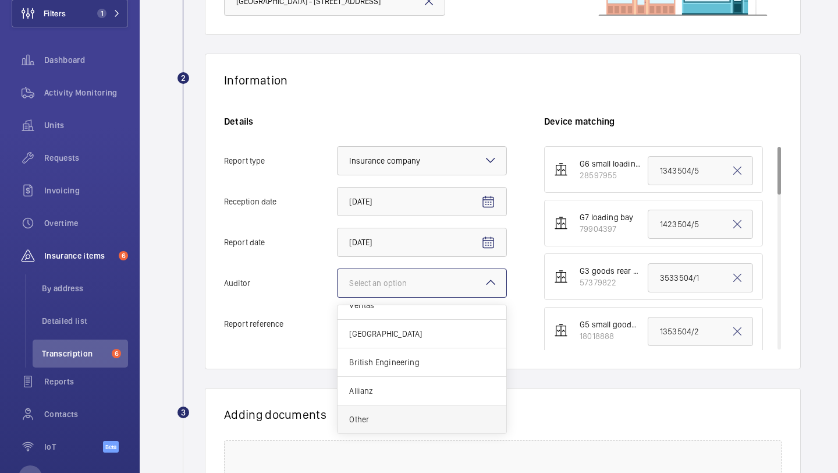
click at [463, 410] on div "Other" at bounding box center [422, 419] width 169 height 28
click at [338, 297] on input "Auditor Select an option Veritas Zurich British Engineering Allianz Other" at bounding box center [338, 283] width 0 height 28
click at [406, 295] on div at bounding box center [422, 283] width 169 height 28
click at [338, 295] on input "Auditor Select an option × Other × Veritas Zurich British Engineering Allianz O…" at bounding box center [338, 283] width 0 height 28
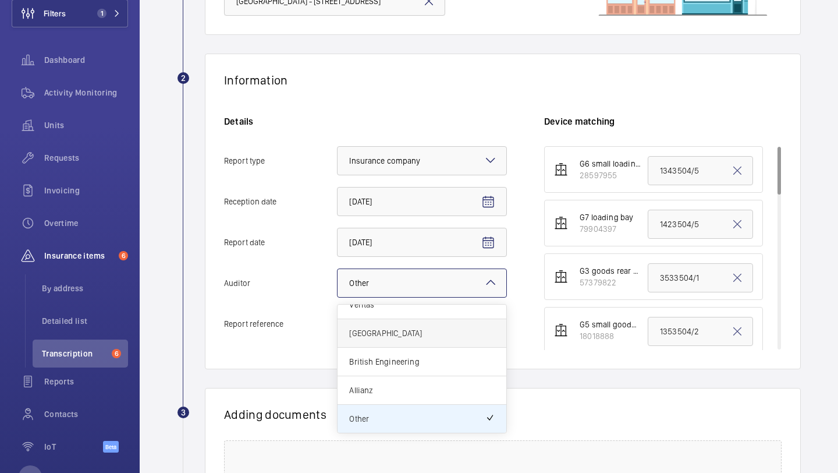
click at [396, 343] on div "Zurich" at bounding box center [422, 333] width 169 height 29
click at [338, 297] on input "Auditor Select an option × Other × Veritas Zurich British Engineering Allianz O…" at bounding box center [338, 283] width 0 height 28
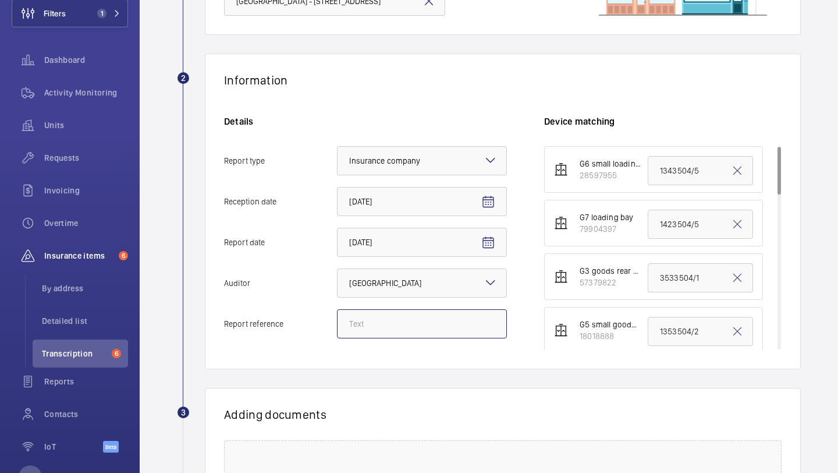
click at [398, 326] on input "Report reference" at bounding box center [422, 323] width 170 height 29
click at [392, 329] on input "Report reference" at bounding box center [422, 323] width 170 height 29
click at [395, 317] on input "Report reference" at bounding box center [422, 323] width 170 height 29
paste input "1383504/5"
type input "1383504/5"
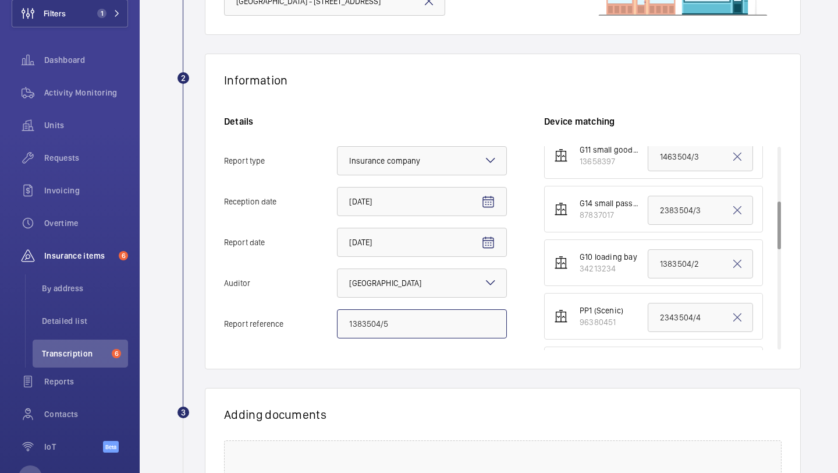
scroll to position [231, 0]
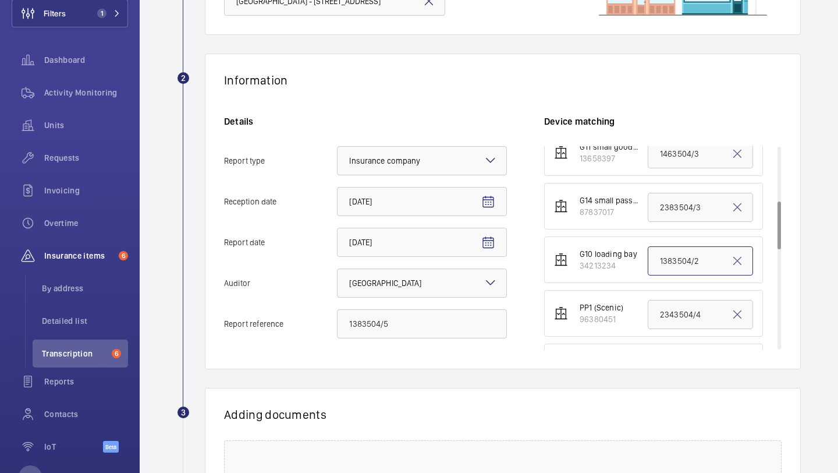
click at [670, 260] on input "1383504/2" at bounding box center [700, 260] width 105 height 29
click at [669, 258] on input "1383504/2" at bounding box center [700, 260] width 105 height 29
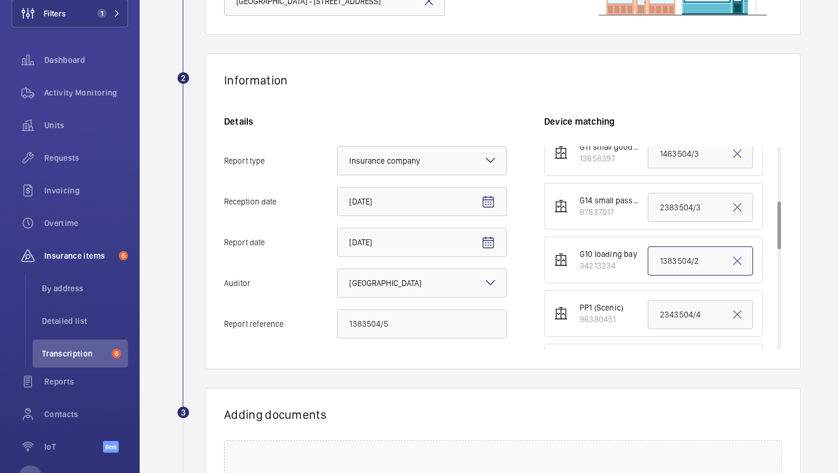
click at [669, 258] on input "1383504/2" at bounding box center [700, 260] width 105 height 29
paste input "1383504/5"
type input "1383504/5"
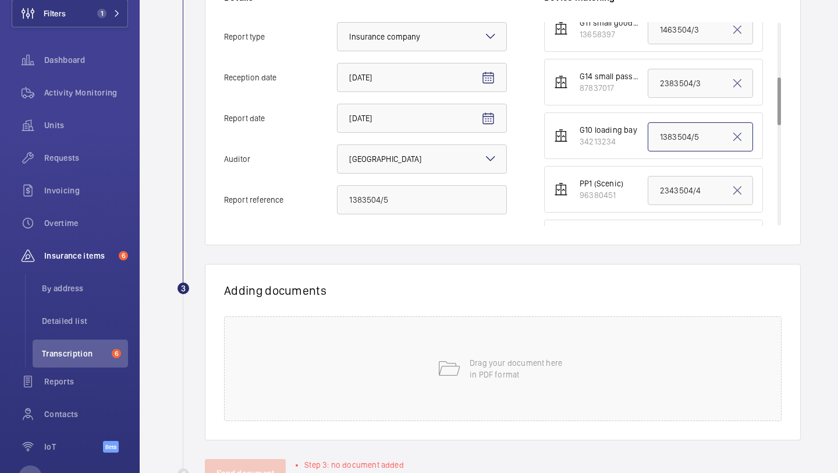
scroll to position [323, 0]
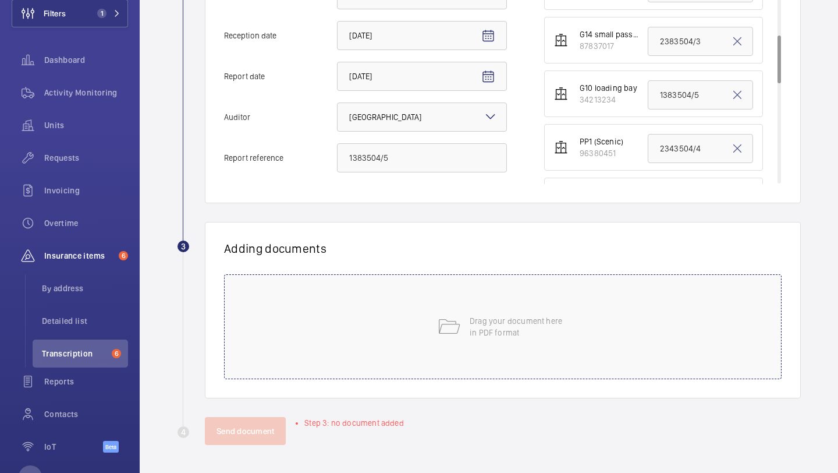
click at [448, 333] on mat-icon at bounding box center [448, 326] width 23 height 23
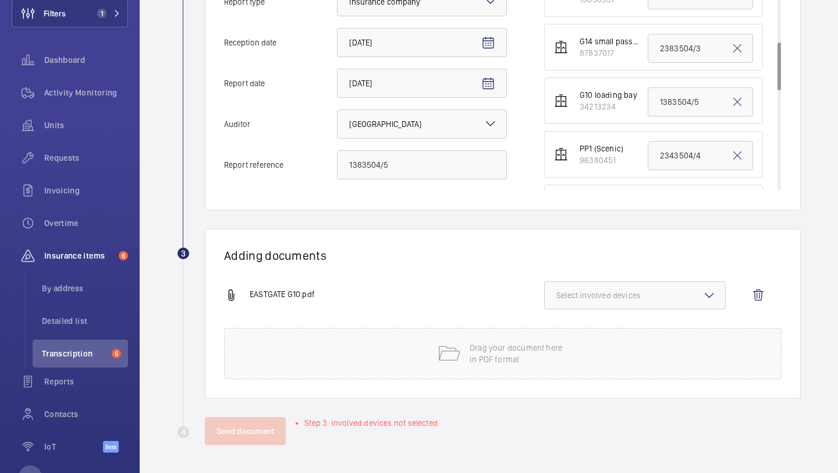
click at [614, 300] on span "Select involved devices" at bounding box center [635, 295] width 157 height 12
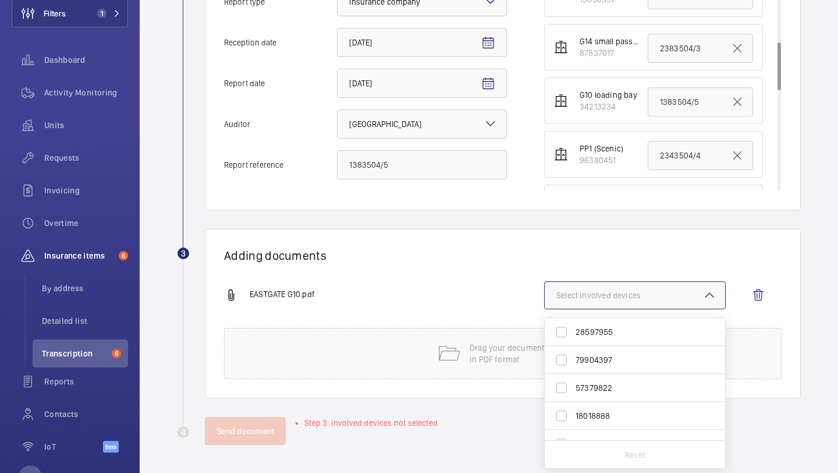
click at [538, 247] on div "Adding documents EASTGATE G10.pdf Select involved devices 28597955 79904397 573…" at bounding box center [503, 313] width 596 height 169
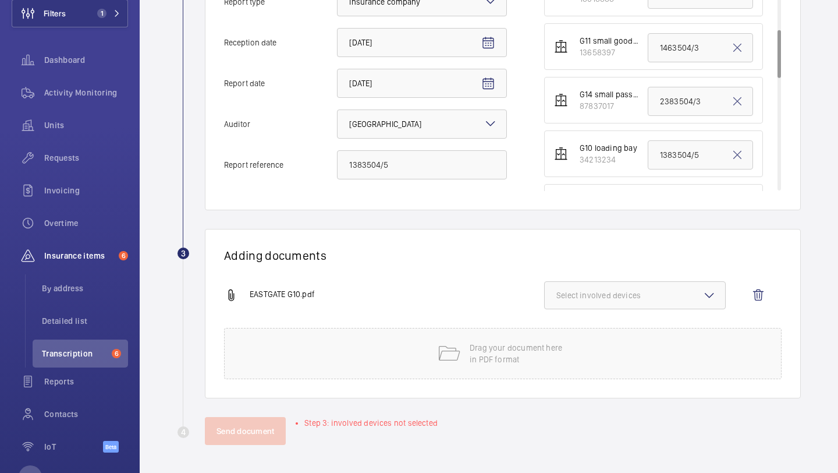
scroll to position [179, 0]
click at [590, 297] on span "Select involved devices" at bounding box center [635, 295] width 157 height 12
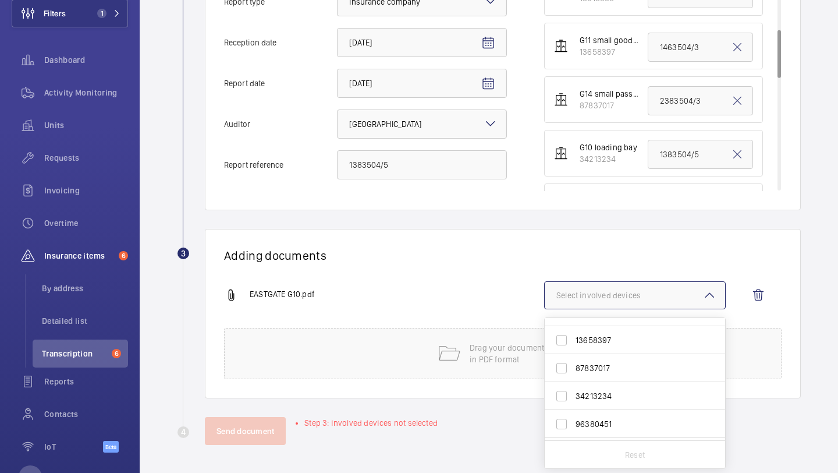
scroll to position [109, 0]
click at [599, 394] on span "34213234" at bounding box center [636, 391] width 121 height 12
click at [573, 394] on input "34213234" at bounding box center [561, 390] width 23 height 23
checkbox input "true"
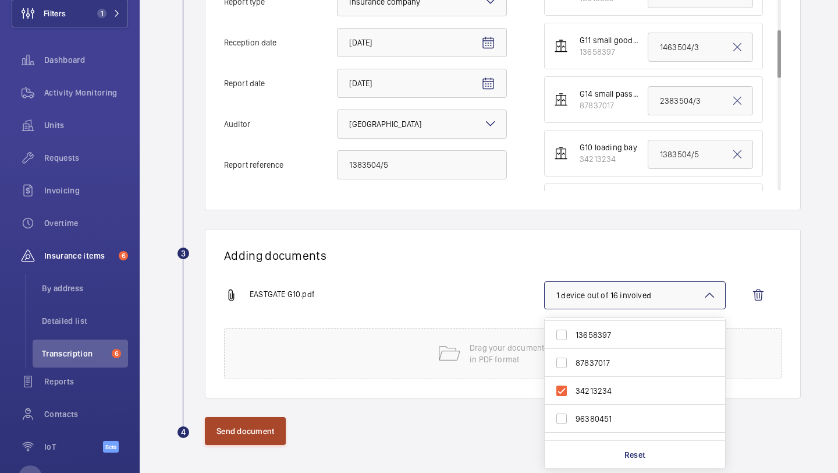
click at [257, 434] on button "Send document" at bounding box center [245, 431] width 81 height 28
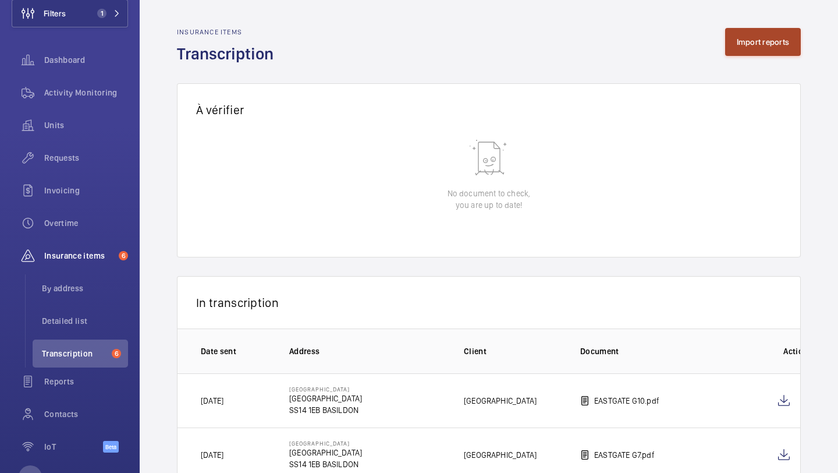
click at [776, 39] on button "Import reports" at bounding box center [763, 42] width 76 height 28
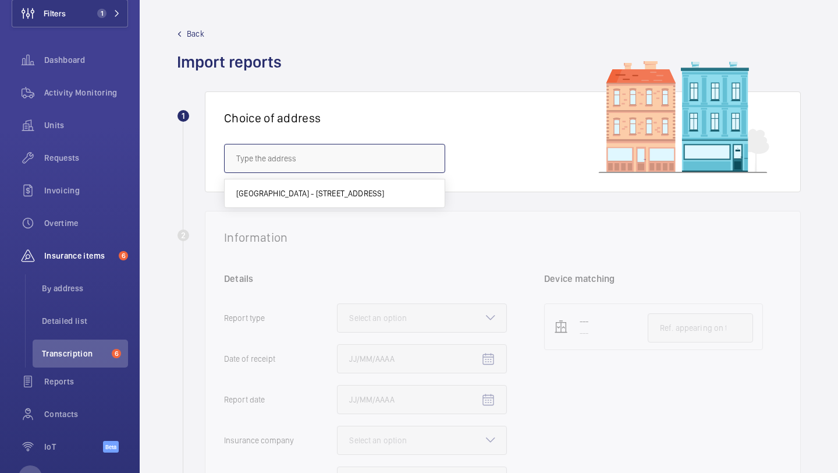
click at [414, 158] on input "text" at bounding box center [334, 158] width 221 height 29
click at [403, 185] on mat-option "EASTGATE SHOPPING CENTRE - Eastgate Shopping Centre, BASILDON SS14 1EB" at bounding box center [335, 193] width 220 height 28
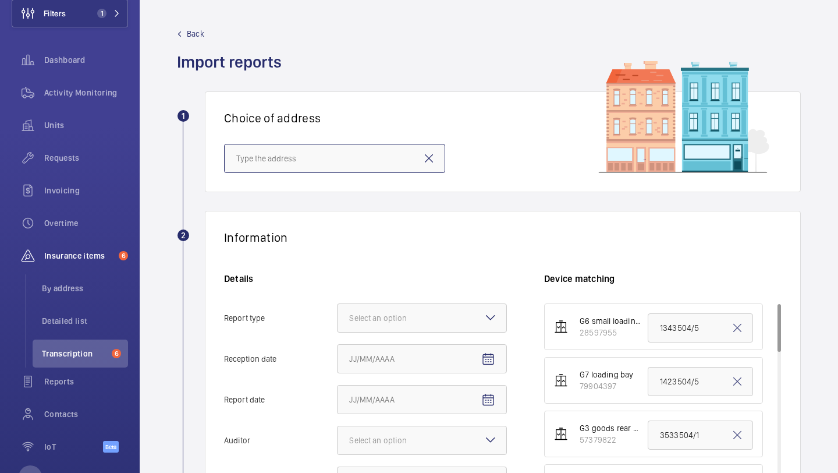
type input "EASTGATE SHOPPING CENTRE - Eastgate Shopping Centre, BASILDON SS14 1EB"
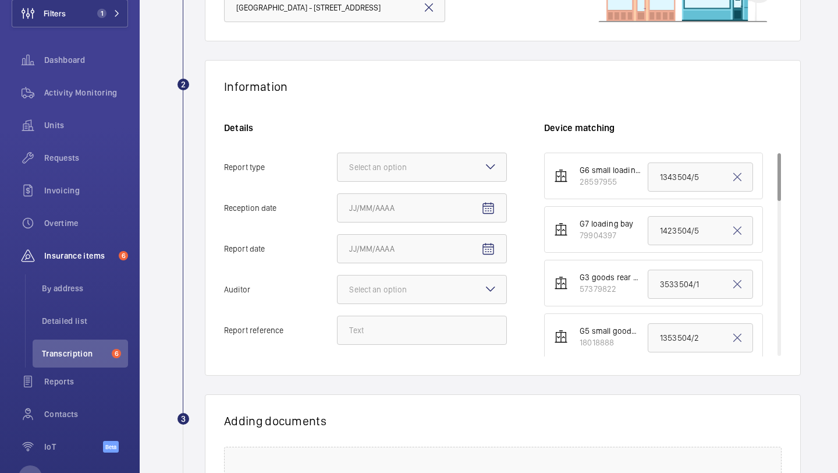
click at [403, 185] on div "Details Report type Select an option Reception date Report date Auditor Select …" at bounding box center [384, 239] width 320 height 235
click at [405, 180] on div at bounding box center [422, 167] width 169 height 28
click at [338, 180] on input "Report type Select an option Insurance company Consultant" at bounding box center [338, 167] width 0 height 28
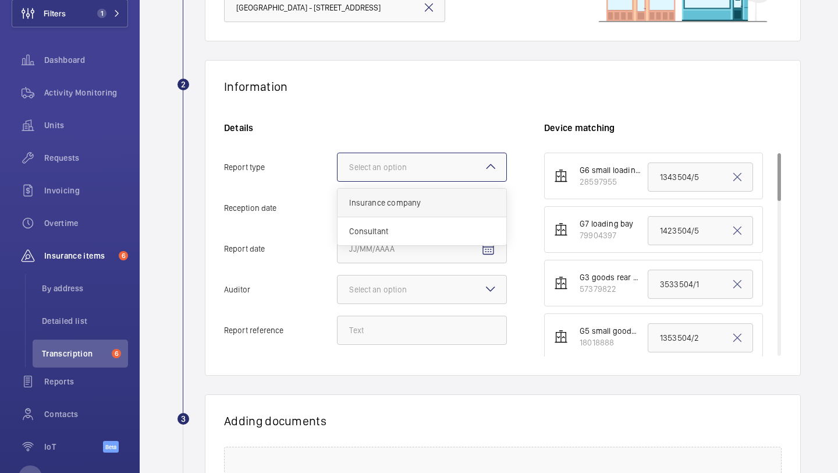
click at [410, 194] on div "Insurance company" at bounding box center [422, 203] width 169 height 29
click at [338, 181] on input "Report type Select an option Insurance company Consultant" at bounding box center [338, 167] width 0 height 28
click at [495, 208] on span "Open calendar" at bounding box center [488, 208] width 28 height 28
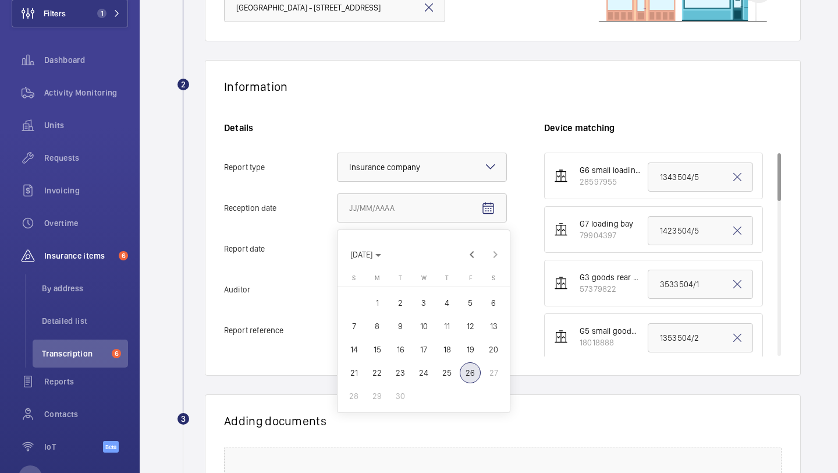
click at [472, 373] on span "26" at bounding box center [470, 372] width 21 height 21
type input "9/26/2025"
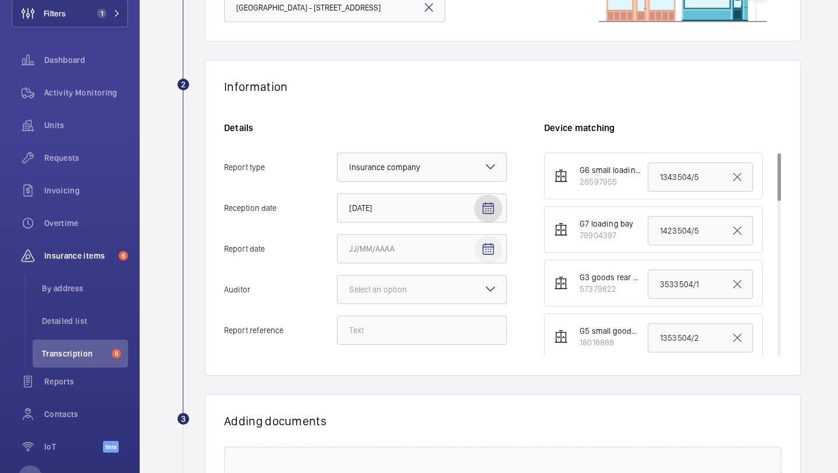
click at [489, 261] on span "Open calendar" at bounding box center [488, 249] width 28 height 28
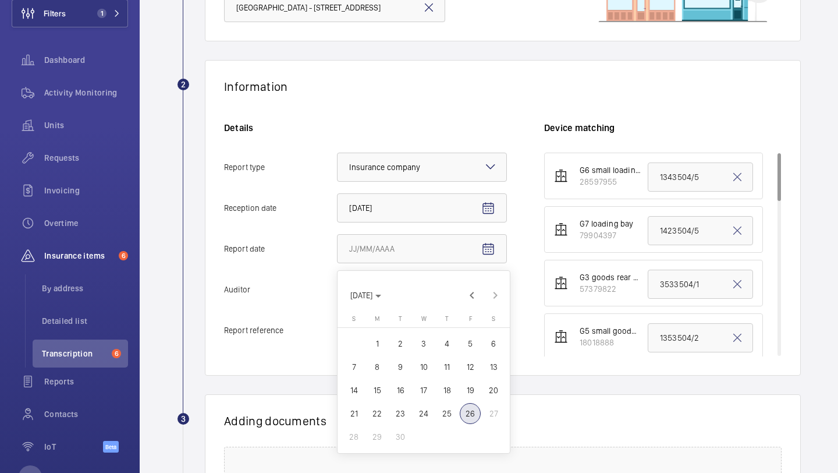
click at [430, 414] on span "24" at bounding box center [423, 413] width 21 height 21
type input "9/24/2025"
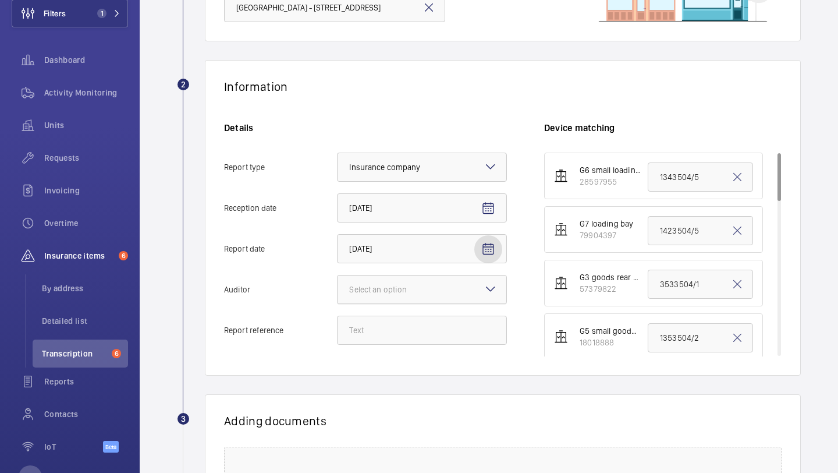
click at [474, 299] on div at bounding box center [422, 289] width 169 height 28
click at [338, 299] on input "Auditor Select an option" at bounding box center [338, 289] width 0 height 28
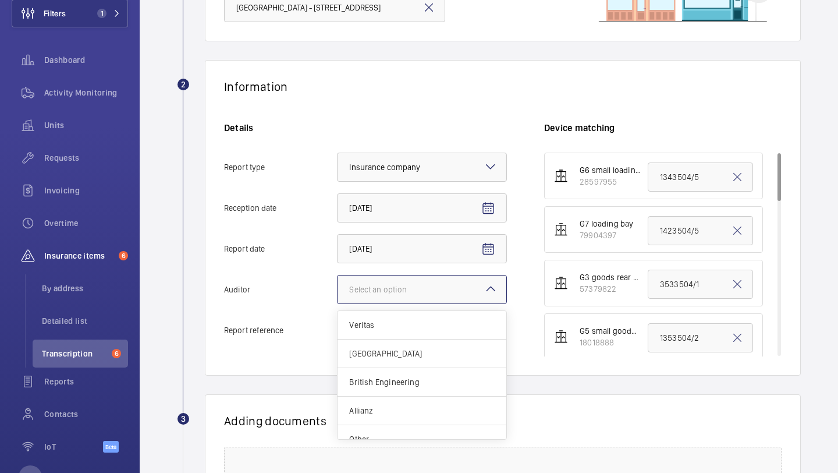
click at [423, 359] on div "Zurich" at bounding box center [422, 353] width 169 height 29
click at [338, 303] on input "Auditor Select an option Veritas Zurich British Engineering Allianz Other" at bounding box center [338, 289] width 0 height 28
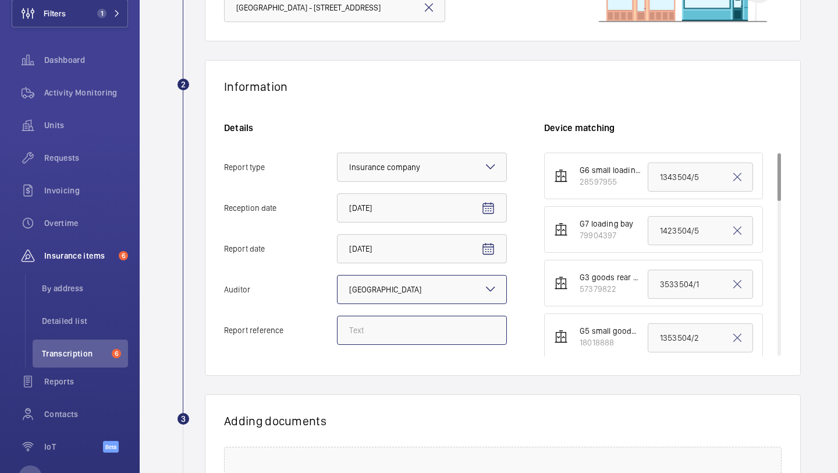
click at [412, 323] on input "Report reference" at bounding box center [422, 330] width 170 height 29
paste input "1463504/5"
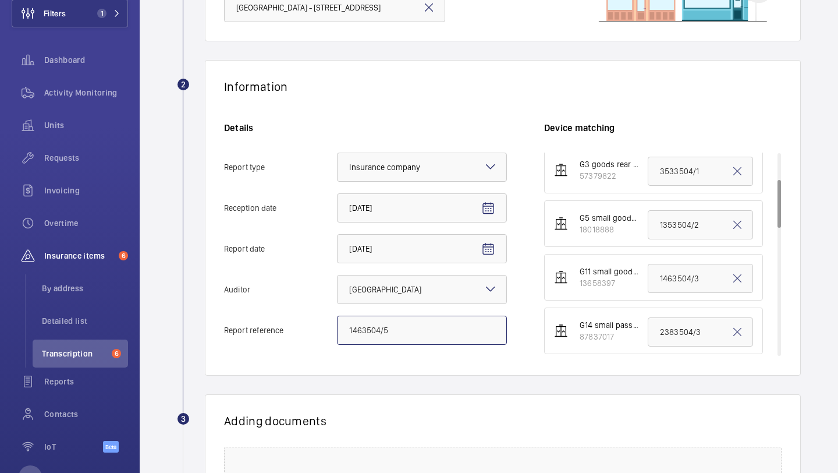
type input "1463504/5"
click at [672, 279] on input "1463504/3" at bounding box center [700, 278] width 105 height 29
paste input "1463504/5"
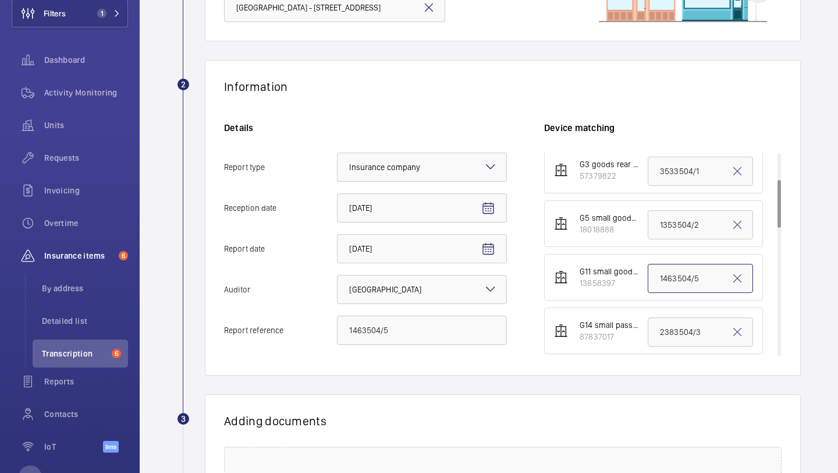
type input "1463504/5"
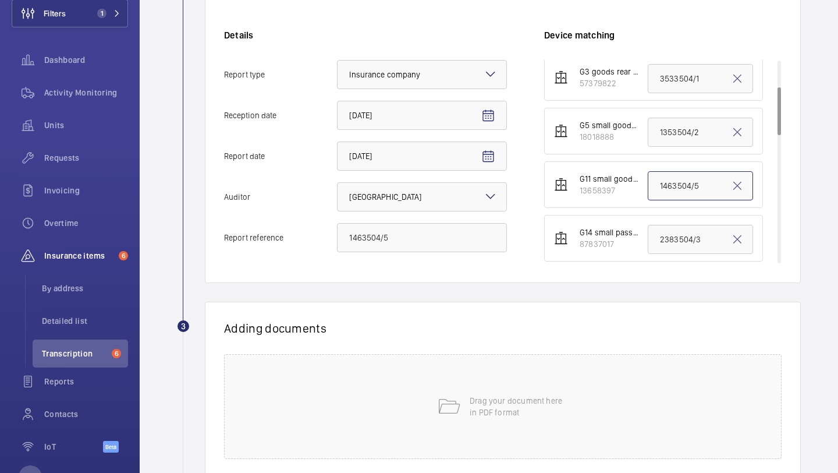
scroll to position [323, 0]
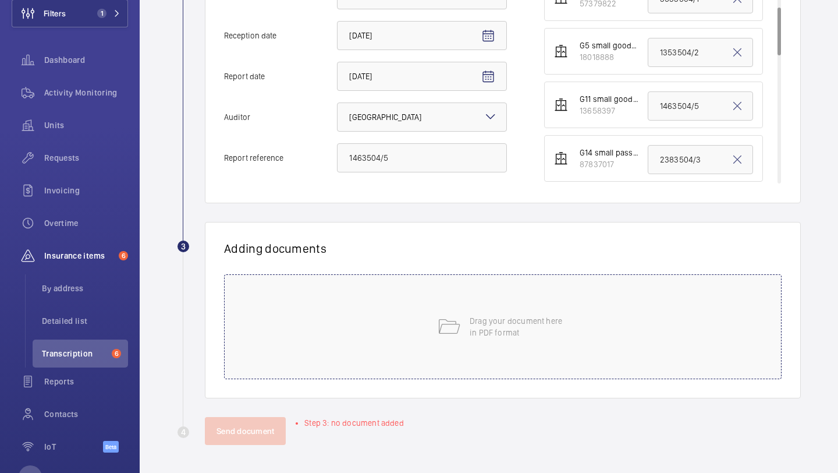
click at [455, 357] on div "Drag your document here in PDF format" at bounding box center [503, 326] width 558 height 105
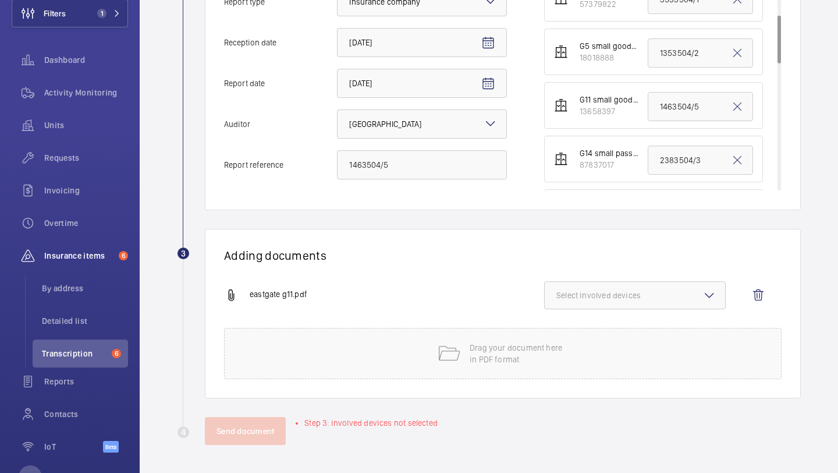
scroll to position [122, 0]
click at [604, 296] on span "Select involved devices" at bounding box center [635, 295] width 157 height 12
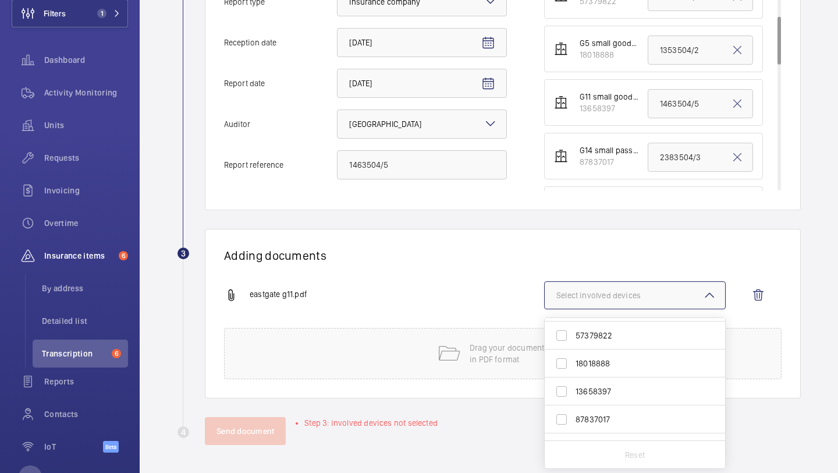
scroll to position [54, 0]
click at [628, 387] on span "13658397" at bounding box center [636, 390] width 121 height 12
click at [573, 387] on input "13658397" at bounding box center [561, 389] width 23 height 23
checkbox input "true"
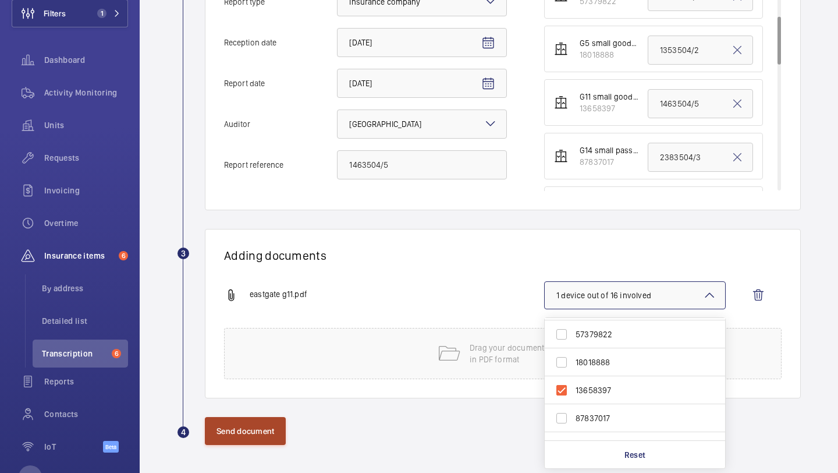
click at [267, 427] on button "Send document" at bounding box center [245, 431] width 81 height 28
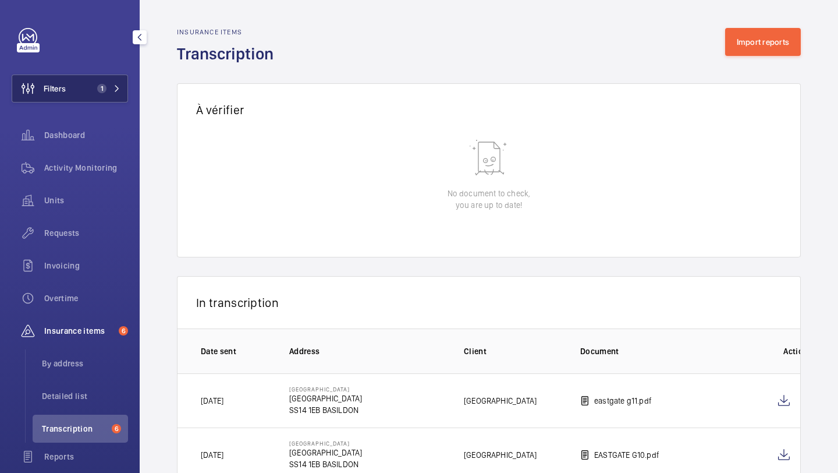
click at [82, 86] on button "Filters 1" at bounding box center [70, 89] width 116 height 28
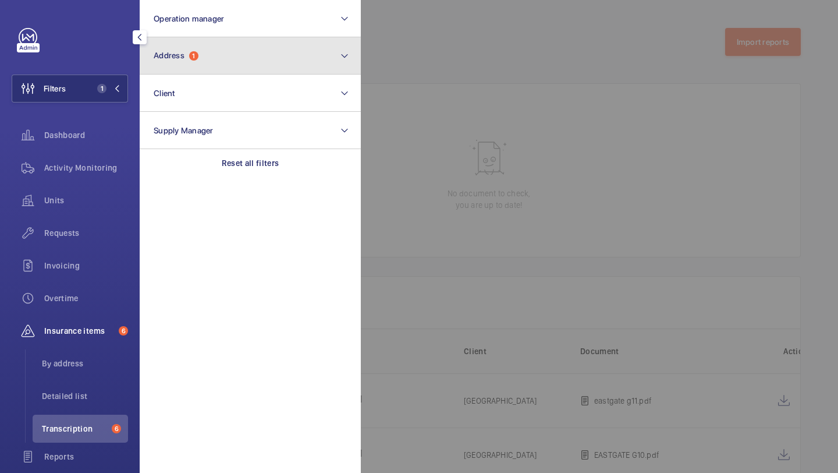
click at [154, 69] on button "Address 1" at bounding box center [250, 55] width 221 height 37
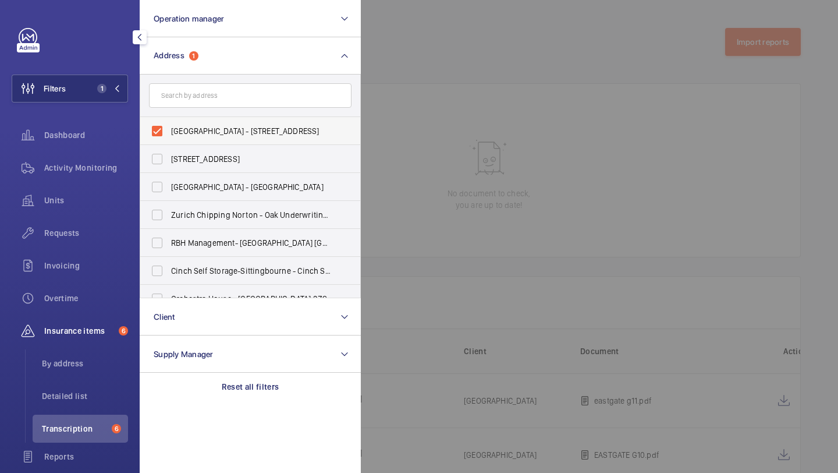
click at [179, 124] on label "EASTGATE SHOPPING CENTRE - Eastgate Shopping Centre, BASILDON SS14 1EB" at bounding box center [241, 131] width 203 height 28
click at [169, 124] on input "EASTGATE SHOPPING CENTRE - Eastgate Shopping Centre, BASILDON SS14 1EB" at bounding box center [157, 130] width 23 height 23
checkbox input "false"
click at [179, 108] on form at bounding box center [250, 96] width 220 height 42
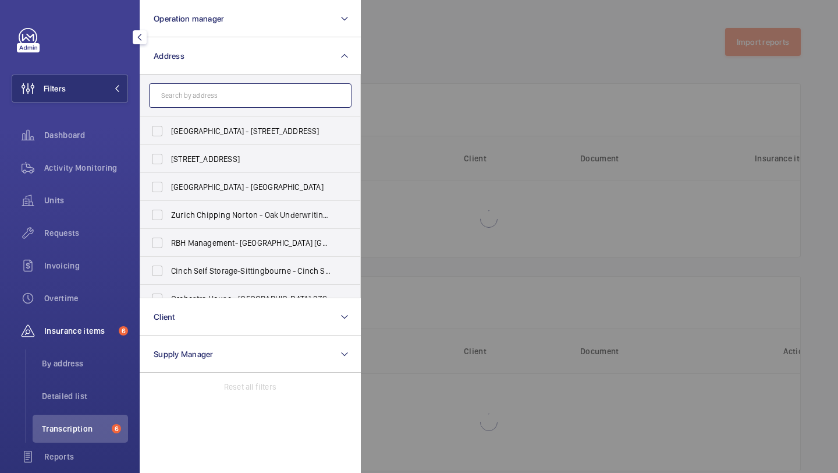
click at [179, 102] on input "text" at bounding box center [250, 95] width 203 height 24
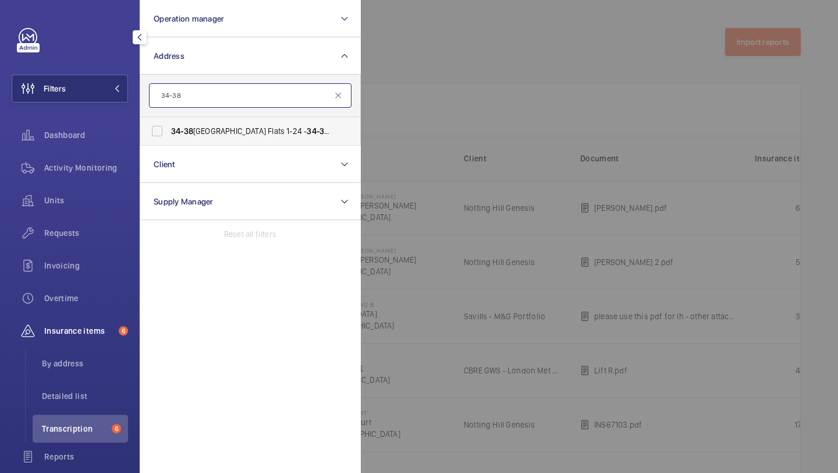
type input "34-38"
click at [200, 130] on span "34-38 Warwick Road Flats 1-24 - 34-38 Warwick Road Flats 1-24, LONDON SW5 9UB" at bounding box center [251, 131] width 160 height 12
click at [169, 130] on input "34-38 Warwick Road Flats 1-24 - 34-38 Warwick Road Flats 1-24, LONDON SW5 9UB" at bounding box center [157, 130] width 23 height 23
checkbox input "true"
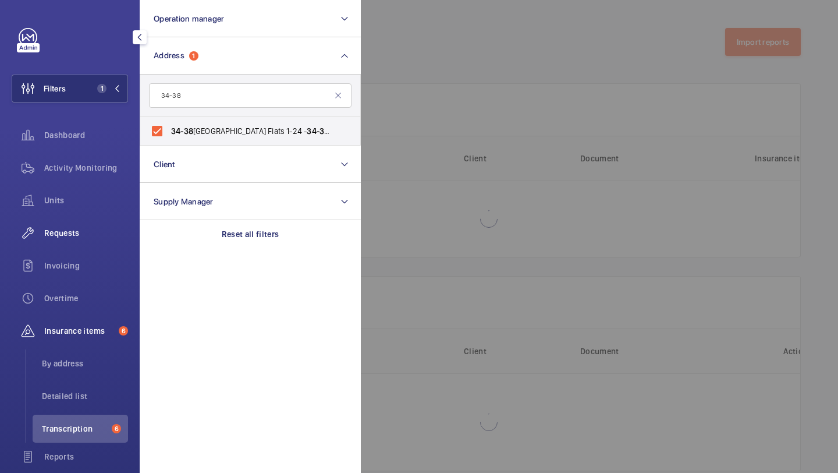
click at [92, 219] on div "Requests" at bounding box center [70, 233] width 116 height 28
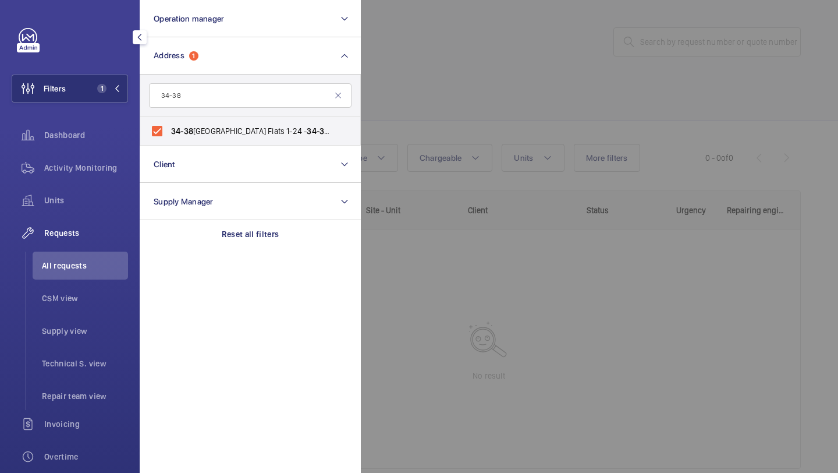
click at [477, 105] on div at bounding box center [780, 236] width 838 height 473
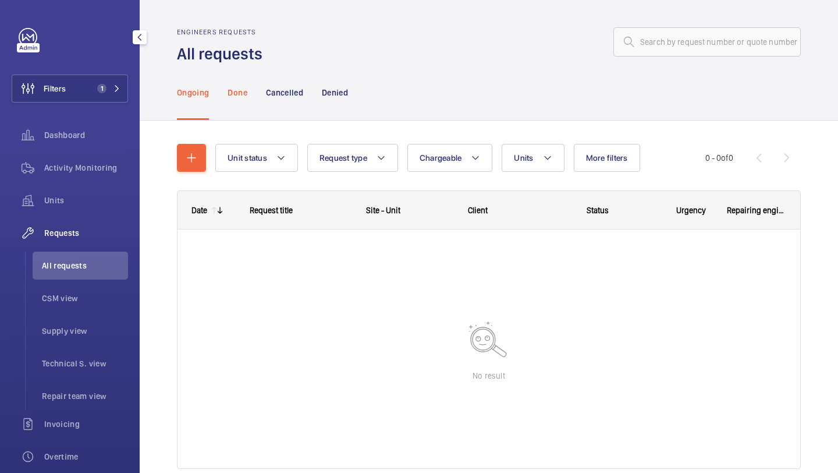
click at [233, 89] on p "Done" at bounding box center [237, 93] width 19 height 12
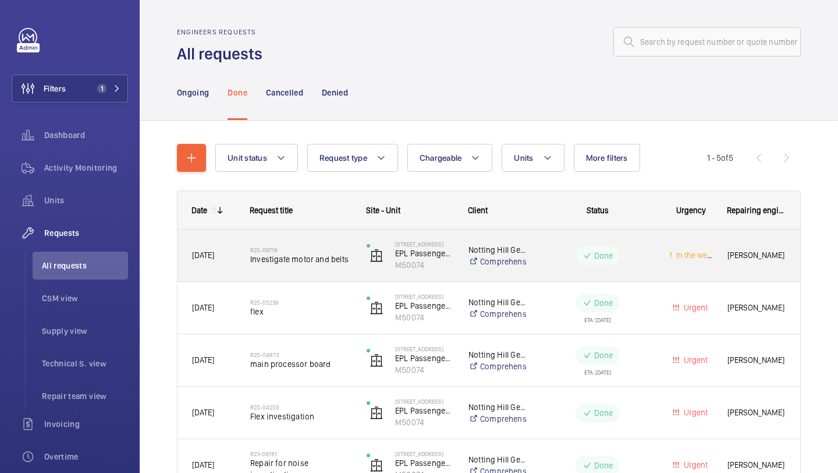
scroll to position [75, 0]
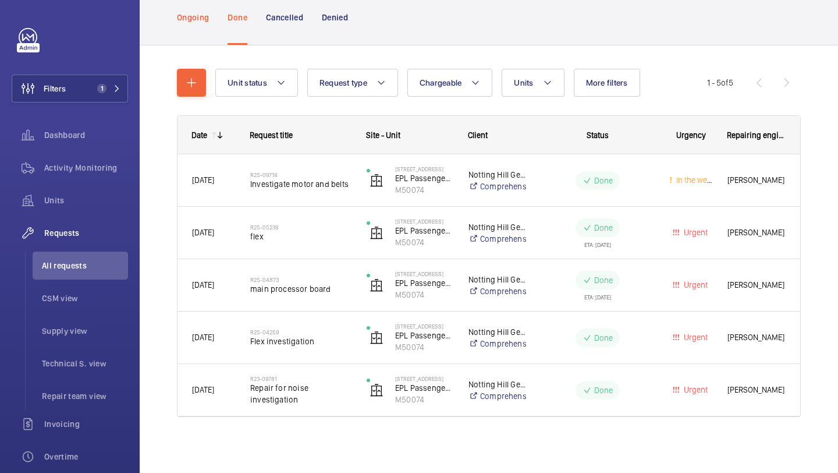
click at [196, 29] on div "Ongoing" at bounding box center [193, 17] width 32 height 55
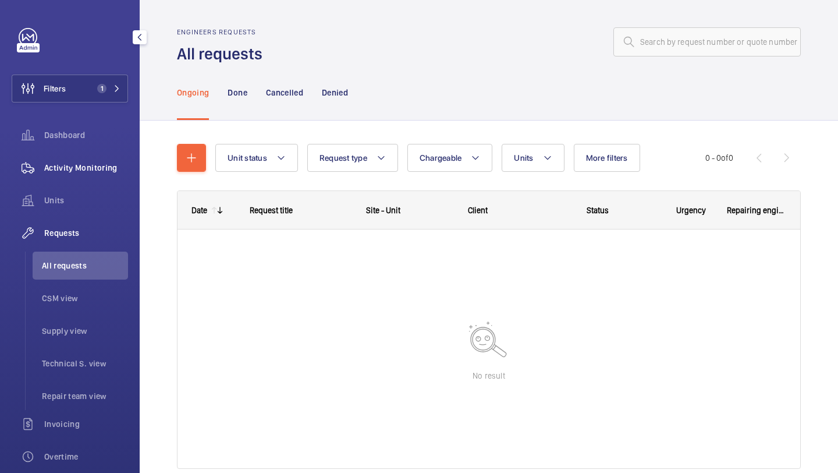
click at [106, 160] on div "Activity Monitoring" at bounding box center [70, 168] width 116 height 28
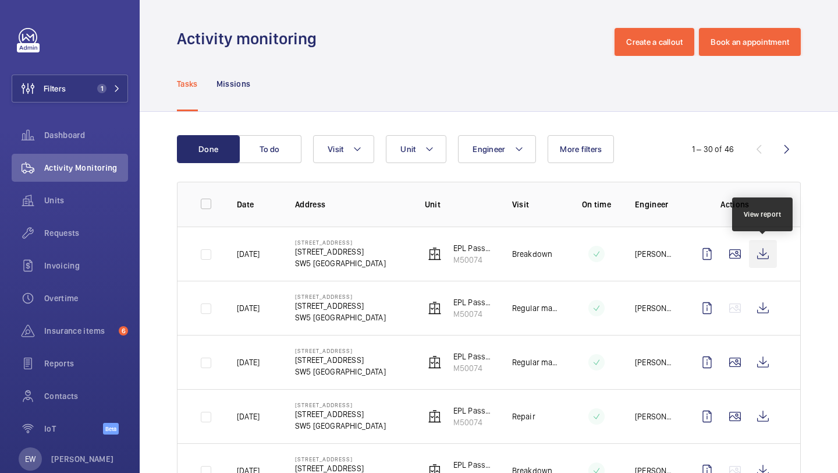
click at [762, 258] on wm-front-icon-button at bounding box center [763, 254] width 28 height 28
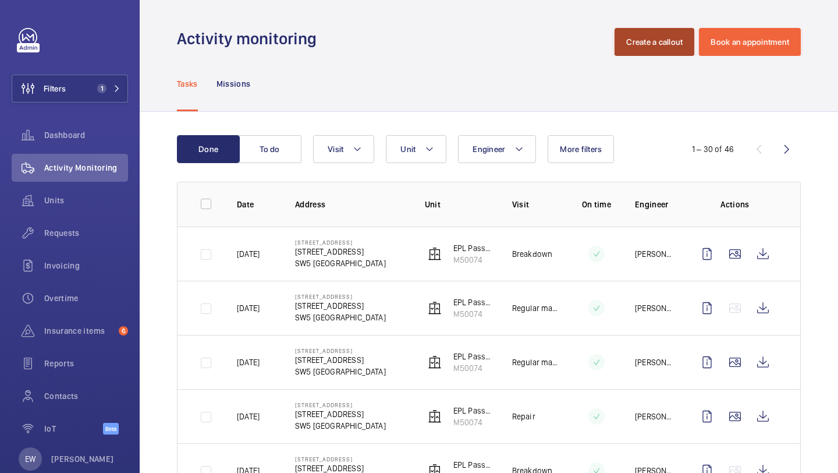
click at [662, 53] on button "Create a callout" at bounding box center [655, 42] width 80 height 28
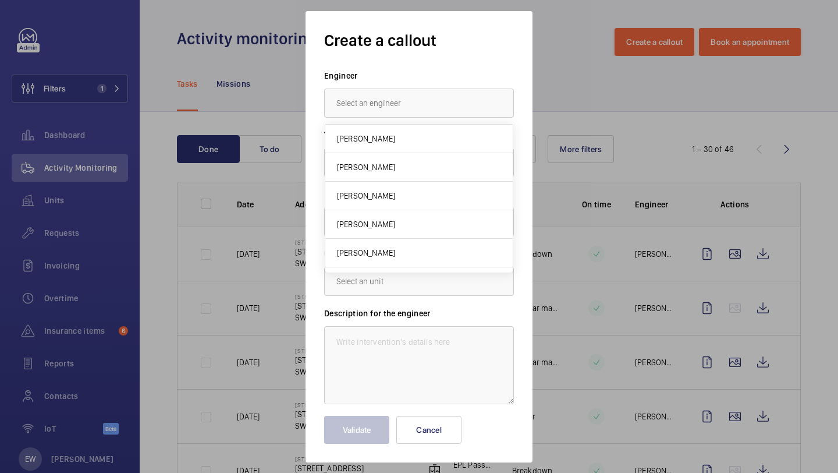
click at [69, 236] on div at bounding box center [419, 236] width 838 height 473
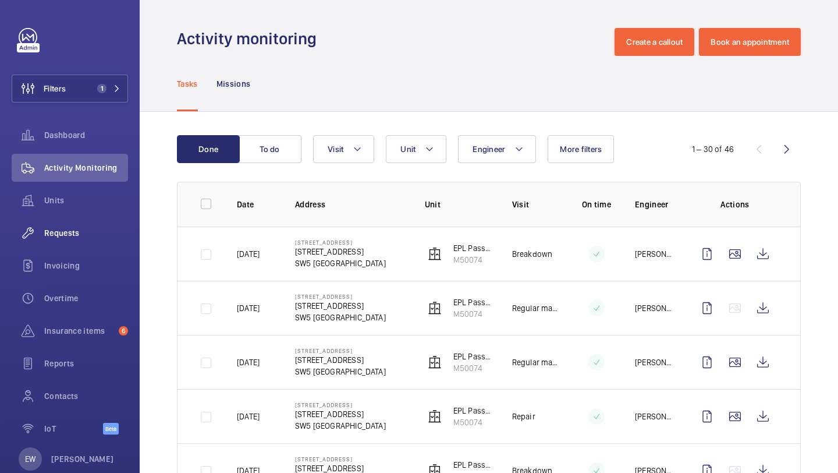
click at [105, 233] on span "Requests" at bounding box center [86, 233] width 84 height 12
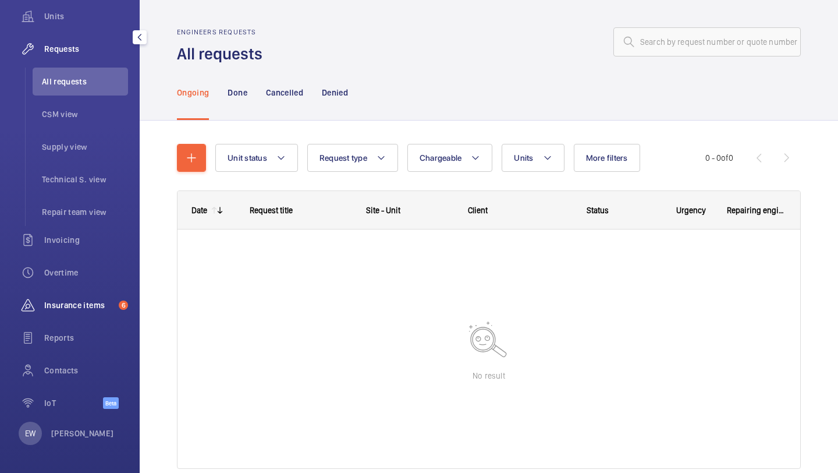
click at [97, 303] on span "Insurance items" at bounding box center [79, 305] width 70 height 12
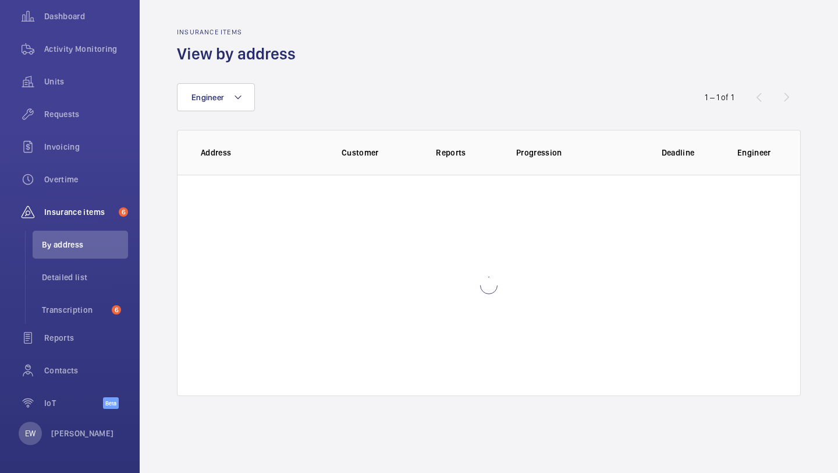
scroll to position [119, 0]
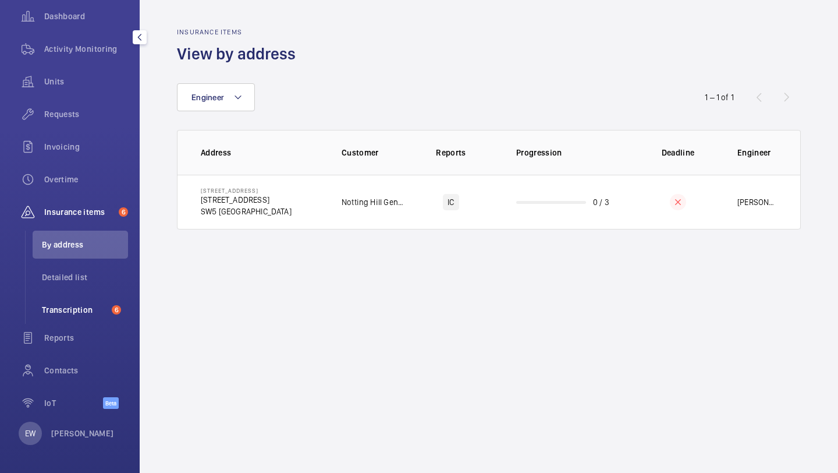
click at [104, 313] on span "Transcription" at bounding box center [74, 310] width 65 height 12
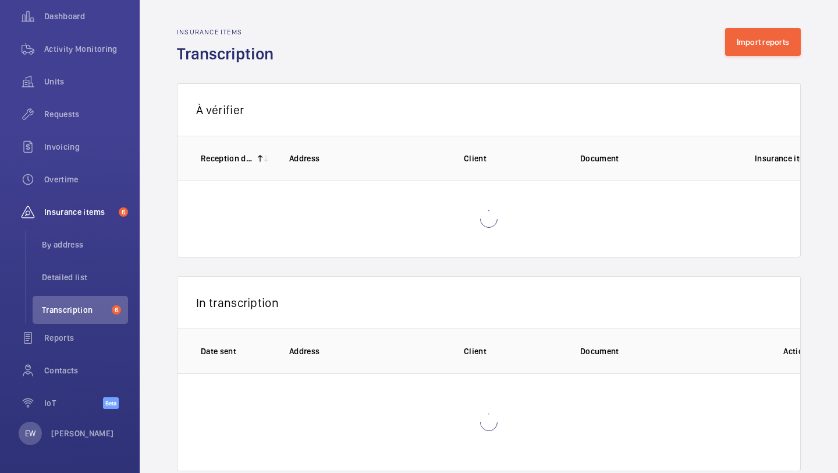
click at [745, 56] on div "Insurance items Transcription Import reports" at bounding box center [489, 46] width 624 height 37
click at [746, 53] on button "Import reports" at bounding box center [763, 42] width 76 height 28
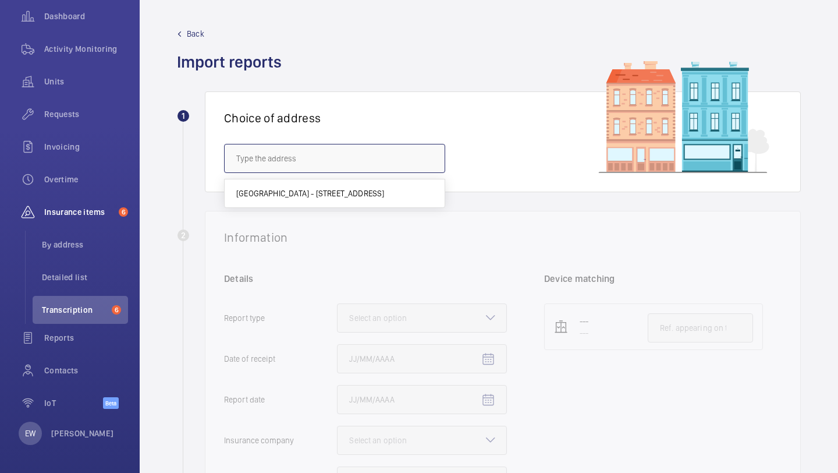
click at [377, 157] on input "text" at bounding box center [334, 158] width 221 height 29
click at [305, 194] on span "34-38 Warwick Road Flats 1-24 - 34-38 Warwick Road Flats 1-24, LONDON SW5 9UB" at bounding box center [270, 193] width 69 height 12
type input "34-38 Warwick Road Flats 1-24 - 34-38 Warwick Road Flats 1-24, LONDON SW5 9UB"
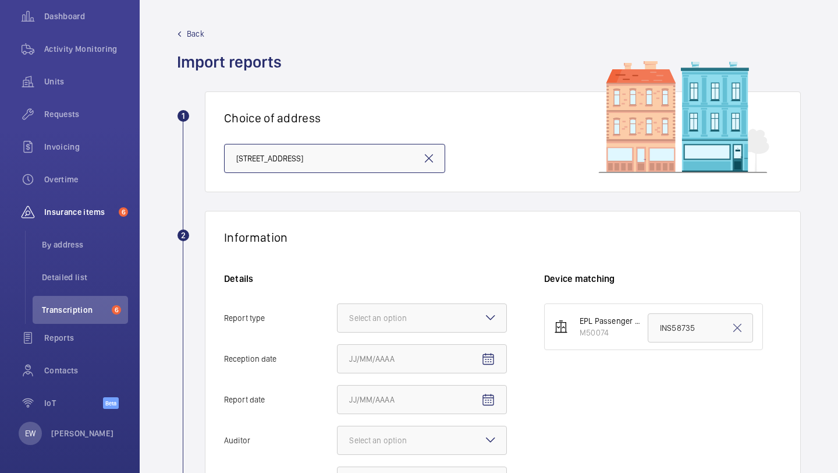
scroll to position [140, 0]
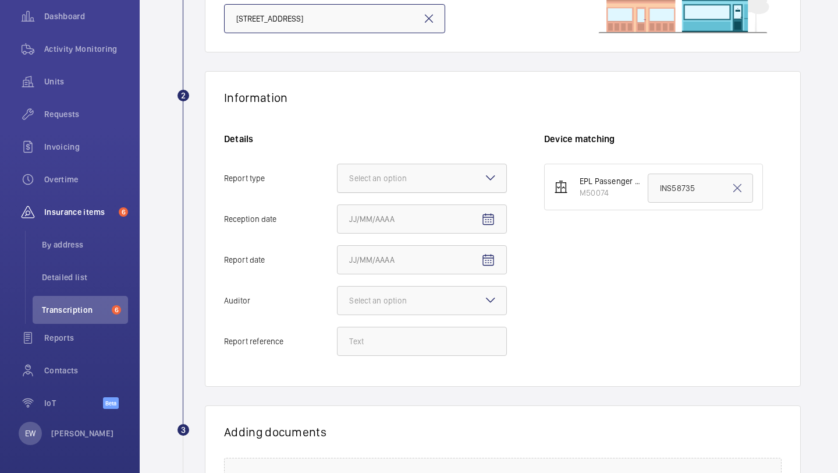
click at [394, 166] on div at bounding box center [422, 178] width 169 height 28
click at [338, 166] on input "Report type Select an option" at bounding box center [338, 178] width 0 height 28
click at [391, 208] on span "Insurance company" at bounding box center [422, 214] width 146 height 12
click at [338, 192] on input "Report type Select an option Insurance company Consultant" at bounding box center [338, 178] width 0 height 28
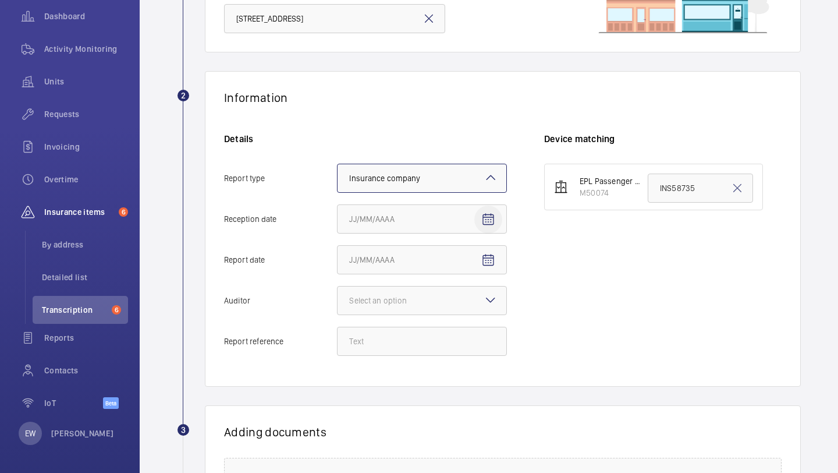
click at [491, 215] on mat-icon "Open calendar" at bounding box center [488, 219] width 14 height 14
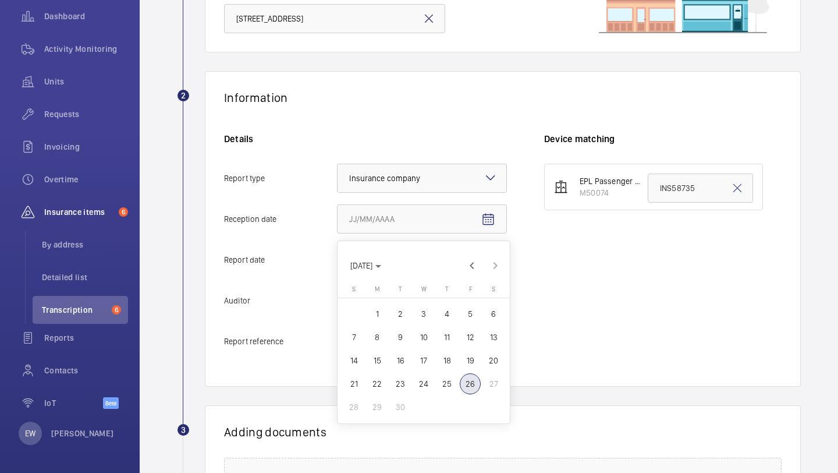
click at [452, 384] on span "25" at bounding box center [447, 383] width 21 height 21
type input "9/25/2025"
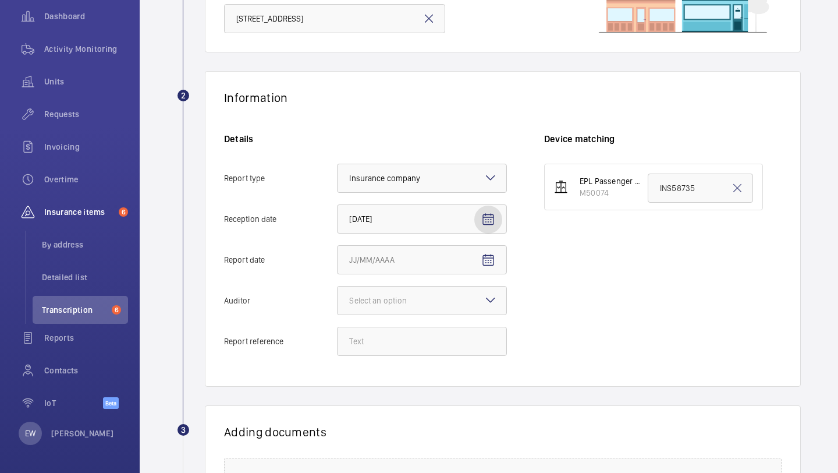
click at [488, 221] on mat-icon "Open calendar" at bounding box center [488, 219] width 14 height 14
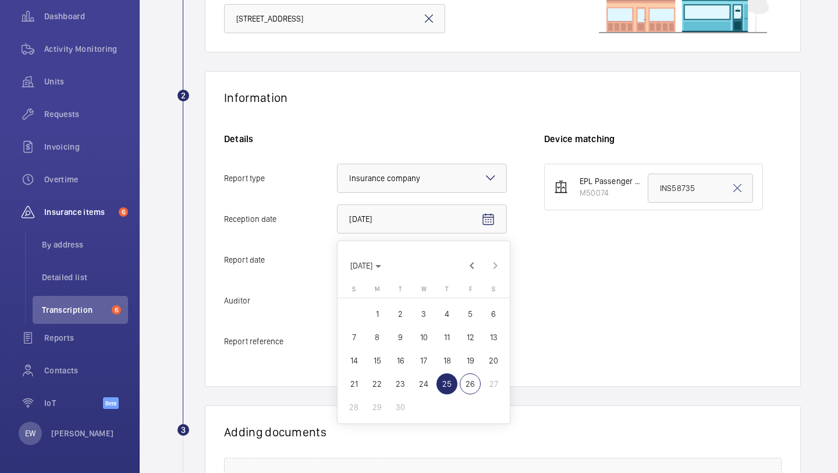
click at [519, 242] on div at bounding box center [419, 236] width 838 height 473
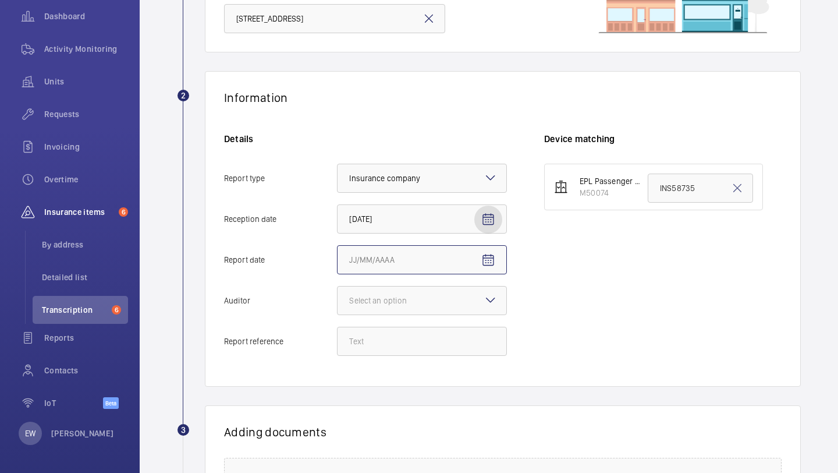
click at [409, 267] on input "Report date" at bounding box center [422, 259] width 170 height 29
click at [486, 257] on mat-icon "Open calendar" at bounding box center [488, 260] width 14 height 14
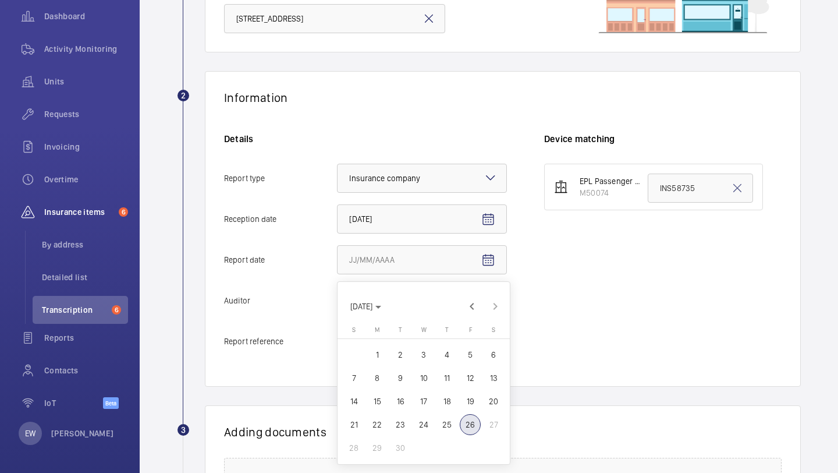
click at [428, 427] on span "24" at bounding box center [423, 424] width 21 height 21
type input "9/24/2025"
click at [405, 279] on div "Details Report type Select an option × Insurance company × Reception date 9/25/…" at bounding box center [384, 250] width 320 height 235
click at [405, 288] on div at bounding box center [422, 300] width 169 height 28
click at [338, 288] on input "Auditor Select an option" at bounding box center [338, 300] width 0 height 28
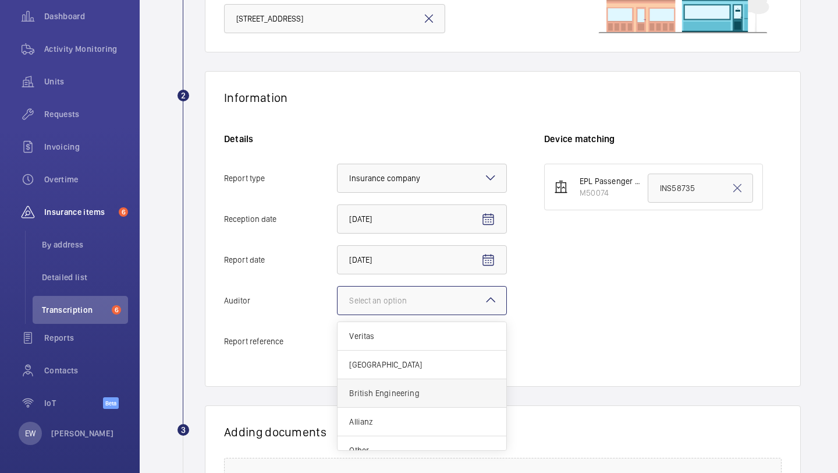
scroll to position [14, 0]
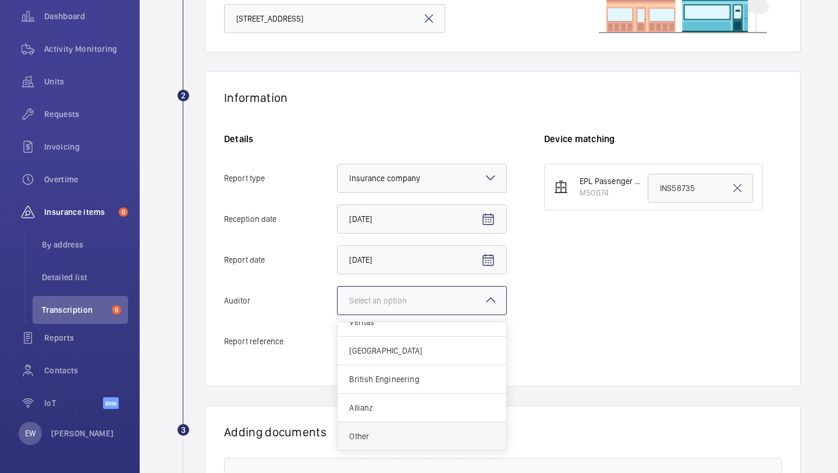
click at [399, 431] on span "Other" at bounding box center [422, 436] width 146 height 12
click at [338, 314] on input "Auditor Select an option Veritas Zurich British Engineering Allianz Other" at bounding box center [338, 300] width 0 height 28
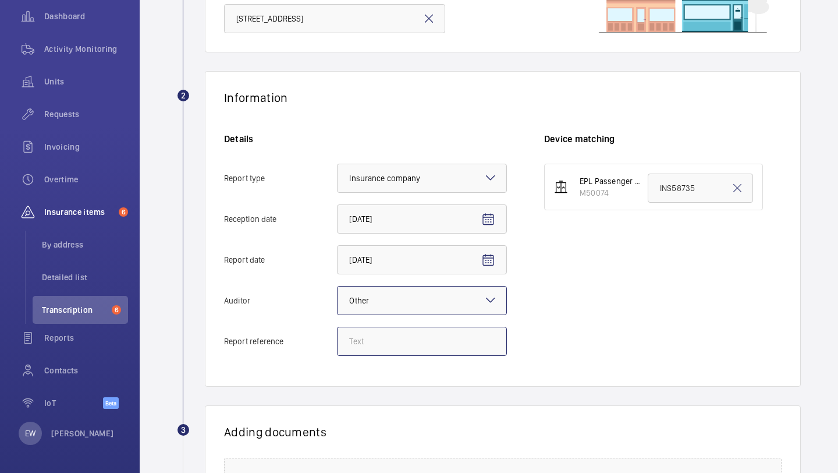
click at [409, 350] on input "Report reference" at bounding box center [422, 341] width 170 height 29
paste input "INS68034"
type input "INS68034"
click at [689, 183] on input "INS58735" at bounding box center [700, 187] width 105 height 29
click at [688, 183] on input "INS58735" at bounding box center [700, 187] width 105 height 29
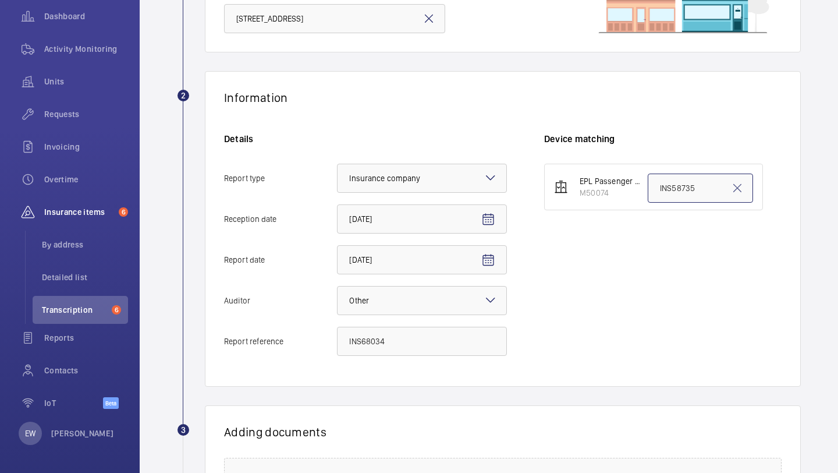
click at [688, 183] on input "INS58735" at bounding box center [700, 187] width 105 height 29
paste input "68034"
type input "INS68034"
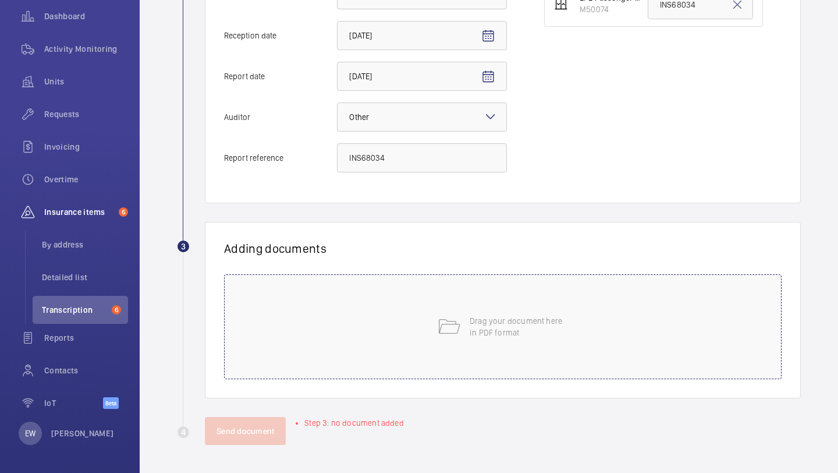
click at [473, 315] on p "Drag your document here in PDF format" at bounding box center [519, 326] width 99 height 23
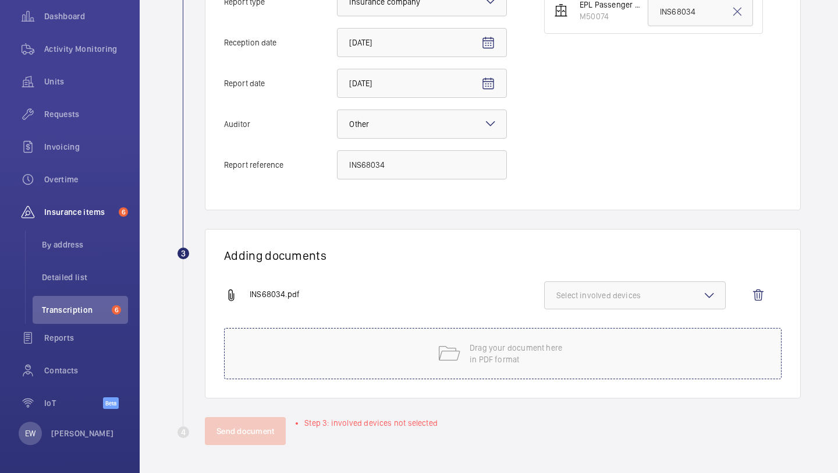
scroll to position [316, 0]
click at [626, 285] on button "Select involved devices" at bounding box center [635, 295] width 182 height 28
click at [591, 340] on label "M50074" at bounding box center [626, 332] width 163 height 28
click at [573, 340] on input "M50074" at bounding box center [561, 331] width 23 height 23
checkbox input "true"
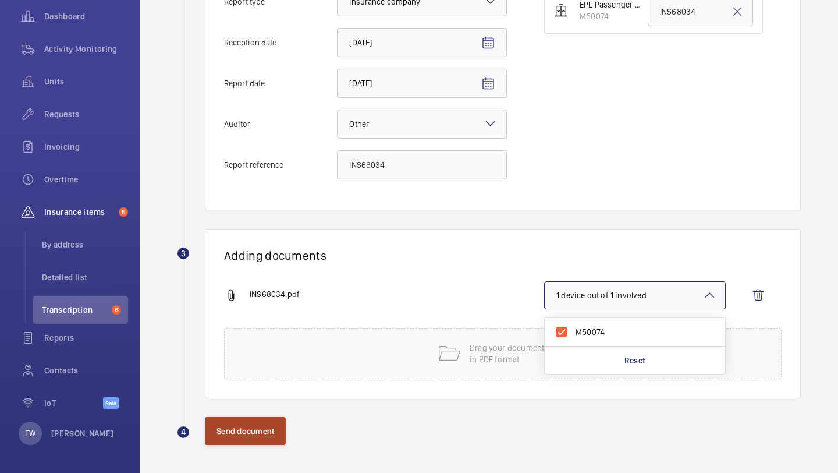
click at [263, 426] on button "Send document" at bounding box center [245, 431] width 81 height 28
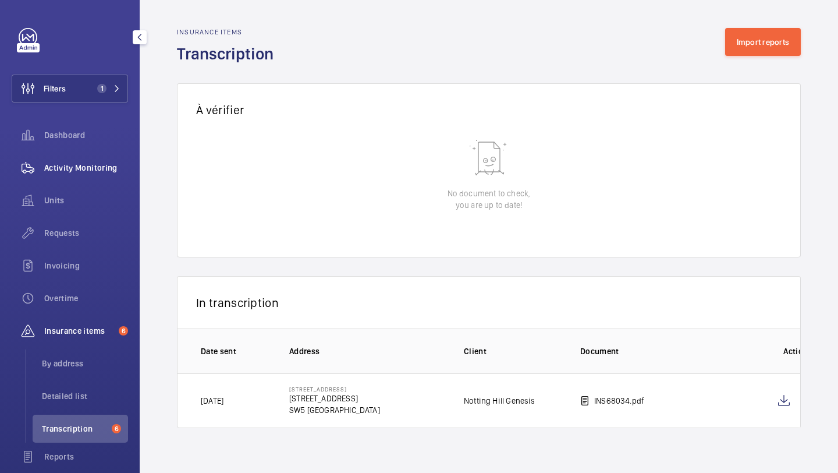
click at [98, 178] on div "Activity Monitoring" at bounding box center [70, 168] width 116 height 28
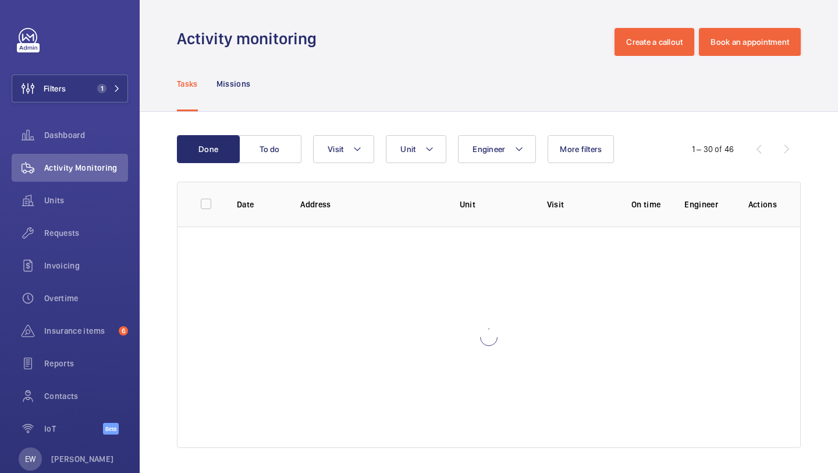
click at [640, 57] on div "Tasks Missions" at bounding box center [489, 83] width 624 height 55
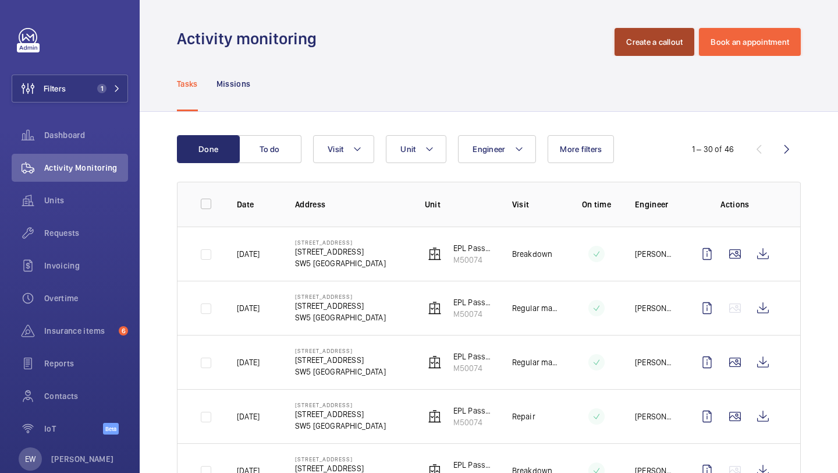
click at [642, 42] on button "Create a callout" at bounding box center [655, 42] width 80 height 28
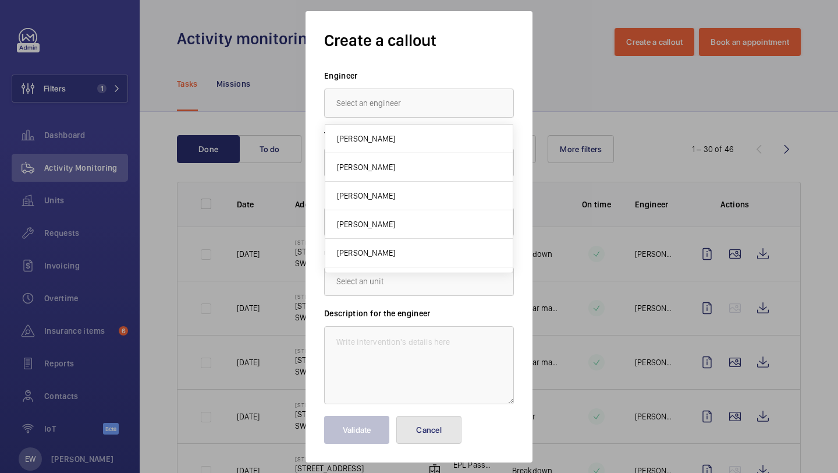
click at [448, 426] on button "Cancel" at bounding box center [428, 430] width 65 height 28
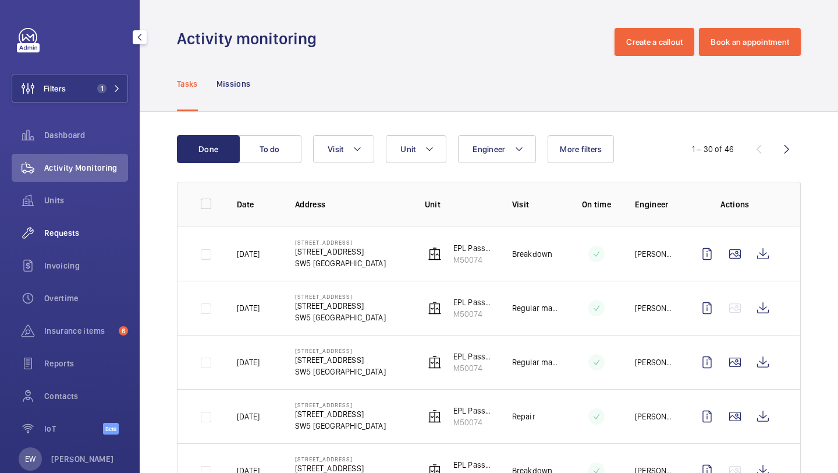
click at [88, 238] on span "Requests" at bounding box center [86, 233] width 84 height 12
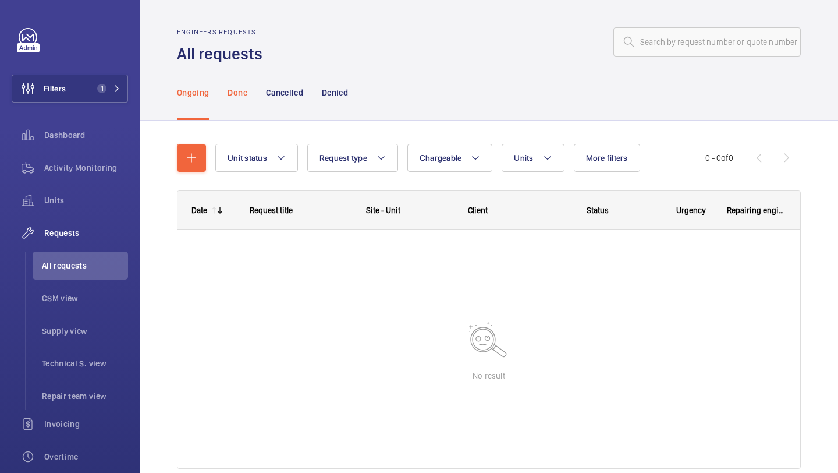
click at [246, 89] on p "Done" at bounding box center [237, 93] width 19 height 12
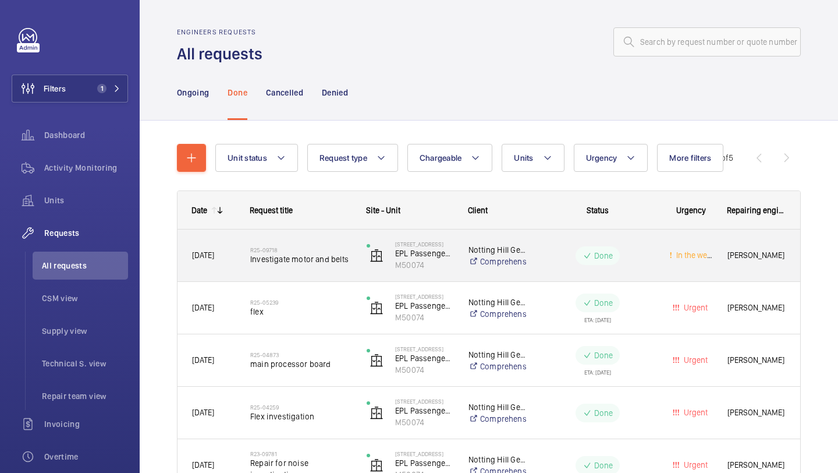
click at [310, 247] on h2 "R25-09718" at bounding box center [300, 249] width 101 height 7
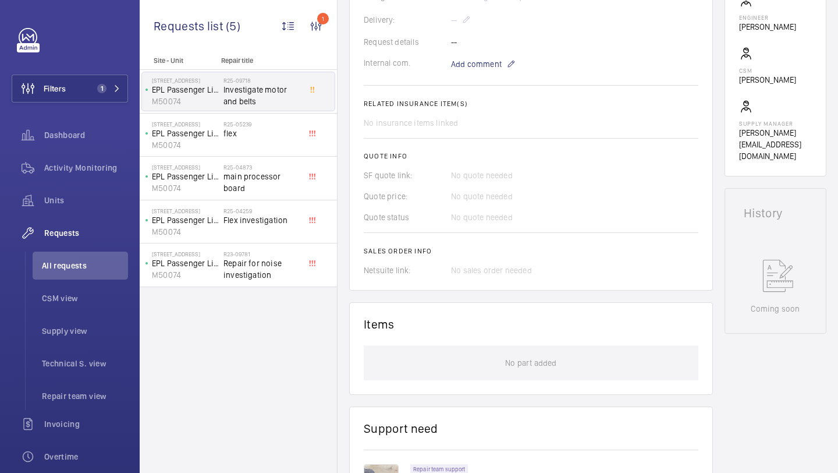
scroll to position [335, 0]
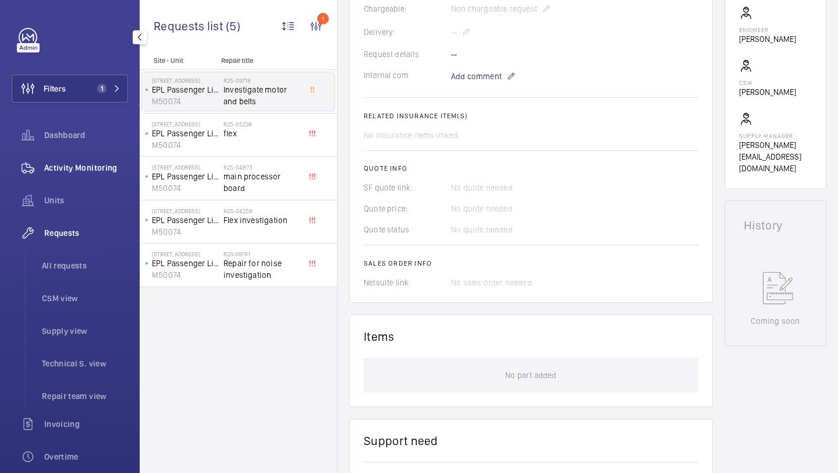
click at [108, 169] on span "Activity Monitoring" at bounding box center [86, 168] width 84 height 12
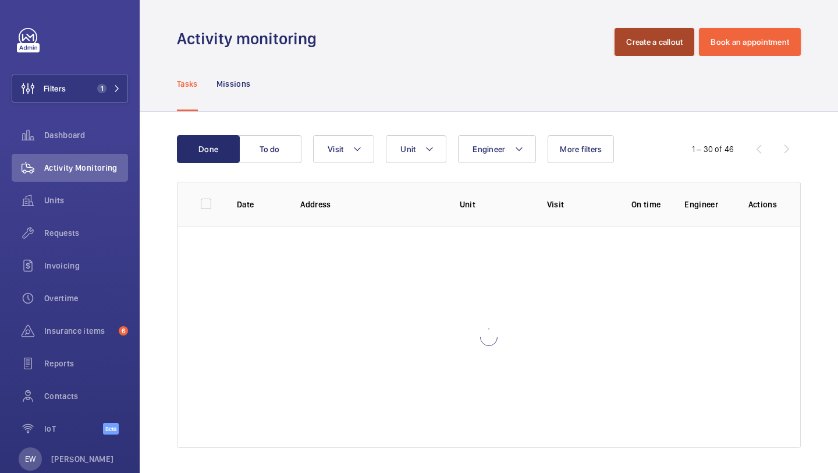
click at [660, 45] on button "Create a callout" at bounding box center [655, 42] width 80 height 28
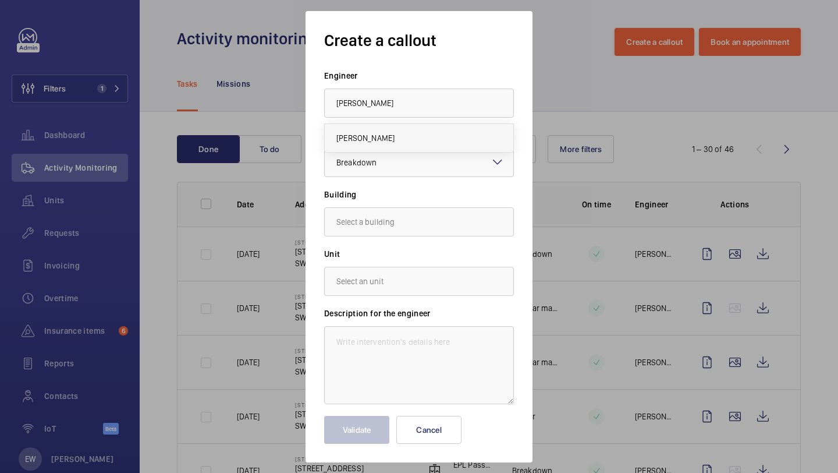
click at [441, 130] on mat-option "Piotr Kijo" at bounding box center [419, 138] width 189 height 28
type input "Piotr Kijo"
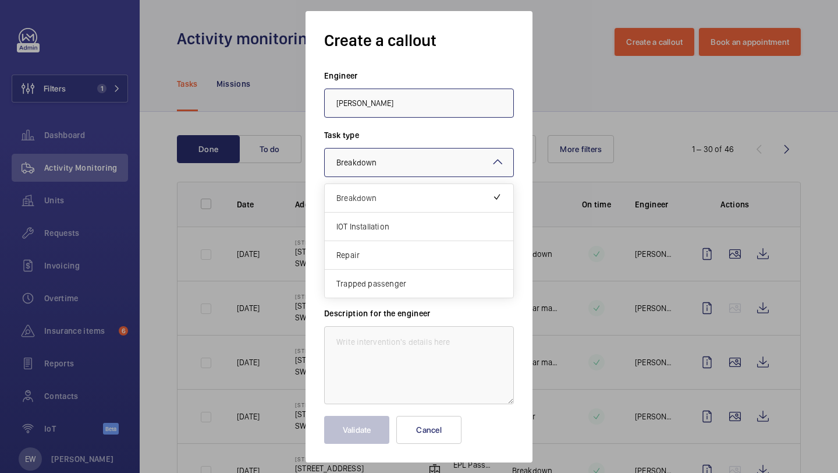
click at [427, 155] on div at bounding box center [419, 162] width 189 height 28
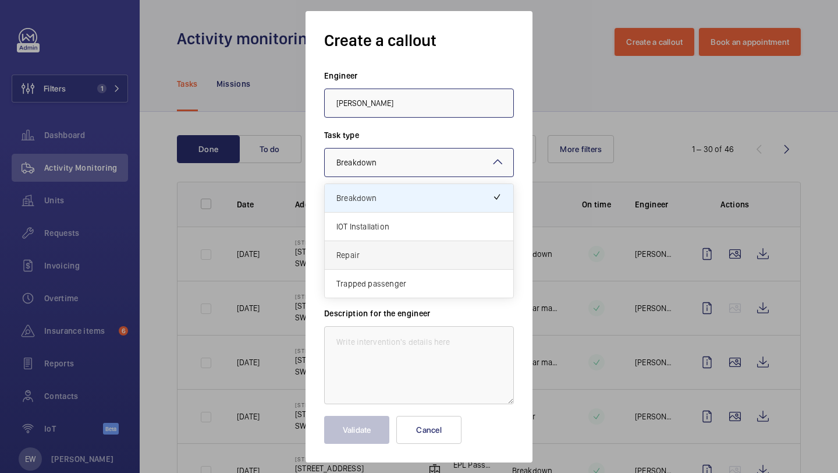
click at [391, 250] on span "Repair" at bounding box center [418, 255] width 165 height 12
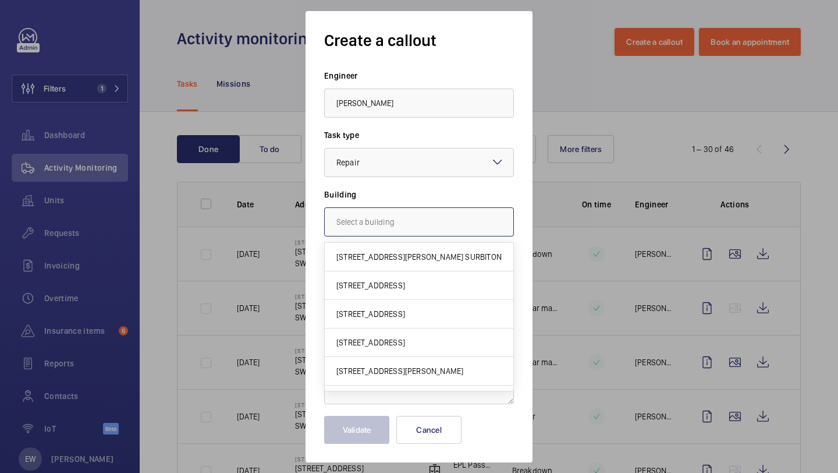
click at [396, 234] on input "text" at bounding box center [419, 221] width 190 height 29
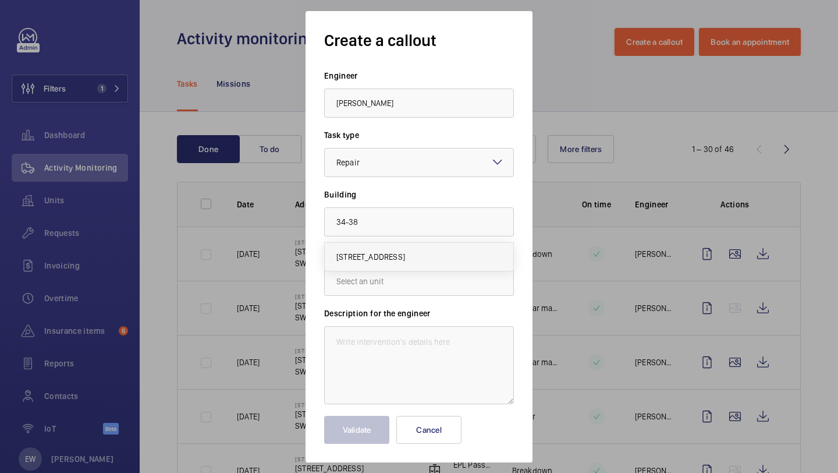
click at [402, 257] on span "34-38 Warwick Road Flats 1-24, SW5 9UB LONDON" at bounding box center [370, 257] width 69 height 12
type input "34-38 Warwick Road Flats 1-24, SW5 9UB LONDON"
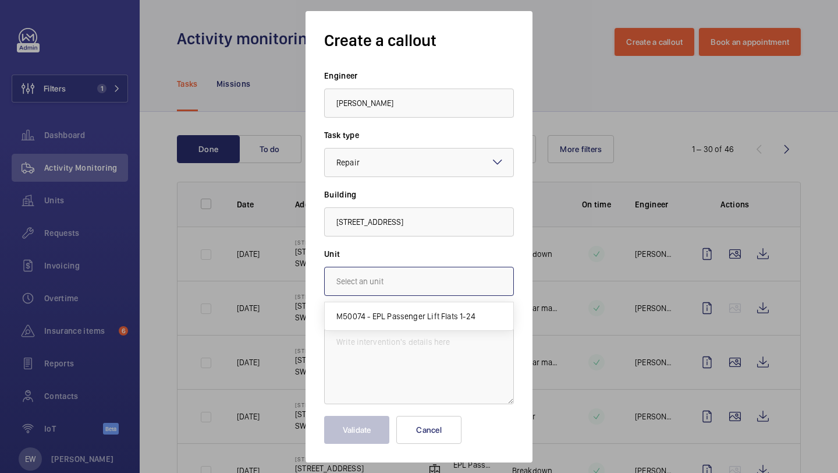
click at [395, 276] on input "text" at bounding box center [419, 281] width 190 height 29
click at [389, 312] on span "M50074 - EPL Passenger Lift Flats 1-24" at bounding box center [405, 316] width 139 height 12
type input "M50074 - EPL Passenger Lift Flats 1-24"
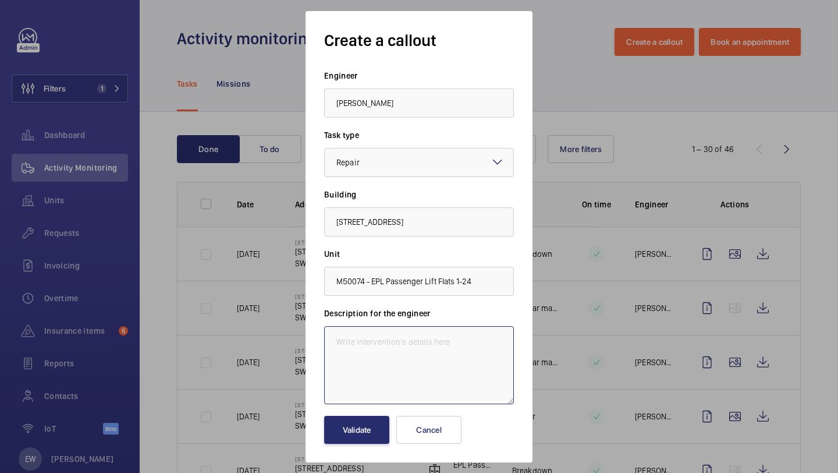
click at [419, 359] on textarea at bounding box center [419, 365] width 190 height 78
paste textarea "The Autodialler does not connect to the maintenance company, Should be attended…"
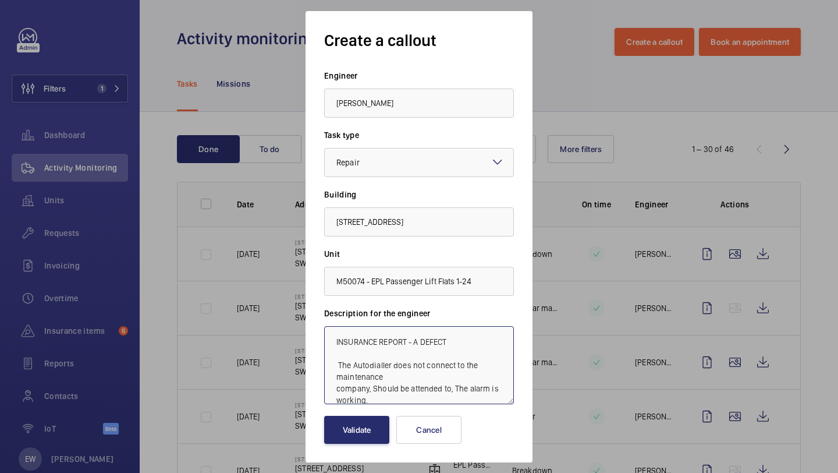
scroll to position [1, 0]
type textarea "INSURANCE REPORT - A DEFECT The Autodialler does not connect to the maintenance…"
click at [364, 429] on button "Validate" at bounding box center [356, 430] width 65 height 28
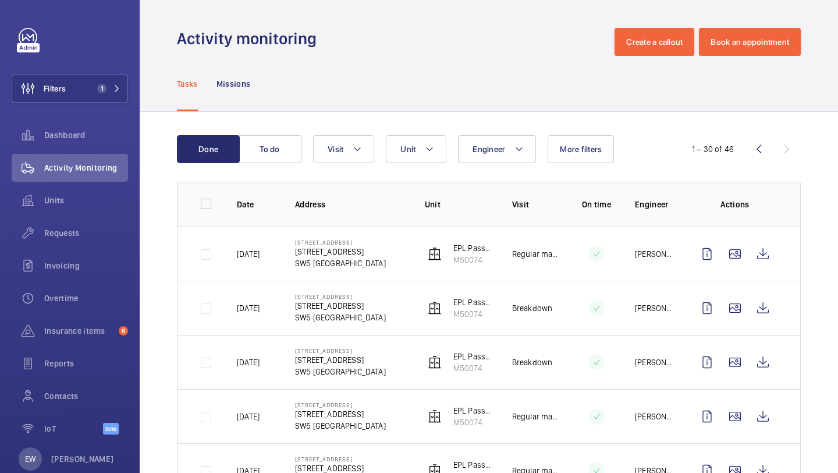
click at [84, 94] on button "Filters 1" at bounding box center [70, 89] width 116 height 28
click at [102, 86] on span "1" at bounding box center [101, 88] width 9 height 9
click at [68, 242] on div "Requests" at bounding box center [70, 233] width 116 height 28
click at [69, 239] on div "Requests" at bounding box center [70, 233] width 116 height 28
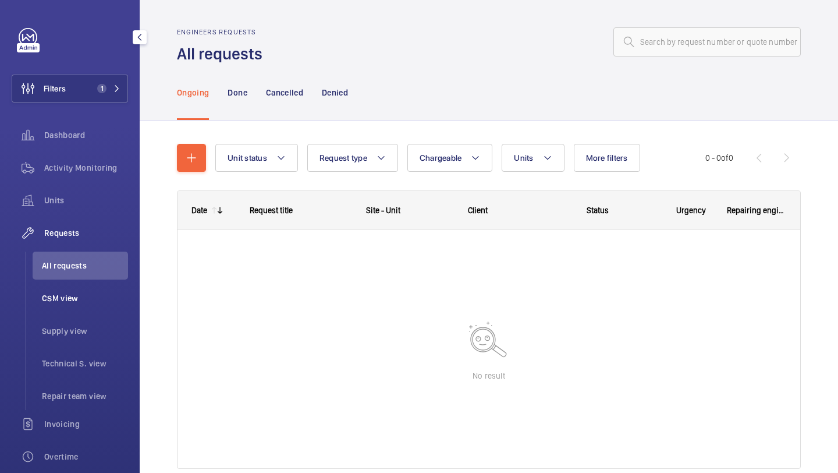
click at [98, 295] on span "CSM view" at bounding box center [85, 298] width 86 height 12
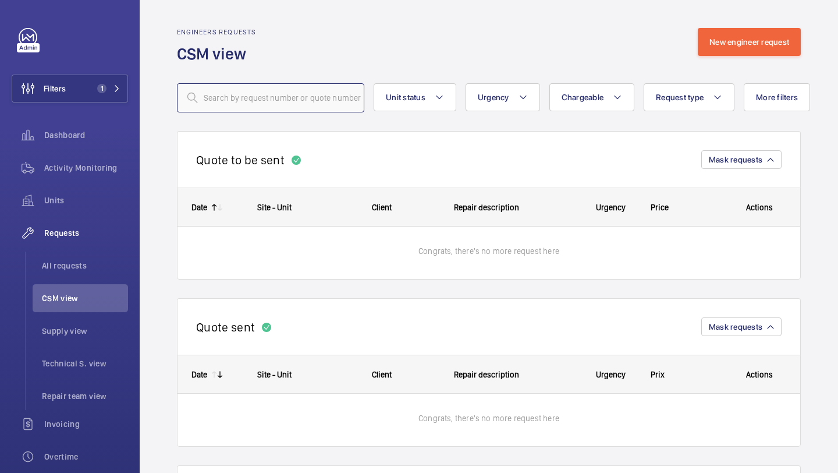
click at [282, 98] on input "text" at bounding box center [270, 97] width 187 height 29
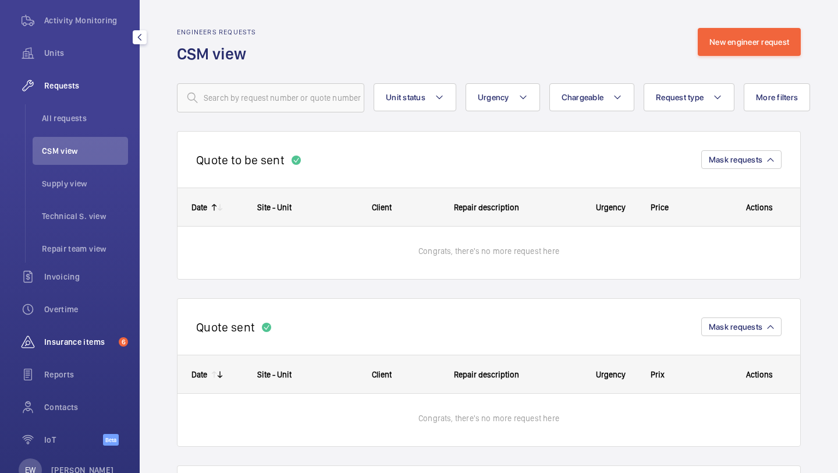
click at [86, 346] on span "Insurance items" at bounding box center [79, 342] width 70 height 12
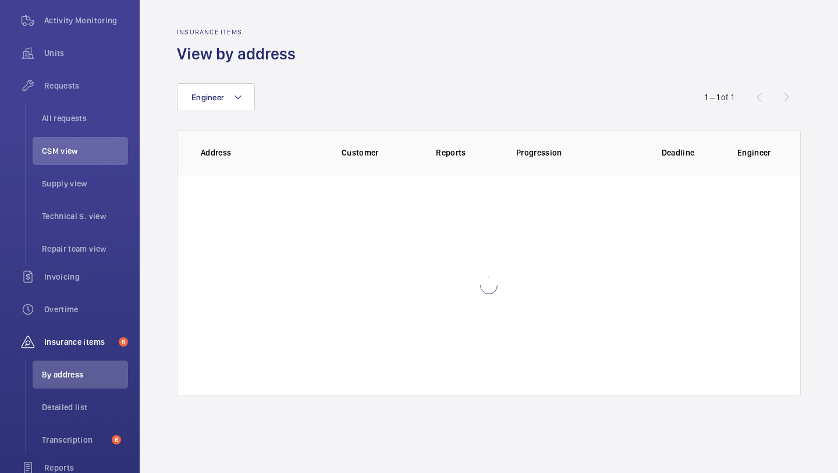
scroll to position [119, 0]
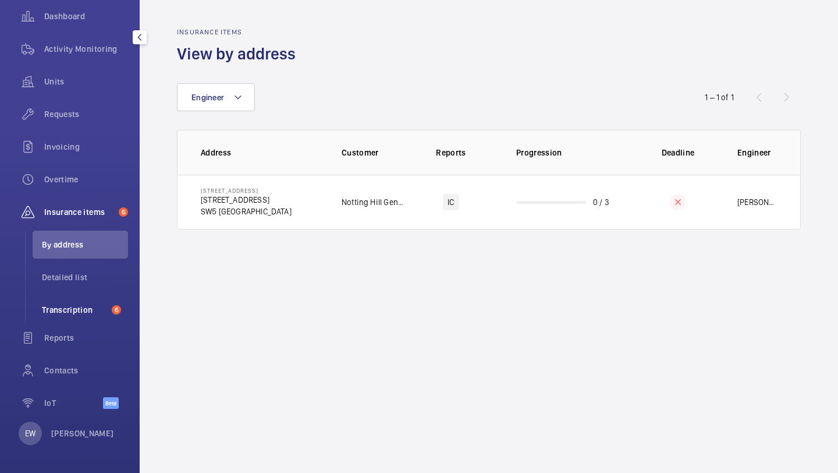
click at [83, 318] on li "Transcription 6" at bounding box center [80, 310] width 95 height 28
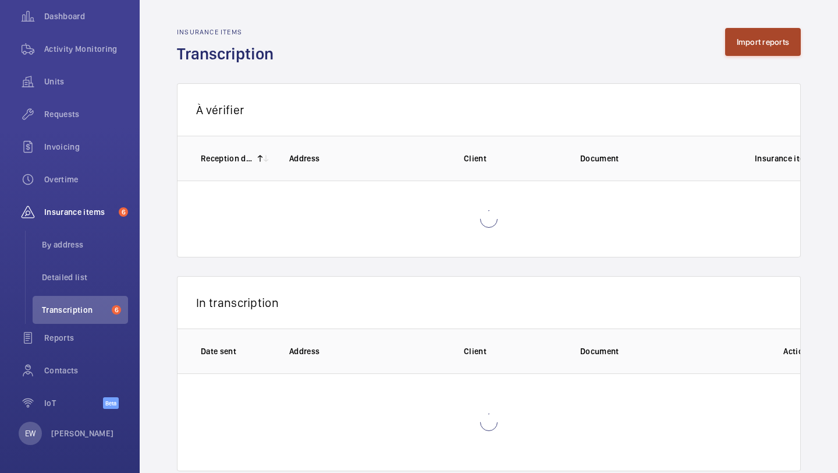
click at [771, 29] on button "Import reports" at bounding box center [763, 42] width 76 height 28
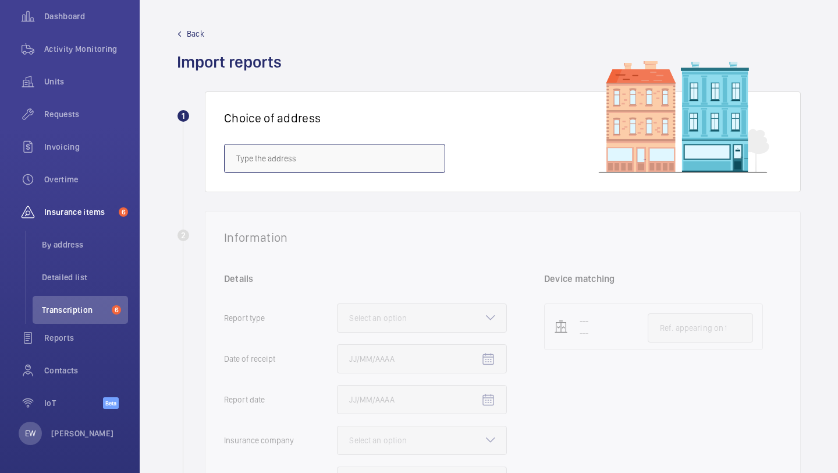
click at [384, 152] on input "text" at bounding box center [334, 158] width 221 height 29
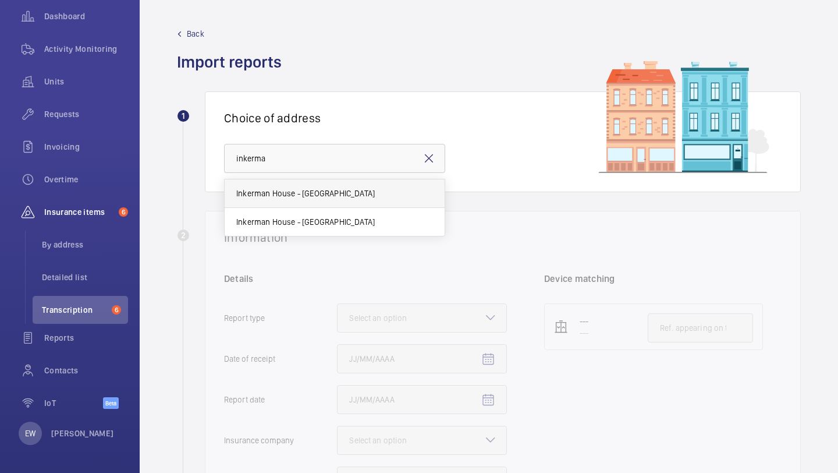
click at [296, 205] on mat-option "Inkerman House - Inkerman House, LONDON SW5 9PH" at bounding box center [335, 193] width 220 height 29
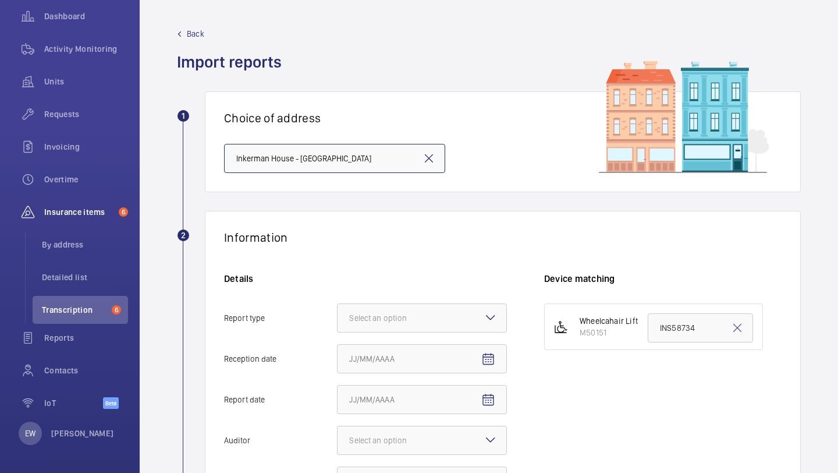
scroll to position [0, 5]
click at [362, 163] on input "Inkerman House - Inkerman House, LONDON SW5 9PH" at bounding box center [334, 158] width 221 height 29
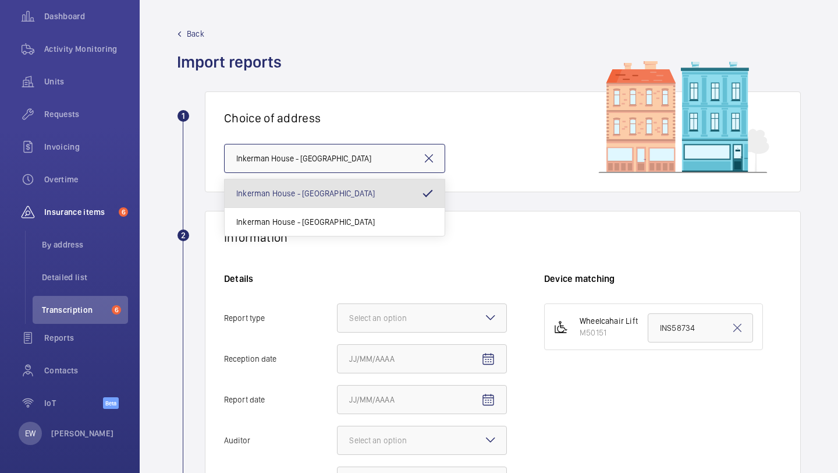
click at [362, 163] on input "Inkerman House - Inkerman House, LONDON SW5 9PH" at bounding box center [334, 158] width 221 height 29
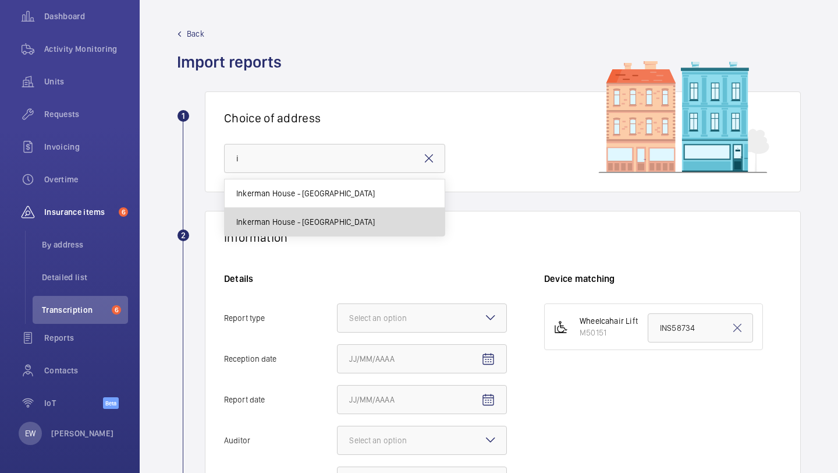
click at [349, 211] on mat-option "Inkerman House - Inkerman House, LONDON SW5 9PH" at bounding box center [335, 222] width 220 height 28
type input "Inkerman House - Inkerman House, LONDON SW5 9PH"
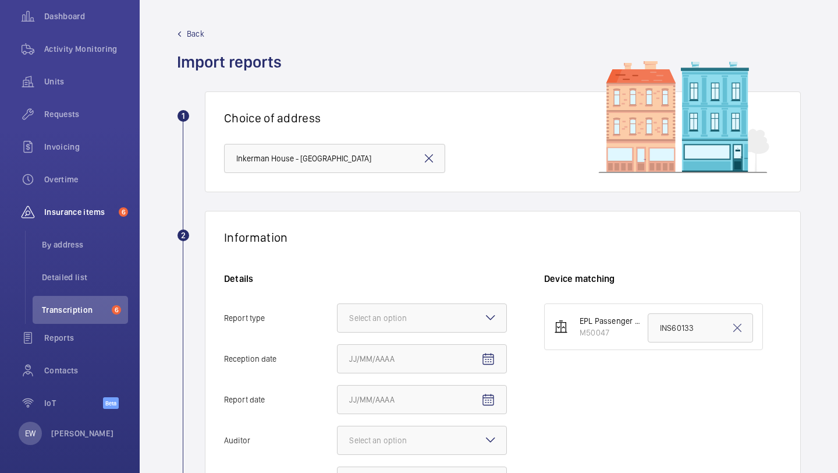
click at [339, 142] on div "Choice of address Inkerman House - Inkerman House, LONDON SW5 9PH" at bounding box center [503, 141] width 596 height 101
click at [339, 152] on input "Inkerman House - Inkerman House, LONDON SW5 9PH" at bounding box center [334, 158] width 221 height 29
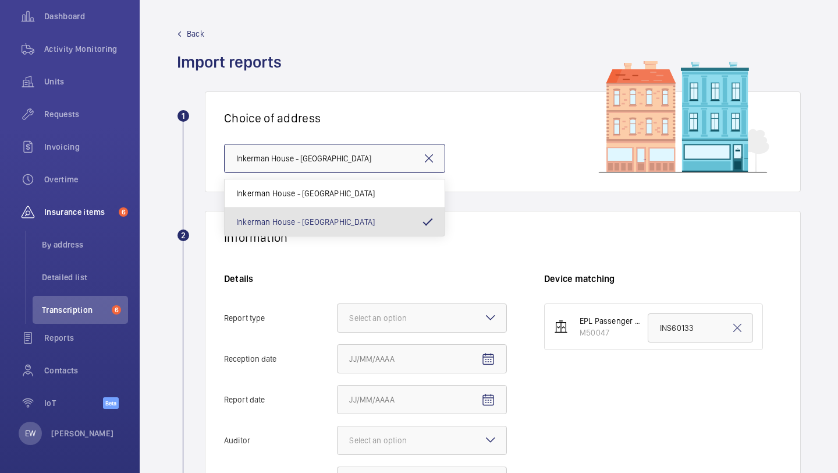
click at [339, 152] on input "Inkerman House - Inkerman House, LONDON SW5 9PH" at bounding box center [334, 158] width 221 height 29
click at [340, 195] on span "Inkerman House - Inkerman House, LONDON SW5 9PH" at bounding box center [305, 193] width 139 height 12
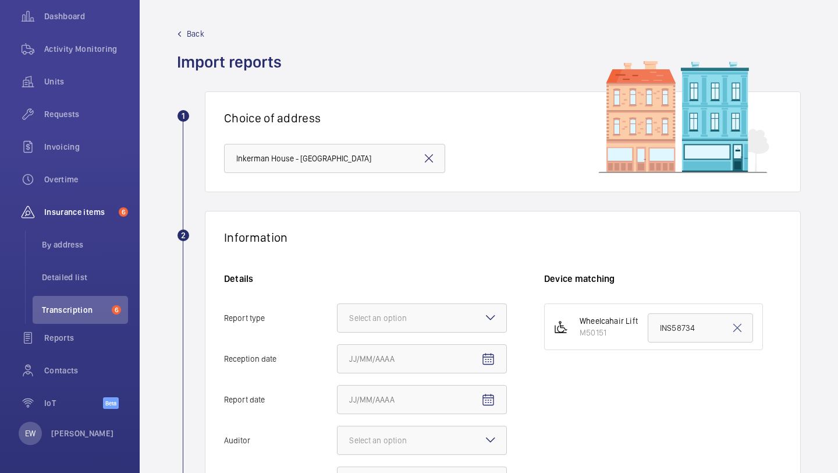
click at [496, 178] on div "Choice of address Inkerman House - Inkerman House, LONDON SW5 9PH" at bounding box center [503, 141] width 596 height 101
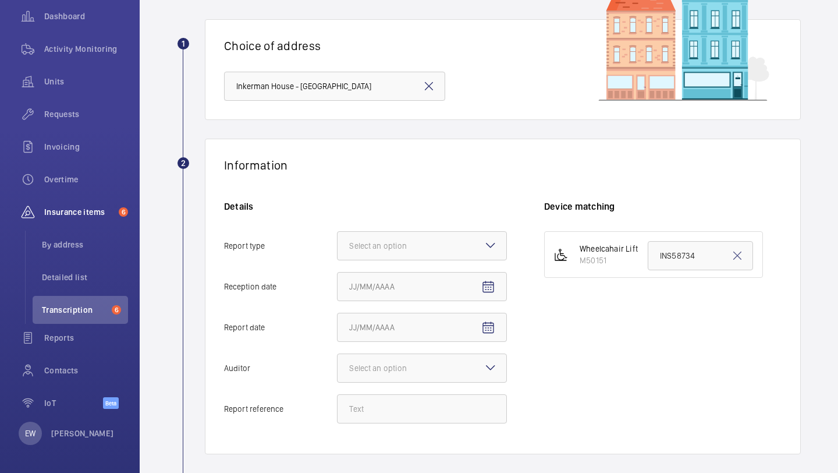
scroll to position [179, 0]
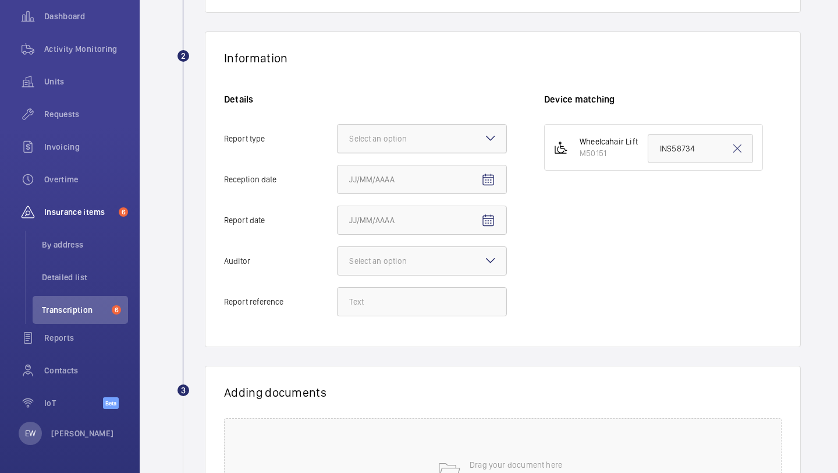
click at [457, 136] on div at bounding box center [422, 139] width 169 height 28
click at [338, 136] on input "Report type Select an option" at bounding box center [338, 139] width 0 height 28
click at [449, 182] on div "Insurance company" at bounding box center [422, 174] width 169 height 29
click at [338, 153] on input "Report type Select an option Insurance company Consultant" at bounding box center [338, 139] width 0 height 28
click at [477, 177] on span "Open calendar" at bounding box center [488, 180] width 28 height 28
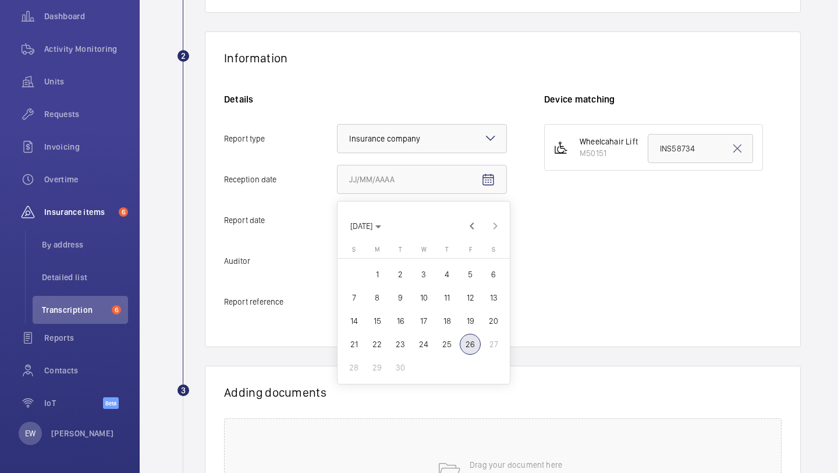
click at [454, 343] on span "25" at bounding box center [447, 344] width 21 height 21
type input "9/25/2025"
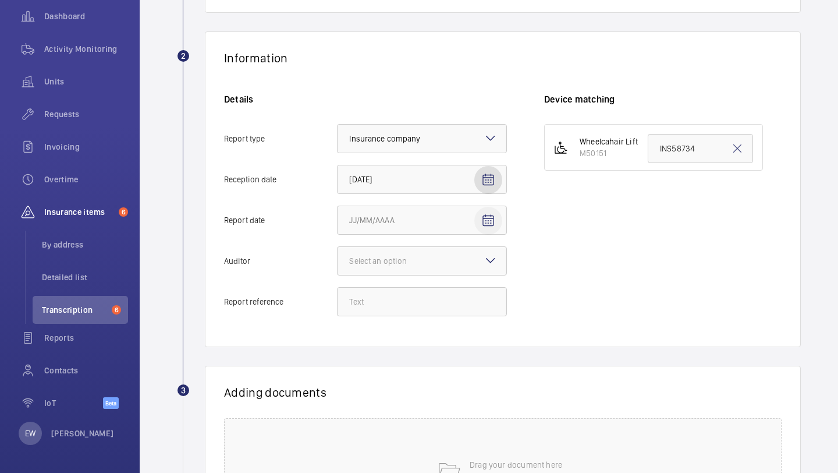
click at [498, 217] on span "Open calendar" at bounding box center [488, 221] width 28 height 28
click at [455, 389] on span "25" at bounding box center [447, 384] width 21 height 21
click at [483, 218] on mat-icon "Open calendar" at bounding box center [488, 221] width 14 height 14
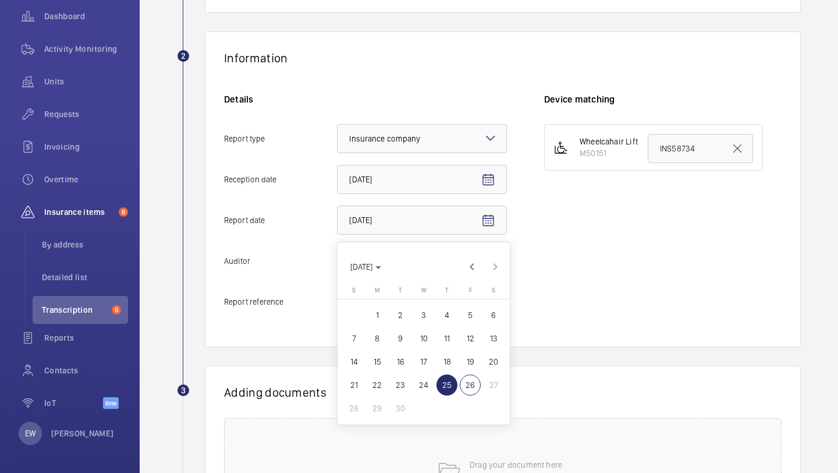
click at [423, 387] on span "24" at bounding box center [423, 384] width 21 height 21
type input "9/24/2025"
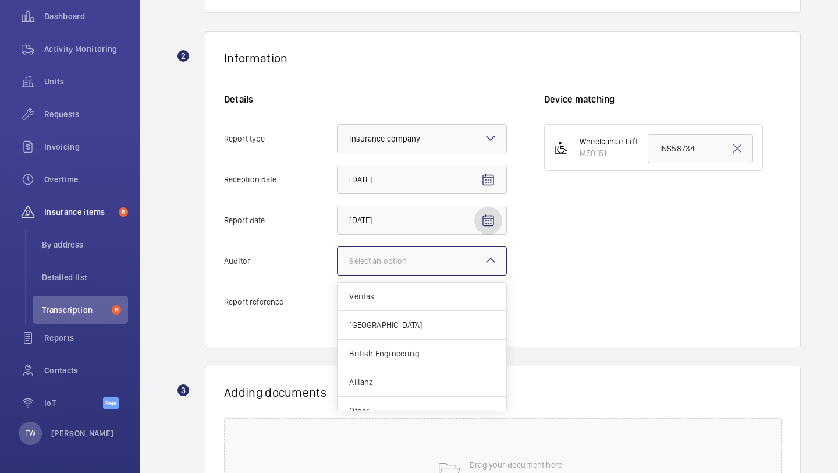
click at [488, 250] on div at bounding box center [422, 261] width 169 height 28
click at [338, 250] on input "Auditor Select an option Veritas Zurich British Engineering Allianz Other" at bounding box center [338, 261] width 0 height 28
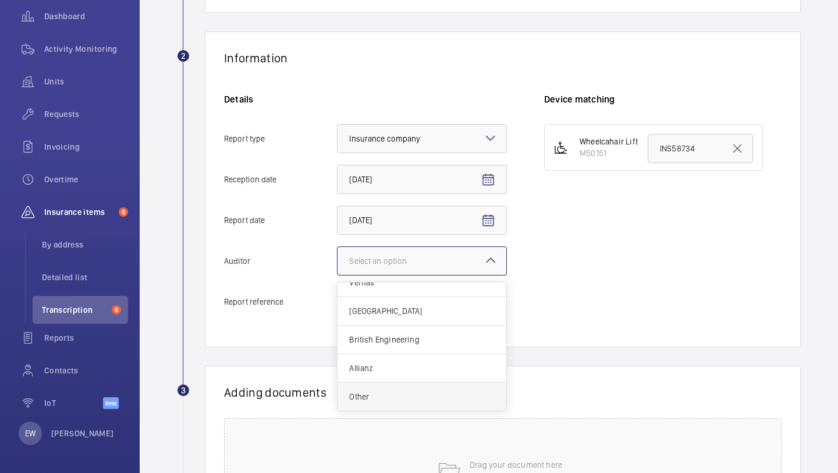
click at [398, 401] on span "Other" at bounding box center [422, 397] width 146 height 12
click at [338, 275] on input "Auditor Select an option Veritas Zurich British Engineering Allianz Other" at bounding box center [338, 261] width 0 height 28
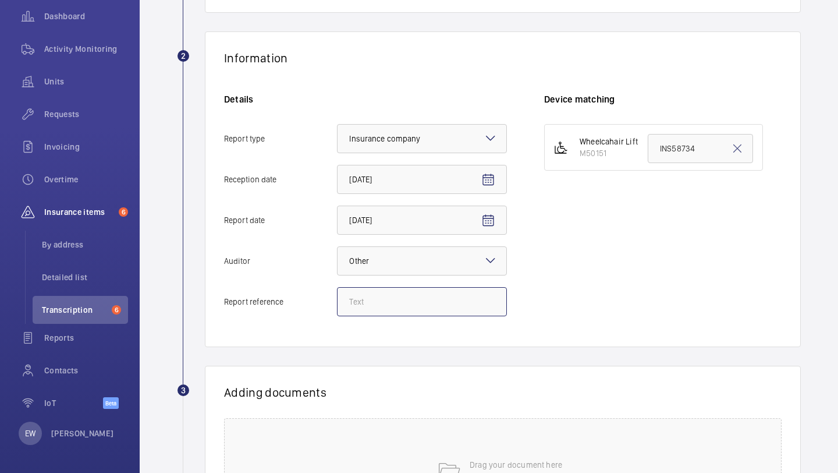
click at [403, 300] on input "Report reference" at bounding box center [422, 301] width 170 height 29
paste input "INS68031"
type input "INS68031"
click at [683, 155] on input "INS58734" at bounding box center [700, 148] width 105 height 29
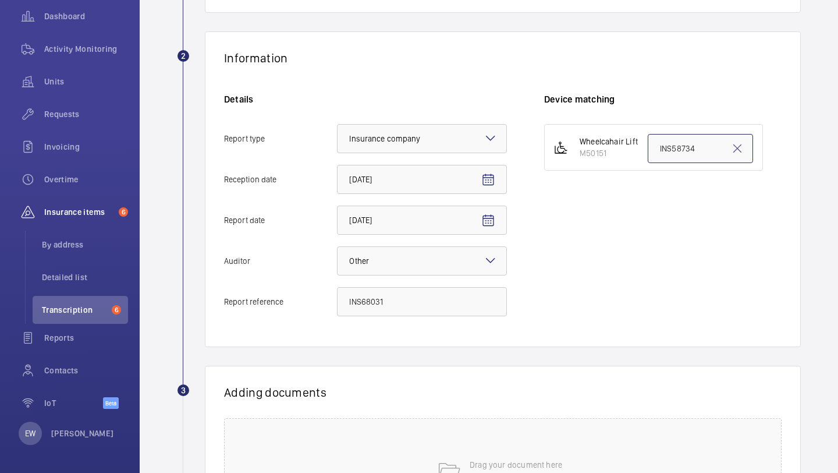
click at [683, 155] on input "INS58734" at bounding box center [700, 148] width 105 height 29
paste input "68031"
type input "INS68031"
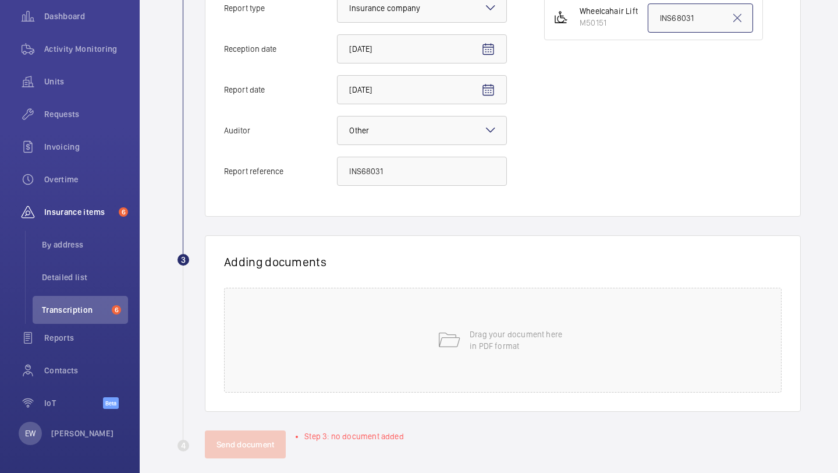
scroll to position [323, 0]
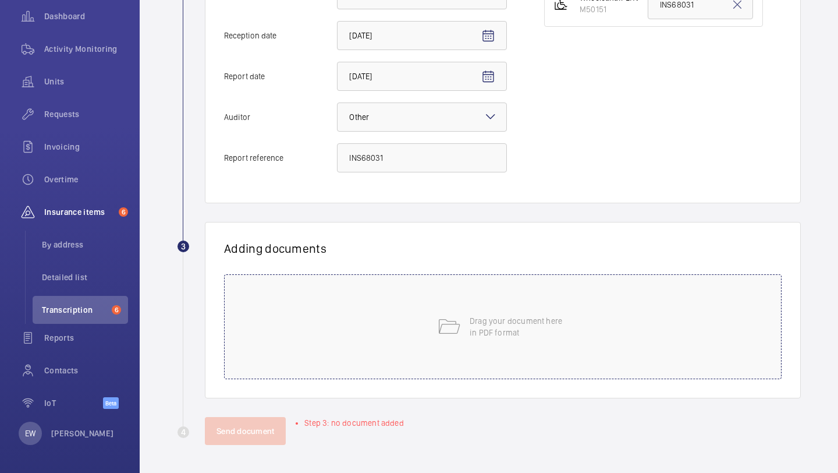
click at [432, 310] on div "Drag your document here in PDF format" at bounding box center [503, 326] width 558 height 105
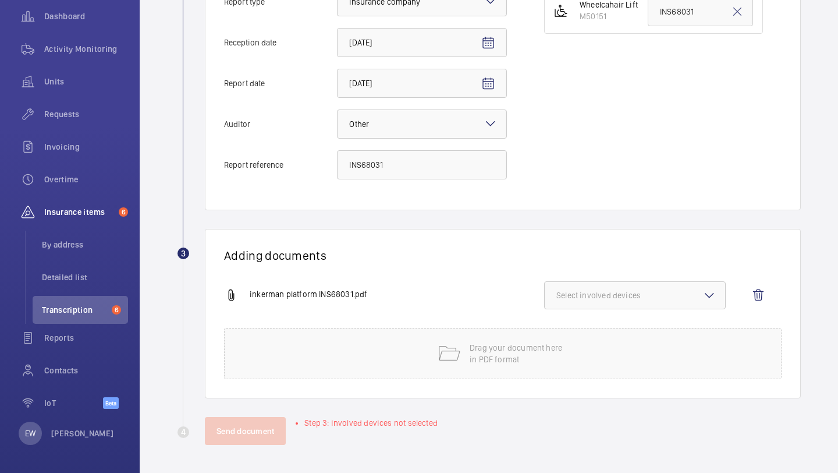
scroll to position [316, 0]
click at [629, 302] on button "Select involved devices" at bounding box center [635, 295] width 182 height 28
click at [616, 324] on label "M50151" at bounding box center [626, 332] width 163 height 28
click at [573, 324] on input "M50151" at bounding box center [561, 331] width 23 height 23
checkbox input "true"
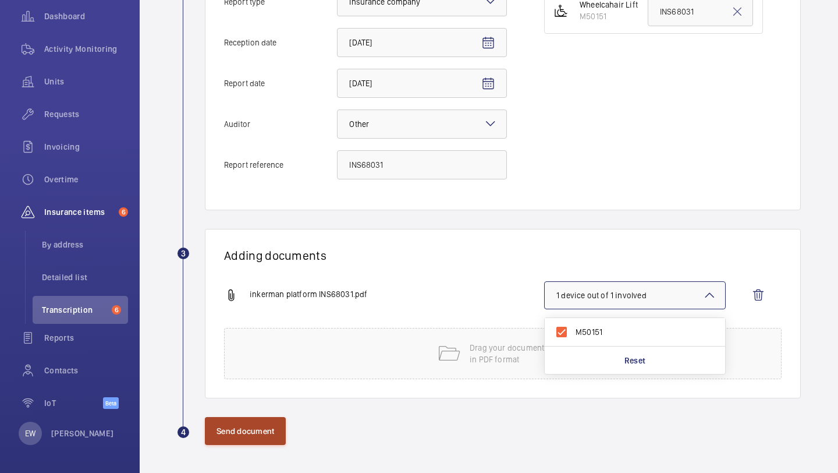
click at [222, 441] on button "Send document" at bounding box center [245, 431] width 81 height 28
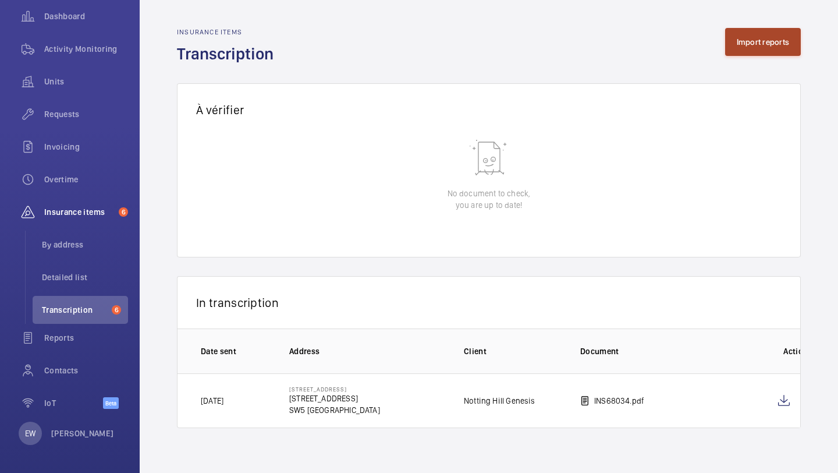
click at [749, 49] on button "Import reports" at bounding box center [763, 42] width 76 height 28
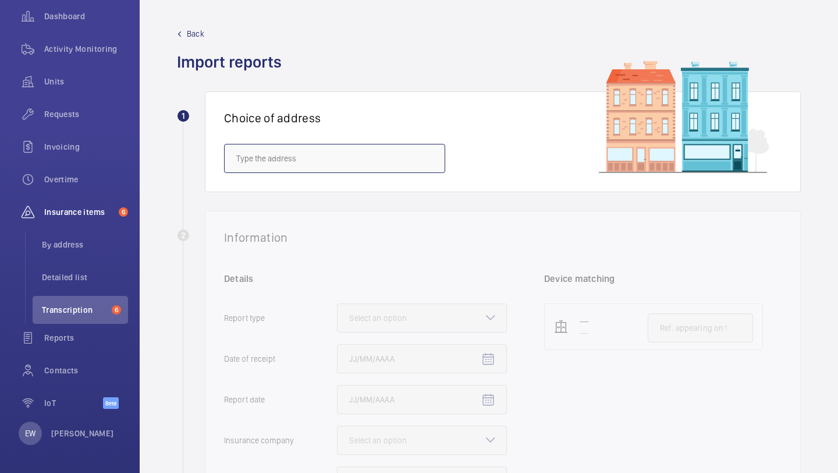
click at [335, 159] on input "text" at bounding box center [334, 158] width 221 height 29
click at [318, 192] on span "Inkerman House - Inkerman House, LONDON SW5 9PH" at bounding box center [305, 193] width 139 height 12
type input "Inkerman House - Inkerman House, LONDON SW5 9PH"
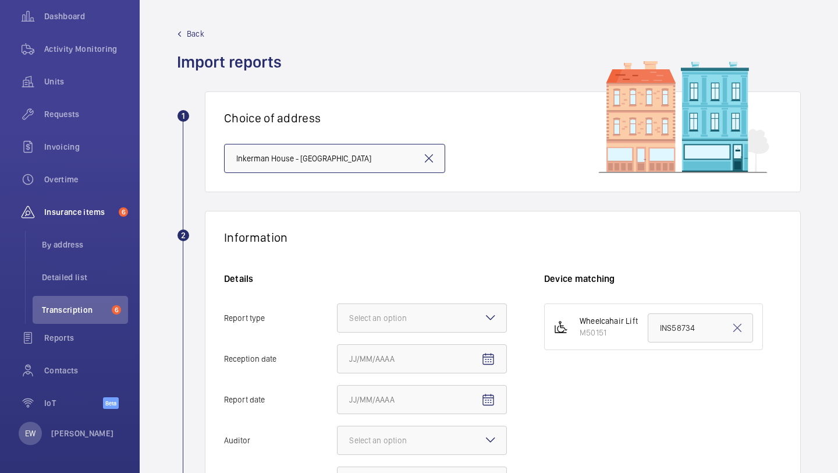
scroll to position [0, 5]
click at [331, 165] on input "Inkerman House - Inkerman House, LONDON SW5 9PH" at bounding box center [334, 158] width 221 height 29
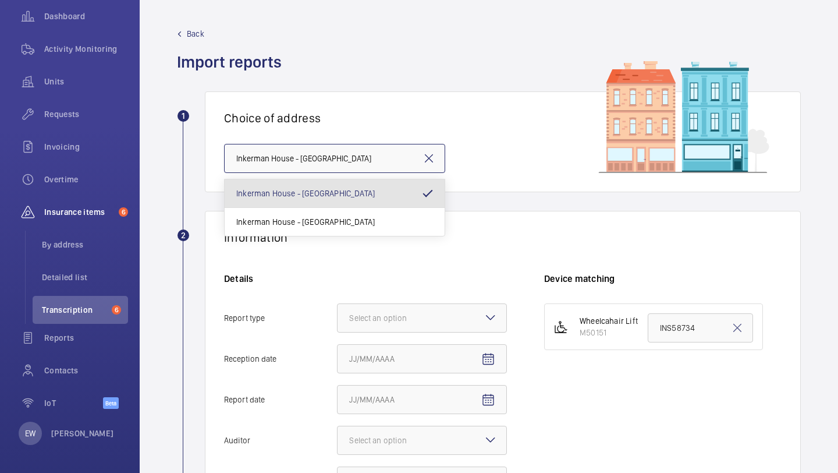
click at [331, 165] on input "Inkerman House - Inkerman House, LONDON SW5 9PH" at bounding box center [334, 158] width 221 height 29
click at [316, 225] on span "Inkerman House - Inkerman House, LONDON SW5 9PH" at bounding box center [305, 222] width 139 height 12
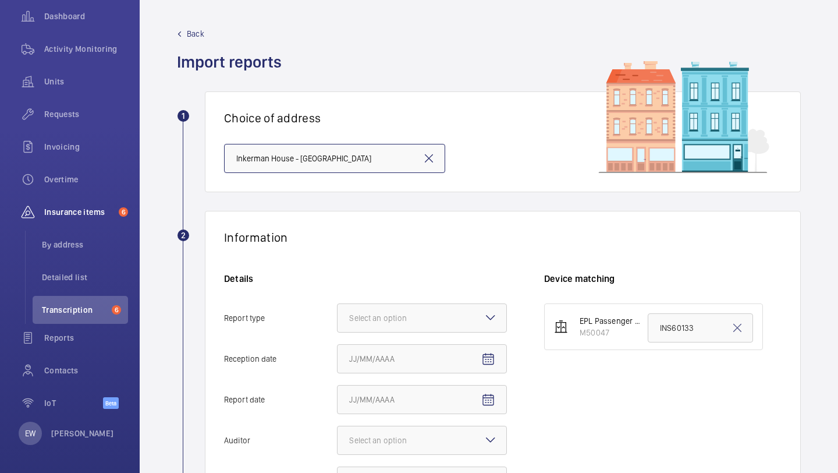
scroll to position [108, 0]
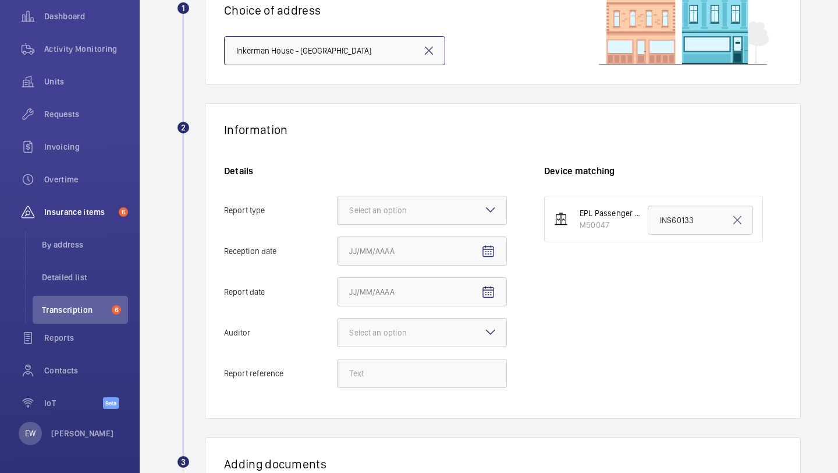
click at [403, 224] on div at bounding box center [422, 210] width 169 height 28
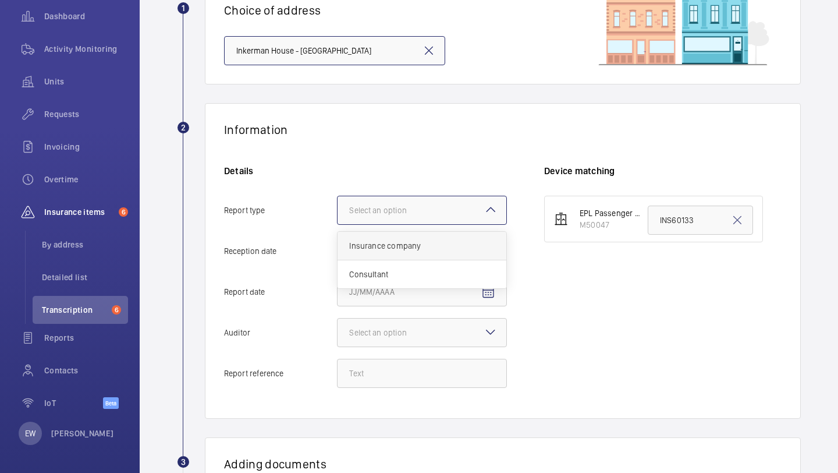
click at [403, 237] on div "Insurance company" at bounding box center [422, 246] width 169 height 29
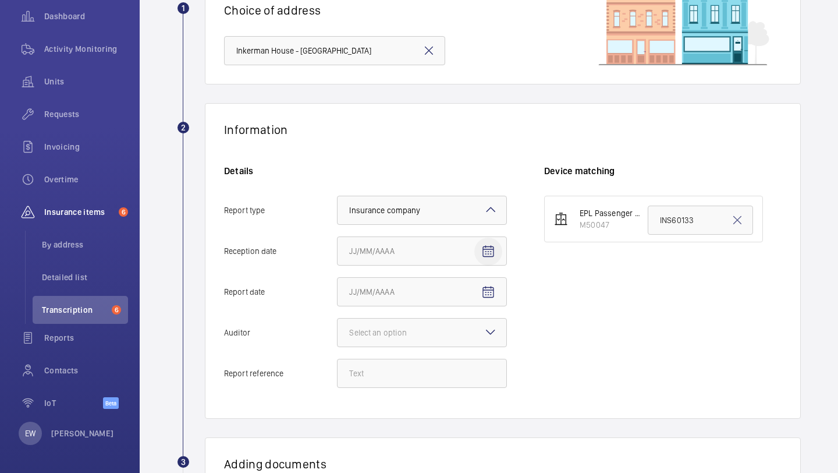
click at [490, 246] on mat-icon "Open calendar" at bounding box center [488, 252] width 14 height 14
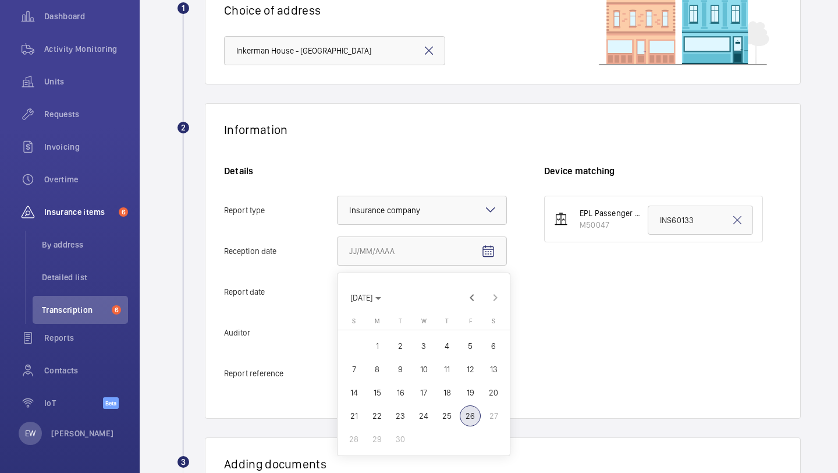
click at [455, 413] on span "25" at bounding box center [447, 415] width 21 height 21
type input "9/25/2025"
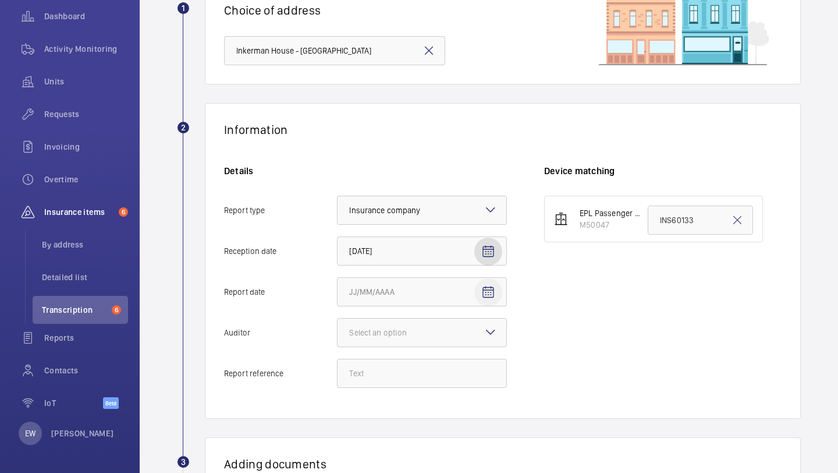
click at [492, 286] on mat-icon "Open calendar" at bounding box center [488, 292] width 14 height 14
click at [425, 236] on span "24" at bounding box center [423, 236] width 21 height 21
type input "9/24/2025"
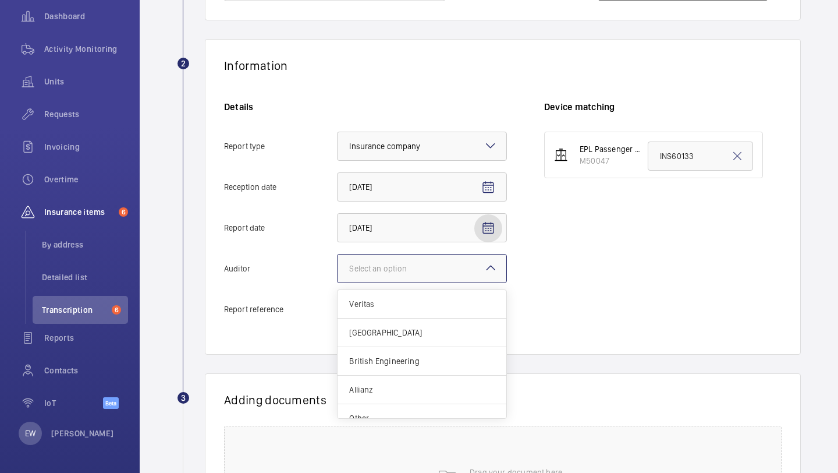
click at [420, 274] on div "Select an option" at bounding box center [392, 269] width 87 height 12
click at [401, 398] on span "Other" at bounding box center [422, 404] width 146 height 12
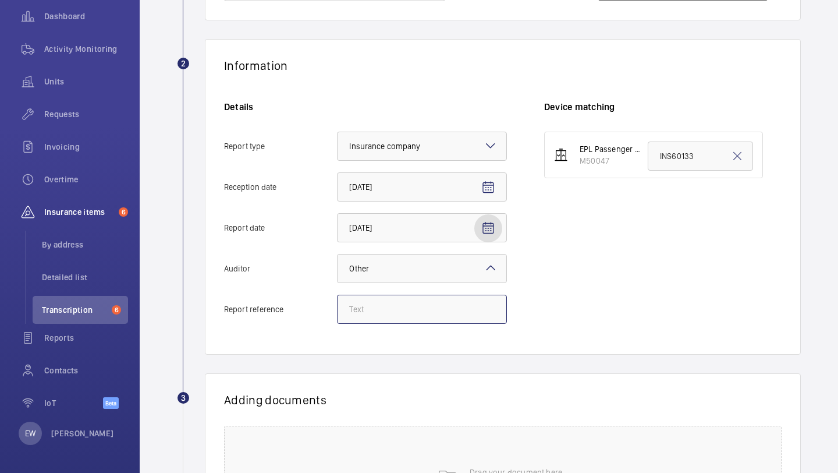
click at [398, 301] on input "Report reference" at bounding box center [422, 309] width 170 height 29
paste input "INS68032"
type input "INS68032"
click at [658, 154] on input "INS60133" at bounding box center [700, 155] width 105 height 29
click at [659, 154] on input "INS60133" at bounding box center [700, 155] width 105 height 29
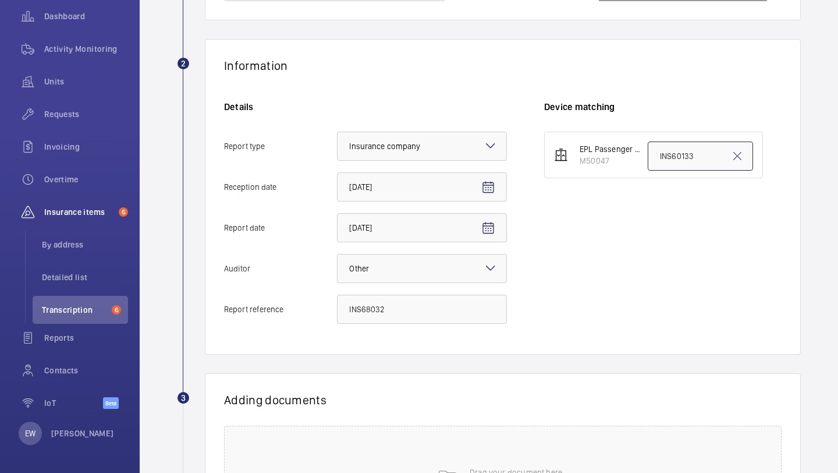
paste input "INS68032"
type input "INS68032"
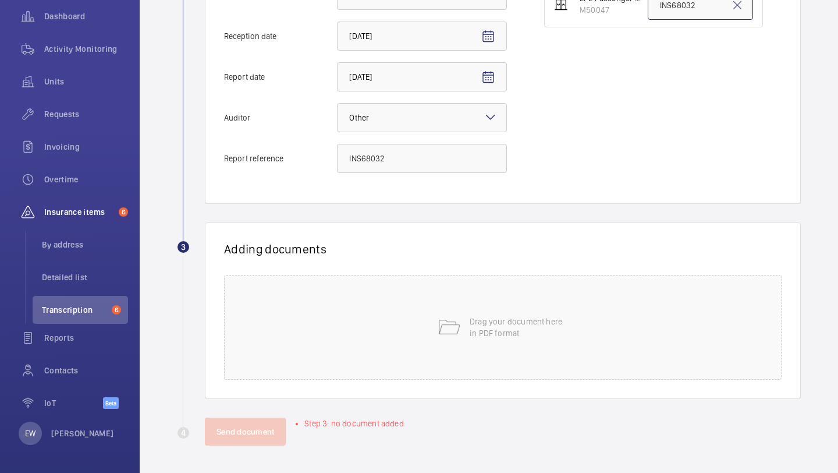
scroll to position [323, 0]
click at [456, 304] on div "Drag your document here in PDF format" at bounding box center [503, 326] width 558 height 105
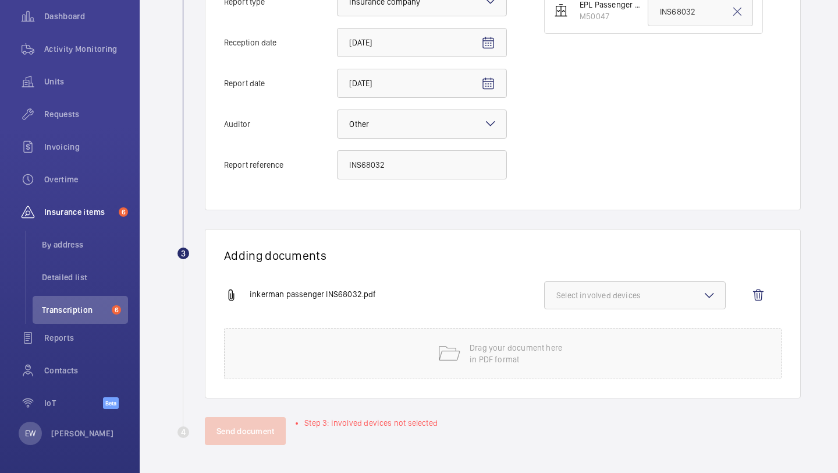
scroll to position [316, 0]
click at [647, 283] on button "Select involved devices" at bounding box center [635, 295] width 182 height 28
click at [605, 328] on span "M50047" at bounding box center [636, 332] width 121 height 12
click at [573, 328] on input "M50047" at bounding box center [561, 331] width 23 height 23
checkbox input "true"
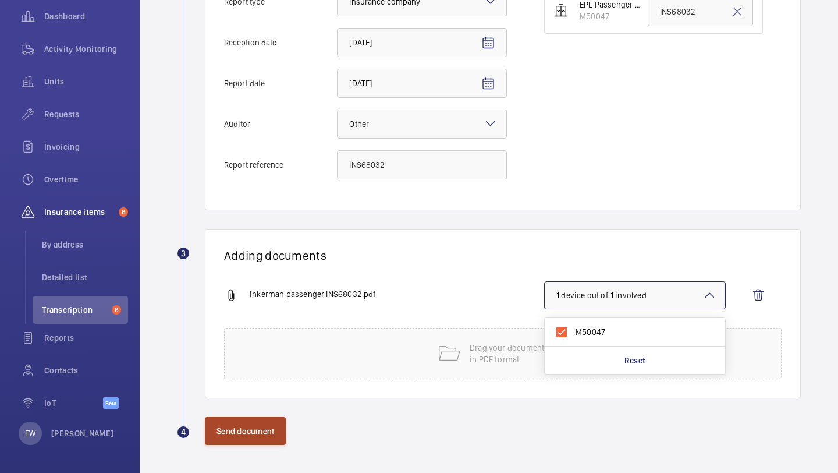
click at [246, 427] on button "Send document" at bounding box center [245, 431] width 81 height 28
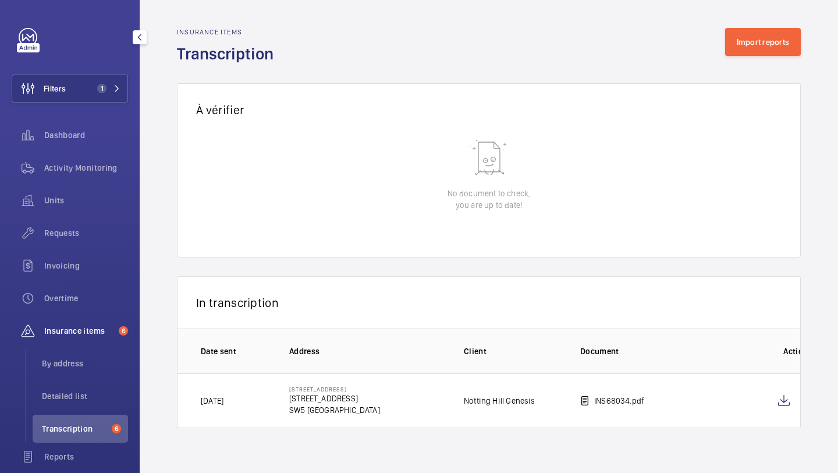
click at [88, 65] on div "Filters 1 Dashboard Activity Monitoring Units Requests Invoicing Overtime Insur…" at bounding box center [70, 284] width 116 height 512
click at [88, 84] on button "Filters 1" at bounding box center [70, 89] width 116 height 28
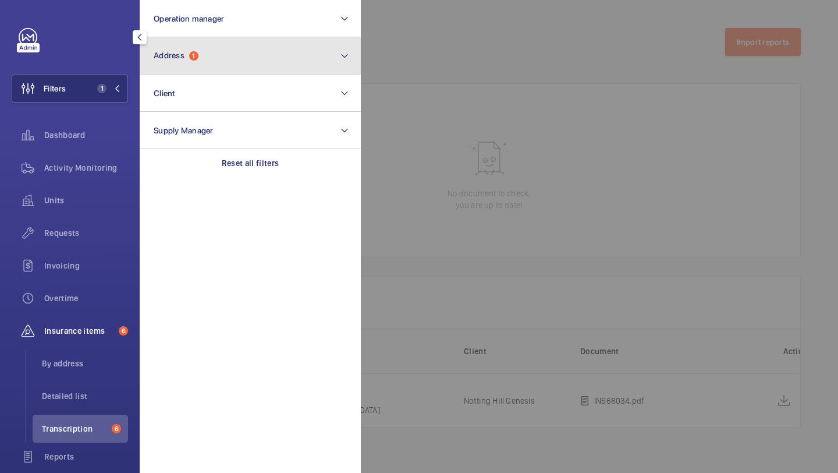
click at [172, 64] on button "Address 1" at bounding box center [250, 55] width 221 height 37
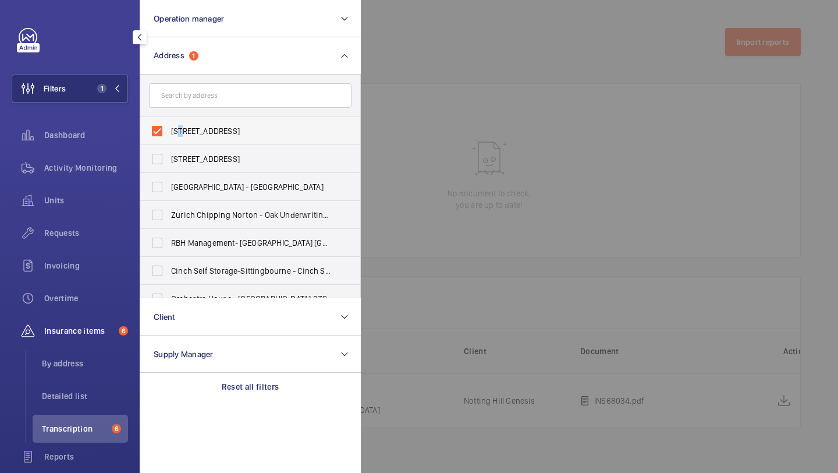
click at [180, 134] on span "34-38 Warwick Road Flats 1-24 - 34-38 Warwick Road Flats 1-24, LONDON SW5 9UB" at bounding box center [251, 131] width 160 height 12
click at [169, 134] on input "34-38 Warwick Road Flats 1-24 - 34-38 Warwick Road Flats 1-24, LONDON SW5 9UB" at bounding box center [157, 130] width 23 height 23
checkbox input "false"
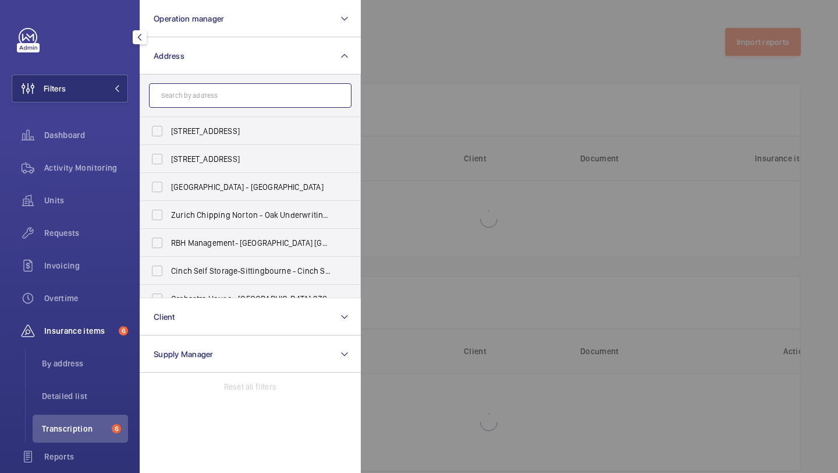
click at [183, 97] on input "text" at bounding box center [250, 95] width 203 height 24
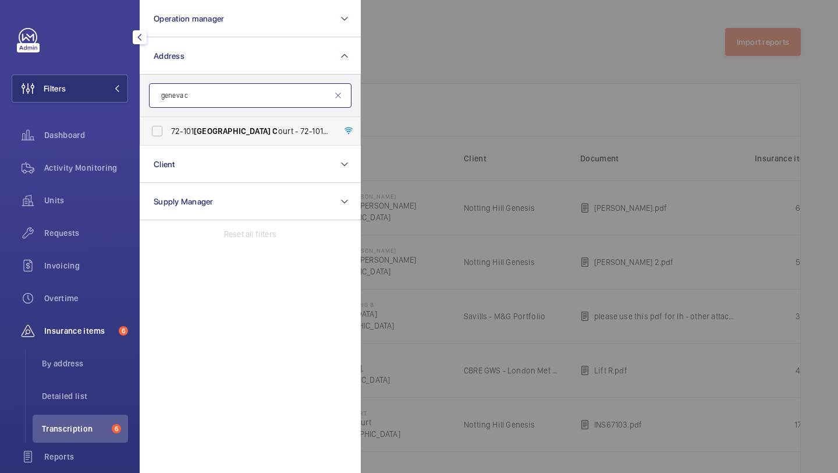
type input "geneva c"
click at [210, 133] on span "Geneva" at bounding box center [232, 130] width 77 height 9
click at [169, 133] on input "72-101 Geneva C ourt - 72-101 Geneva C ourt, LONDON NW9 6GB" at bounding box center [157, 130] width 23 height 23
checkbox input "true"
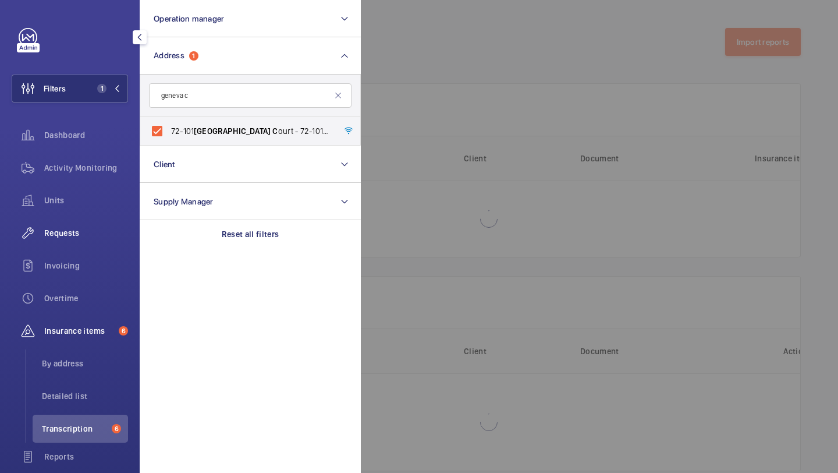
click at [91, 227] on span "Requests" at bounding box center [86, 233] width 84 height 12
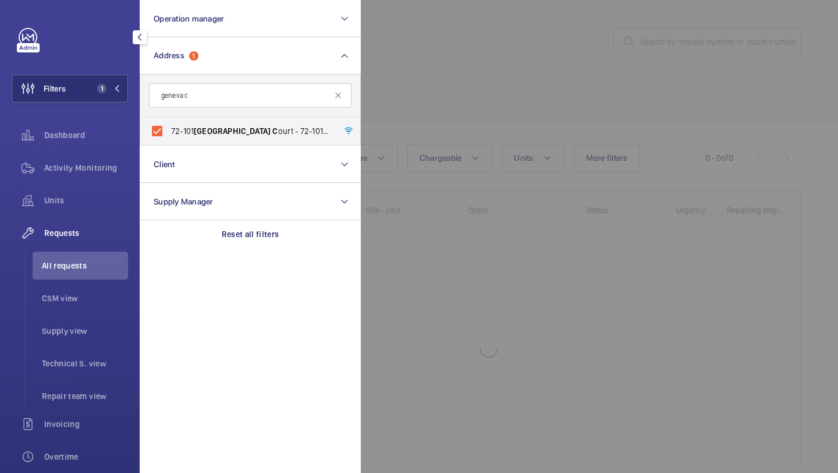
click at [448, 92] on div at bounding box center [780, 236] width 838 height 473
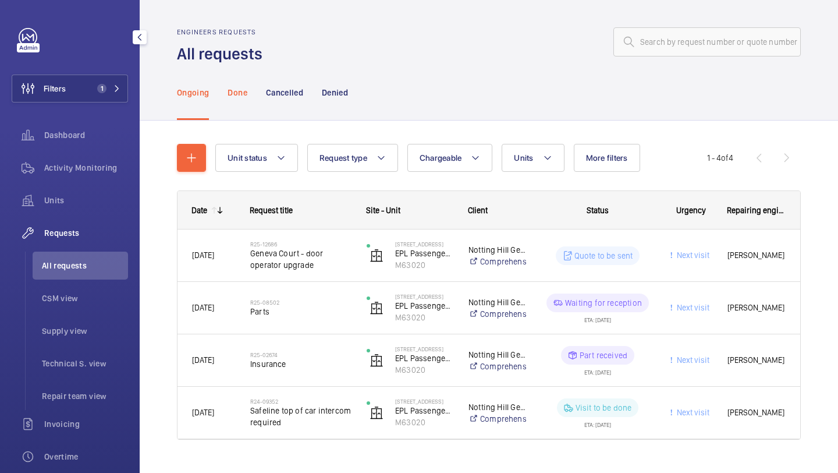
click at [245, 97] on p "Done" at bounding box center [237, 93] width 19 height 12
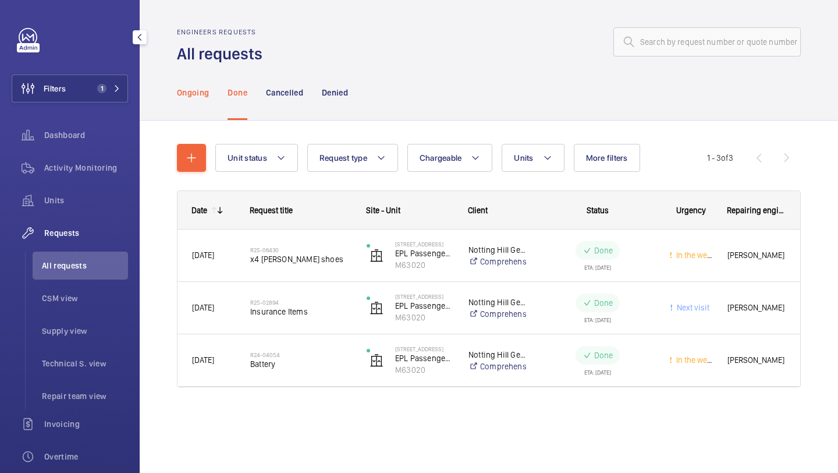
click at [205, 102] on div "Ongoing" at bounding box center [193, 92] width 32 height 55
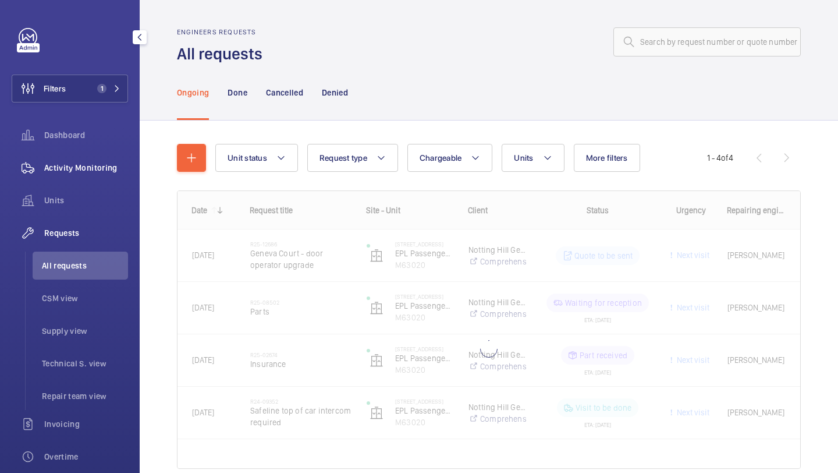
click at [112, 179] on div "Activity Monitoring" at bounding box center [70, 168] width 116 height 28
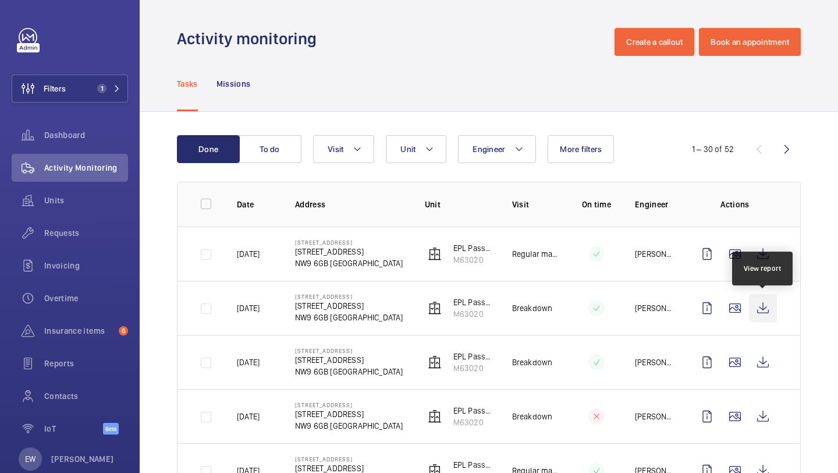
click at [756, 315] on wm-front-icon-button at bounding box center [763, 308] width 28 height 28
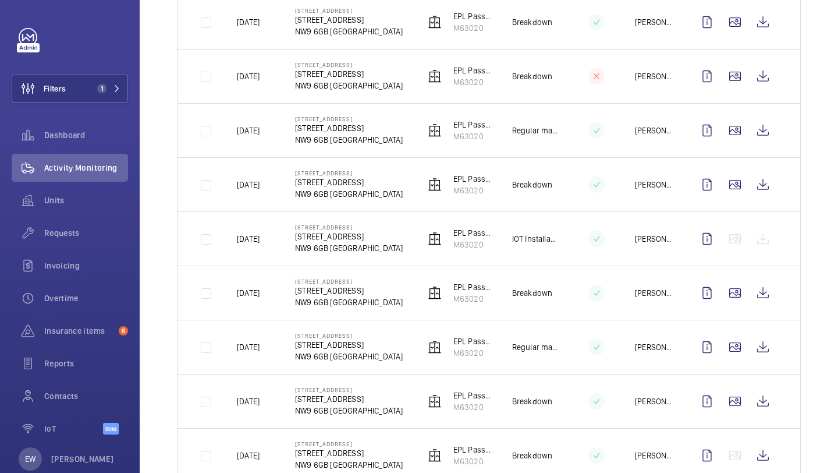
scroll to position [350, 0]
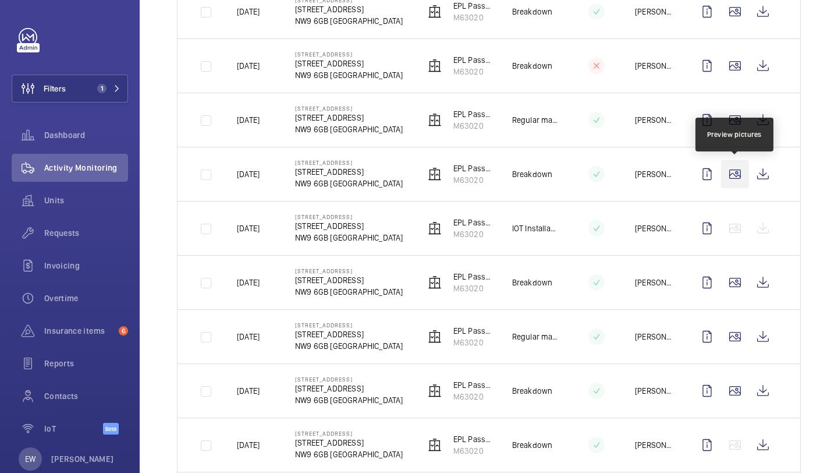
click at [737, 176] on wm-front-icon-button at bounding box center [735, 174] width 28 height 28
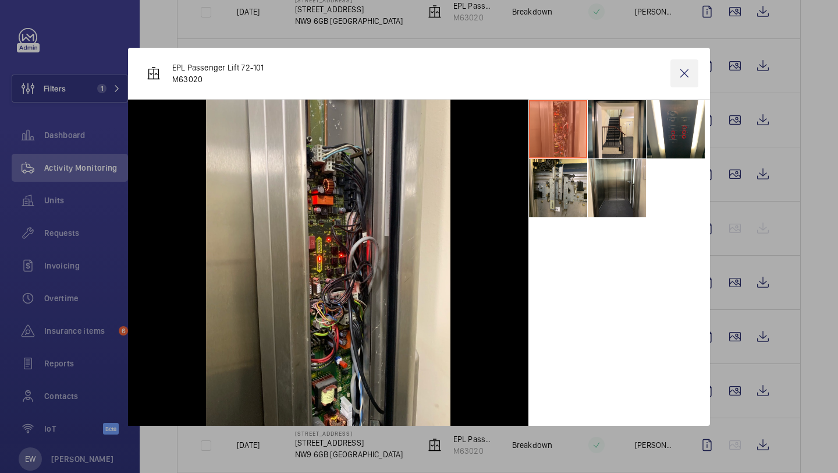
click at [679, 80] on wm-front-icon-button at bounding box center [685, 73] width 28 height 28
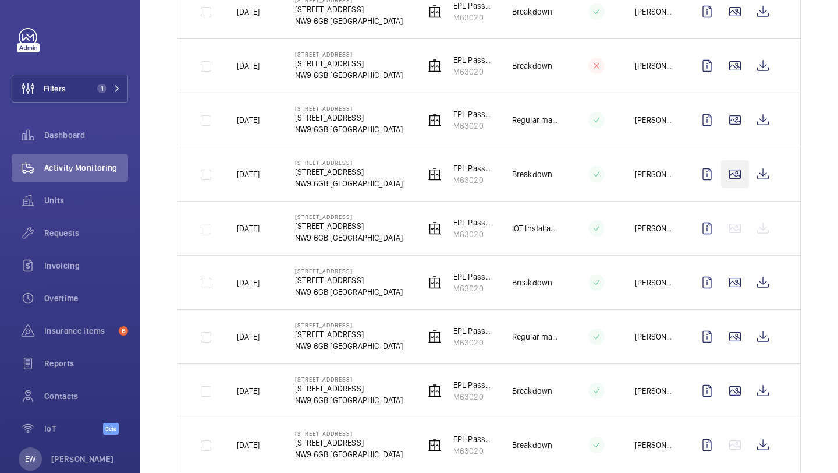
click at [731, 160] on wm-front-icon-button at bounding box center [735, 174] width 28 height 28
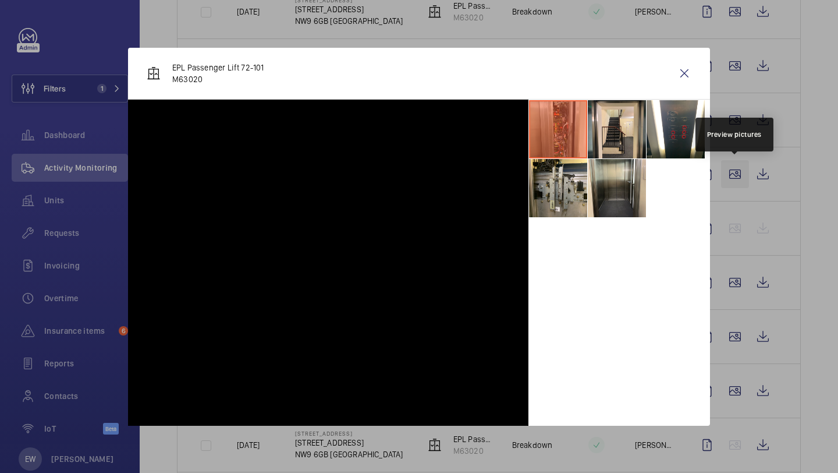
click at [735, 166] on wm-front-icon-button at bounding box center [735, 174] width 28 height 28
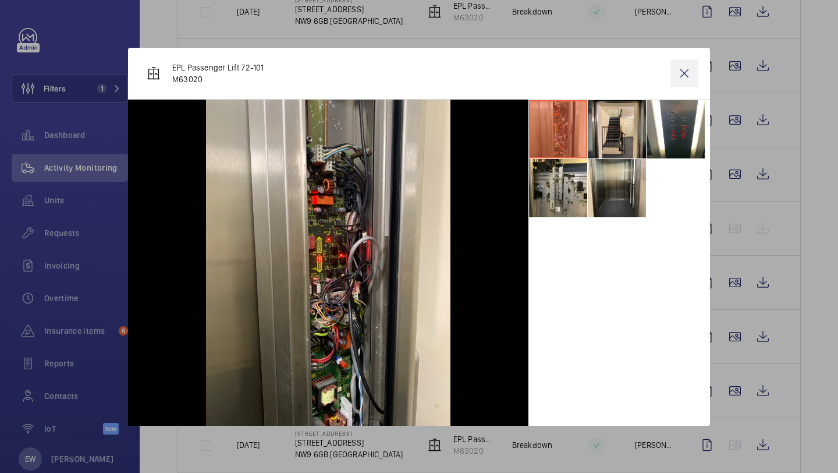
click at [676, 77] on wm-front-icon-button at bounding box center [685, 73] width 28 height 28
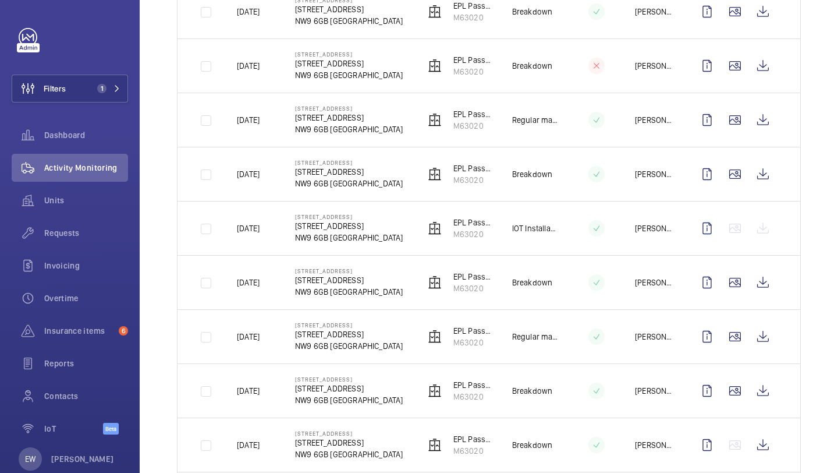
scroll to position [199, 0]
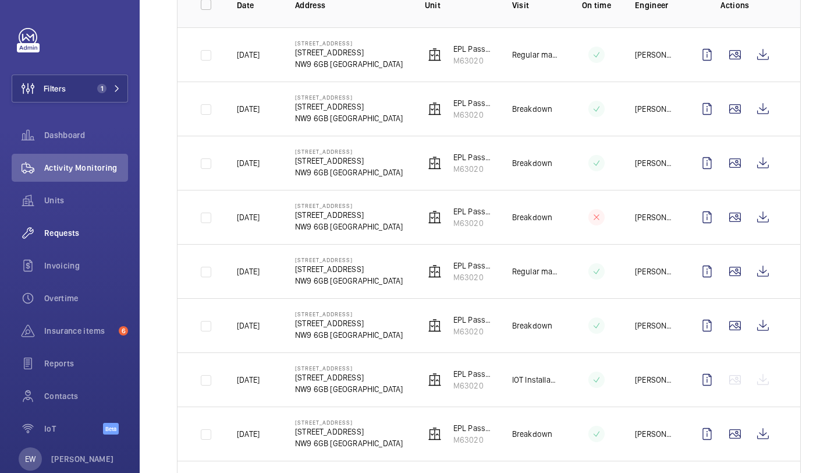
click at [90, 232] on span "Requests" at bounding box center [86, 233] width 84 height 12
click at [83, 232] on span "Requests" at bounding box center [86, 233] width 84 height 12
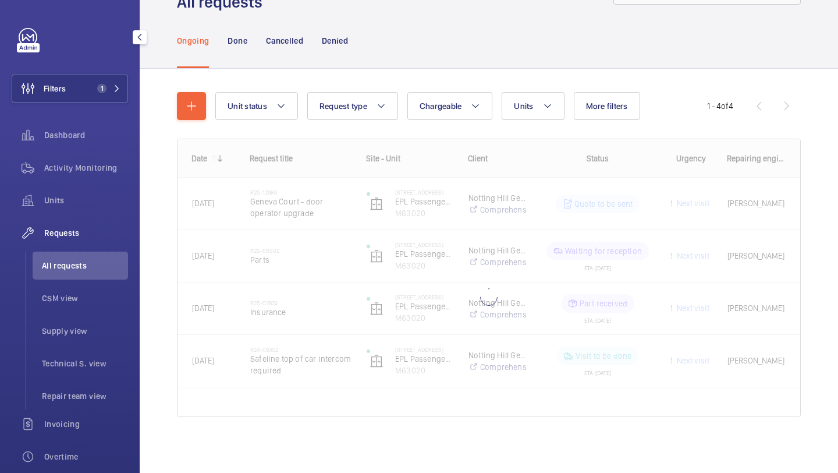
scroll to position [23, 0]
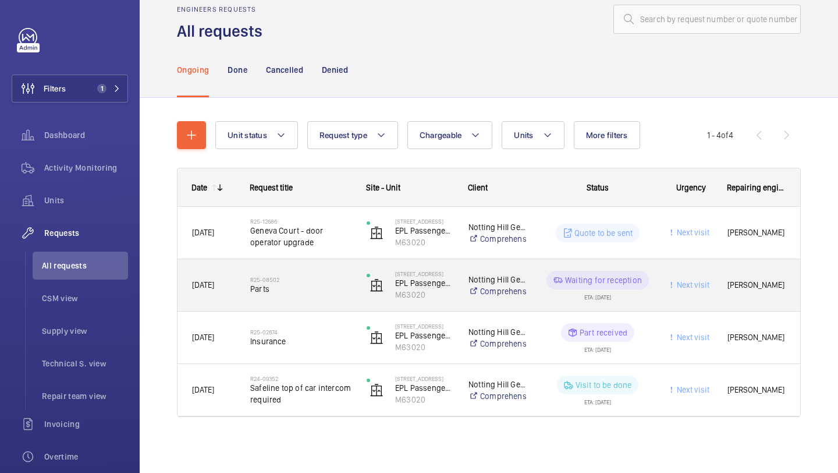
click at [298, 274] on div "R25-08502 Parts" at bounding box center [300, 285] width 101 height 34
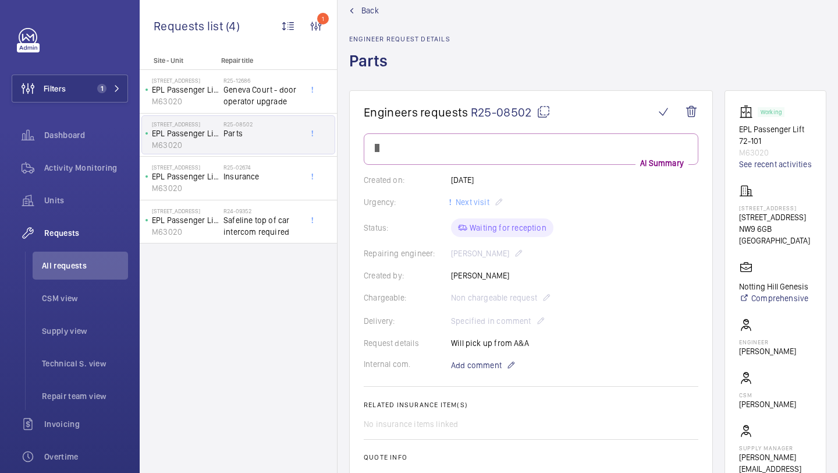
scroll to position [25, 0]
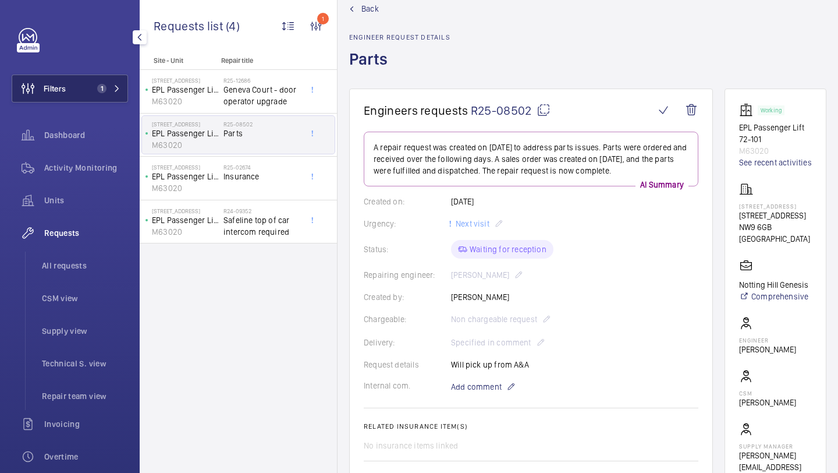
click at [82, 90] on button "Filters 1" at bounding box center [70, 89] width 116 height 28
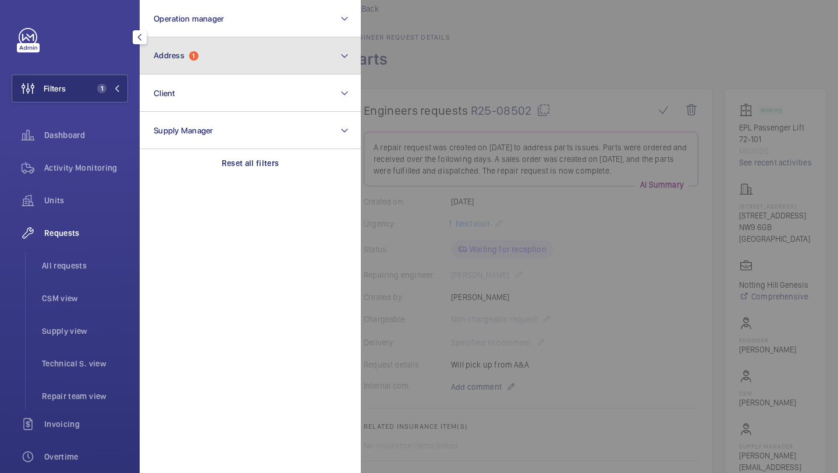
click at [163, 69] on button "Address 1" at bounding box center [250, 55] width 221 height 37
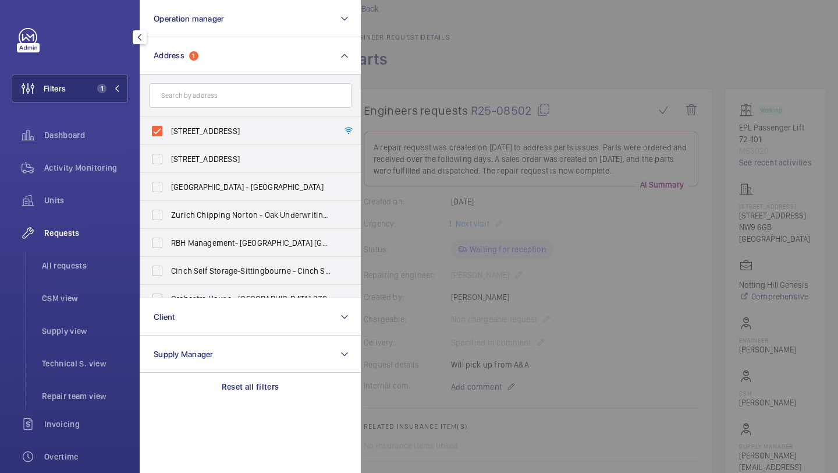
click at [185, 124] on label "72-101 Geneva Court - 72-101 Geneva Court, LONDON NW9 6GB" at bounding box center [241, 131] width 203 height 28
click at [169, 124] on input "72-101 Geneva Court - 72-101 Geneva Court, LONDON NW9 6GB" at bounding box center [157, 130] width 23 height 23
checkbox input "false"
click at [187, 107] on input "text" at bounding box center [250, 95] width 203 height 24
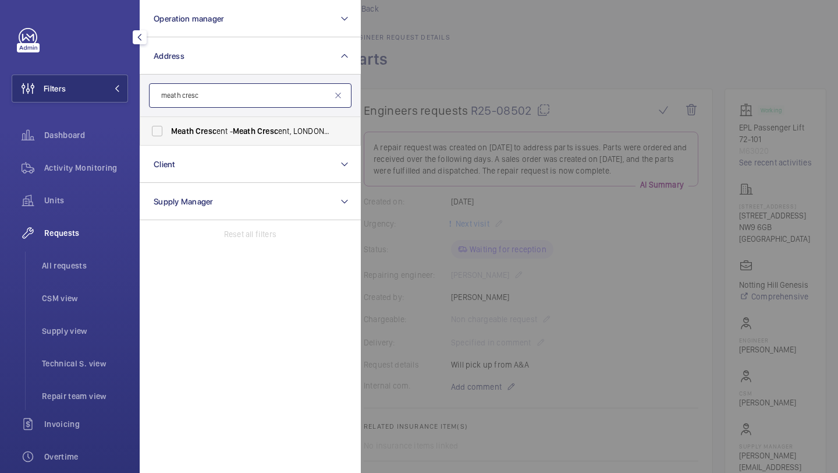
type input "meath cresc"
click at [204, 138] on label "Meath Cresc ent - Meath Cresc ent, LONDON E2 0QG" at bounding box center [241, 131] width 203 height 28
click at [169, 138] on input "Meath Cresc ent - Meath Cresc ent, LONDON E2 0QG" at bounding box center [157, 130] width 23 height 23
checkbox input "true"
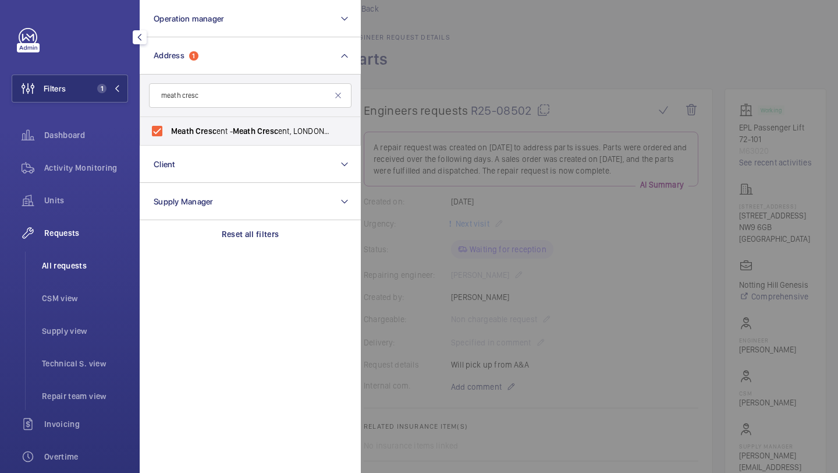
click at [84, 274] on li "All requests" at bounding box center [80, 265] width 95 height 28
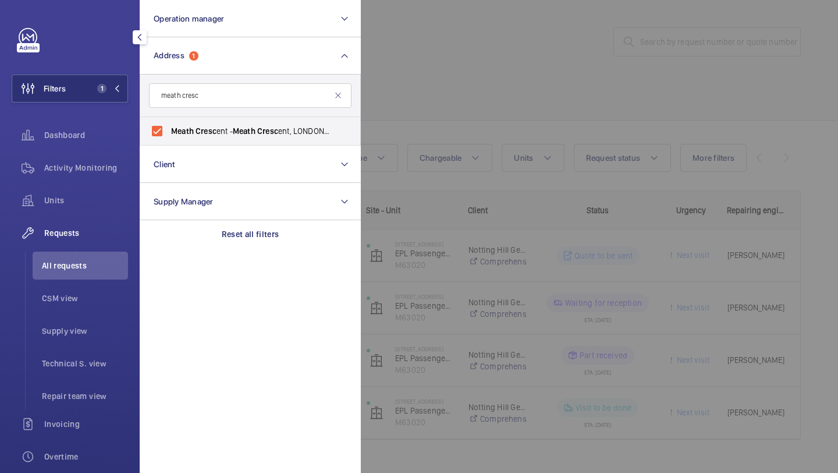
click at [438, 87] on div at bounding box center [780, 236] width 838 height 473
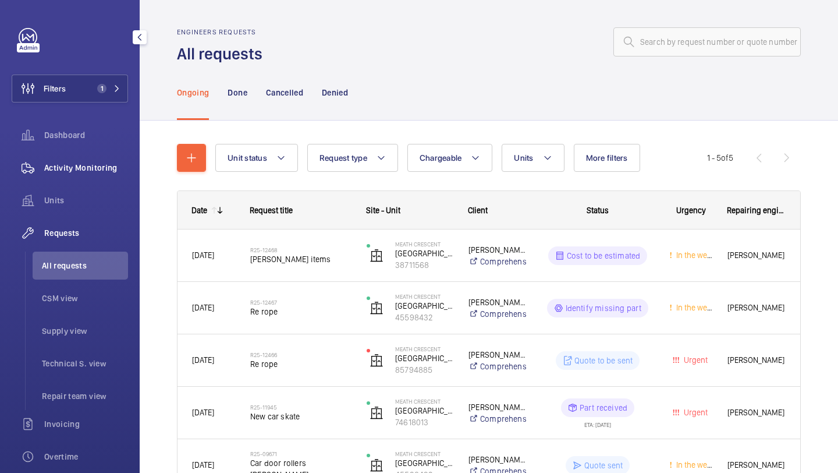
click at [93, 174] on div "Activity Monitoring" at bounding box center [70, 168] width 116 height 28
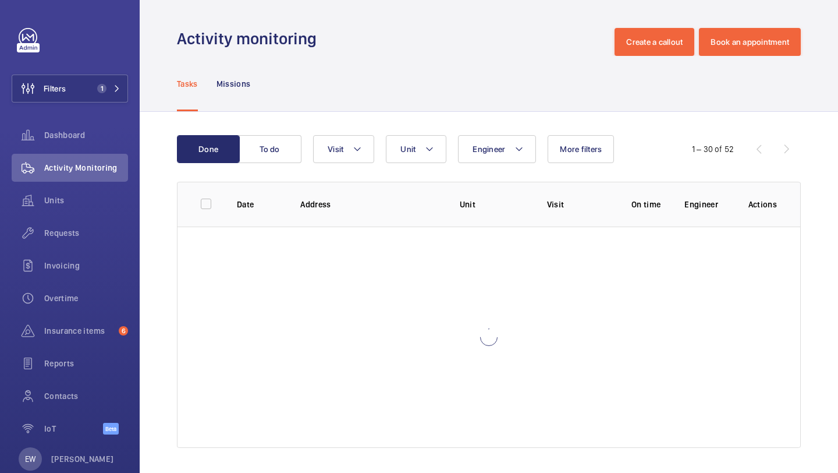
click at [258, 134] on div "Done To do Engineer Unit Visit More filters 1 – 30 of 52 Date Address Unit Visi…" at bounding box center [489, 294] width 699 height 364
click at [261, 150] on button "To do" at bounding box center [270, 149] width 63 height 28
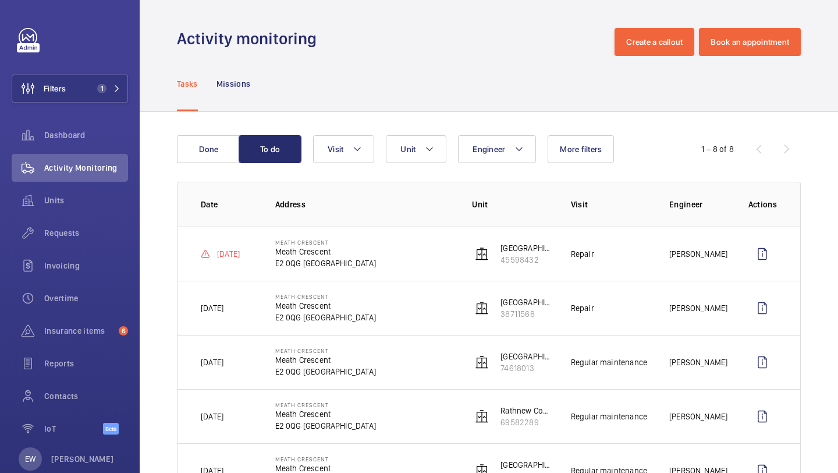
click at [411, 244] on td "Meath Crescent Meath Crescent E2 0QG LONDON" at bounding box center [355, 253] width 197 height 54
click at [755, 262] on wm-front-icon-button at bounding box center [763, 254] width 28 height 28
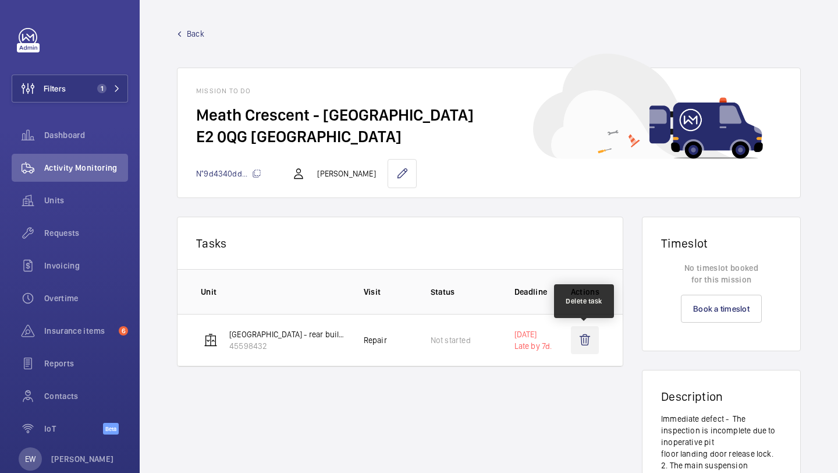
click at [584, 334] on wm-front-icon-button at bounding box center [585, 340] width 28 height 28
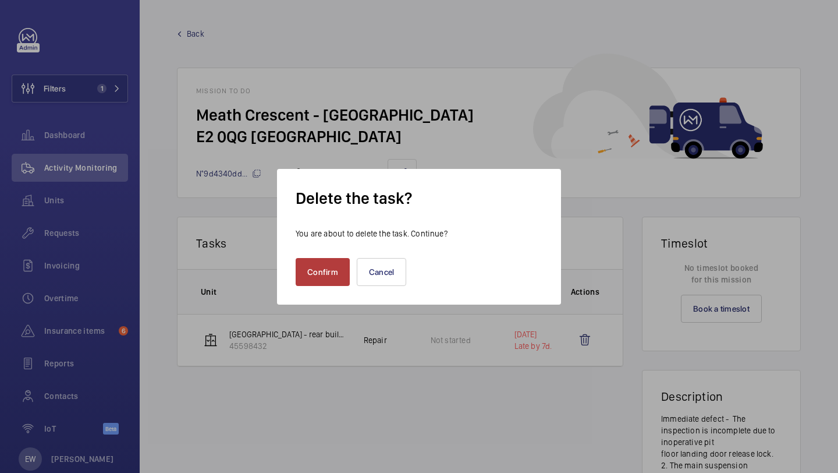
click at [338, 268] on button "Confirm" at bounding box center [323, 272] width 54 height 28
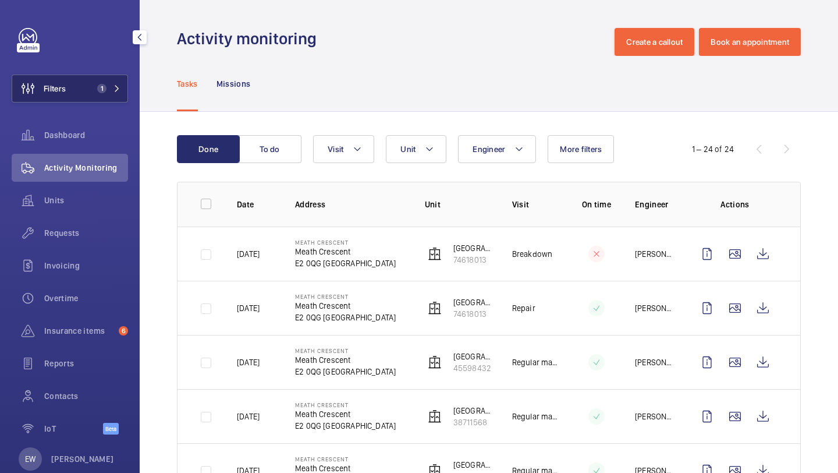
click at [80, 87] on button "Filters 1" at bounding box center [70, 89] width 116 height 28
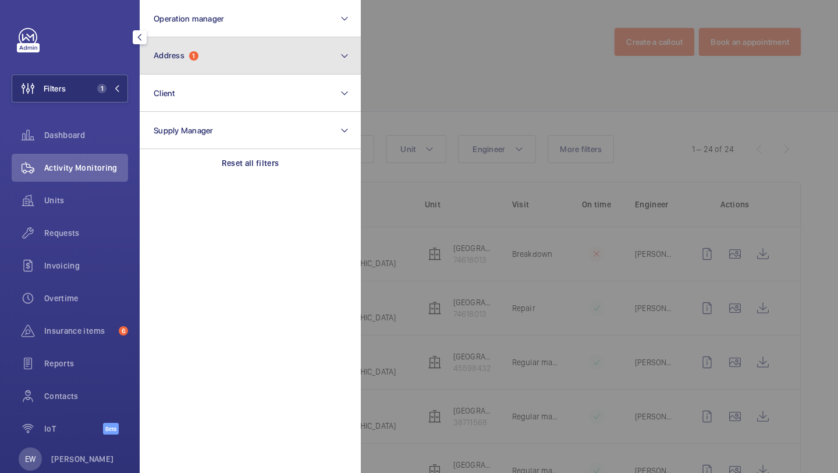
click at [202, 55] on button "Address 1" at bounding box center [250, 55] width 221 height 37
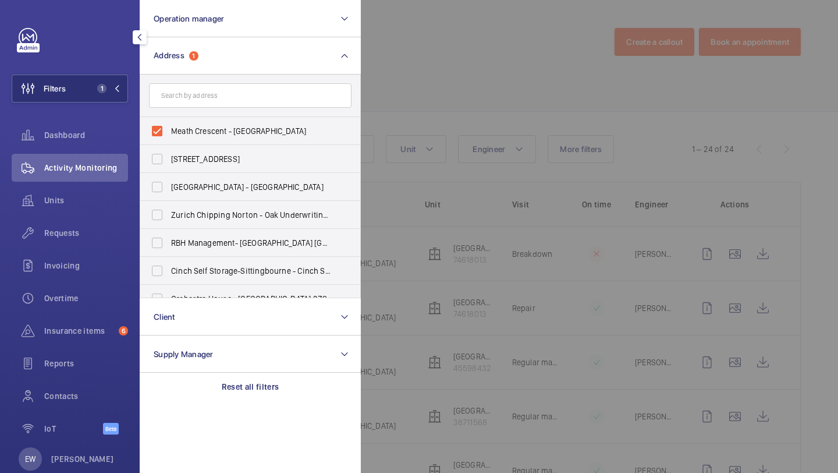
click at [384, 81] on div at bounding box center [780, 236] width 838 height 473
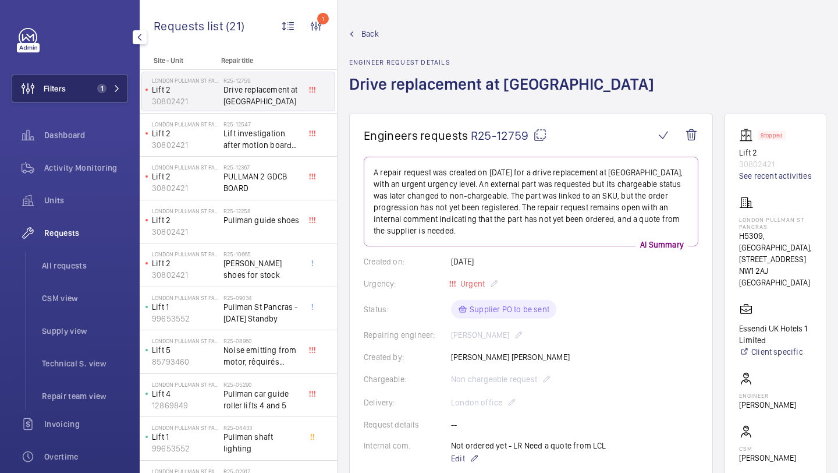
click at [87, 100] on button "Filters 1" at bounding box center [70, 89] width 116 height 28
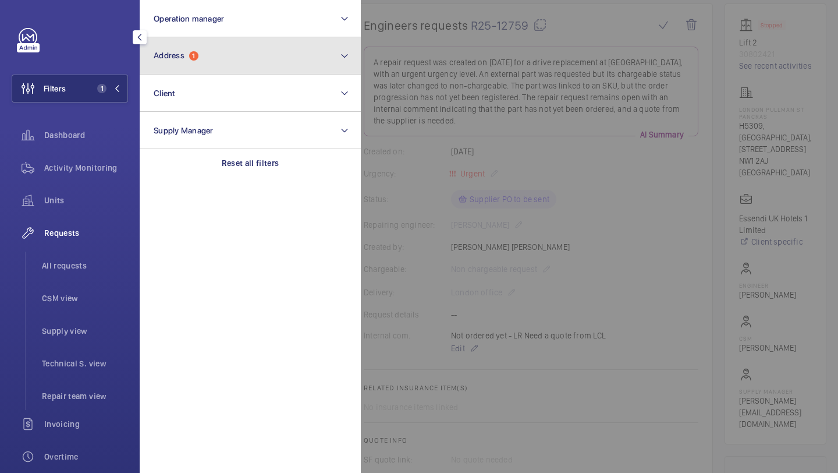
click at [177, 55] on span "Address" at bounding box center [169, 55] width 31 height 9
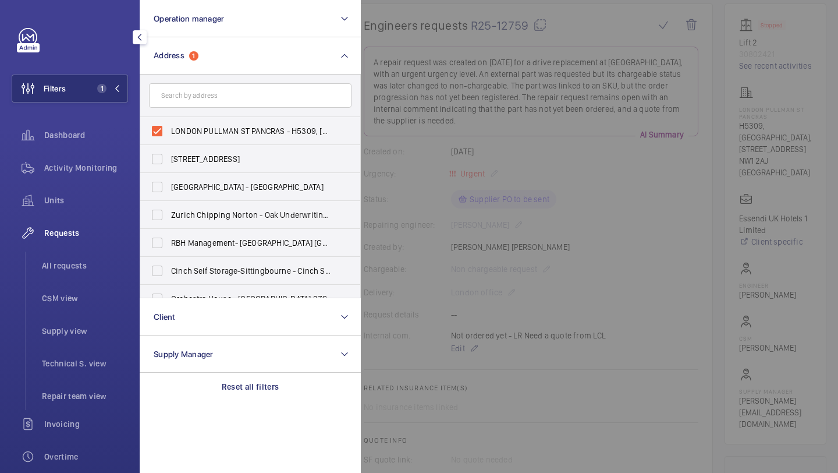
click at [182, 116] on form at bounding box center [250, 96] width 220 height 42
click at [184, 116] on form at bounding box center [250, 96] width 220 height 42
click at [184, 131] on span "LONDON PULLMAN ST PANCRAS - H5309, [GEOGRAPHIC_DATA], [STREET_ADDRESS]" at bounding box center [251, 131] width 160 height 12
click at [169, 131] on input "LONDON PULLMAN ST PANCRAS - H5309, [GEOGRAPHIC_DATA], [STREET_ADDRESS]" at bounding box center [157, 130] width 23 height 23
checkbox input "false"
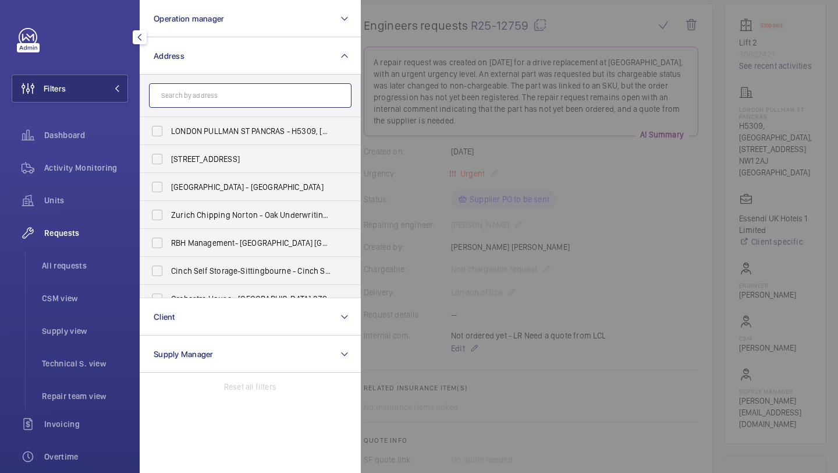
click at [185, 100] on input "text" at bounding box center [250, 95] width 203 height 24
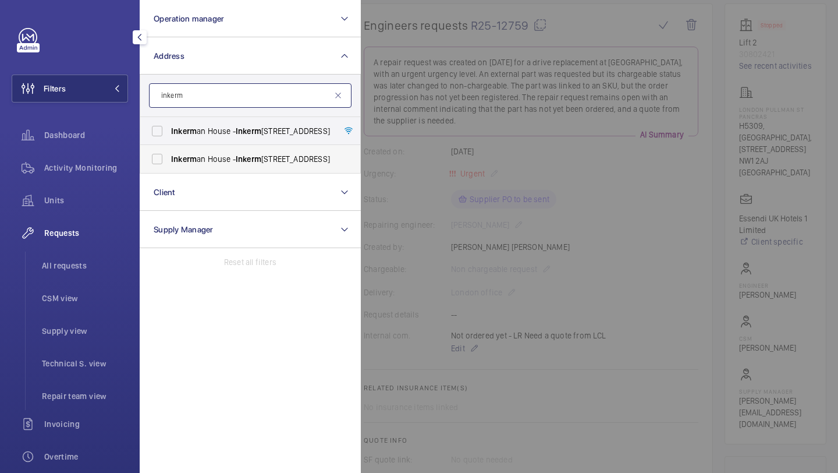
type input "inkerm"
click at [201, 160] on span "Inkerm an House - [GEOGRAPHIC_DATA]" at bounding box center [251, 159] width 160 height 12
click at [169, 160] on input "Inkerm an House - [GEOGRAPHIC_DATA]" at bounding box center [157, 158] width 23 height 23
checkbox input "true"
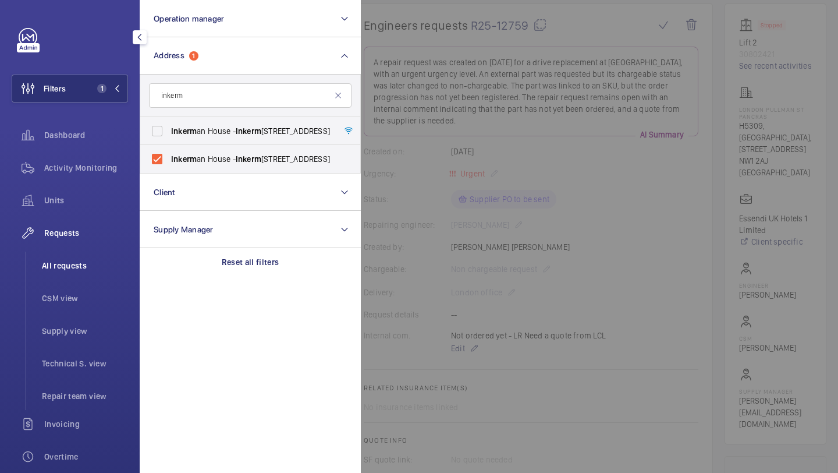
click at [83, 257] on li "All requests" at bounding box center [80, 265] width 95 height 28
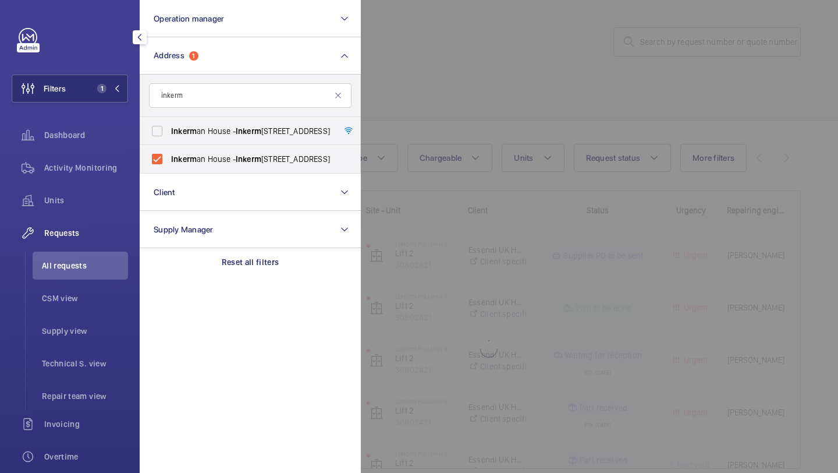
click at [474, 65] on div at bounding box center [780, 236] width 838 height 473
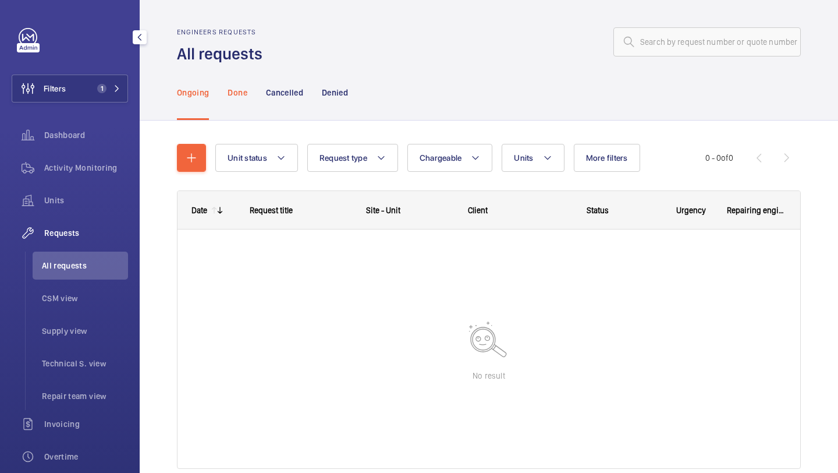
click at [237, 93] on p "Done" at bounding box center [237, 93] width 19 height 12
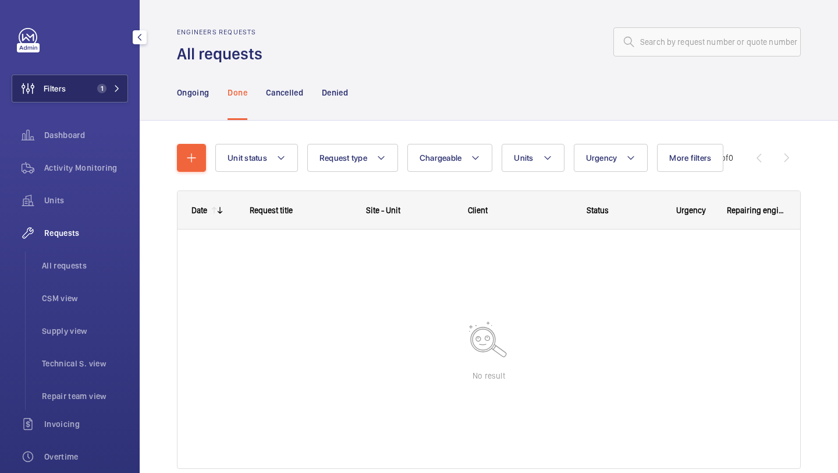
click at [84, 80] on button "Filters 1" at bounding box center [70, 89] width 116 height 28
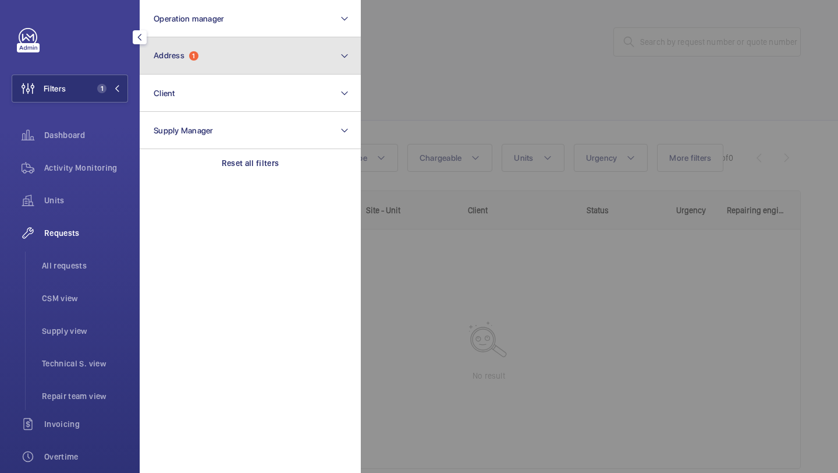
click at [157, 54] on span "Address" at bounding box center [169, 55] width 31 height 9
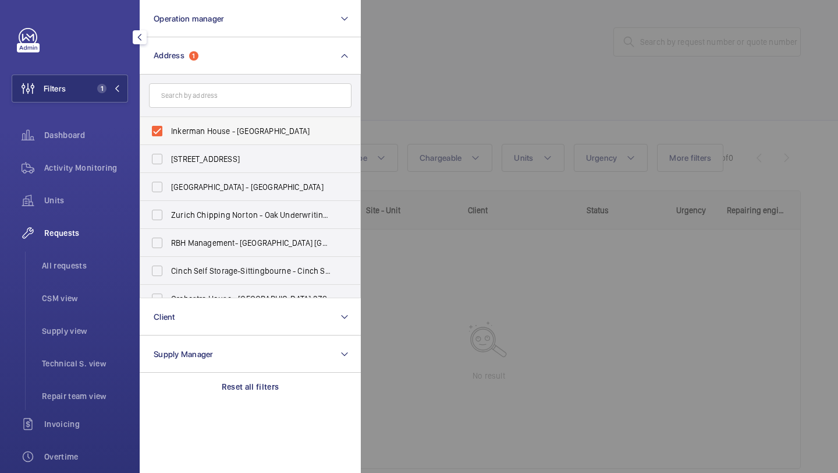
click at [172, 126] on span "Inkerman House - [GEOGRAPHIC_DATA]" at bounding box center [251, 131] width 160 height 12
click at [169, 126] on input "Inkerman House - [GEOGRAPHIC_DATA]" at bounding box center [157, 130] width 23 height 23
checkbox input "false"
click at [179, 109] on form at bounding box center [250, 96] width 220 height 42
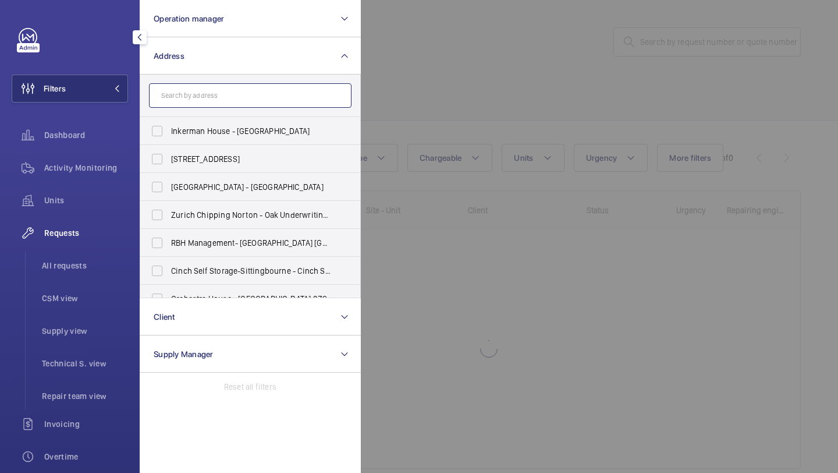
click at [180, 105] on input "text" at bounding box center [250, 95] width 203 height 24
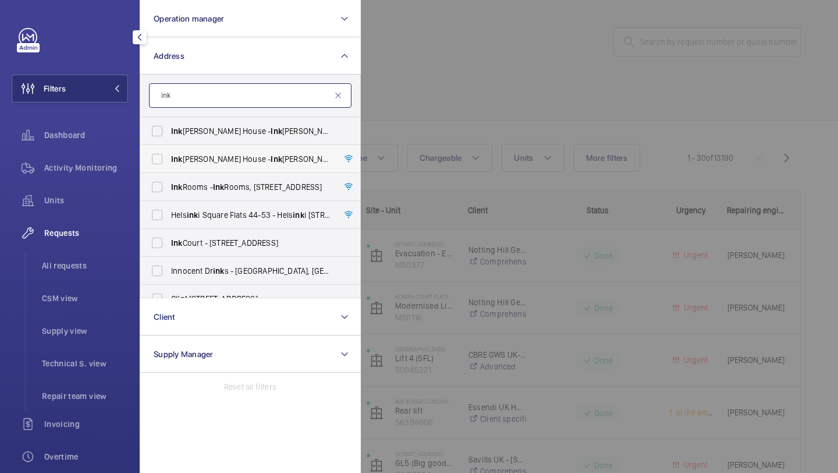
type input "ink"
click at [208, 153] on span "Ink [PERSON_NAME] House - Ink [PERSON_NAME][GEOGRAPHIC_DATA]" at bounding box center [251, 159] width 160 height 12
click at [169, 153] on input "Ink [PERSON_NAME] House - Ink [PERSON_NAME][GEOGRAPHIC_DATA]" at bounding box center [157, 158] width 23 height 23
checkbox input "true"
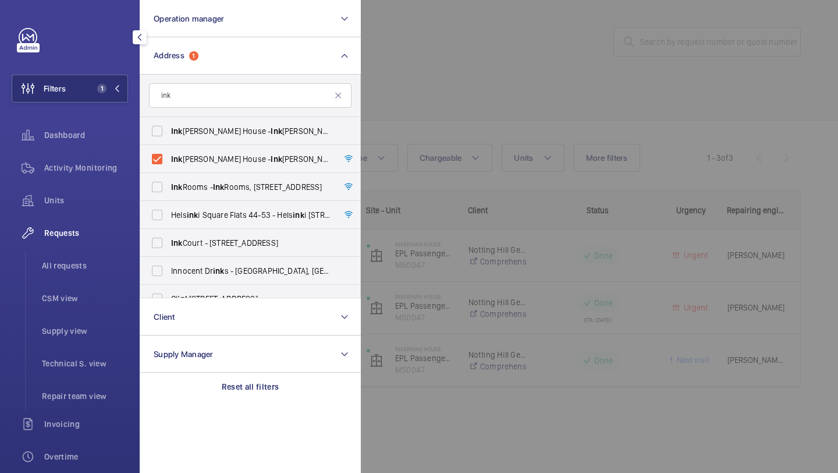
click at [518, 77] on div at bounding box center [780, 236] width 838 height 473
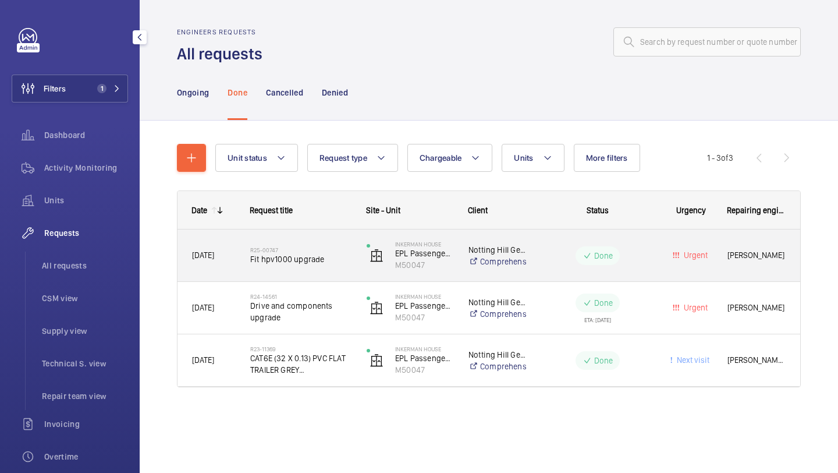
click at [313, 250] on h2 "R25-00747" at bounding box center [300, 249] width 101 height 7
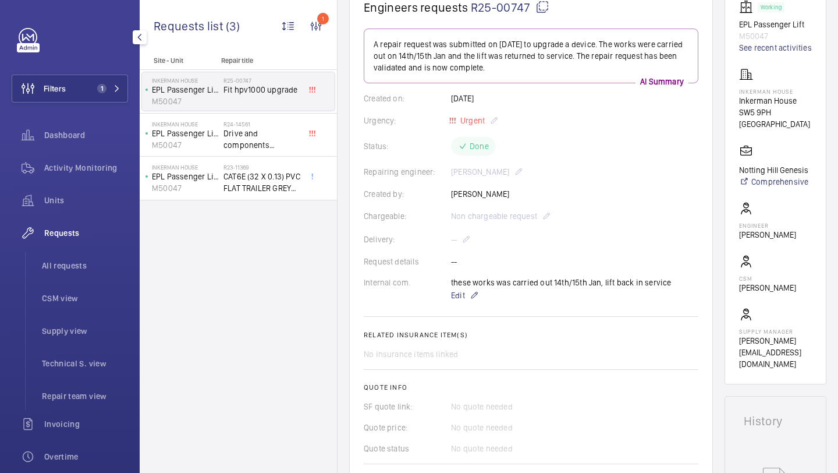
scroll to position [194, 0]
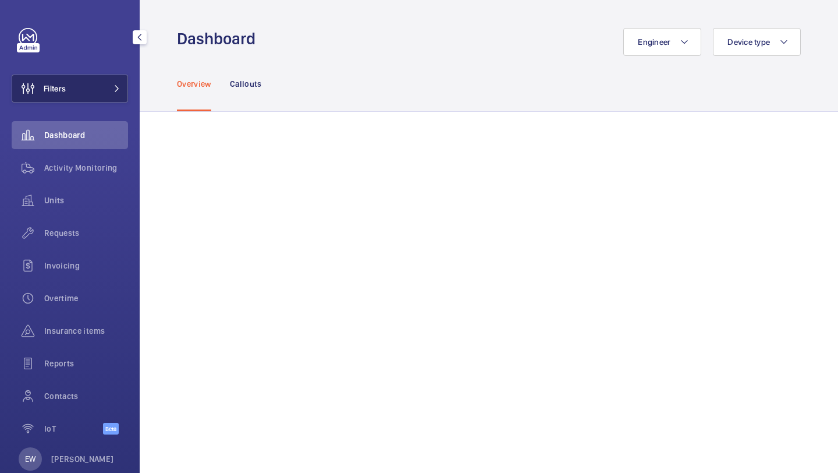
click at [80, 94] on button "Filters" at bounding box center [70, 89] width 116 height 28
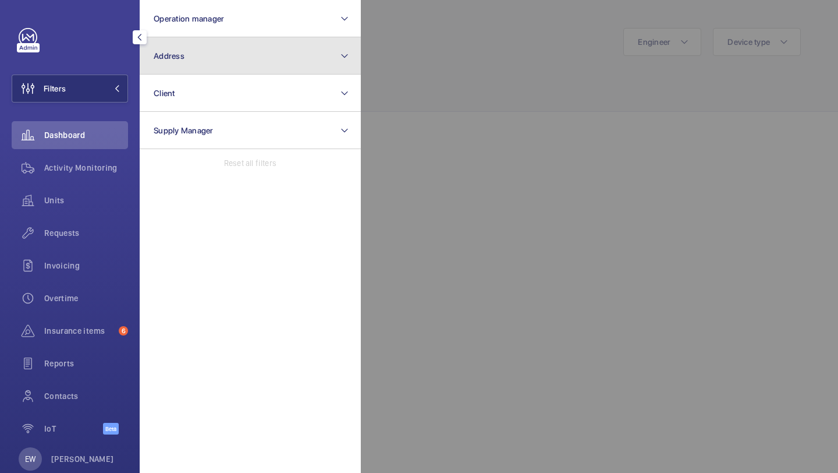
click at [161, 68] on button "Address" at bounding box center [250, 55] width 221 height 37
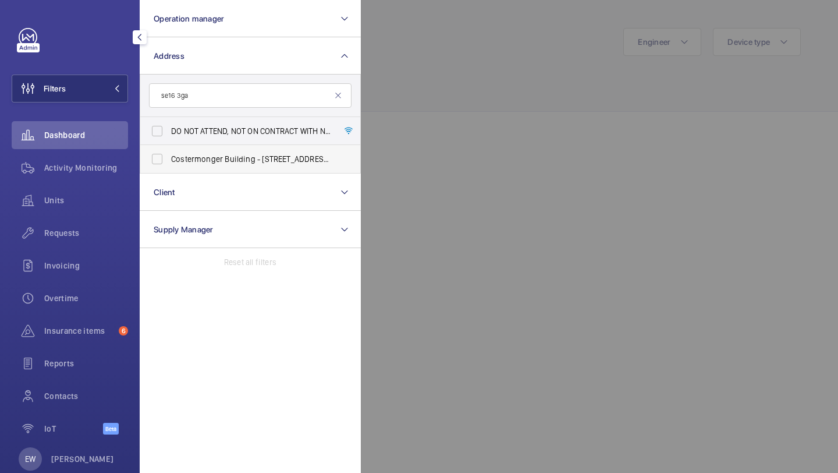
type input "se16 3ga"
click at [195, 157] on span "Costermonger Building - [STREET_ADDRESS]" at bounding box center [251, 159] width 160 height 12
click at [169, 157] on input "Costermonger Building - [STREET_ADDRESS]" at bounding box center [157, 158] width 23 height 23
checkbox input "true"
click at [109, 237] on span "Requests" at bounding box center [86, 233] width 84 height 12
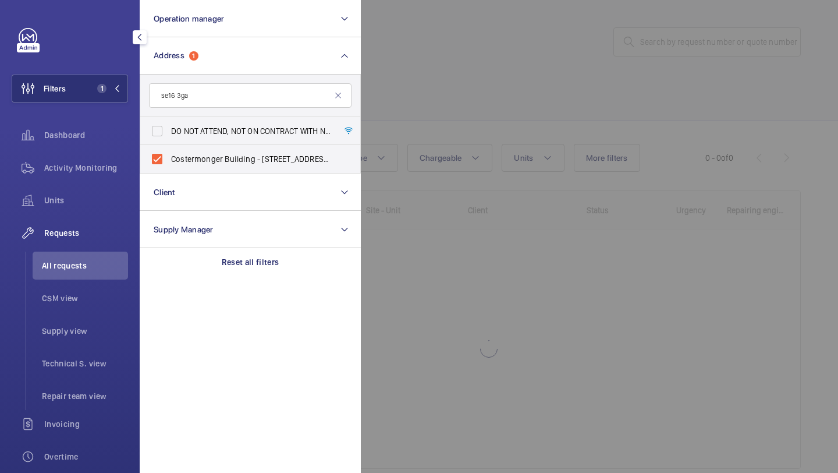
click at [384, 83] on div at bounding box center [780, 236] width 838 height 473
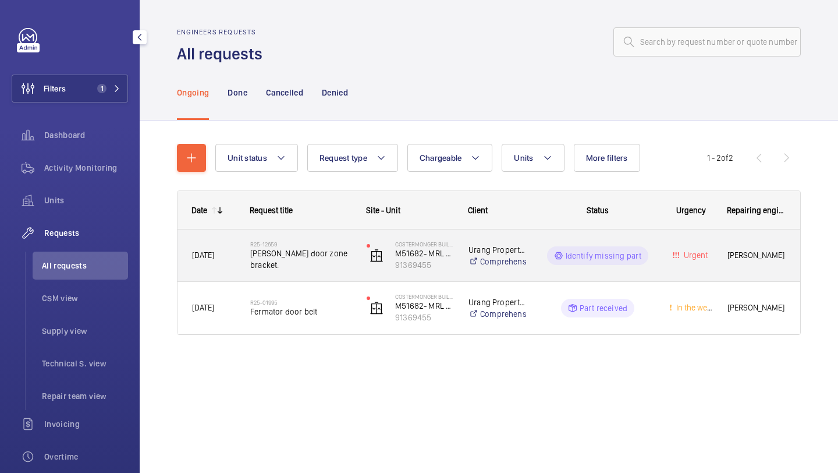
click at [314, 250] on span "[PERSON_NAME] door zone bracket." at bounding box center [300, 258] width 101 height 23
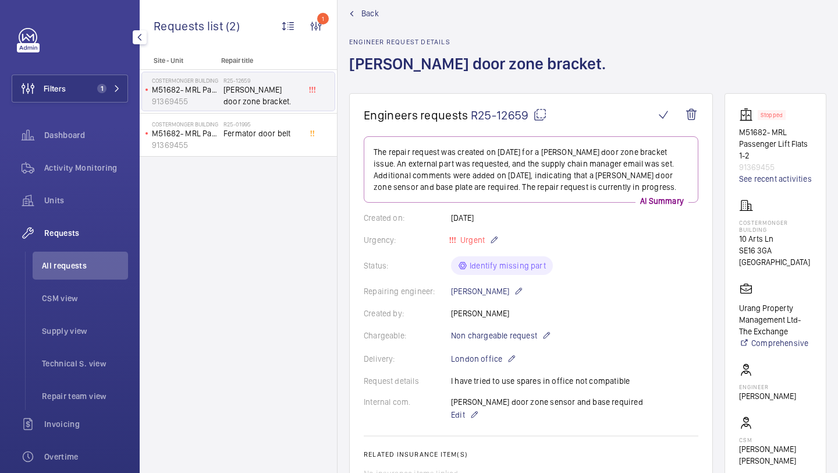
scroll to position [23, 0]
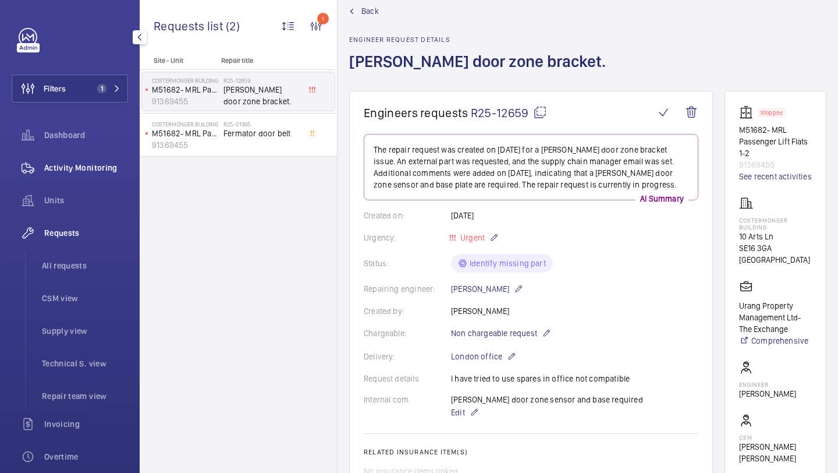
click at [91, 174] on div "Activity Monitoring" at bounding box center [70, 168] width 116 height 28
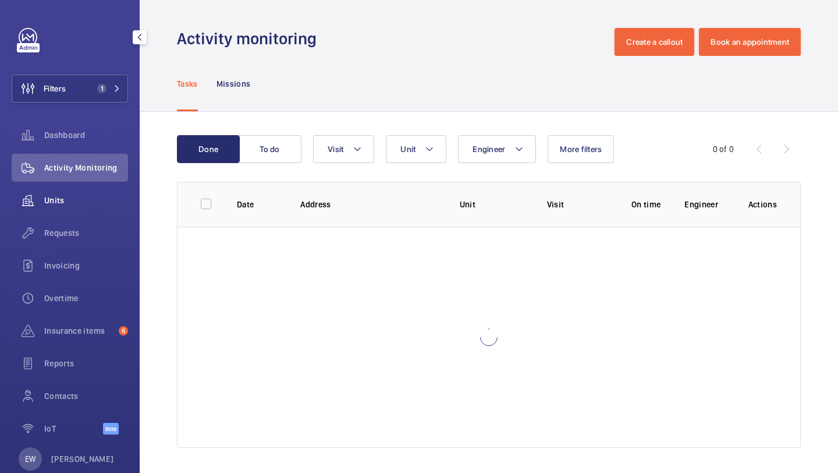
click at [87, 199] on span "Units" at bounding box center [86, 200] width 84 height 12
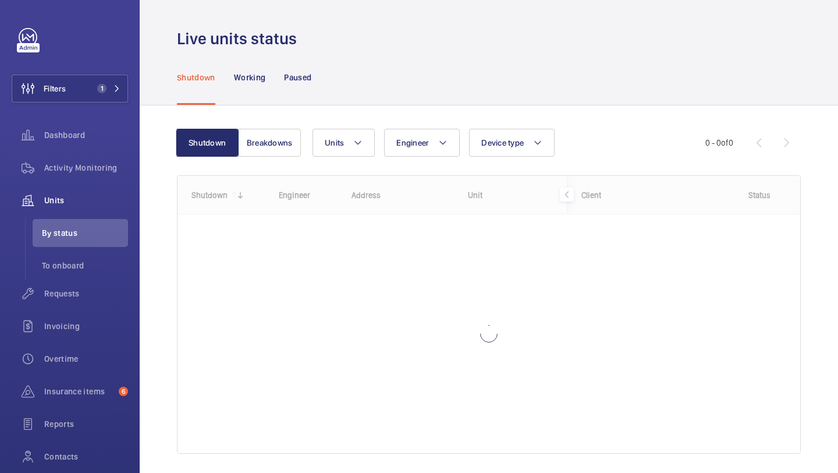
click at [357, 69] on div "Shutdown Working Paused" at bounding box center [489, 76] width 624 height 55
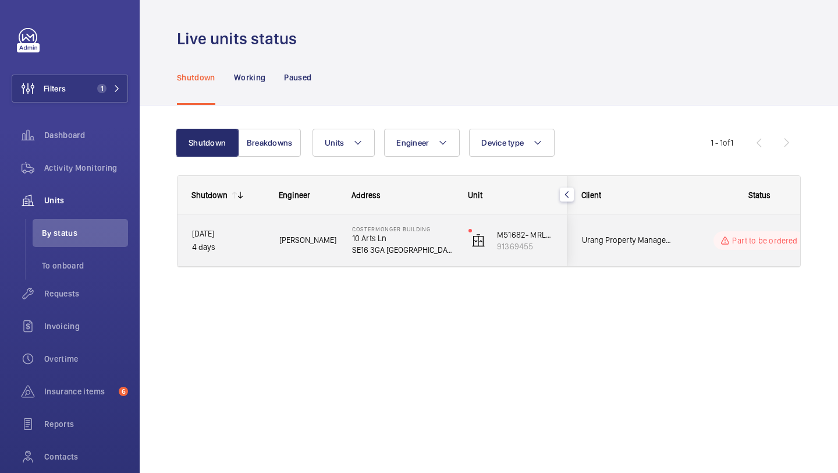
click at [661, 261] on div "Urang Property Management Ltd- The Exchange" at bounding box center [620, 240] width 105 height 52
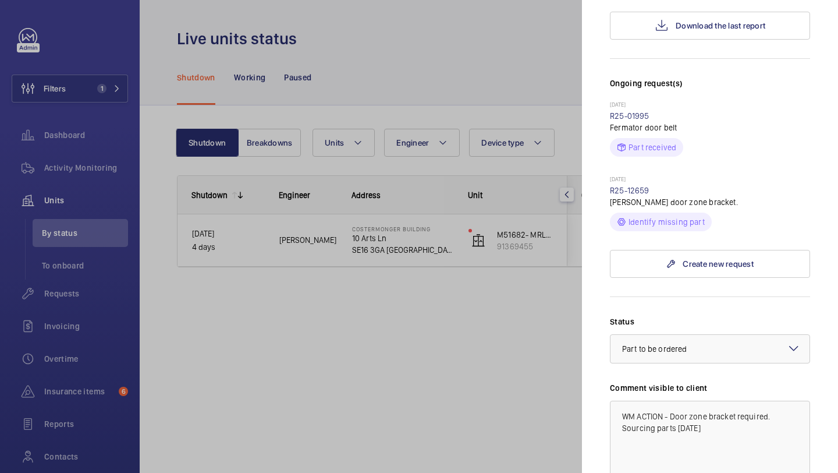
scroll to position [293, 0]
click at [638, 187] on link "R25-12659" at bounding box center [630, 191] width 40 height 9
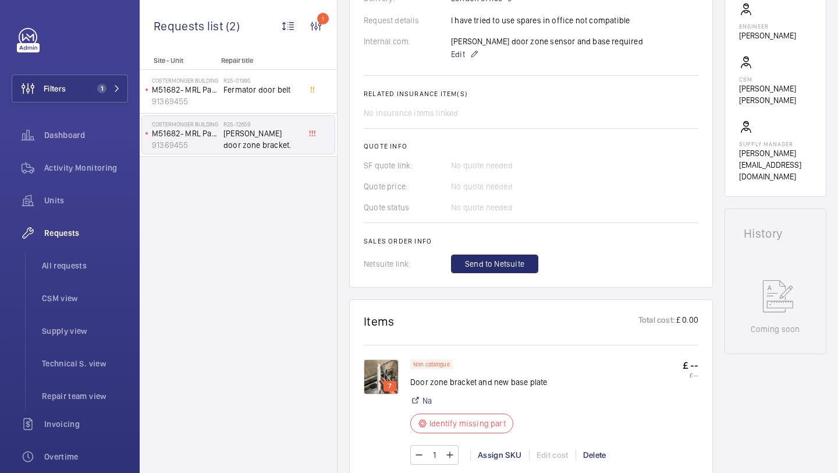
scroll to position [381, 0]
click at [391, 369] on img at bounding box center [381, 376] width 35 height 35
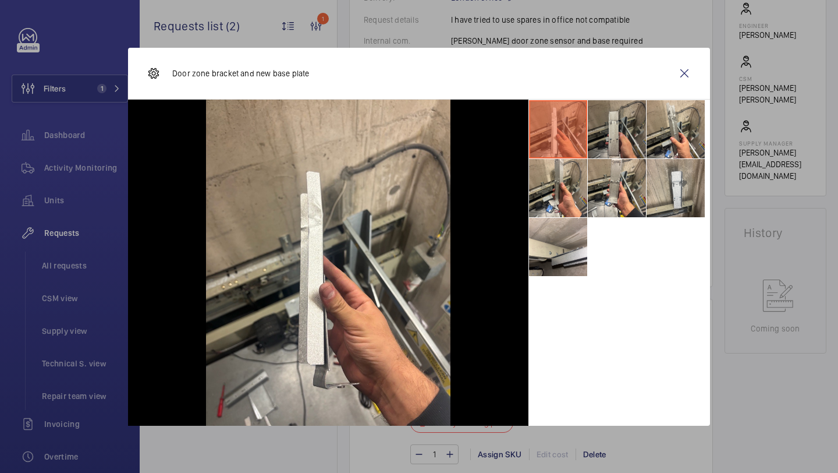
click at [606, 129] on li at bounding box center [617, 129] width 58 height 58
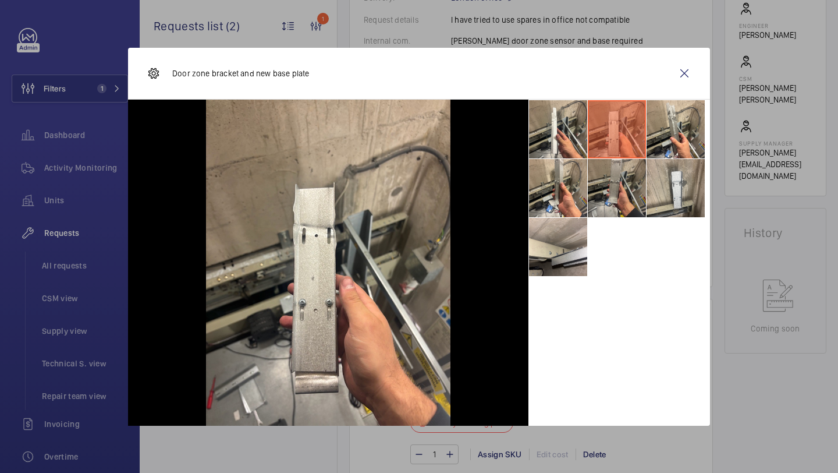
click at [610, 181] on li at bounding box center [617, 188] width 58 height 58
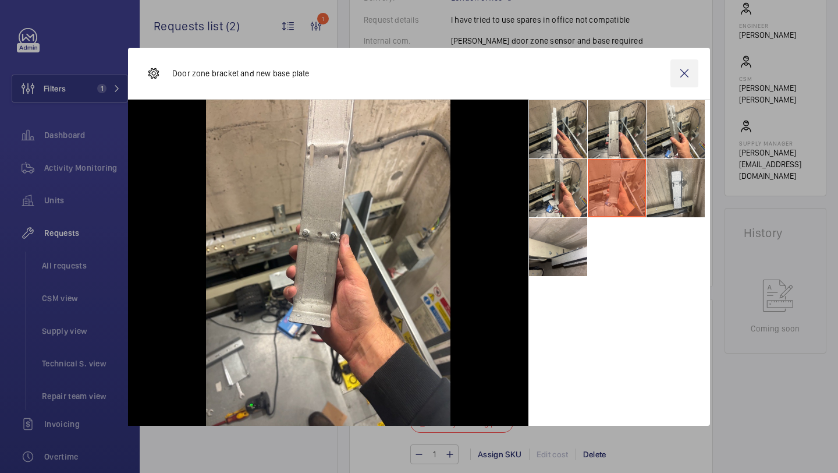
click at [692, 69] on wm-front-icon-button at bounding box center [685, 73] width 28 height 28
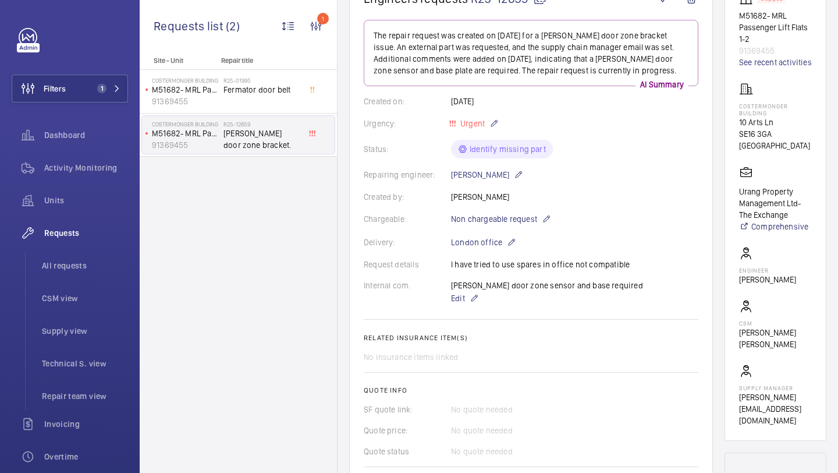
scroll to position [129, 0]
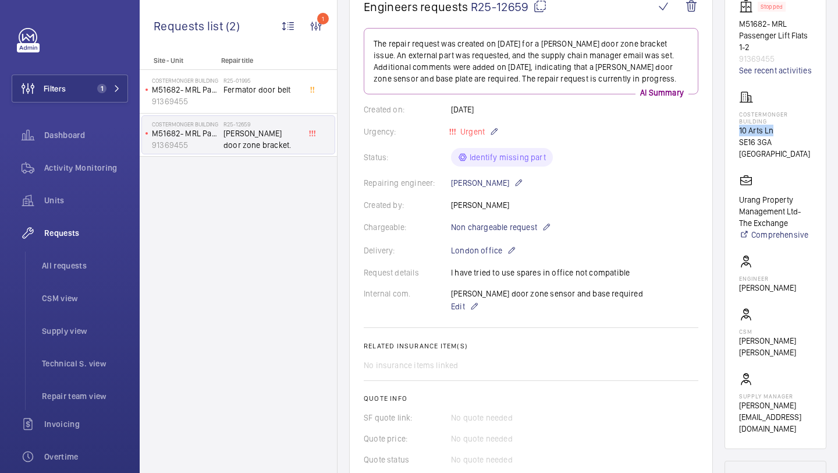
drag, startPoint x: 775, startPoint y: 130, endPoint x: 740, endPoint y: 129, distance: 34.9
click at [740, 129] on p "10 Arts Ln" at bounding box center [775, 131] width 73 height 12
copy p "10 Arts Ln"
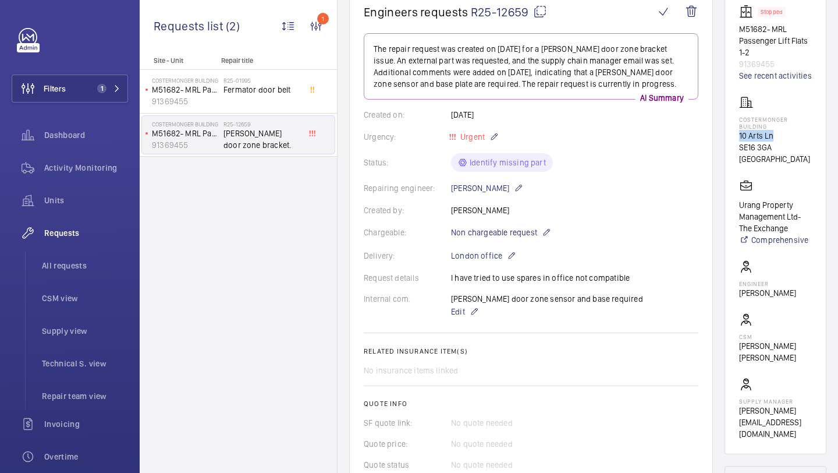
scroll to position [0, 0]
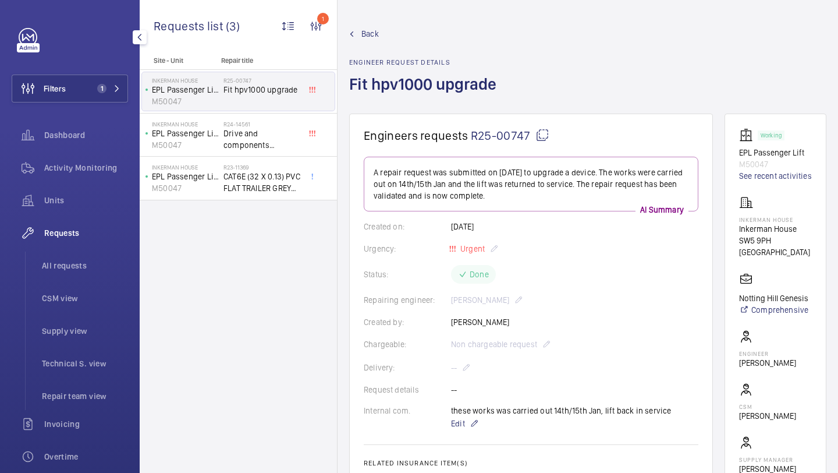
scroll to position [642, 0]
